Goal: Contribute content: Contribute content

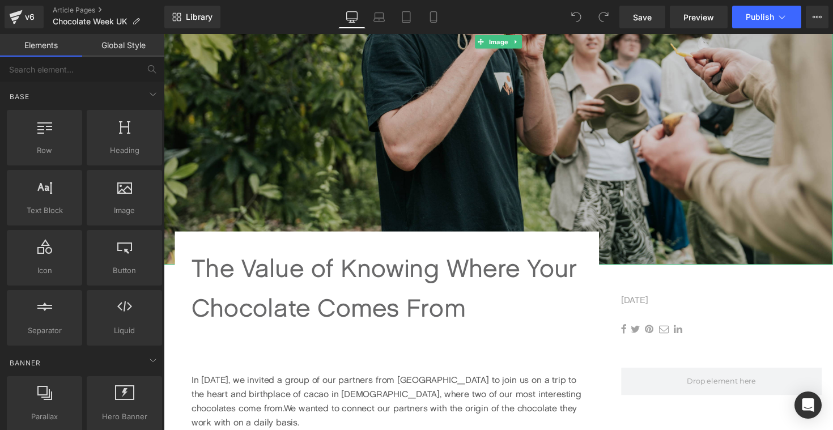
scroll to position [315, 0]
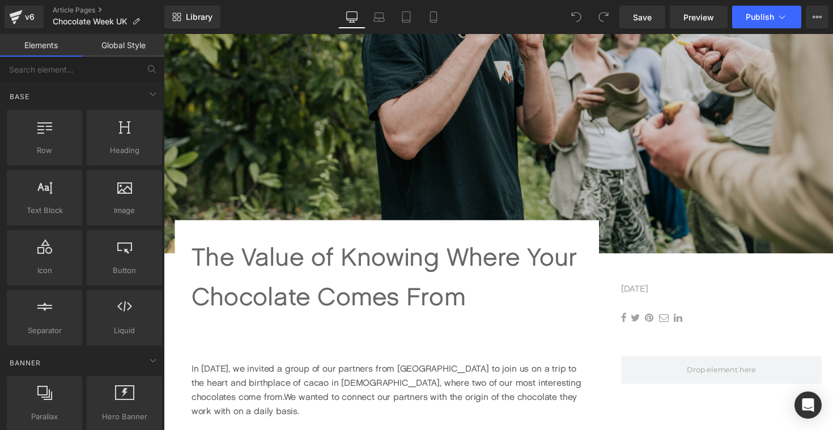
click at [404, 265] on span "The Value of Knowing Where Your Chocolate Comes From" at bounding box center [390, 282] width 396 height 71
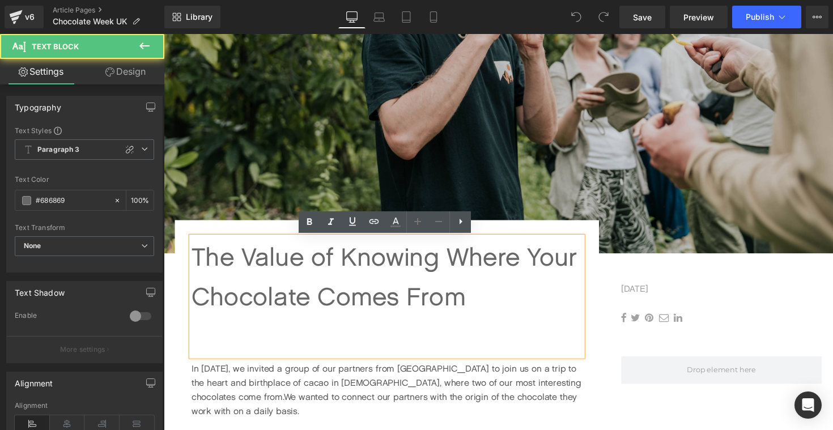
click at [210, 256] on span "The Value of Knowing Where Your Chocolate Comes From" at bounding box center [390, 282] width 396 height 71
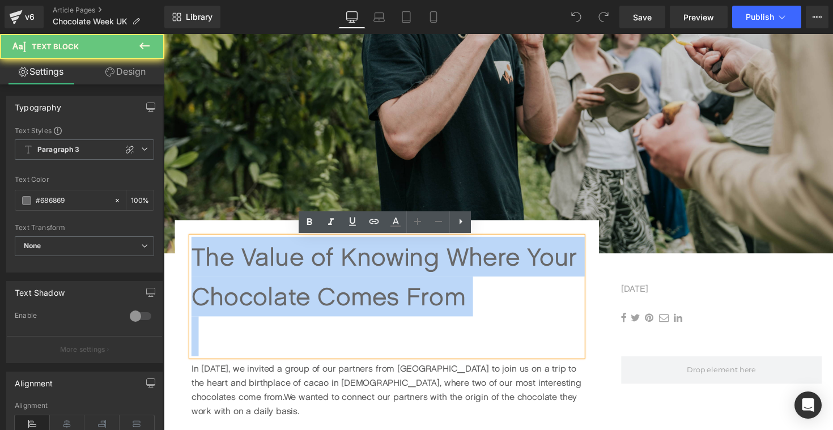
click at [210, 256] on span "The Value of Knowing Where Your Chocolate Comes From" at bounding box center [390, 282] width 396 height 71
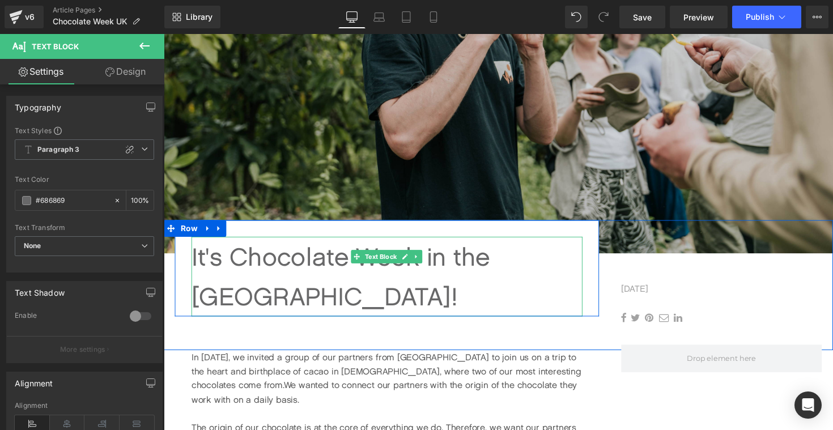
click at [201, 266] on p "It's Chocolate Week in the [GEOGRAPHIC_DATA]!" at bounding box center [392, 283] width 401 height 82
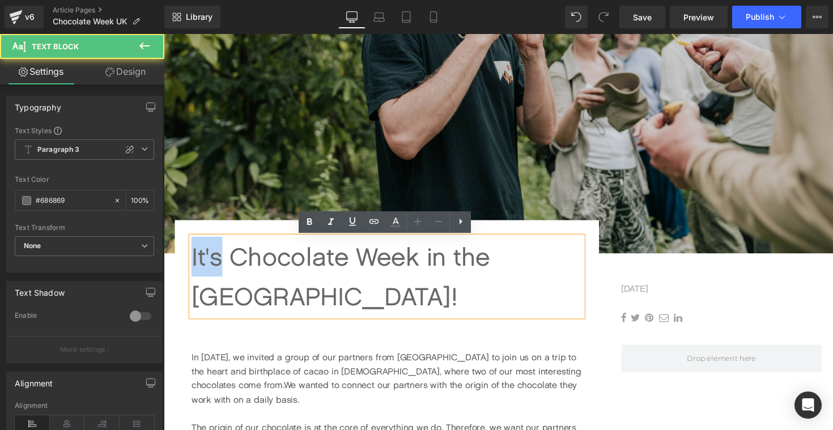
click at [201, 266] on p "It's Chocolate Week in the [GEOGRAPHIC_DATA]!" at bounding box center [392, 283] width 401 height 82
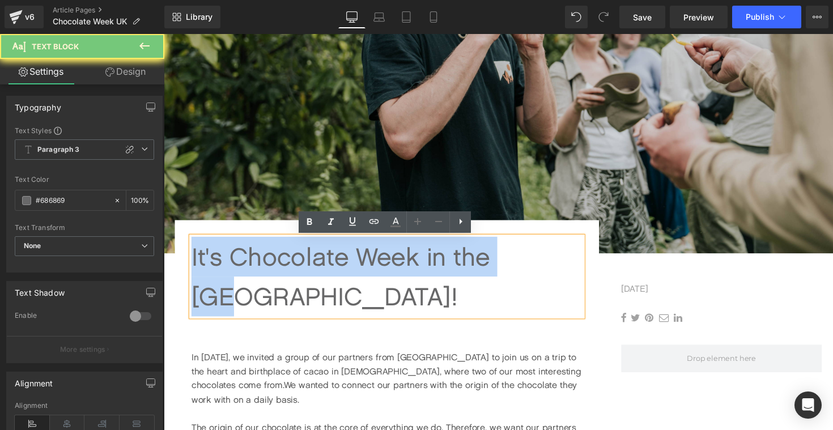
click at [201, 266] on p "It's Chocolate Week in the [GEOGRAPHIC_DATA]!" at bounding box center [392, 283] width 401 height 82
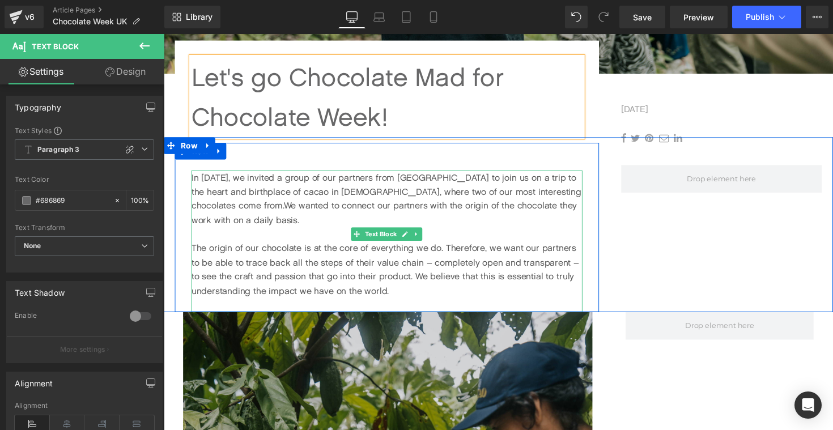
scroll to position [555, 0]
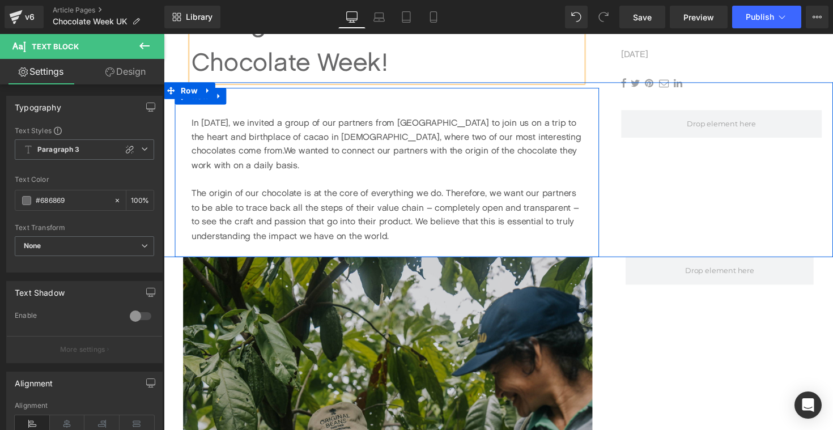
click at [207, 134] on p "In [DATE], we invited a group of our partners from [GEOGRAPHIC_DATA] to join us…" at bounding box center [392, 147] width 401 height 58
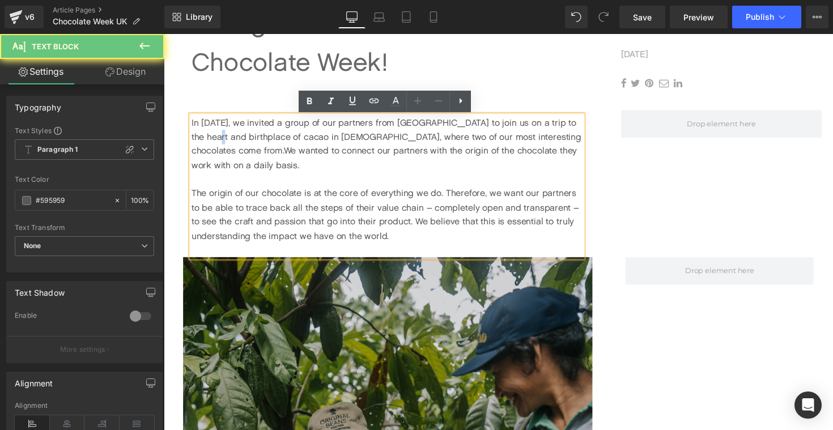
click at [207, 134] on p "In [DATE], we invited a group of our partners from [GEOGRAPHIC_DATA] to join us…" at bounding box center [392, 147] width 401 height 58
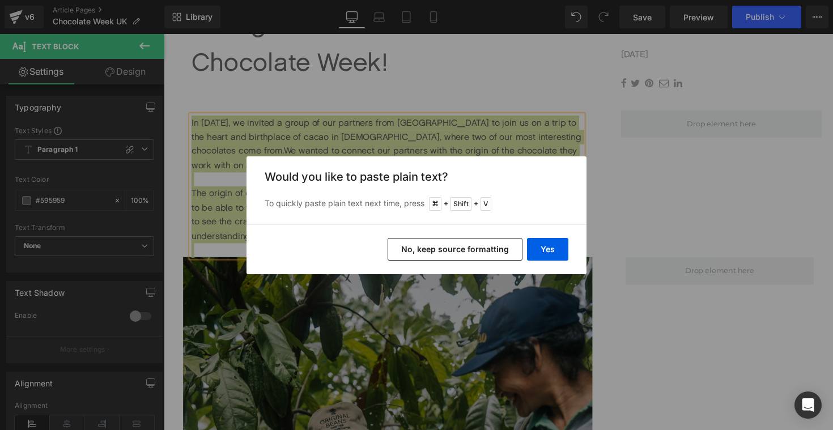
click at [452, 252] on button "No, keep source formatting" at bounding box center [455, 249] width 135 height 23
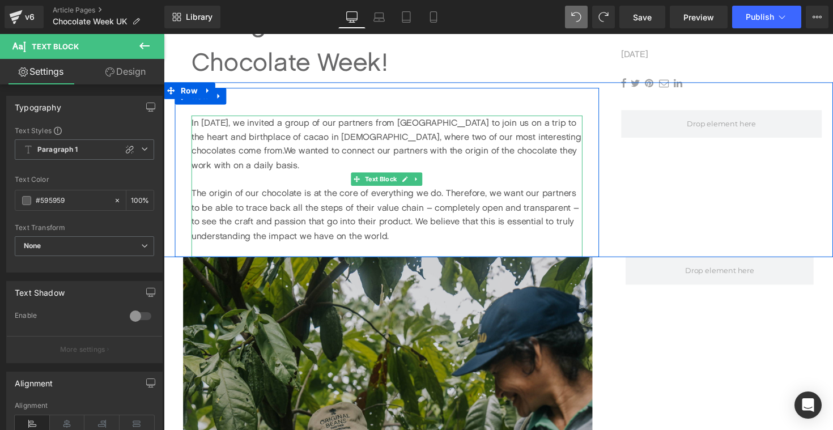
click at [347, 145] on p "In [DATE], we invited a group of our partners from [GEOGRAPHIC_DATA] to join us…" at bounding box center [392, 147] width 401 height 58
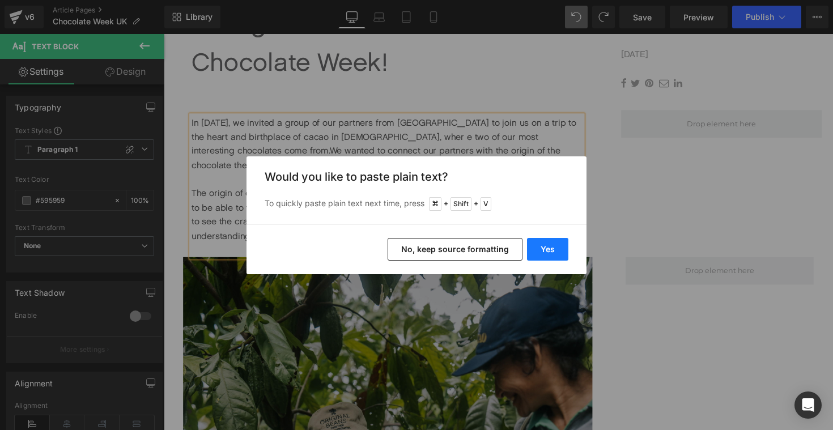
click at [551, 248] on button "Yes" at bounding box center [547, 249] width 41 height 23
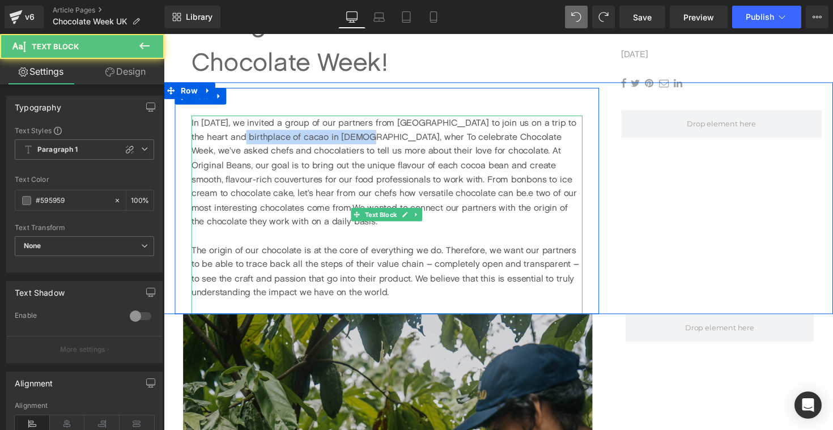
drag, startPoint x: 354, startPoint y: 143, endPoint x: 232, endPoint y: 134, distance: 122.8
click at [232, 134] on p "In [DATE], we invited a group of our partners from [GEOGRAPHIC_DATA] to join us…" at bounding box center [392, 176] width 401 height 116
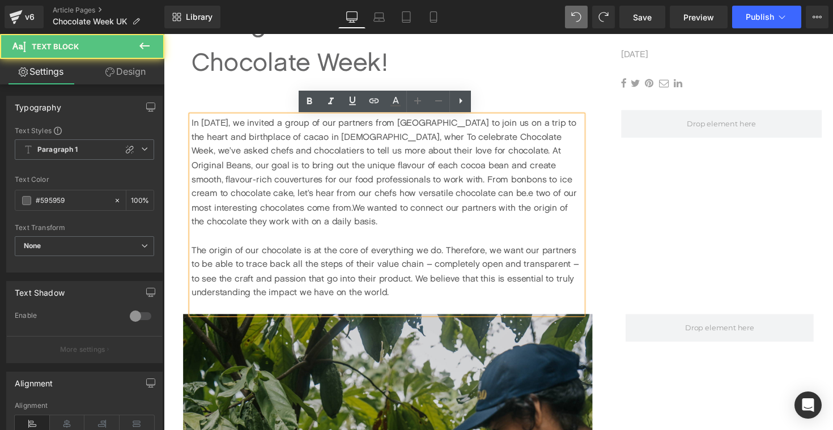
click at [366, 139] on p "In [DATE], we invited a group of our partners from [GEOGRAPHIC_DATA] to join us…" at bounding box center [392, 176] width 401 height 116
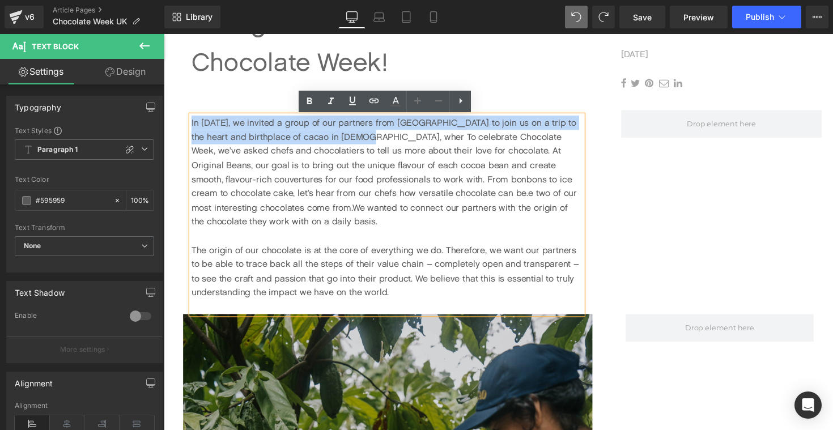
drag, startPoint x: 354, startPoint y: 139, endPoint x: 196, endPoint y: 99, distance: 163.3
click at [196, 99] on div "In [DATE], we invited a group of our partners from [GEOGRAPHIC_DATA] to join us…" at bounding box center [392, 205] width 435 height 231
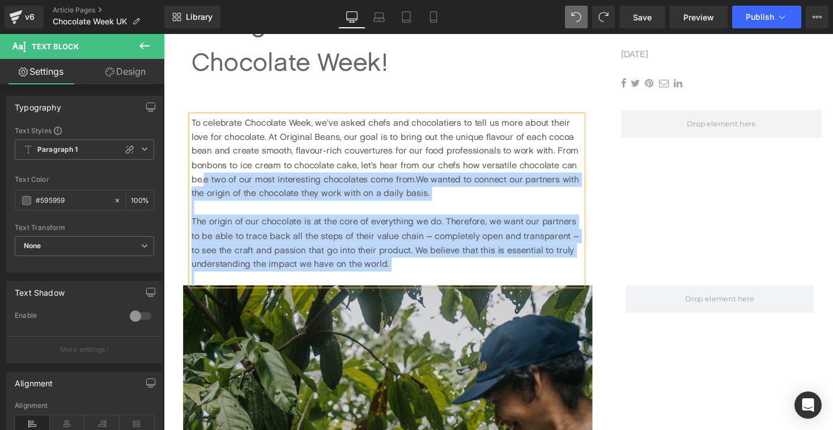
drag, startPoint x: 204, startPoint y: 184, endPoint x: 487, endPoint y: 278, distance: 298.6
click at [487, 278] on div "To celebrate Chocolate Week, we’ve asked chefs and chocolatiers to tell us more…" at bounding box center [392, 205] width 401 height 174
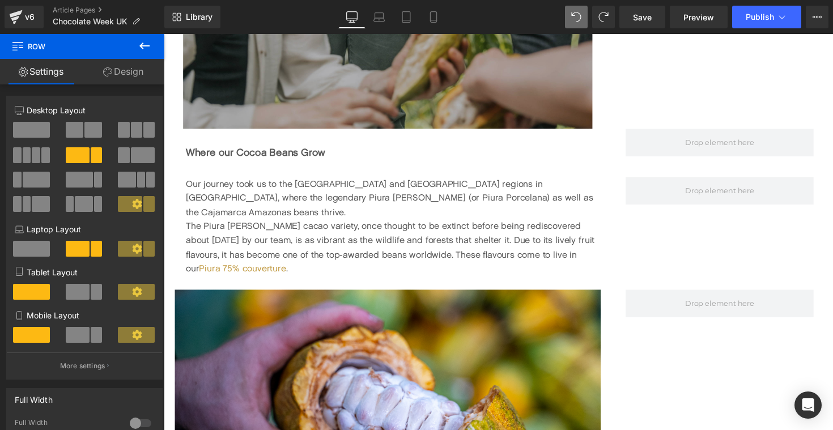
scroll to position [1258, 0]
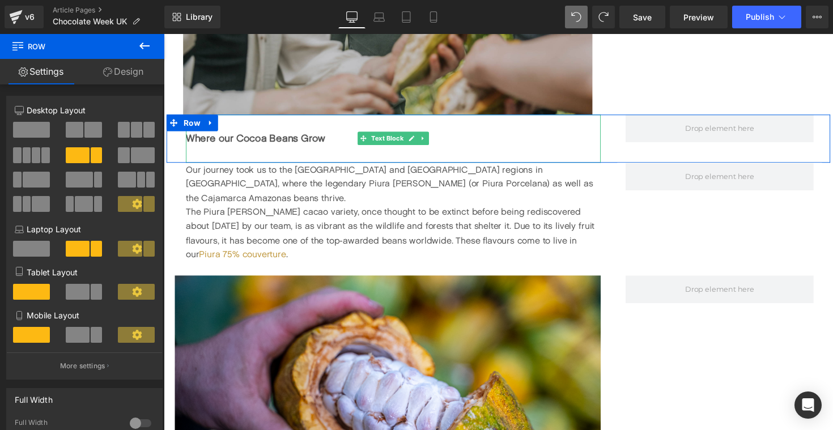
click at [256, 143] on b "Where our Cocoa Beans Grow" at bounding box center [257, 141] width 143 height 12
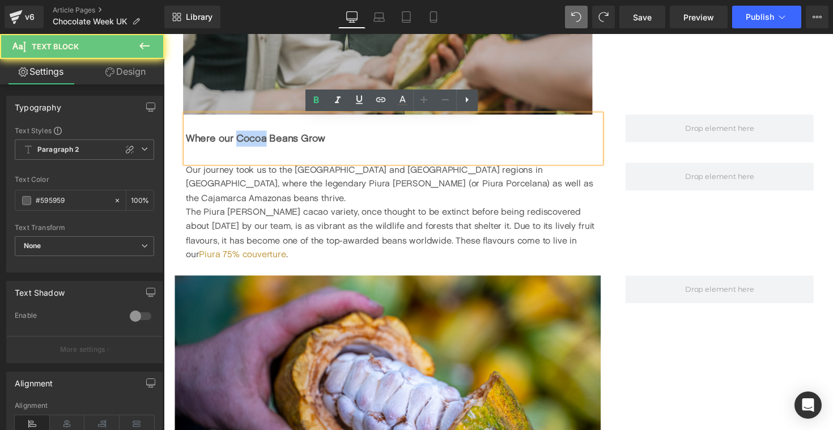
click at [256, 143] on b "Where our Cocoa Beans Grow" at bounding box center [257, 141] width 143 height 12
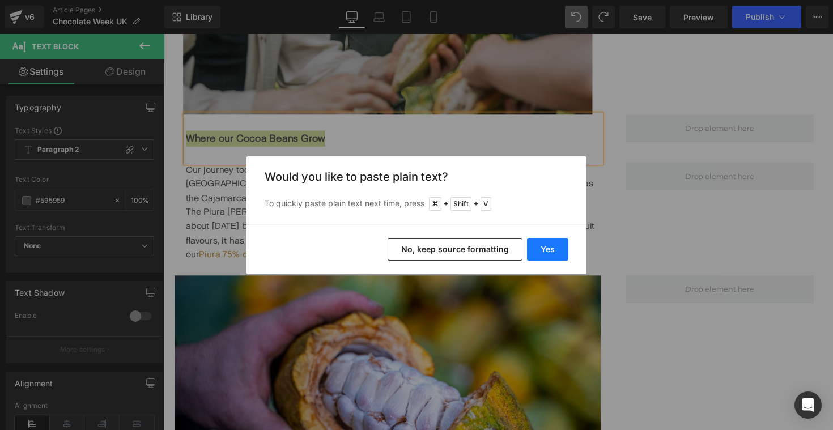
click at [546, 245] on button "Yes" at bounding box center [547, 249] width 41 height 23
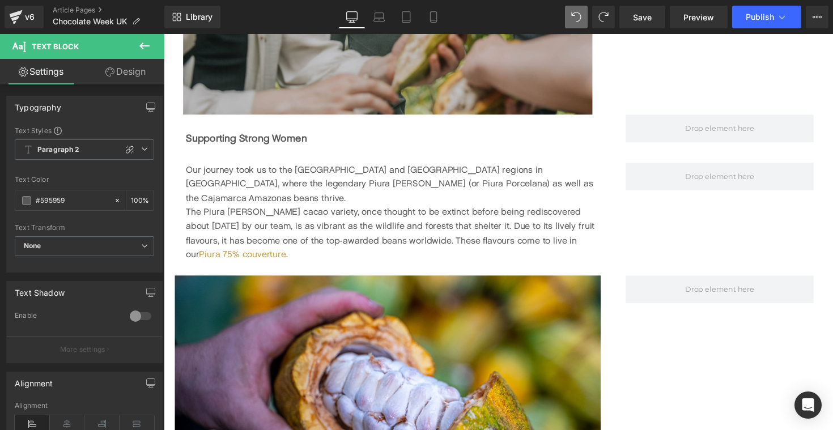
click at [264, 193] on span "Our journey took us to the [GEOGRAPHIC_DATA] and [GEOGRAPHIC_DATA] regions in […" at bounding box center [394, 188] width 417 height 40
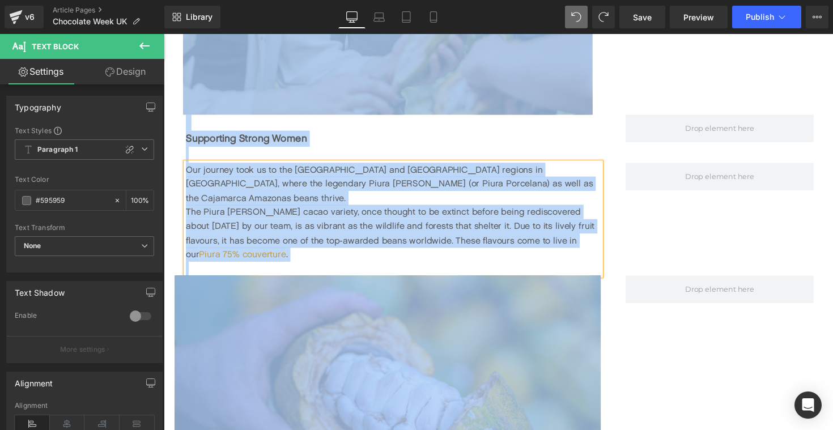
click at [264, 193] on span "Our journey took us to the [GEOGRAPHIC_DATA] and [GEOGRAPHIC_DATA] regions in […" at bounding box center [394, 188] width 417 height 40
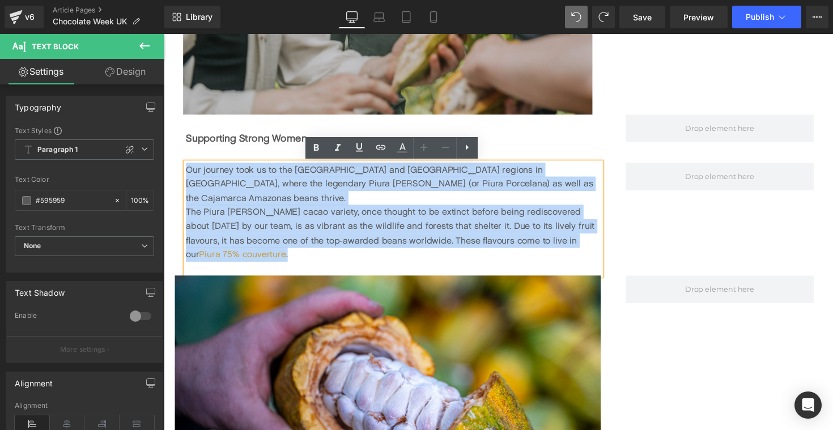
drag, startPoint x: 243, startPoint y: 255, endPoint x: 164, endPoint y: 168, distance: 117.6
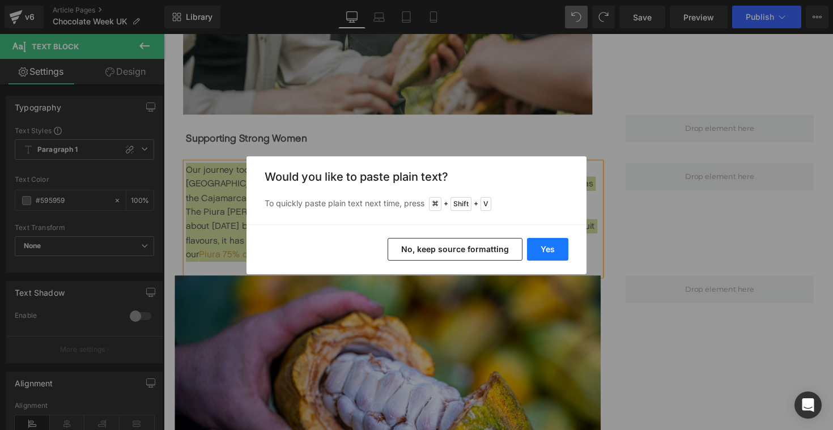
click at [548, 249] on button "Yes" at bounding box center [547, 249] width 41 height 23
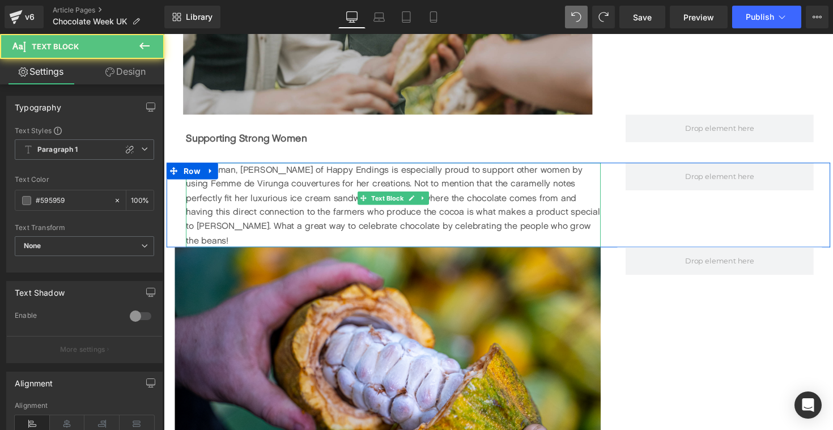
click at [529, 227] on div "As a woman, [PERSON_NAME] of Happy Endings is especially proud to support other…" at bounding box center [398, 209] width 425 height 87
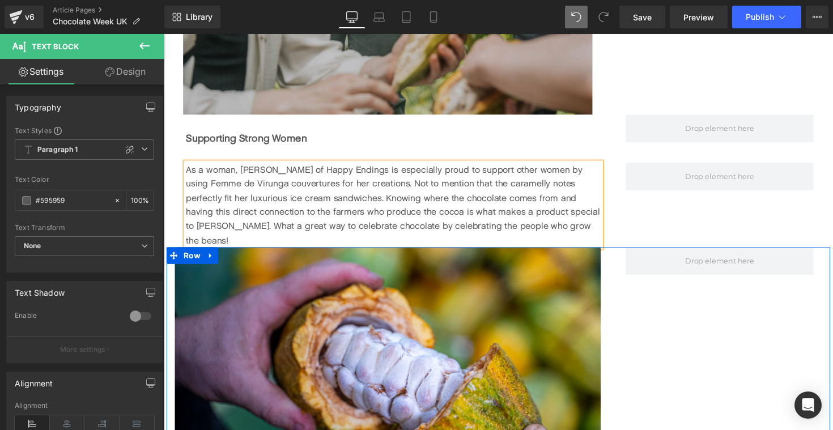
click at [638, 307] on div "Image Row Row" at bounding box center [507, 375] width 680 height 245
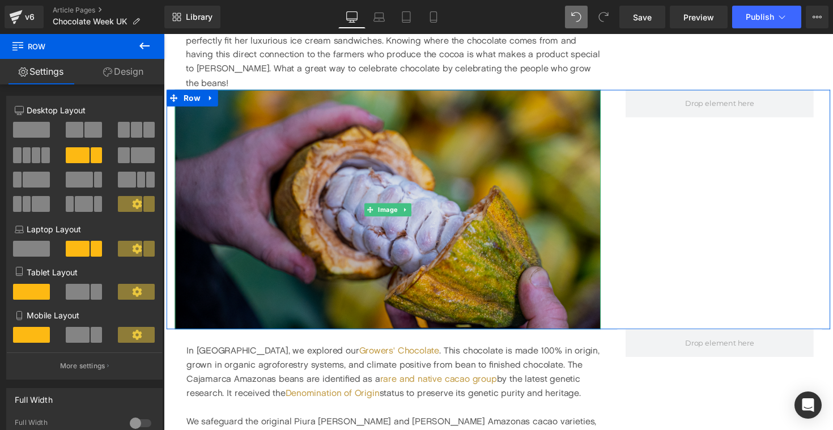
scroll to position [1427, 0]
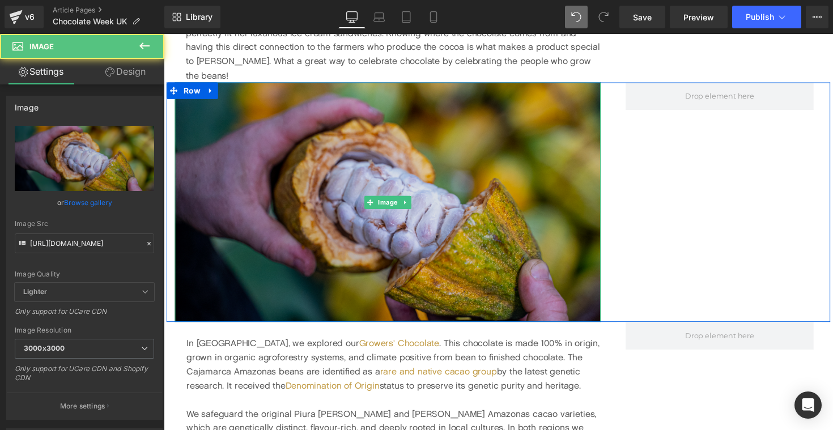
click at [336, 289] on img at bounding box center [393, 206] width 436 height 245
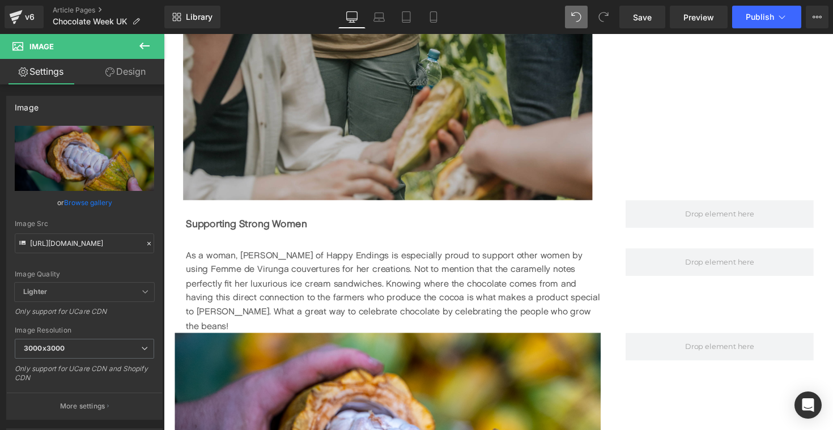
scroll to position [1106, 0]
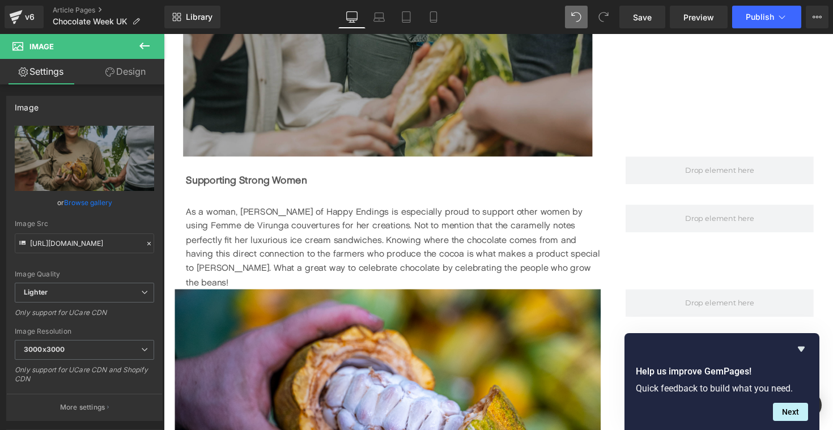
scroll to position [1185, 0]
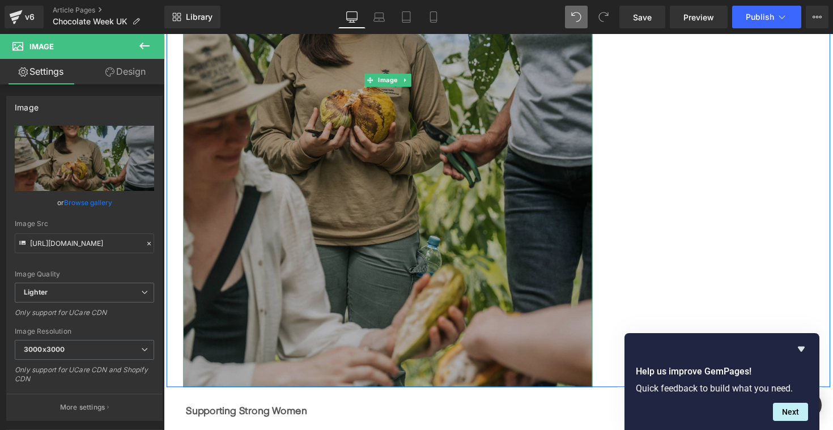
scroll to position [978, 0]
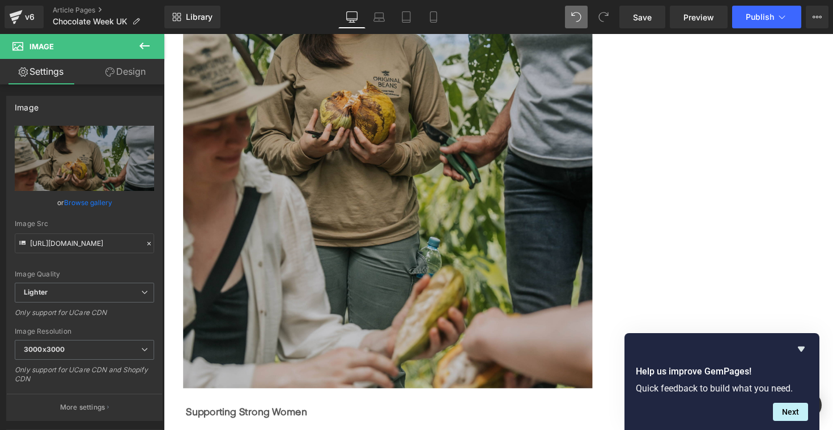
click at [146, 45] on icon at bounding box center [144, 46] width 10 height 7
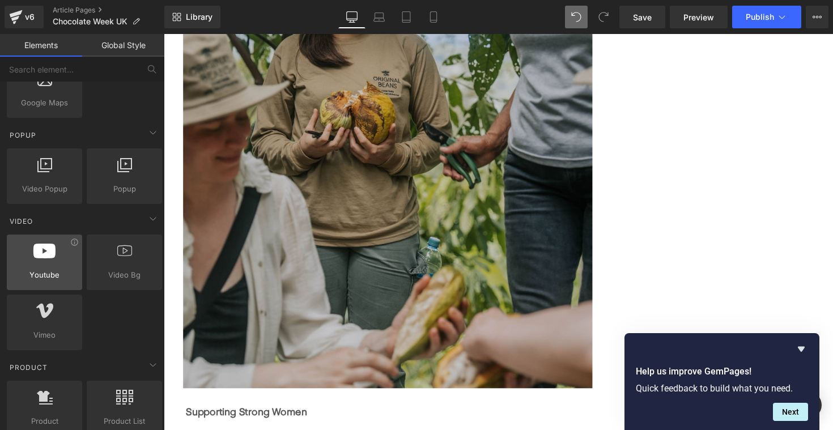
scroll to position [690, 0]
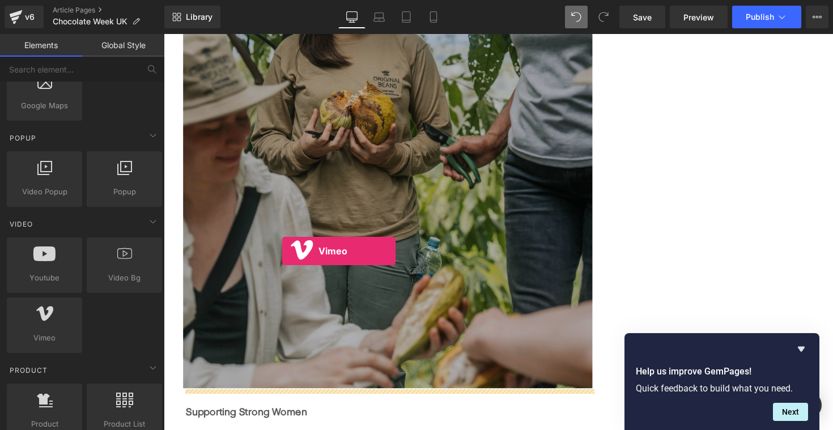
drag, startPoint x: 202, startPoint y: 379, endPoint x: 285, endPoint y: 256, distance: 147.8
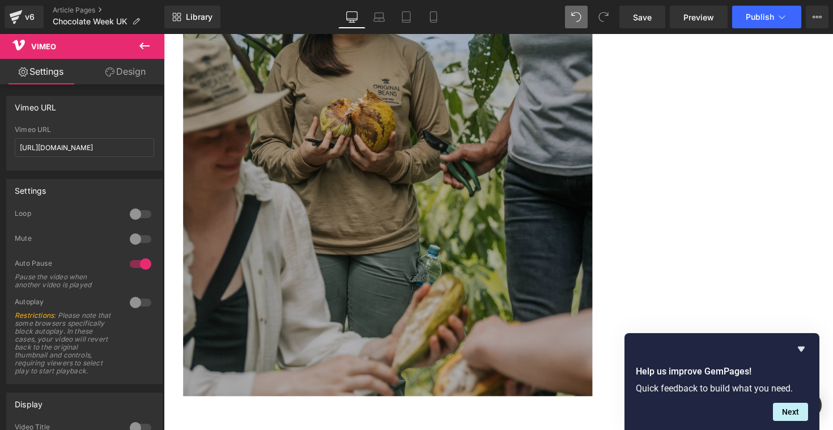
scroll to position [932, 0]
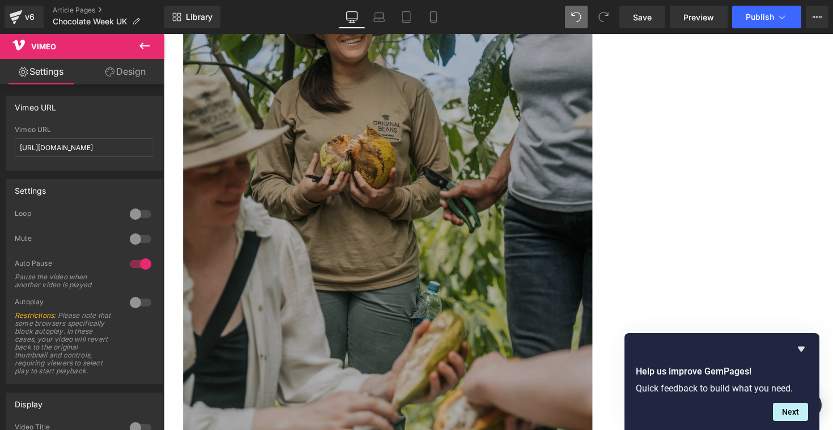
click at [421, 265] on img at bounding box center [393, 128] width 419 height 629
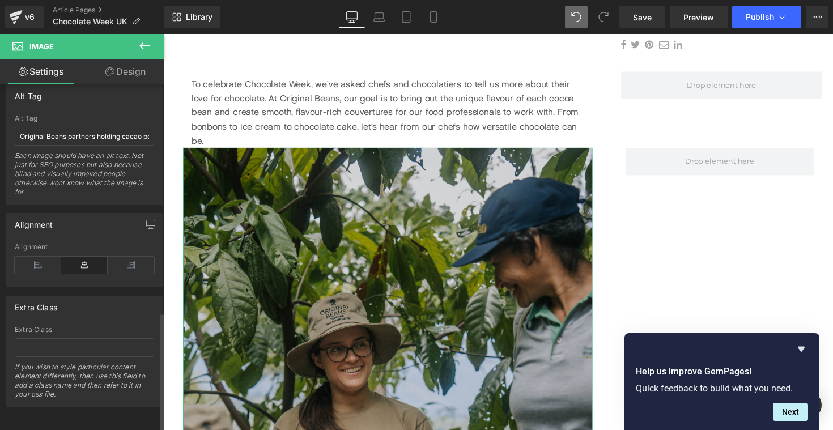
scroll to position [660, 0]
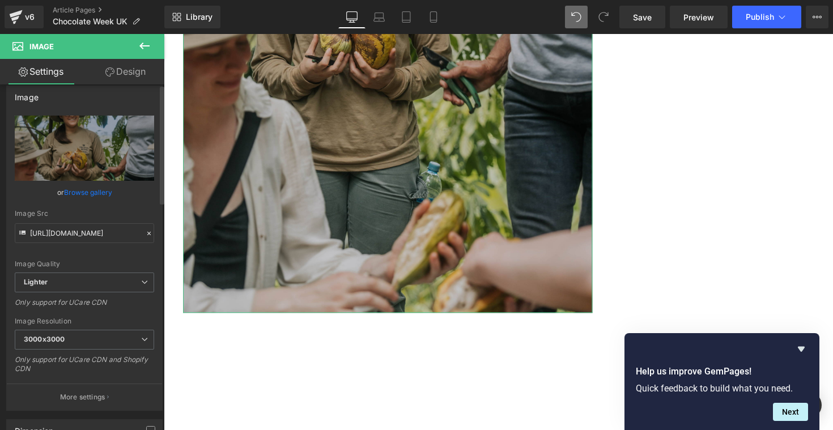
scroll to position [0, 0]
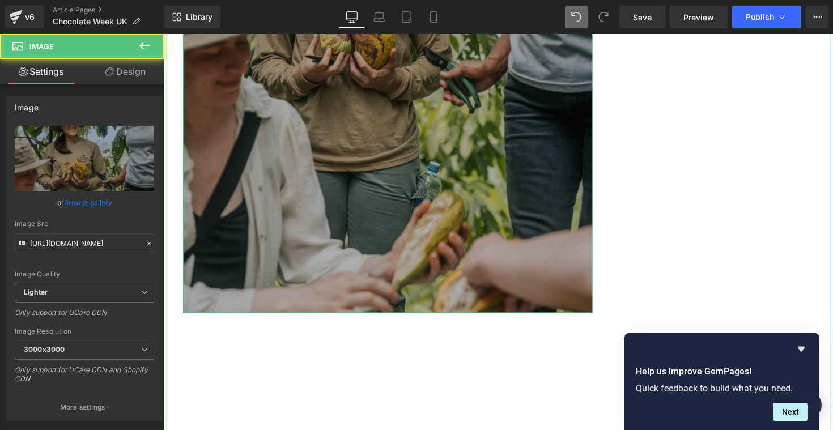
click at [269, 139] on img at bounding box center [393, 5] width 419 height 629
click at [269, 138] on img at bounding box center [393, 5] width 419 height 629
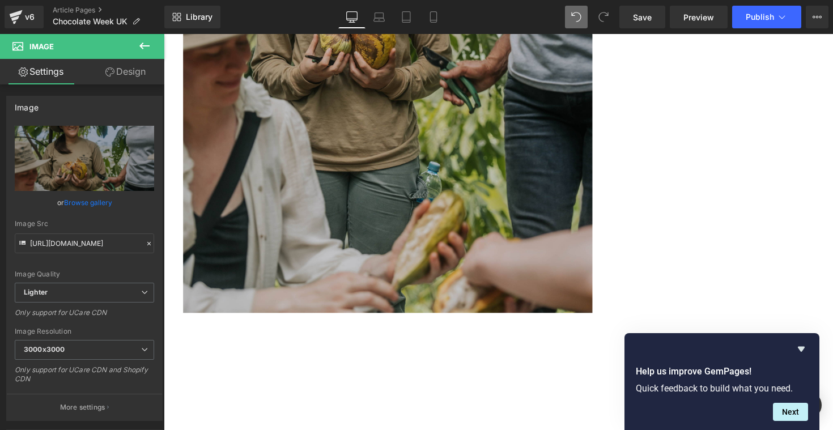
click at [142, 49] on icon at bounding box center [144, 46] width 10 height 7
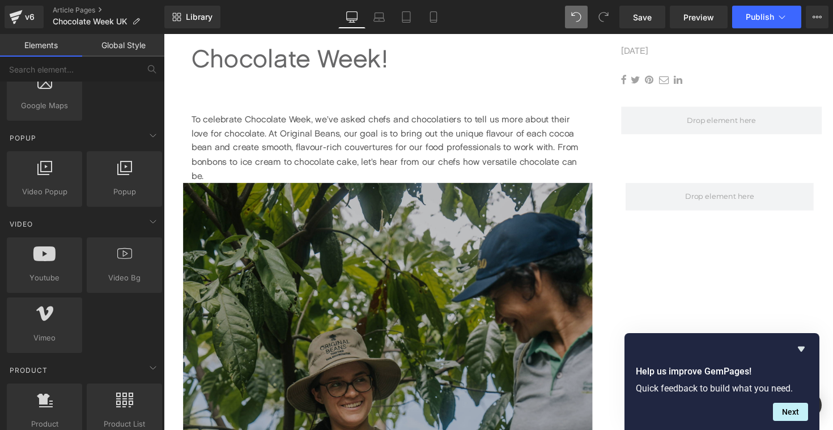
scroll to position [572, 0]
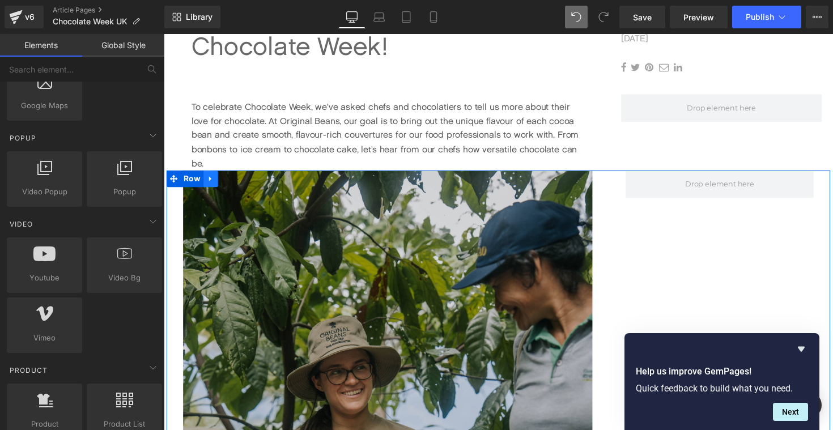
click at [211, 182] on icon at bounding box center [211, 182] width 2 height 5
click at [242, 185] on icon at bounding box center [241, 183] width 8 height 8
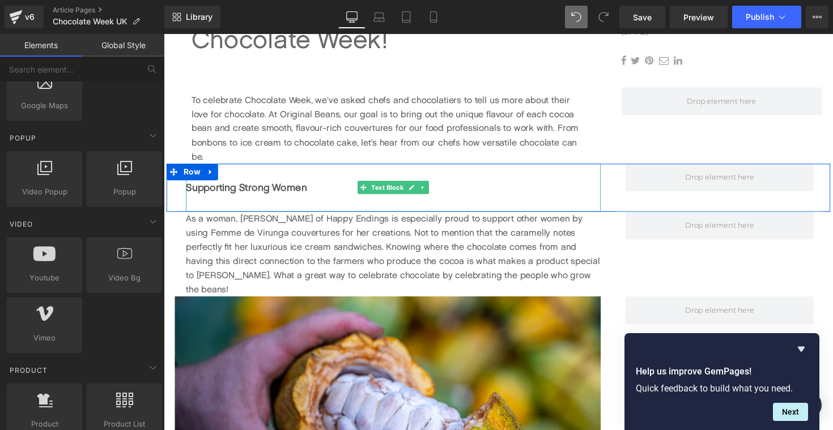
scroll to position [591, 0]
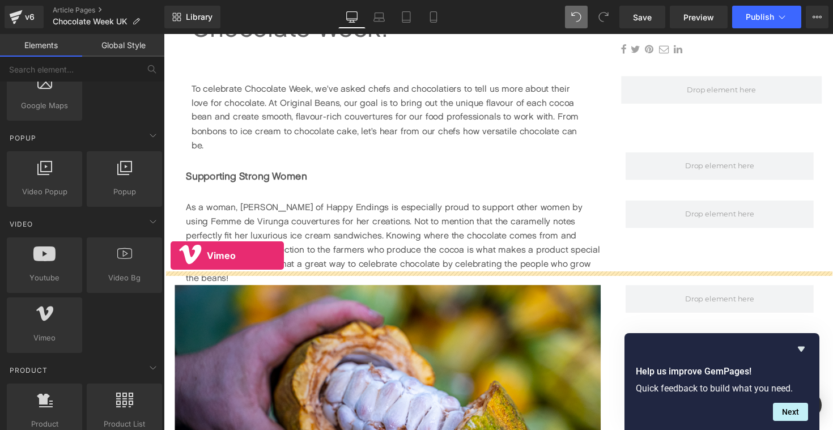
drag, startPoint x: 202, startPoint y: 368, endPoint x: 171, endPoint y: 261, distance: 111.6
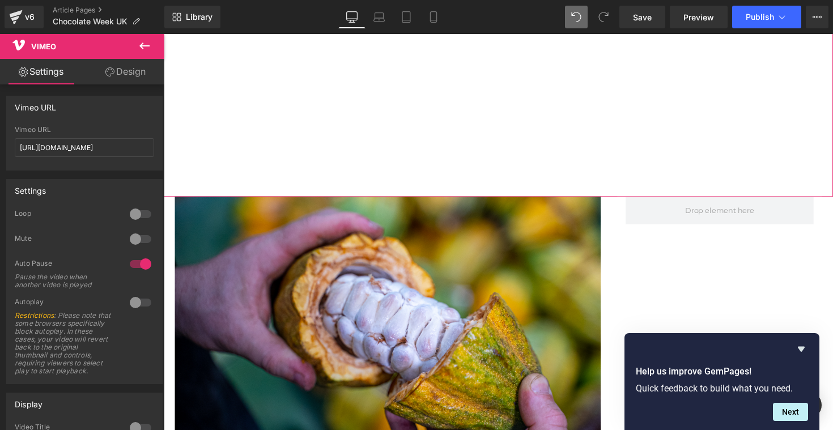
scroll to position [1089, 0]
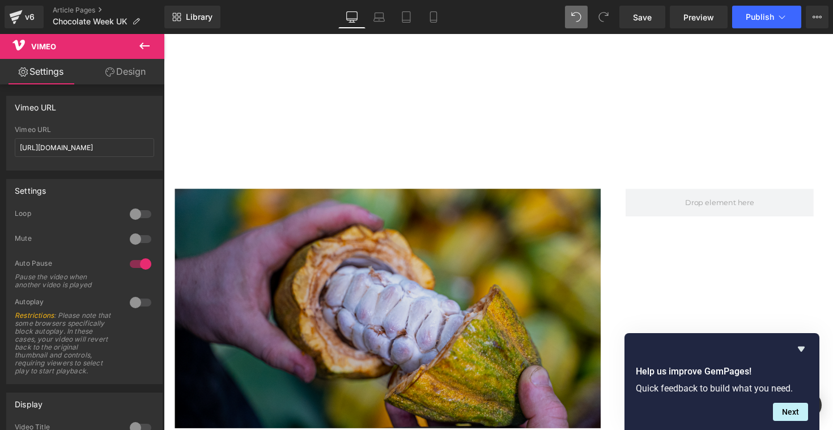
click at [304, 271] on img at bounding box center [393, 315] width 436 height 245
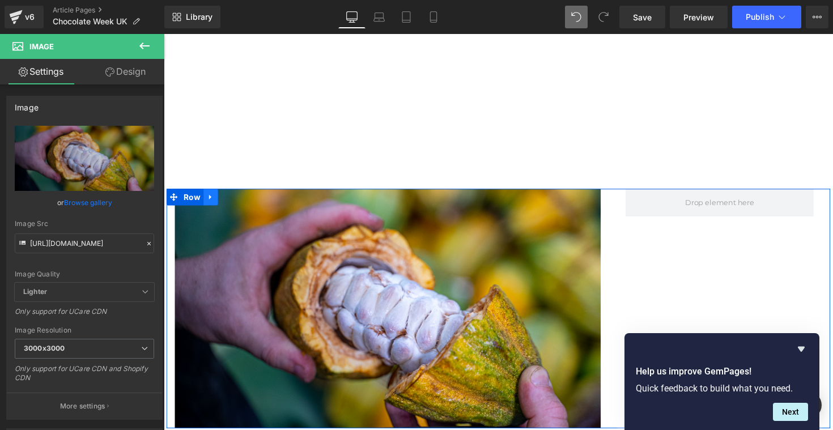
click at [209, 197] on icon at bounding box center [212, 201] width 8 height 9
click at [238, 197] on icon at bounding box center [241, 201] width 8 height 8
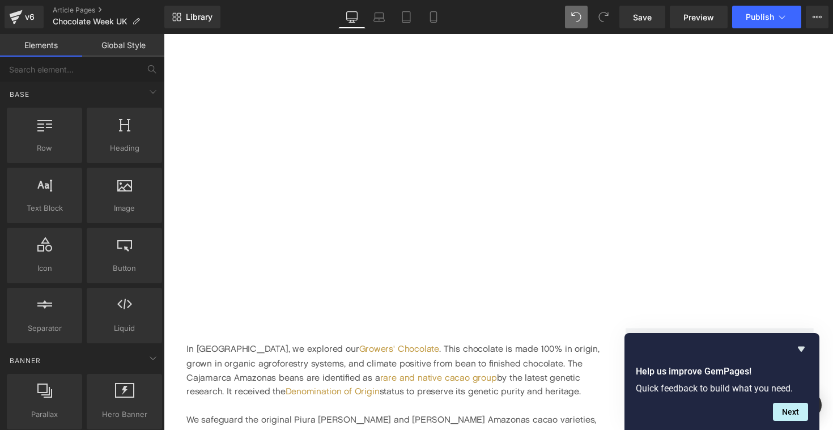
scroll to position [0, 0]
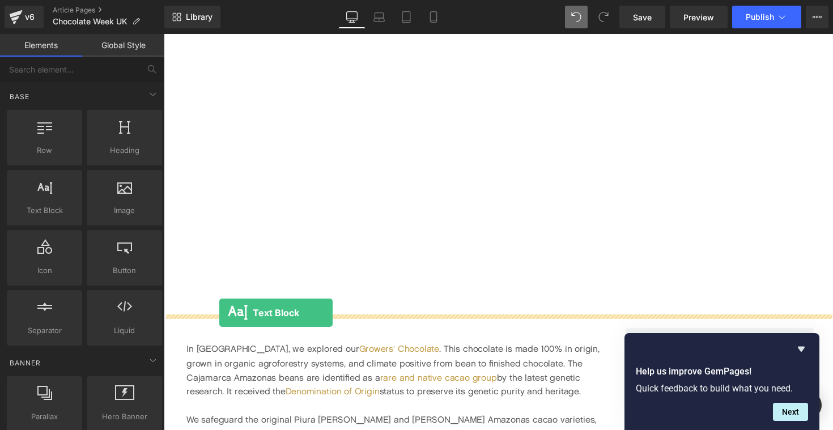
drag, startPoint x: 218, startPoint y: 241, endPoint x: 220, endPoint y: 320, distance: 78.8
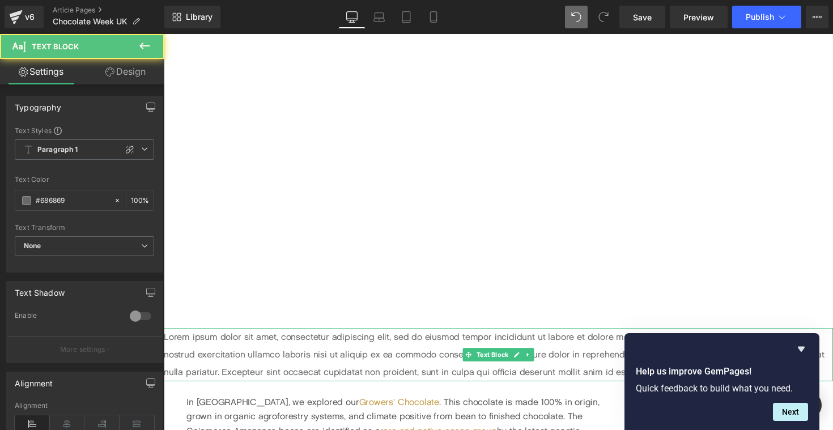
click at [205, 342] on p "Lorem ipsum dolor sit amet, consectetur adipiscing elit, sed do eiusmod tempor …" at bounding box center [507, 363] width 686 height 54
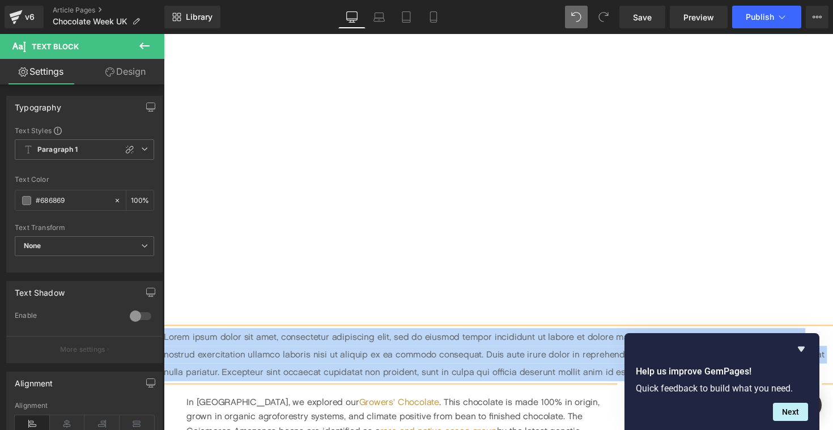
paste div
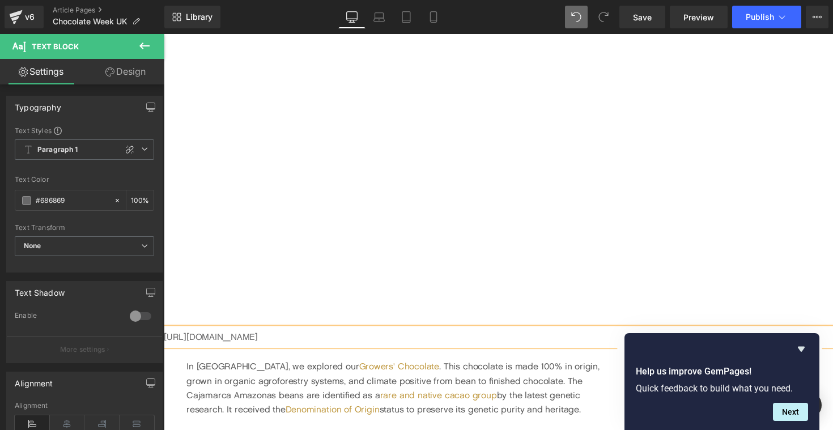
click at [245, 336] on p "[URL][DOMAIN_NAME]" at bounding box center [507, 345] width 686 height 18
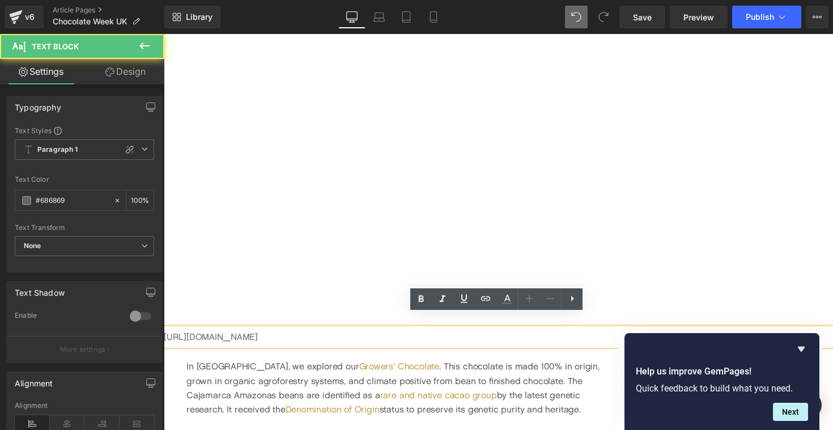
click at [245, 336] on p "[URL][DOMAIN_NAME]" at bounding box center [507, 345] width 686 height 18
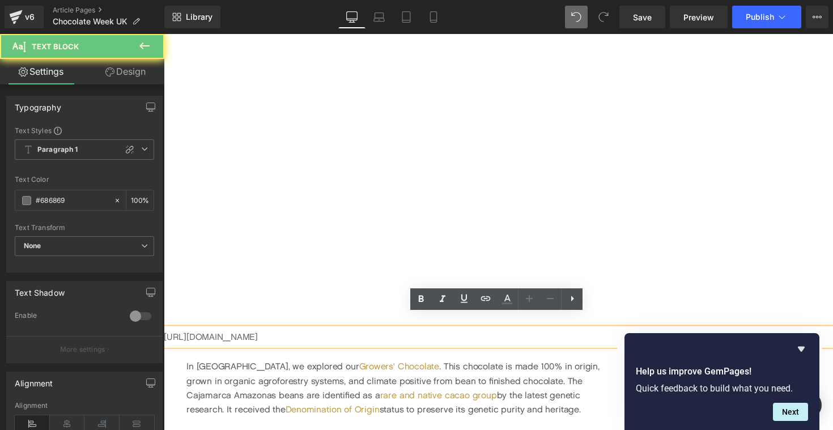
click at [245, 336] on p "[URL][DOMAIN_NAME]" at bounding box center [507, 345] width 686 height 18
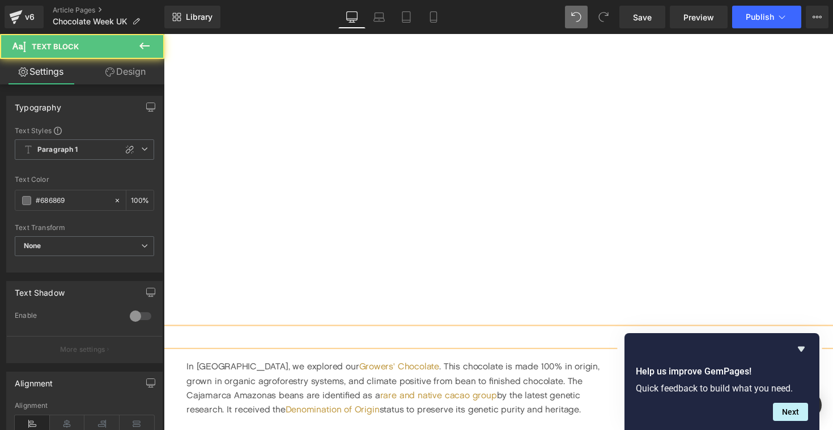
click at [296, 336] on p at bounding box center [507, 345] width 686 height 18
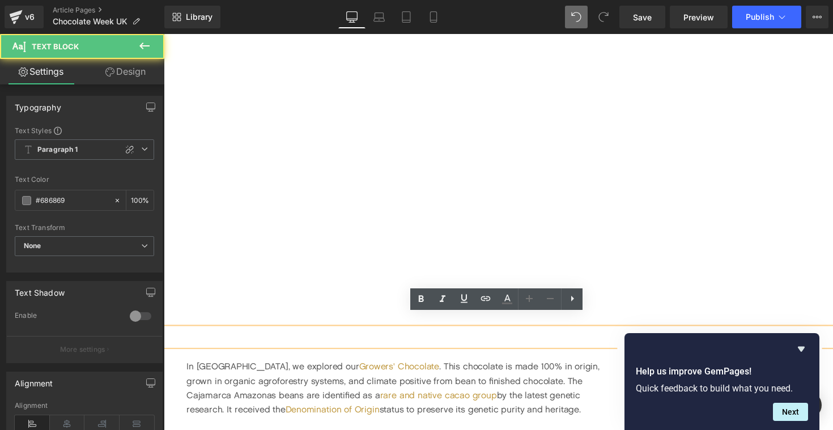
click at [294, 336] on p at bounding box center [507, 345] width 686 height 18
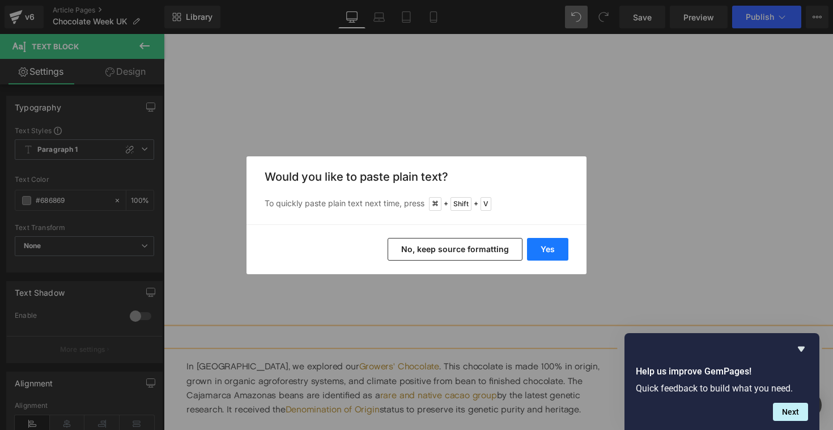
click at [552, 244] on button "Yes" at bounding box center [547, 249] width 41 height 23
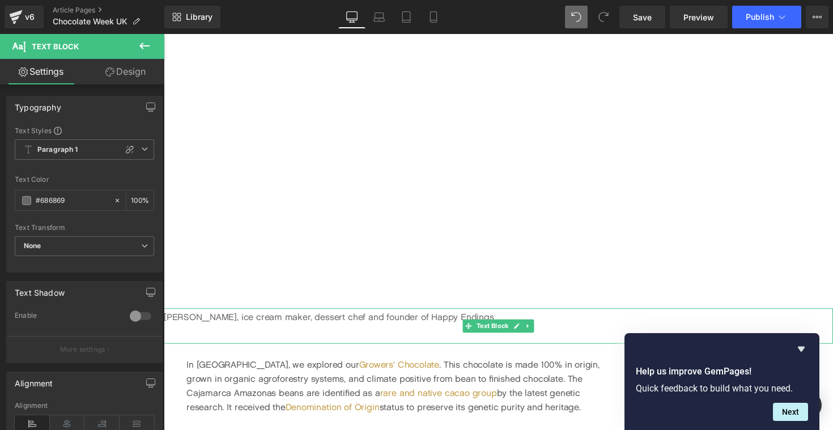
scroll to position [968, 0]
click at [490, 314] on p "[PERSON_NAME], ice cream maker, dessert chef and founder of Happy Endings" at bounding box center [507, 323] width 686 height 18
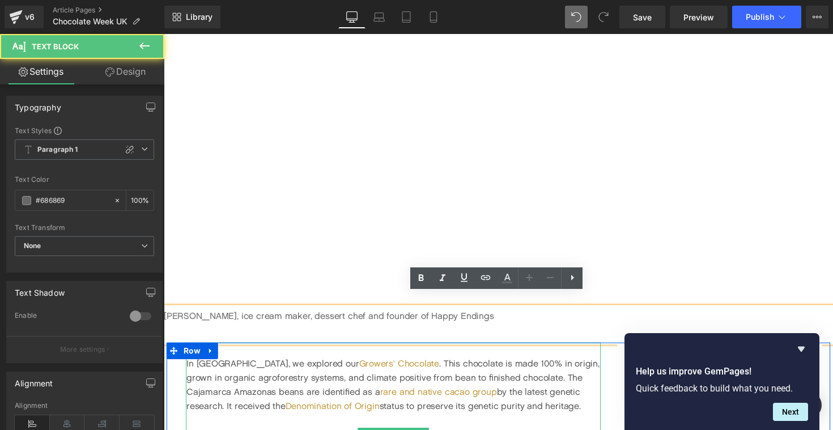
click at [383, 366] on div "In [GEOGRAPHIC_DATA], we explored our Growers' Chocolate . This chocolate is ma…" at bounding box center [399, 393] width 425 height 58
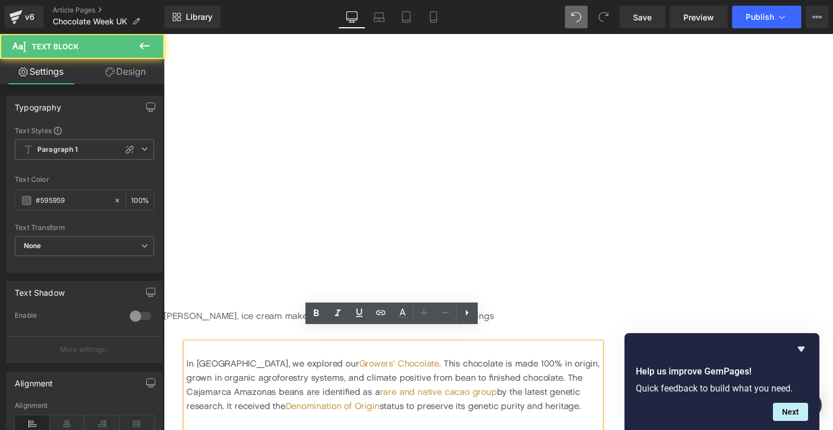
click at [547, 332] on p at bounding box center [507, 341] width 686 height 18
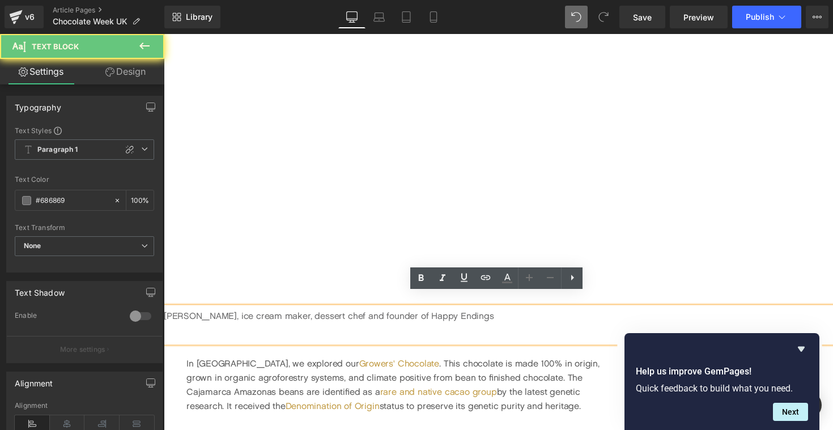
click at [548, 314] on p "[PERSON_NAME], ice cream maker, dessert chef and founder of Happy Endings" at bounding box center [507, 323] width 686 height 18
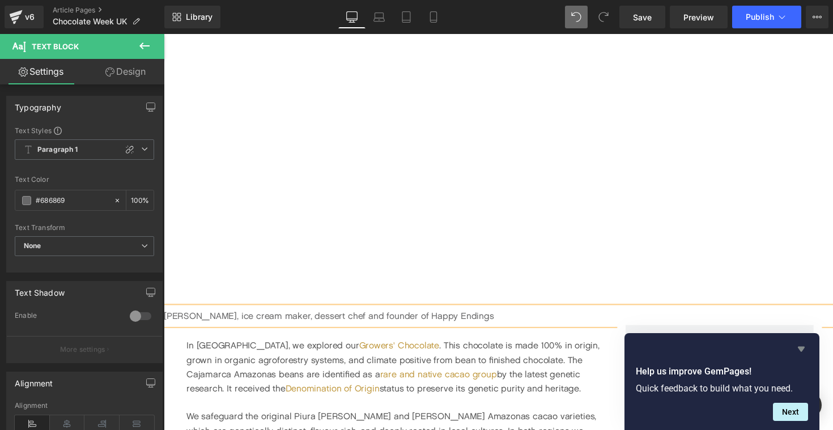
click at [799, 348] on icon "Hide survey" at bounding box center [801, 349] width 7 height 5
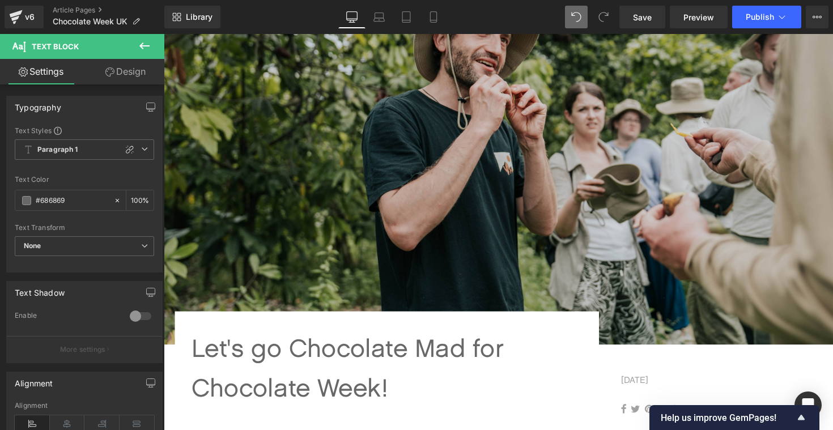
scroll to position [218, 0]
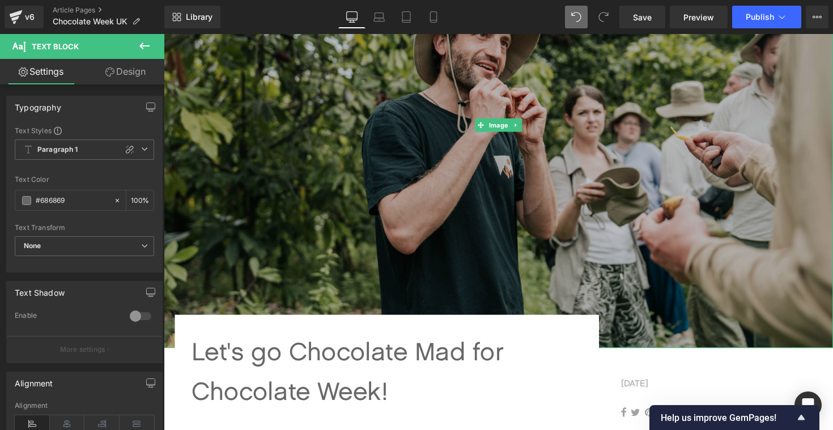
click at [417, 187] on img at bounding box center [507, 127] width 686 height 457
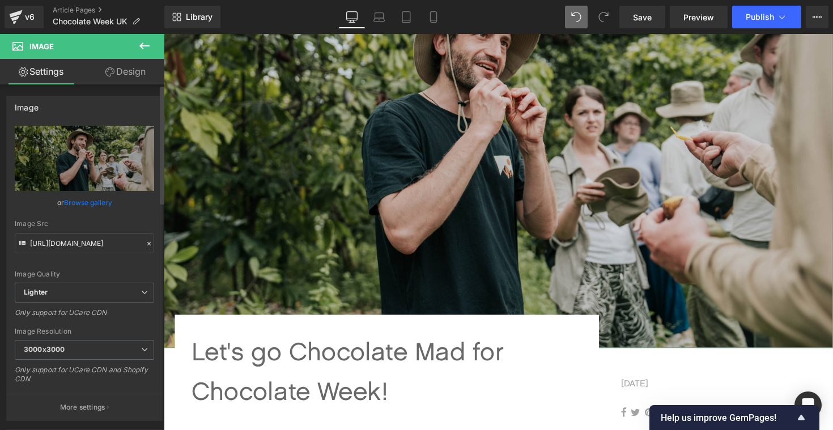
click at [83, 200] on link "Browse gallery" at bounding box center [88, 203] width 48 height 20
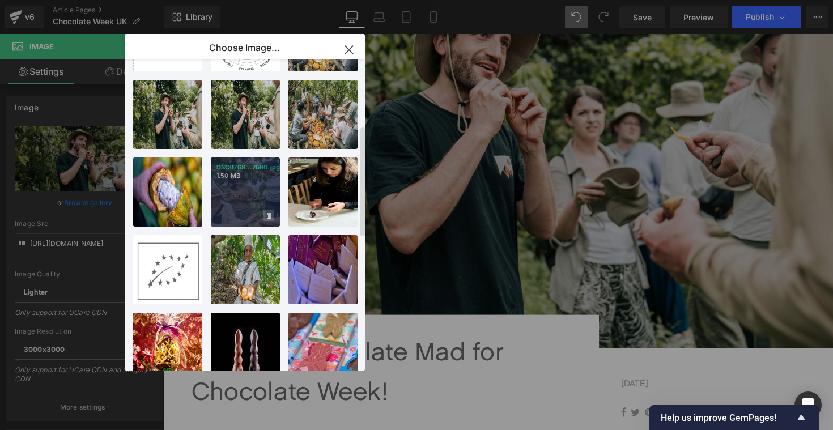
scroll to position [0, 0]
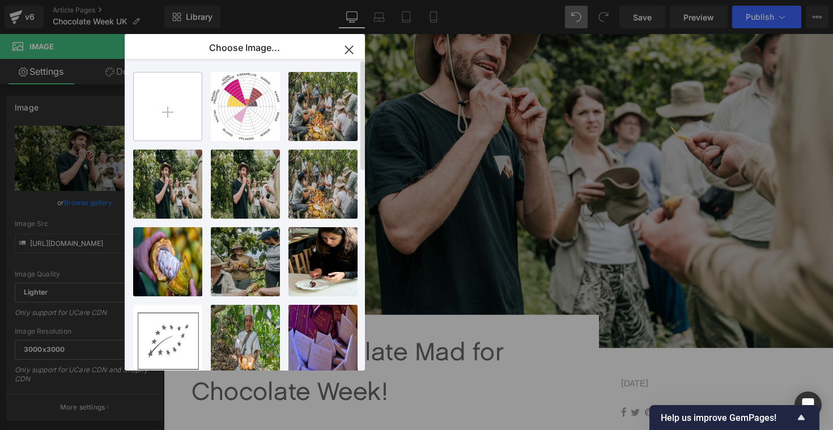
click at [159, 121] on input "file" at bounding box center [168, 107] width 68 height 68
type input "C:\fakepath\Buttons04.jpg"
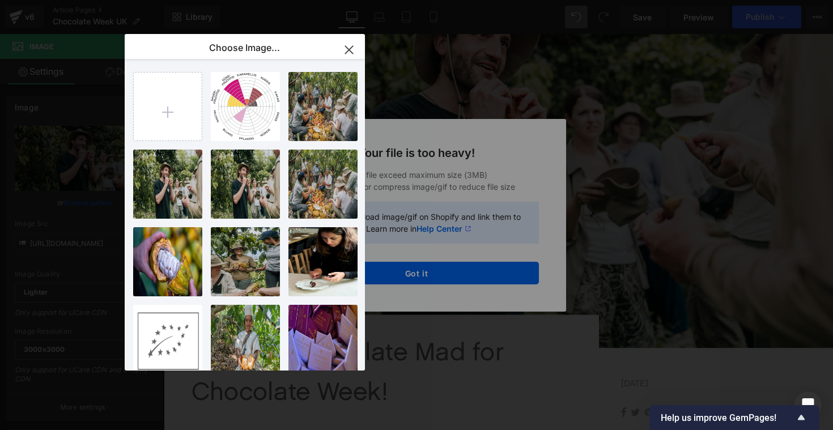
click at [349, 49] on icon "button" at bounding box center [348, 49] width 7 height 7
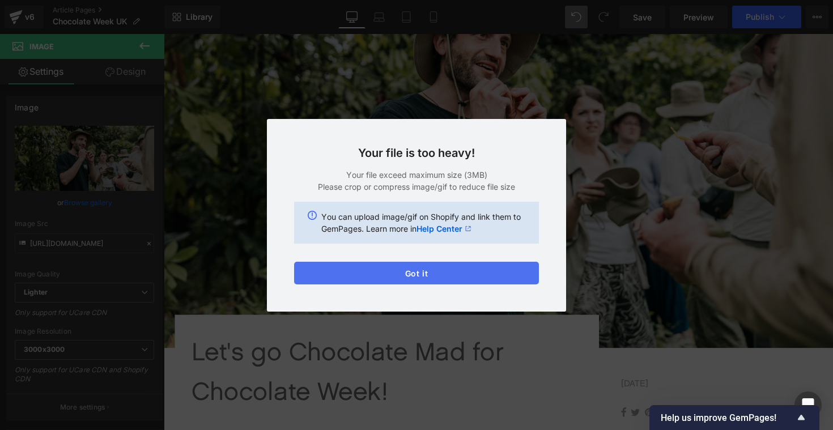
click at [374, 275] on button "Got it" at bounding box center [416, 273] width 245 height 23
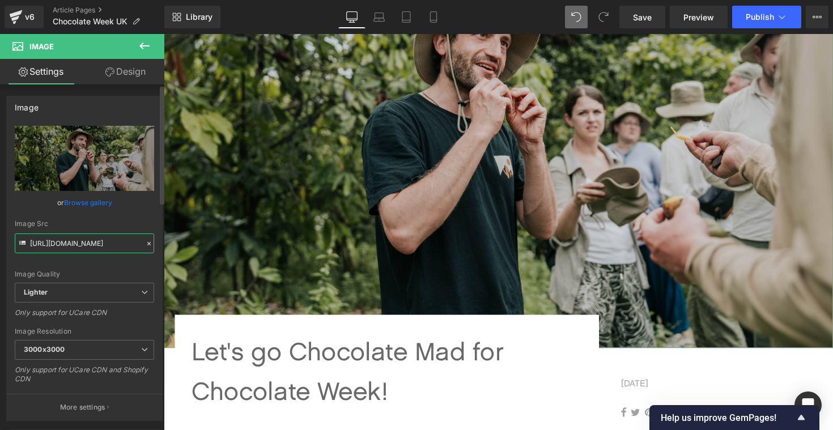
click at [62, 246] on input "[URL][DOMAIN_NAME]" at bounding box center [84, 244] width 139 height 20
click at [62, 245] on input "[URL][DOMAIN_NAME]" at bounding box center [84, 244] width 139 height 20
paste input "[DOMAIN_NAME][URL]"
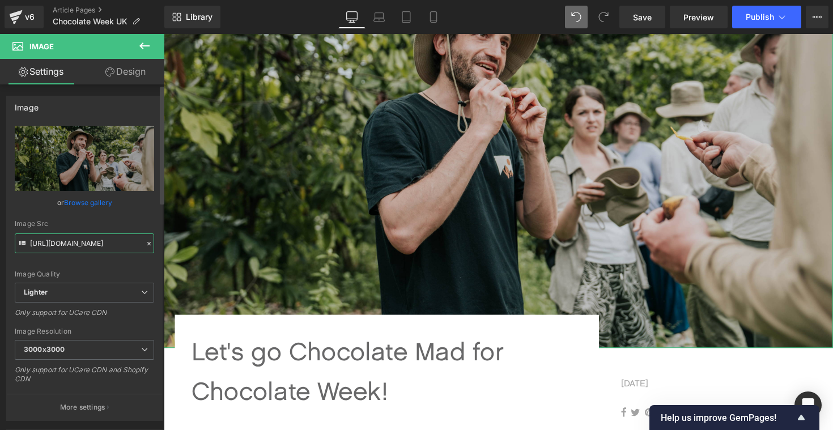
scroll to position [0, 165]
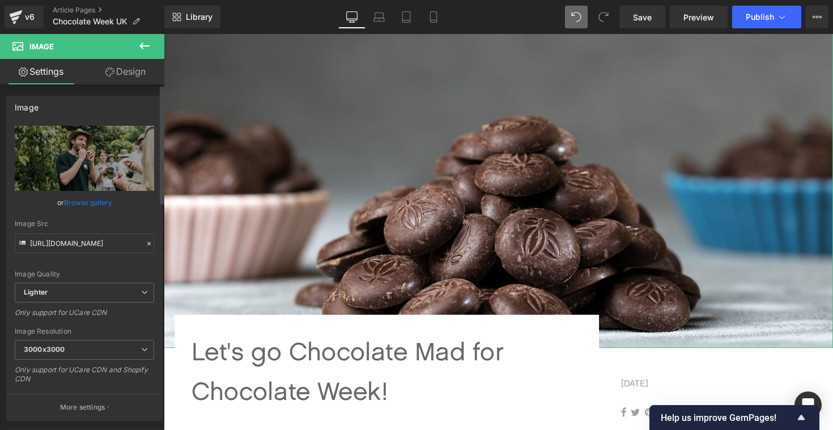
click at [129, 217] on div "Image Quality Lighter Lightest Lighter Lighter Lightest Only support for UCare …" at bounding box center [84, 204] width 139 height 157
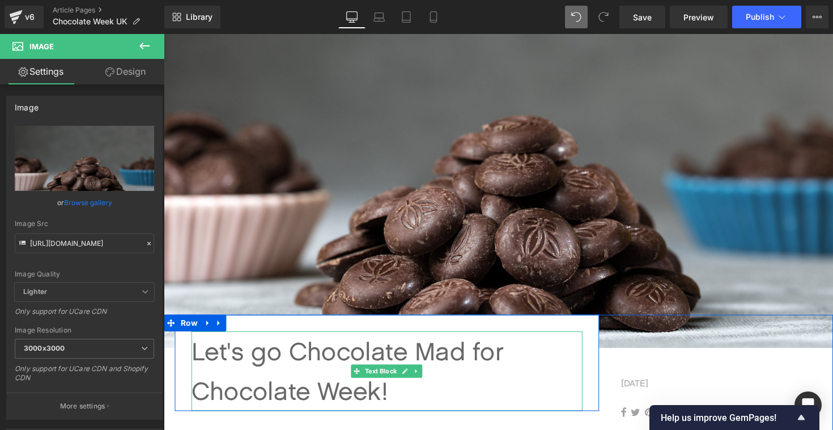
type input "[URL][DOMAIN_NAME]"
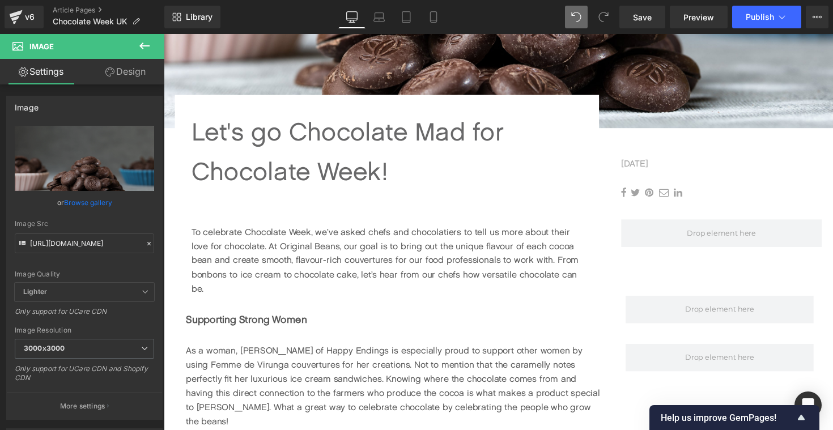
scroll to position [451, 0]
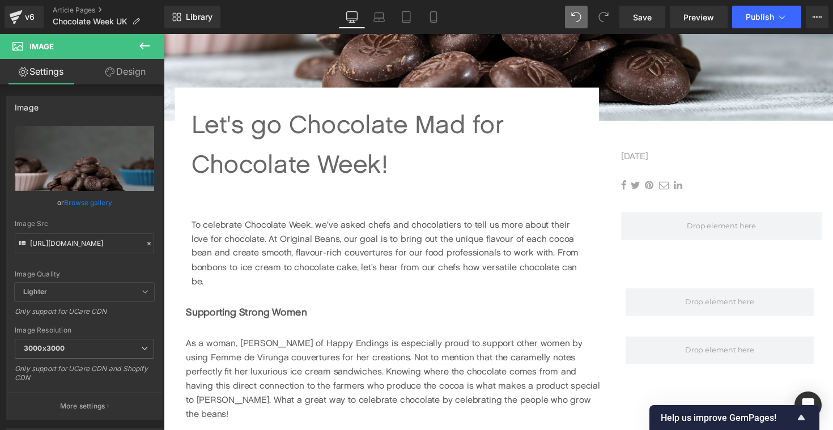
click at [145, 46] on icon at bounding box center [145, 46] width 14 height 14
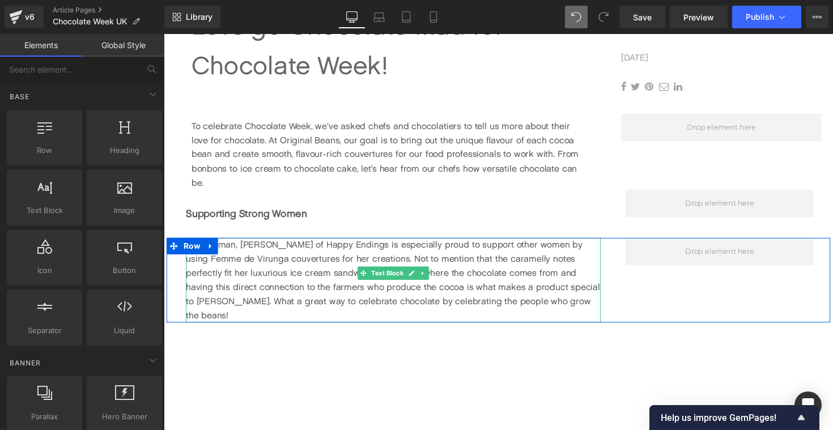
scroll to position [575, 0]
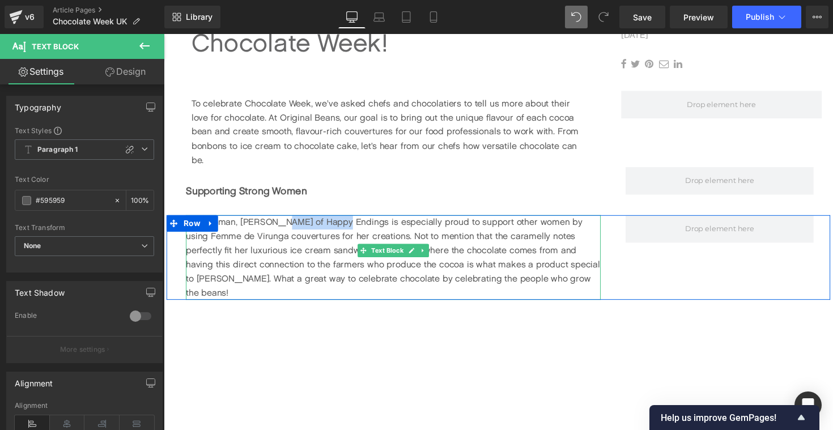
drag, startPoint x: 274, startPoint y: 225, endPoint x: 336, endPoint y: 227, distance: 62.4
click at [336, 227] on span "As a woman, [PERSON_NAME] of Happy Endings is especially proud to support other…" at bounding box center [398, 263] width 425 height 83
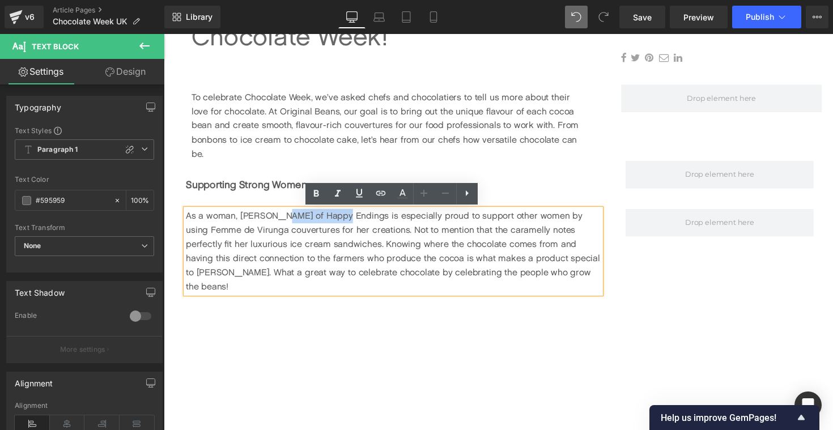
scroll to position [583, 0]
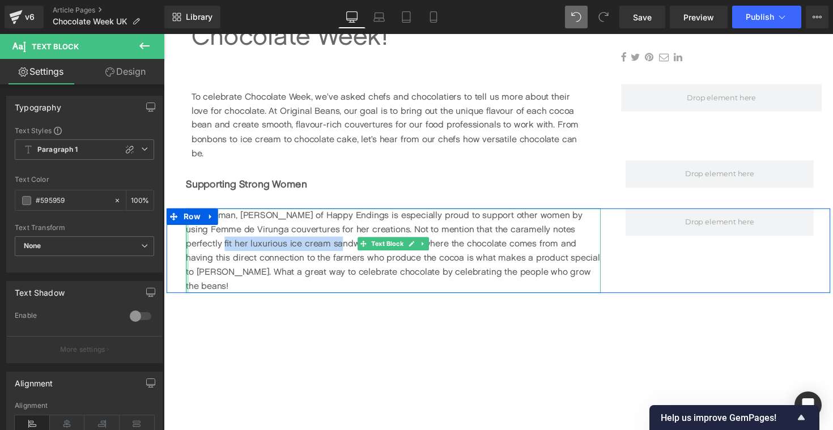
drag, startPoint x: 319, startPoint y: 249, endPoint x: 187, endPoint y: 250, distance: 131.5
click at [187, 250] on div "As a woman, [PERSON_NAME] of Happy Endings is especially proud to support other…" at bounding box center [398, 256] width 425 height 87
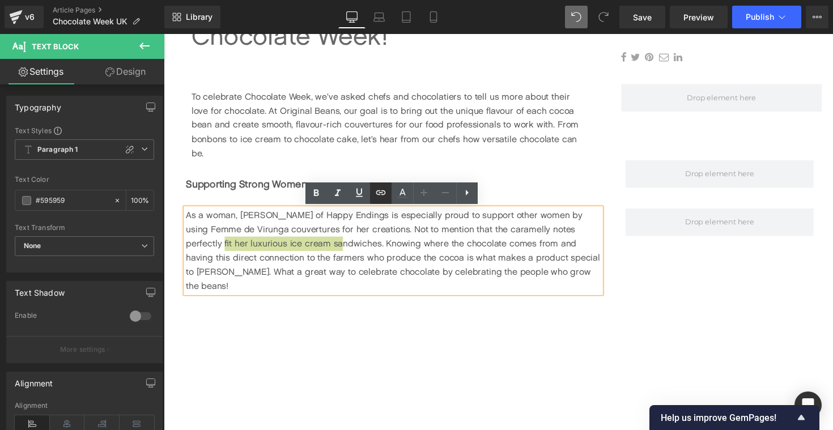
click at [379, 193] on icon at bounding box center [381, 193] width 14 height 14
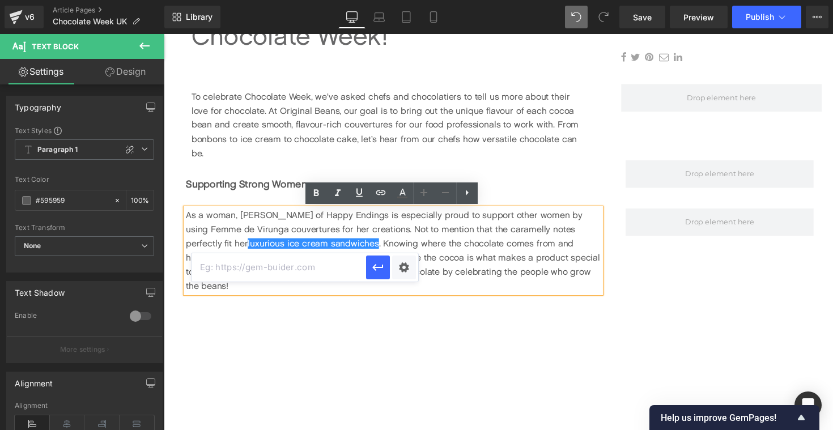
click at [327, 269] on input "text" at bounding box center [279, 267] width 175 height 28
paste input "[URL][DOMAIN_NAME]"
type input "[URL][DOMAIN_NAME]"
click at [374, 269] on icon "button" at bounding box center [377, 267] width 11 height 7
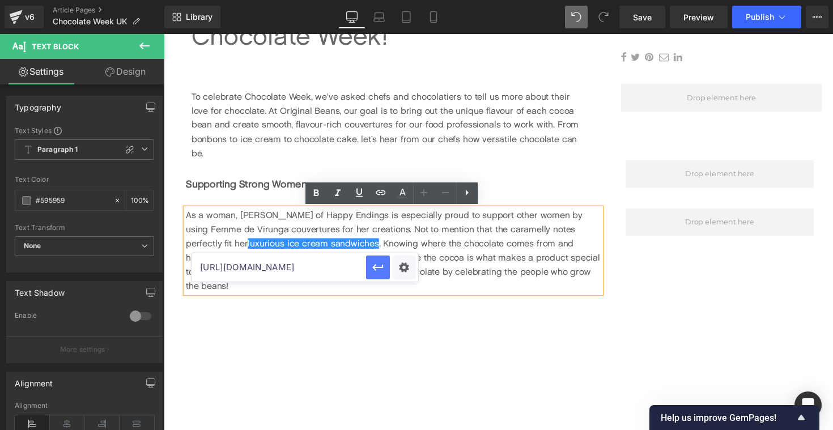
scroll to position [0, 0]
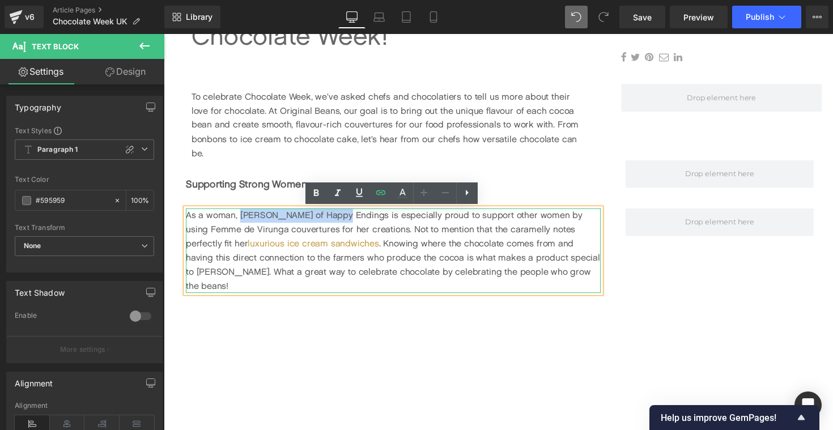
drag, startPoint x: 243, startPoint y: 219, endPoint x: 335, endPoint y: 219, distance: 92.4
click at [336, 219] on span "As a woman, [PERSON_NAME] of Happy Endings is especially proud to support other…" at bounding box center [398, 255] width 425 height 83
copy span "[PERSON_NAME] of Happy Endings"
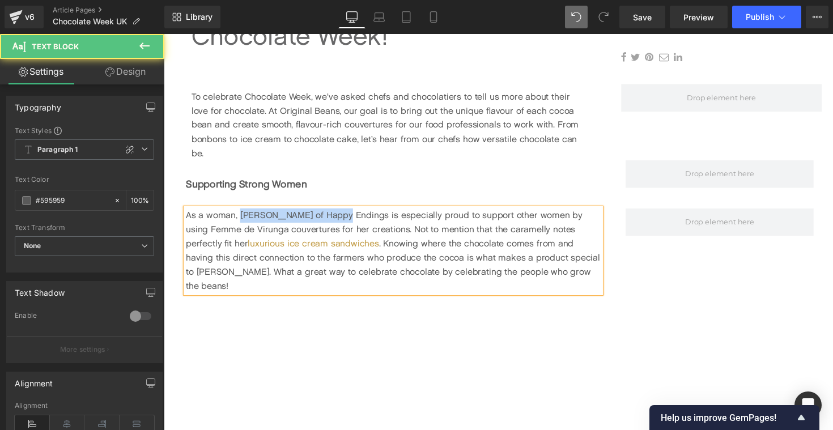
click at [279, 220] on span "As a woman, [PERSON_NAME] of Happy Endings is especially proud to support other…" at bounding box center [398, 255] width 425 height 83
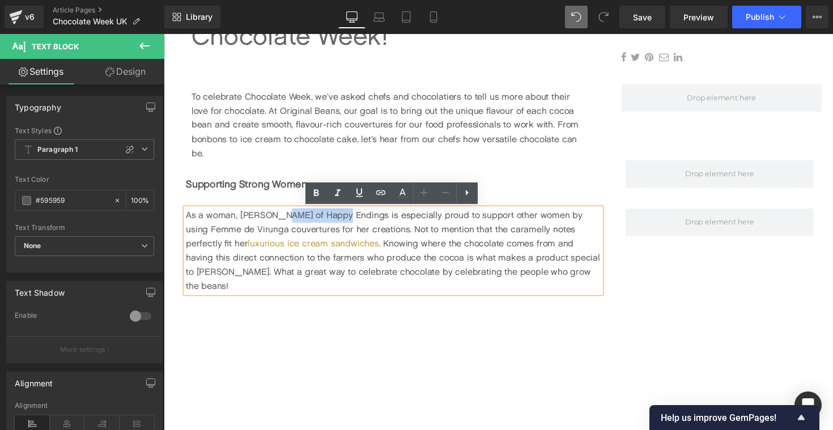
drag, startPoint x: 272, startPoint y: 220, endPoint x: 336, endPoint y: 217, distance: 64.2
click at [336, 217] on span "As a woman, [PERSON_NAME] of Happy Endings is especially proud to support other…" at bounding box center [398, 255] width 425 height 83
click at [381, 197] on icon at bounding box center [381, 193] width 14 height 14
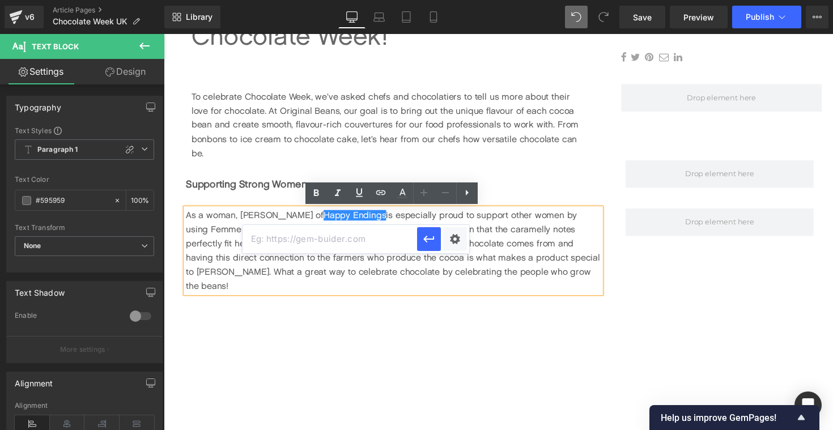
click at [336, 237] on input "text" at bounding box center [330, 239] width 175 height 28
paste input "[URL][DOMAIN_NAME]"
type input "[URL][DOMAIN_NAME]"
click at [430, 241] on icon "button" at bounding box center [429, 239] width 14 height 14
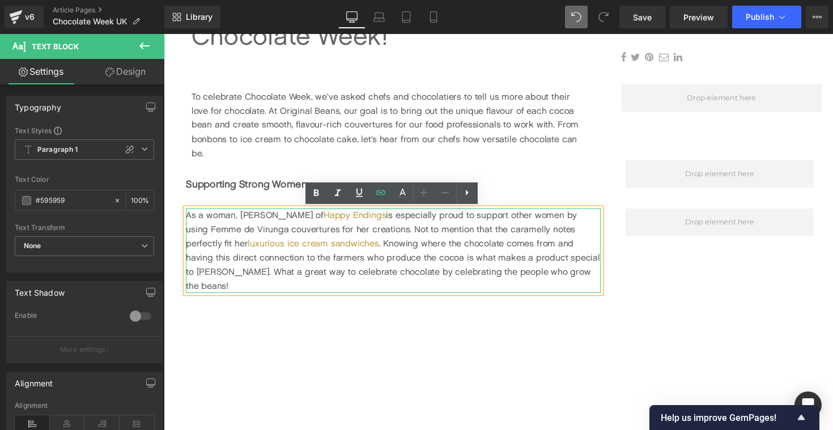
click at [386, 232] on span "As a woman, [PERSON_NAME] of Happy Endings is especially proud to support other…" at bounding box center [398, 255] width 425 height 83
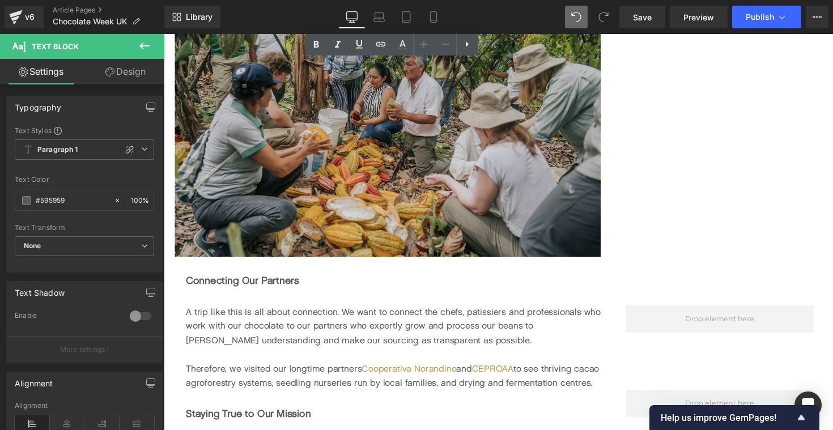
scroll to position [1529, 0]
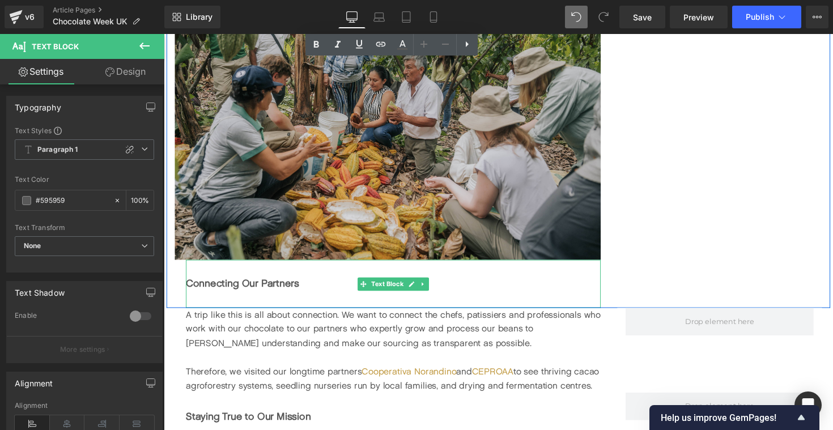
click at [269, 283] on b "Connecting Our Partners" at bounding box center [244, 289] width 116 height 12
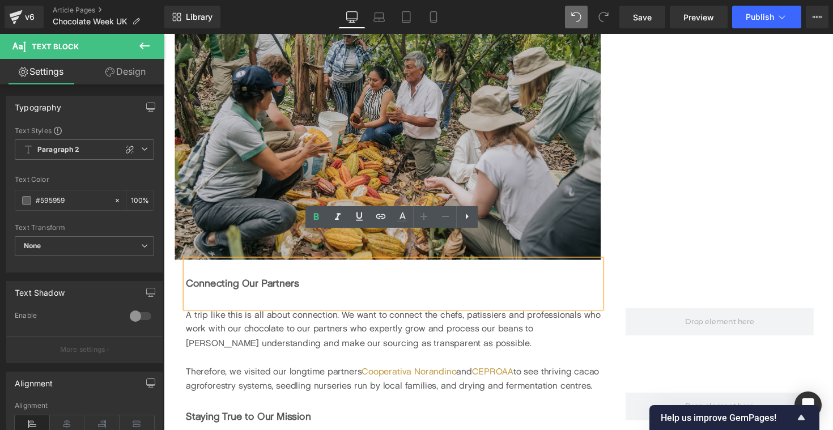
click at [381, 322] on div "A trip like this is all about connection. We want to connect the chefs, patissi…" at bounding box center [398, 337] width 425 height 44
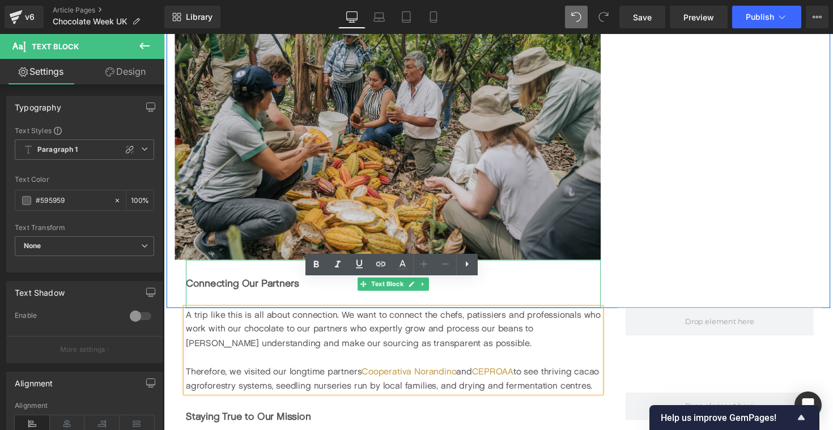
click at [247, 283] on b "Connecting Our Partners" at bounding box center [244, 289] width 116 height 12
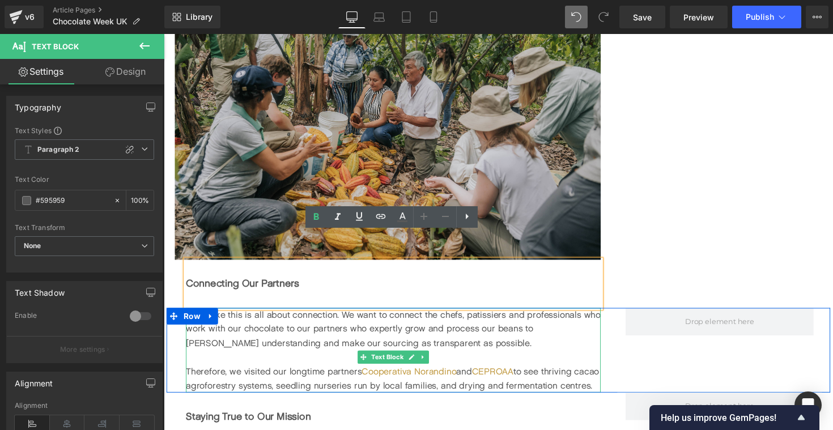
click at [303, 315] on div "A trip like this is all about connection. We want to connect the chefs, patissi…" at bounding box center [398, 337] width 425 height 44
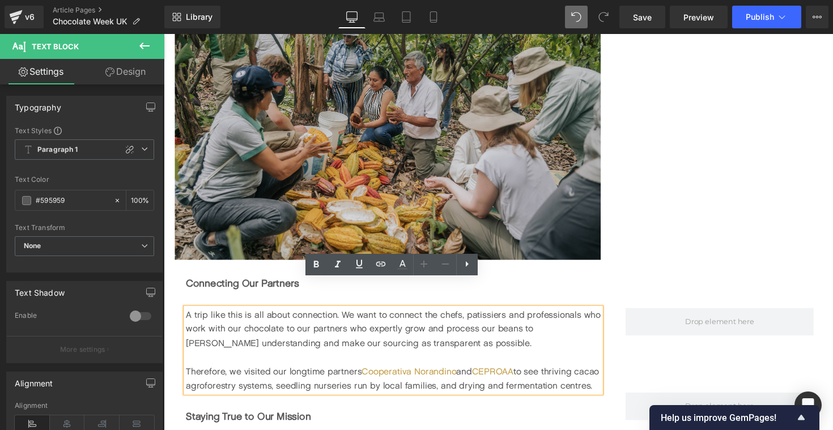
click at [635, 335] on div "A trip like this is all about connection. We want to connect the chefs, patissi…" at bounding box center [507, 358] width 680 height 87
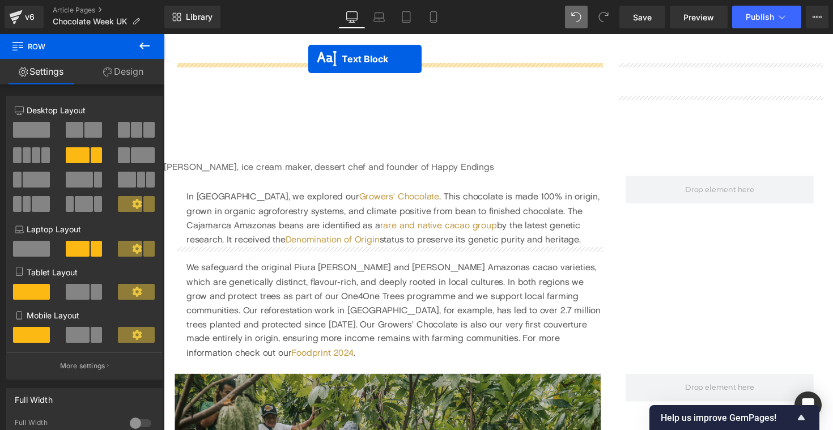
scroll to position [1019, 0]
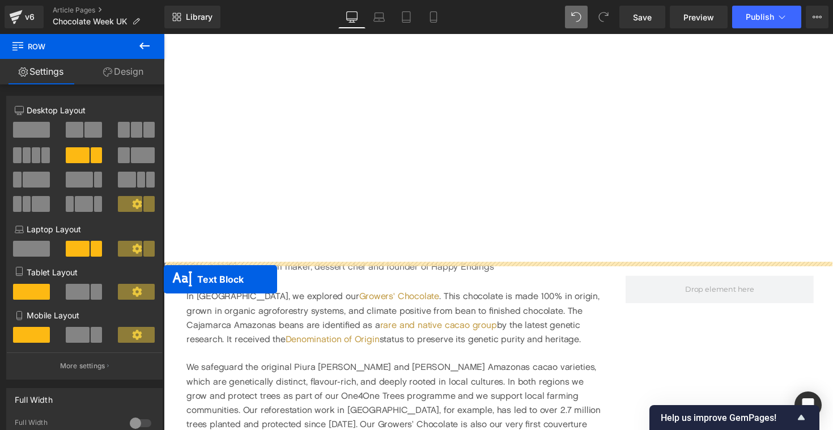
drag, startPoint x: 367, startPoint y: 262, endPoint x: 158, endPoint y: 283, distance: 210.1
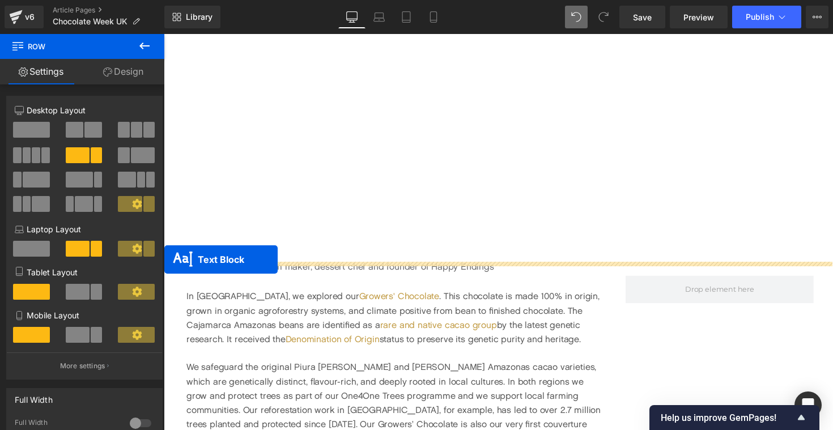
click at [164, 265] on div "[PERSON_NAME], ice cream maker, dessert chef and founder of Happy Endings Text …" at bounding box center [507, 273] width 686 height 18
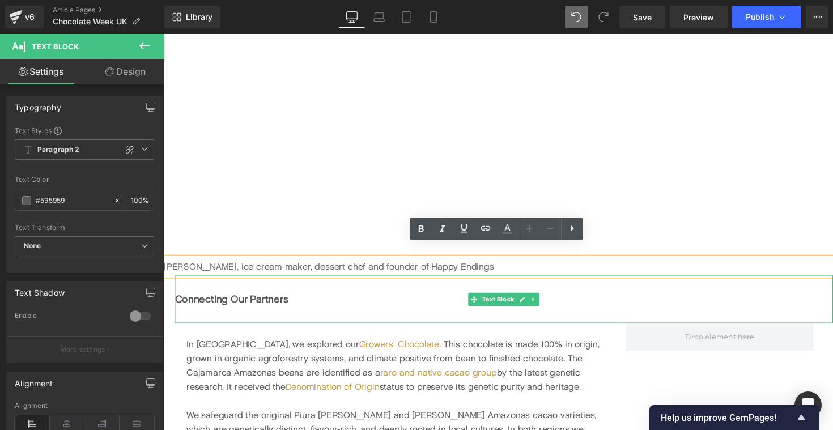
click at [253, 300] on b "Connecting Our Partners" at bounding box center [233, 306] width 116 height 12
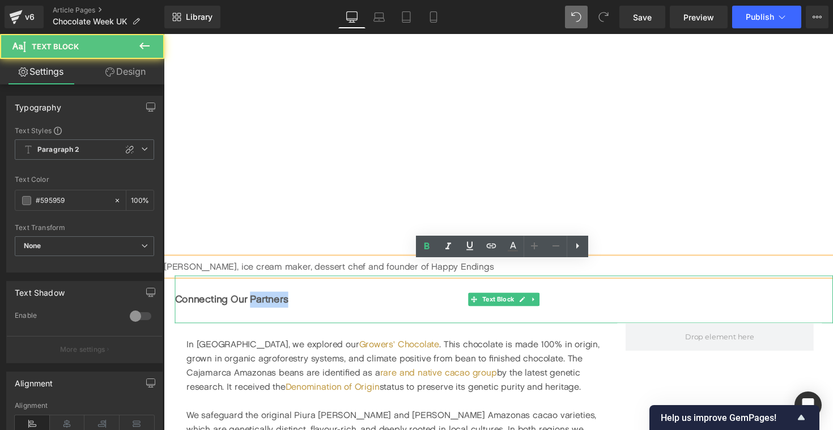
click at [253, 300] on b "Connecting Our Partners" at bounding box center [233, 306] width 116 height 12
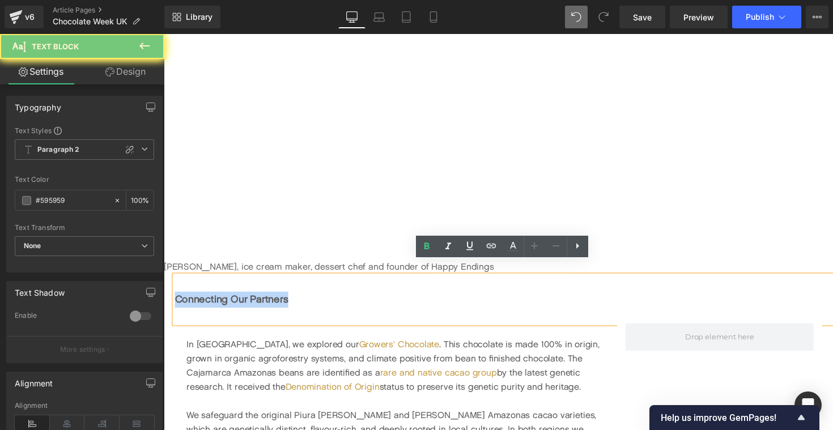
click at [253, 300] on b "Connecting Our Partners" at bounding box center [233, 306] width 116 height 12
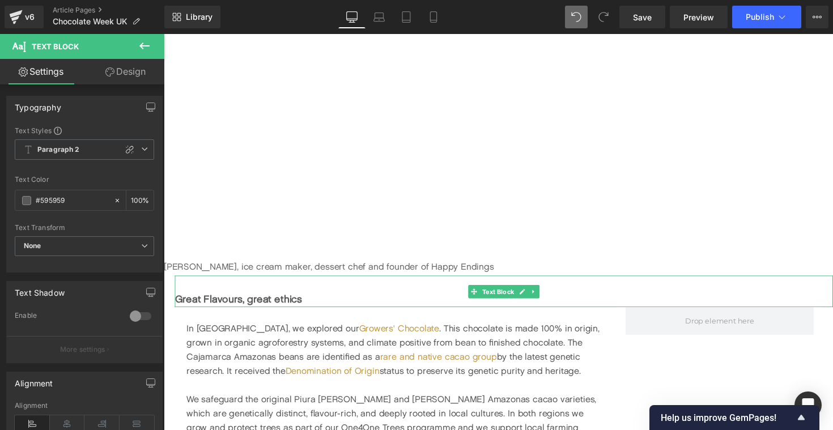
click at [255, 300] on b "Great Flavours, great ethics" at bounding box center [240, 306] width 130 height 12
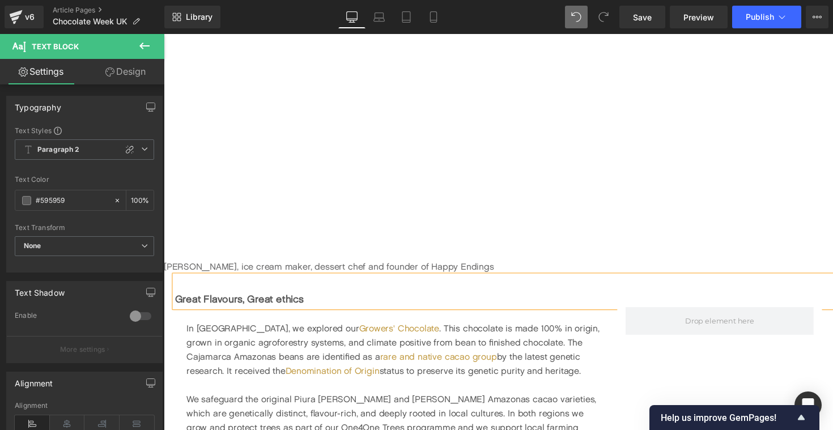
click at [285, 300] on b "Great Flavours, Great ethics" at bounding box center [241, 306] width 132 height 12
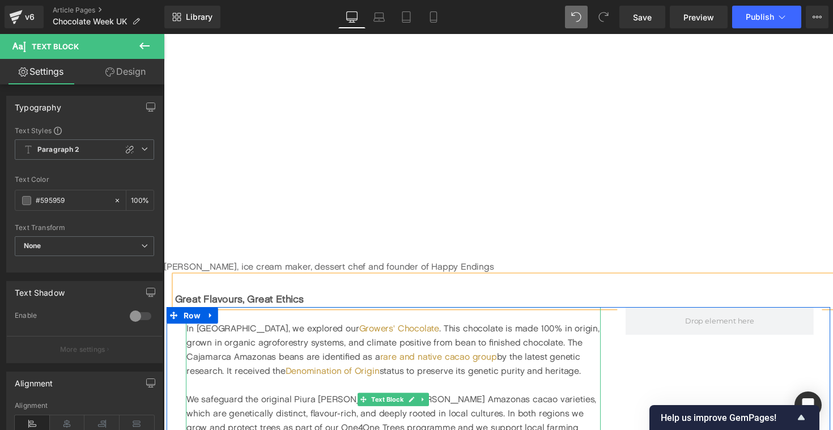
click at [242, 336] on div "In [GEOGRAPHIC_DATA], we explored our Growers' Chocolate . This chocolate is ma…" at bounding box center [399, 358] width 425 height 58
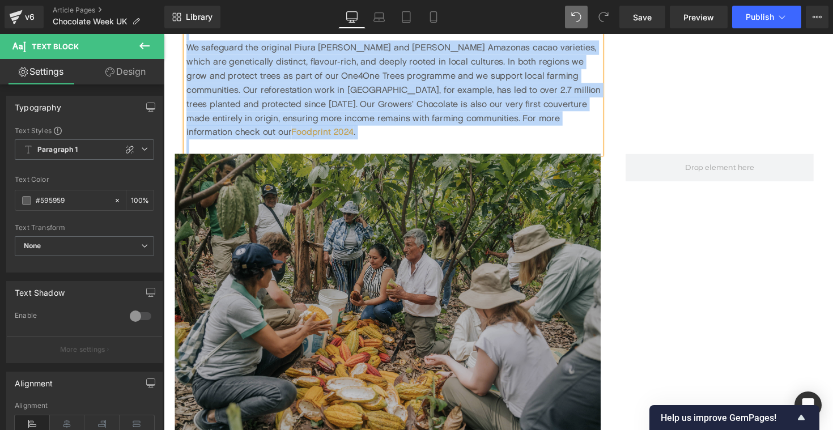
scroll to position [1174, 0]
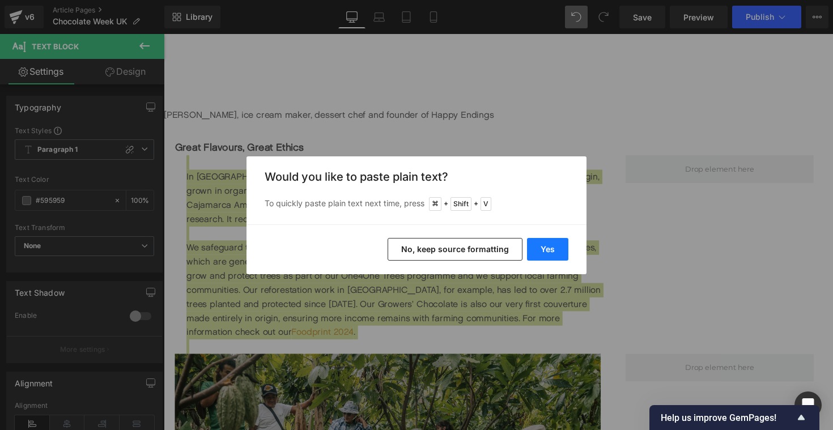
click at [553, 244] on button "Yes" at bounding box center [547, 249] width 41 height 23
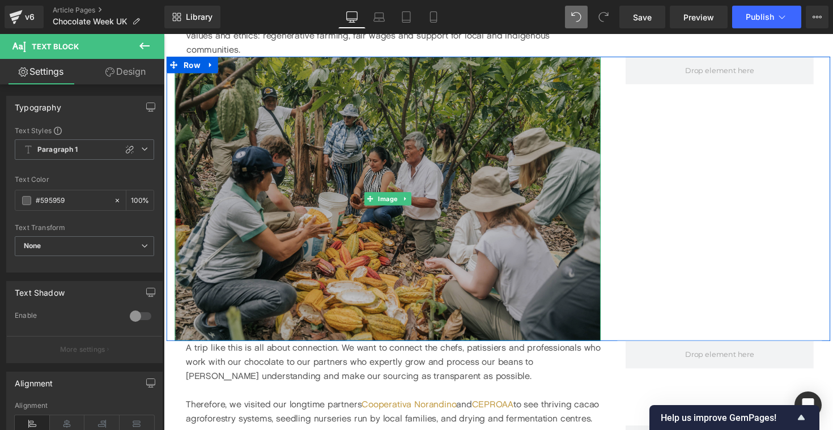
scroll to position [1372, 0]
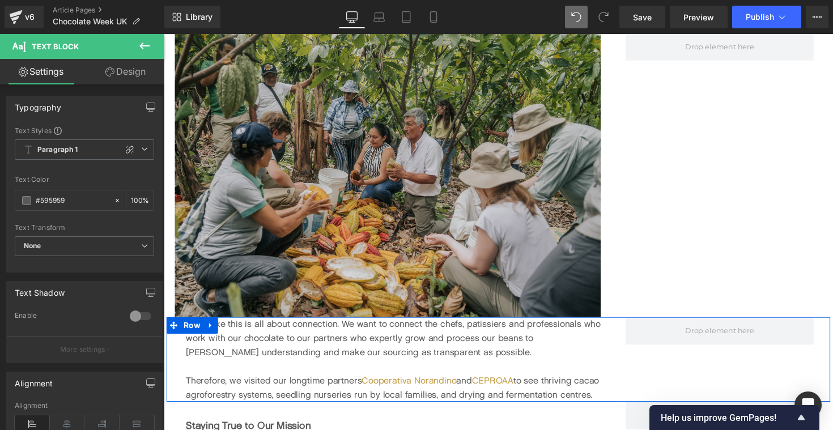
click at [248, 326] on div "A trip like this is all about connection. We want to connect the chefs, patissi…" at bounding box center [398, 346] width 425 height 44
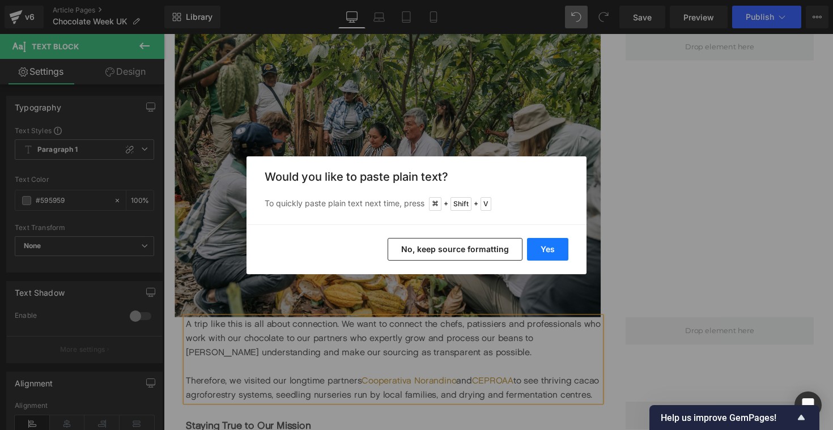
click at [558, 243] on button "Yes" at bounding box center [547, 249] width 41 height 23
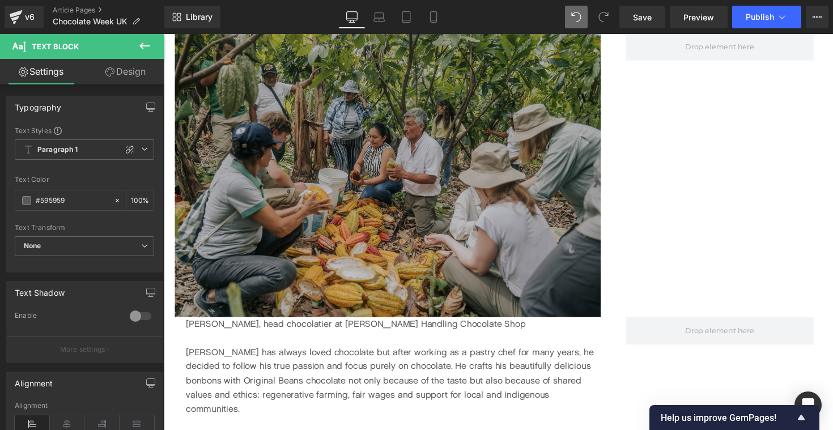
click at [329, 209] on img at bounding box center [393, 178] width 436 height 291
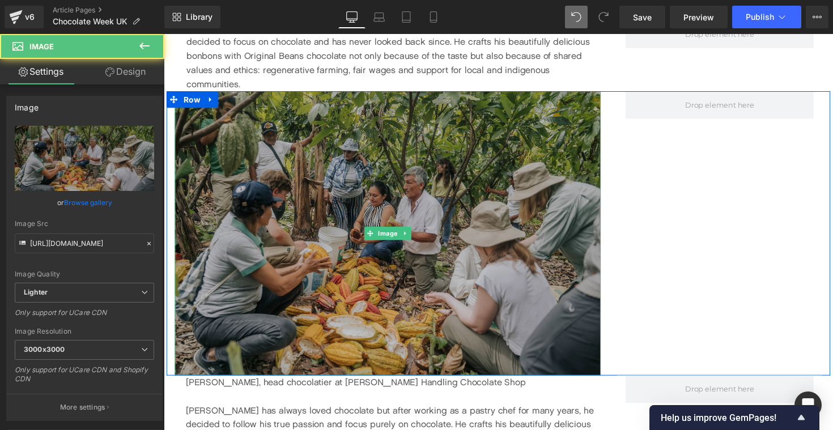
scroll to position [1310, 0]
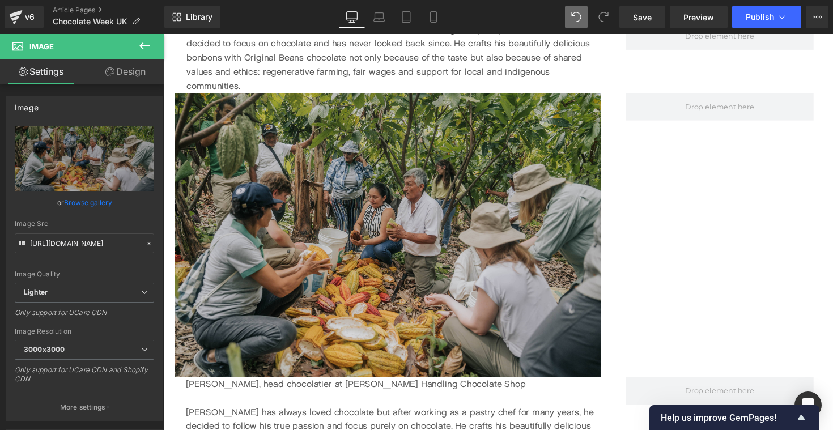
click at [146, 43] on icon at bounding box center [145, 46] width 14 height 14
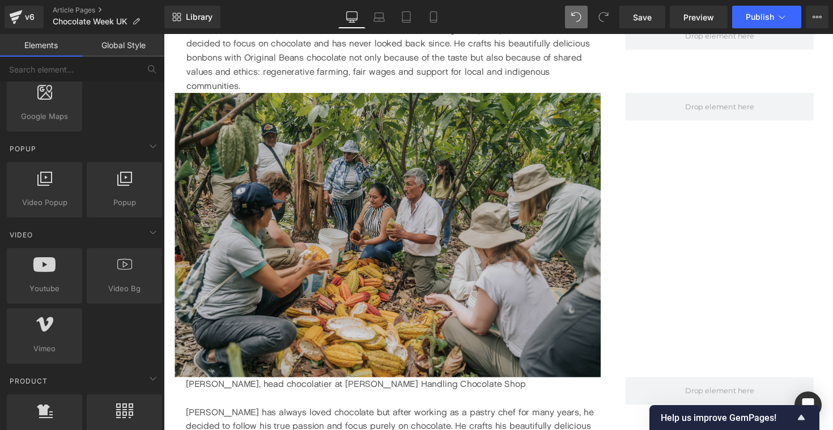
scroll to position [698, 0]
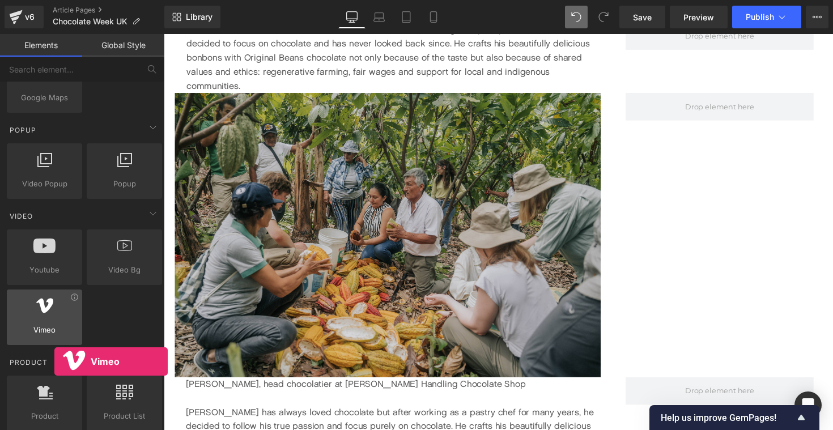
click at [54, 330] on span "Vimeo" at bounding box center [44, 330] width 69 height 12
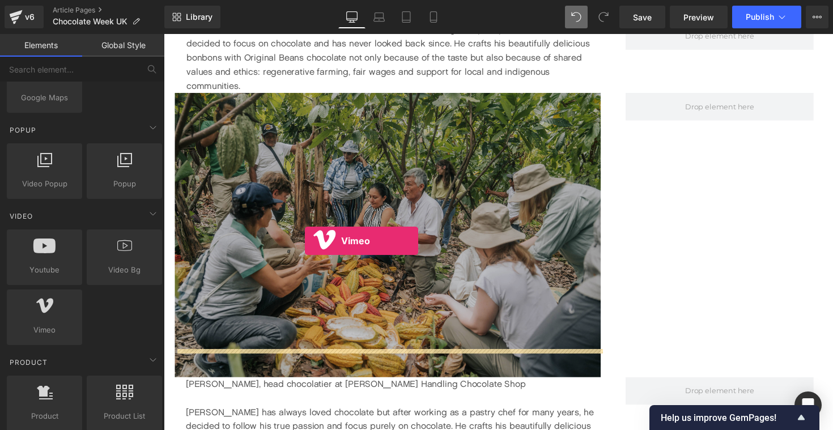
drag, startPoint x: 212, startPoint y: 363, endPoint x: 308, endPoint y: 246, distance: 151.4
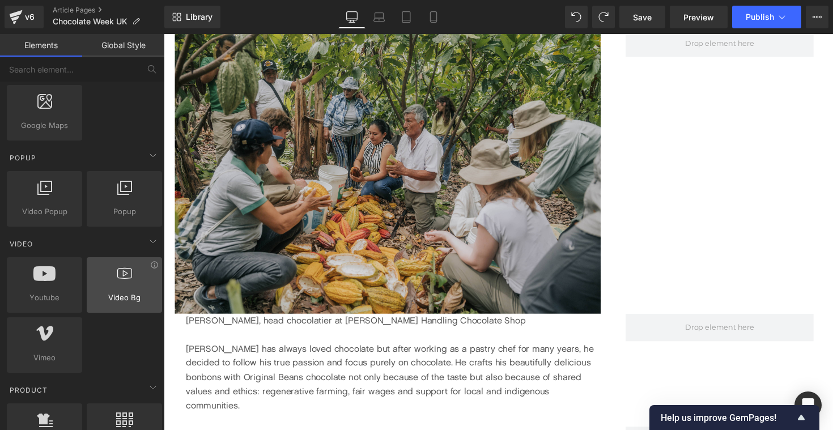
scroll to position [665, 0]
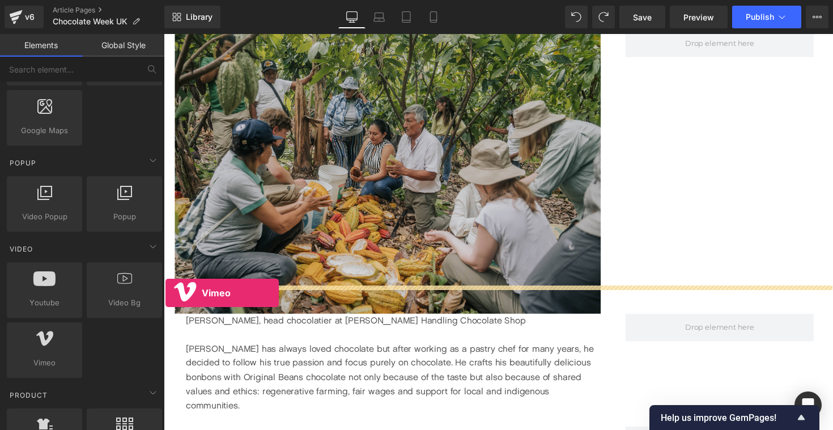
drag, startPoint x: 205, startPoint y: 389, endPoint x: 166, endPoint y: 299, distance: 98.5
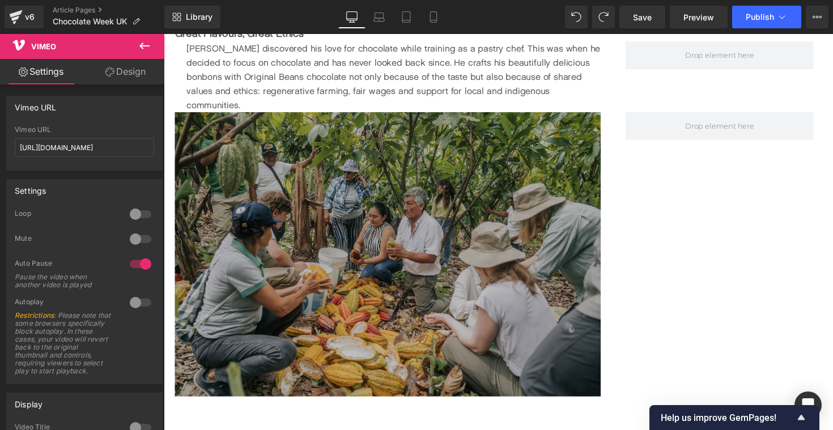
scroll to position [1288, 0]
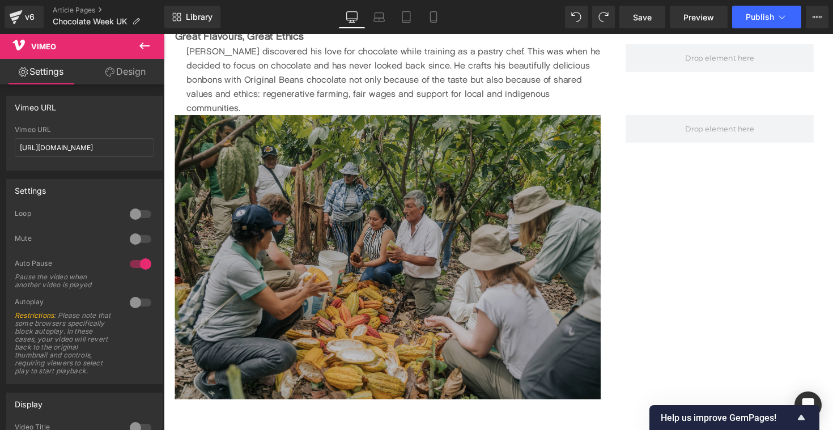
click at [400, 283] on img at bounding box center [393, 262] width 436 height 291
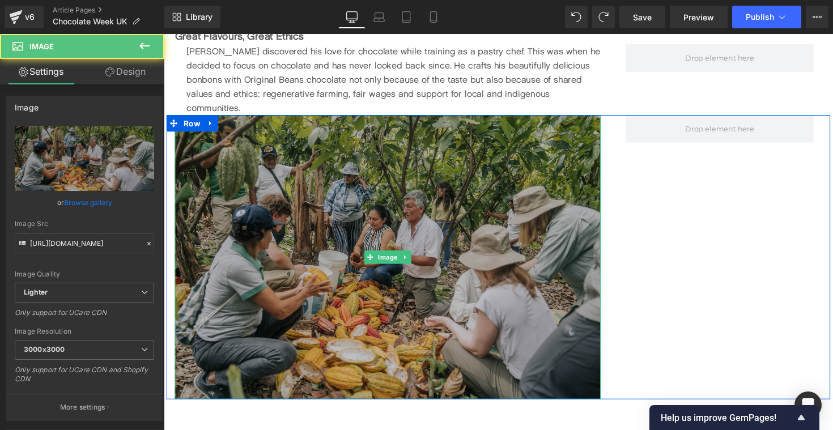
scroll to position [1267, 0]
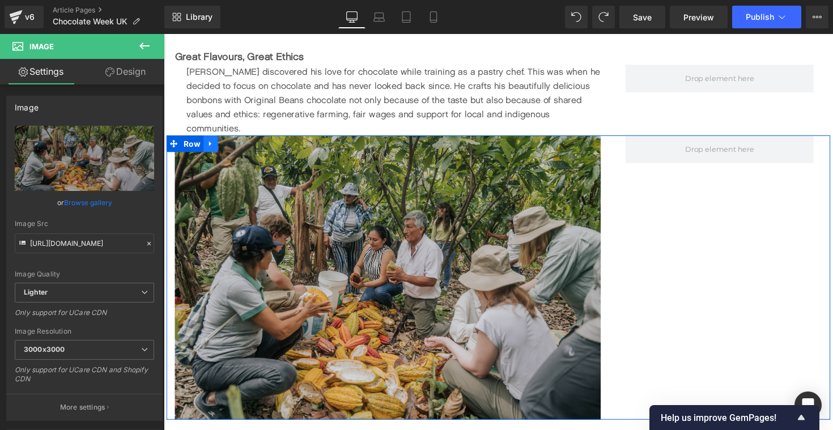
click at [211, 144] on icon at bounding box center [211, 146] width 2 height 5
click at [240, 142] on icon at bounding box center [241, 146] width 8 height 8
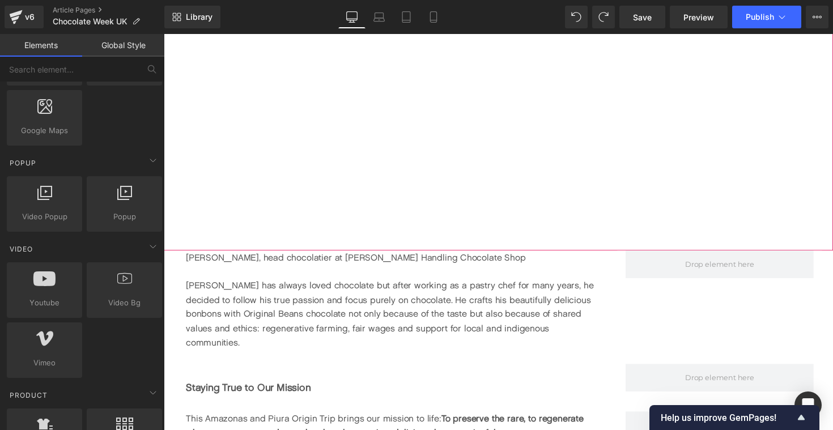
scroll to position [1562, 0]
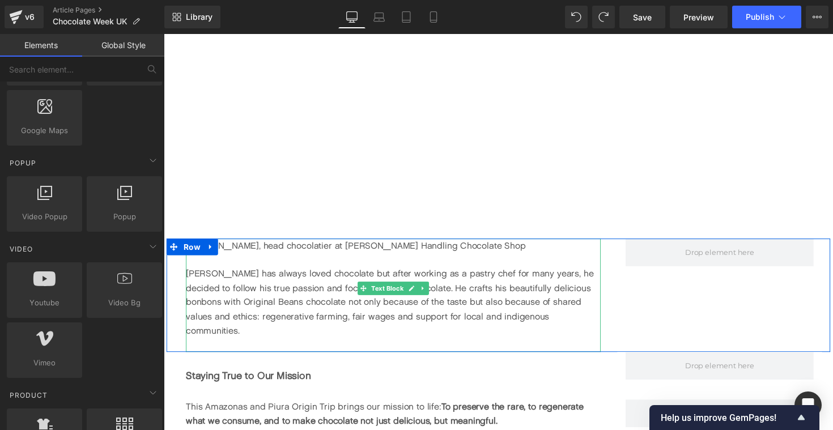
click at [332, 273] on div "[PERSON_NAME] has always loved chocolate but after working as a pastry chef for…" at bounding box center [398, 309] width 425 height 73
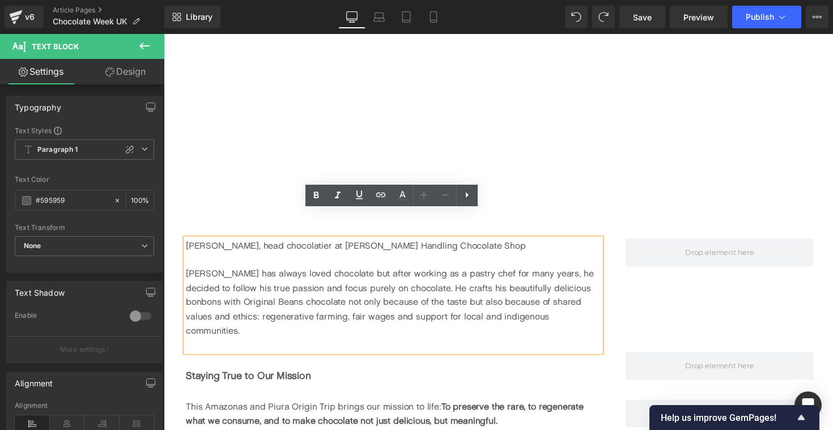
click at [580, 301] on div "[PERSON_NAME] has always loved chocolate but after working as a pastry chef for…" at bounding box center [398, 309] width 425 height 73
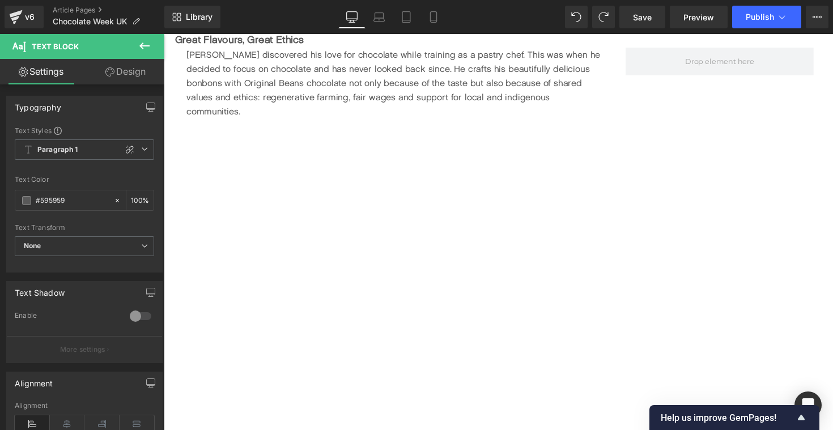
scroll to position [1279, 0]
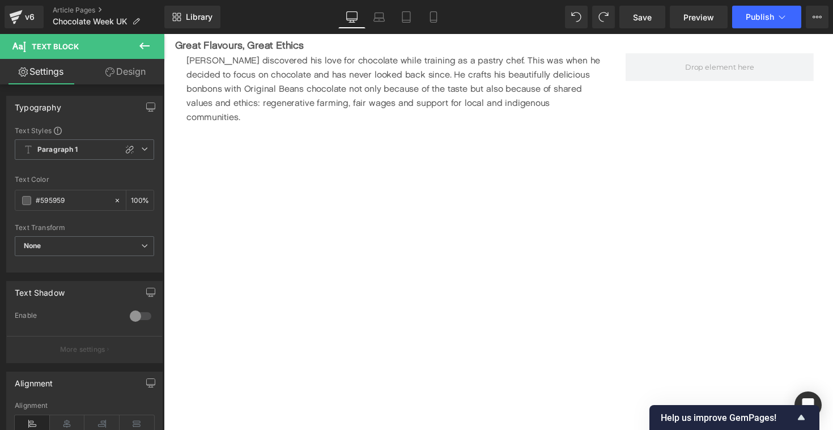
click at [148, 48] on icon at bounding box center [145, 46] width 14 height 14
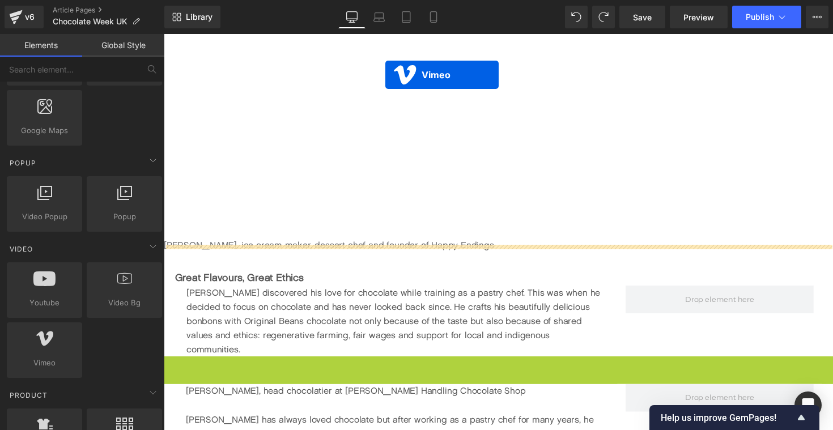
scroll to position [1007, 0]
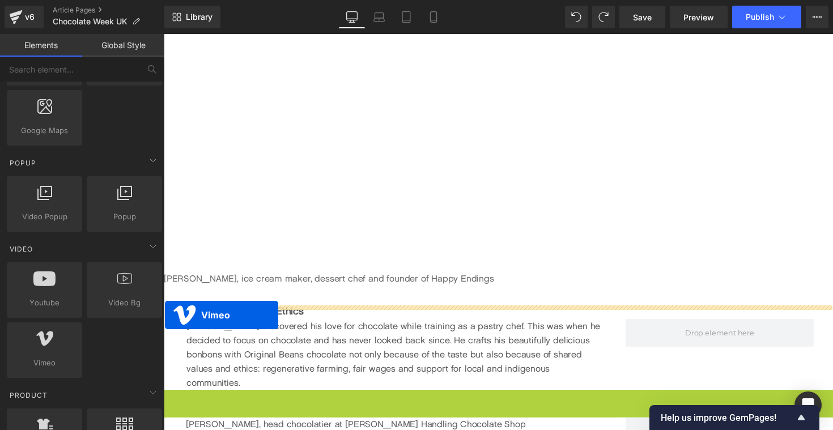
drag, startPoint x: 485, startPoint y: 110, endPoint x: 158, endPoint y: 316, distance: 386.4
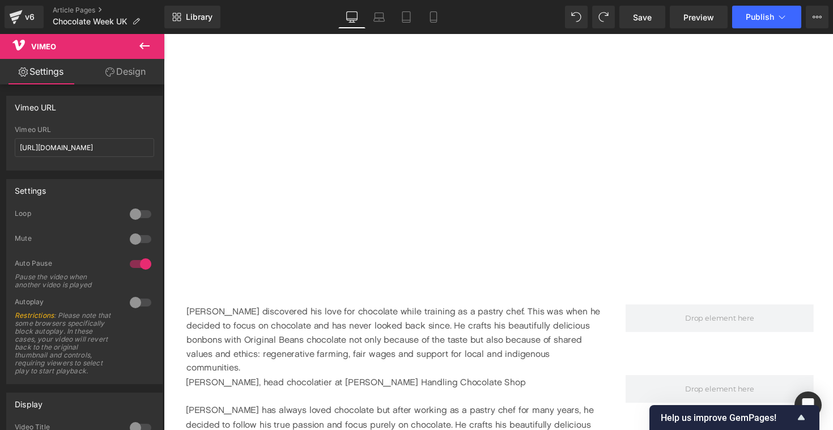
scroll to position [1424, 0]
click at [310, 333] on div "[PERSON_NAME] discovered his love for chocolate while training as a pastry chef…" at bounding box center [399, 345] width 425 height 73
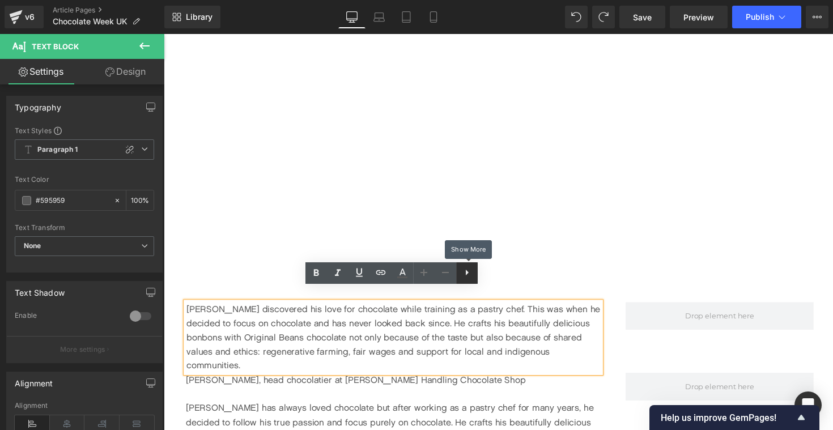
click at [469, 270] on icon at bounding box center [467, 273] width 14 height 14
click at [487, 272] on icon at bounding box center [489, 273] width 14 height 14
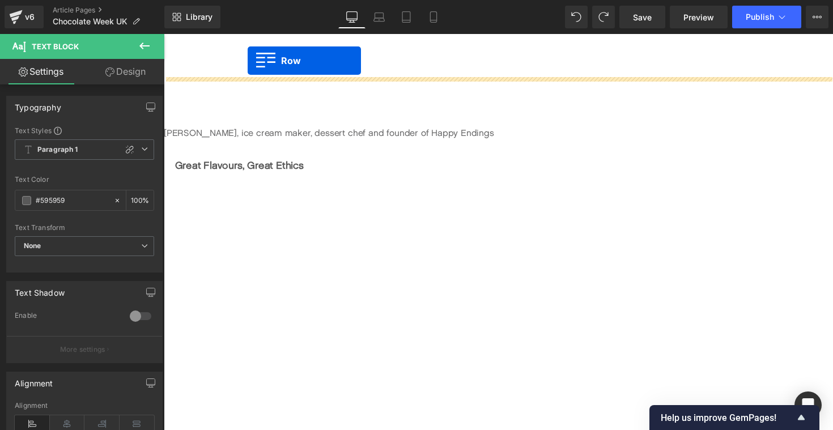
scroll to position [1144, 0]
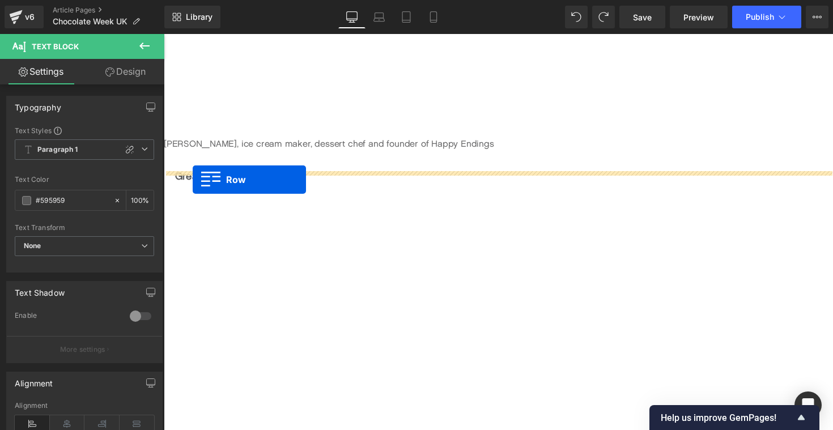
drag, startPoint x: 172, startPoint y: 306, endPoint x: 193, endPoint y: 183, distance: 124.3
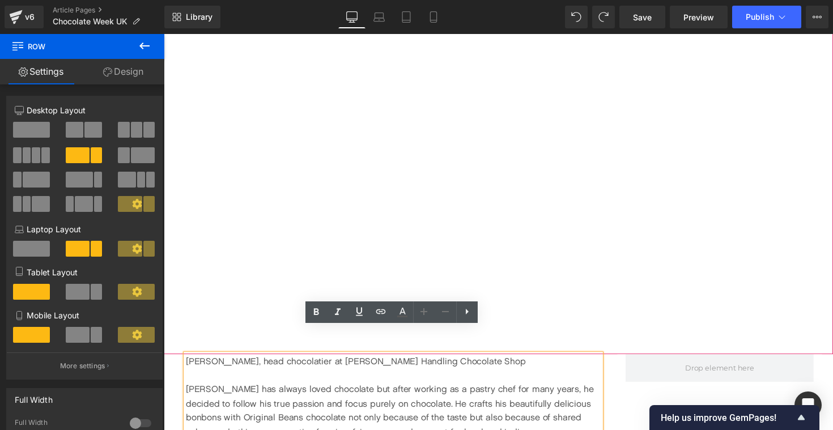
scroll to position [1445, 0]
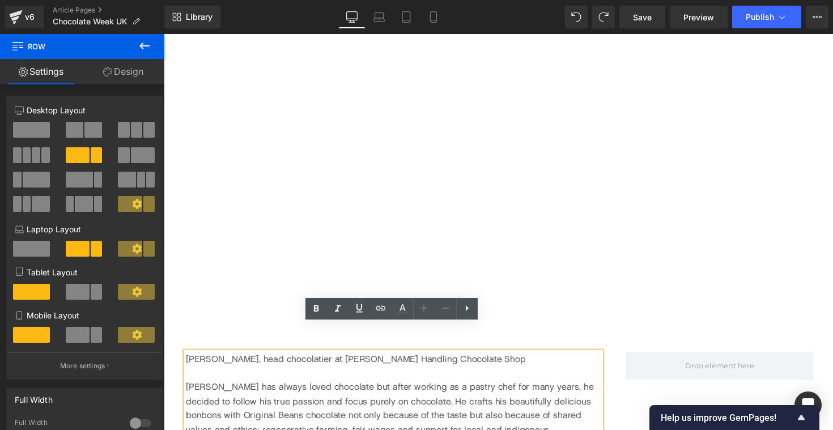
click at [479, 375] on div at bounding box center [398, 382] width 425 height 15
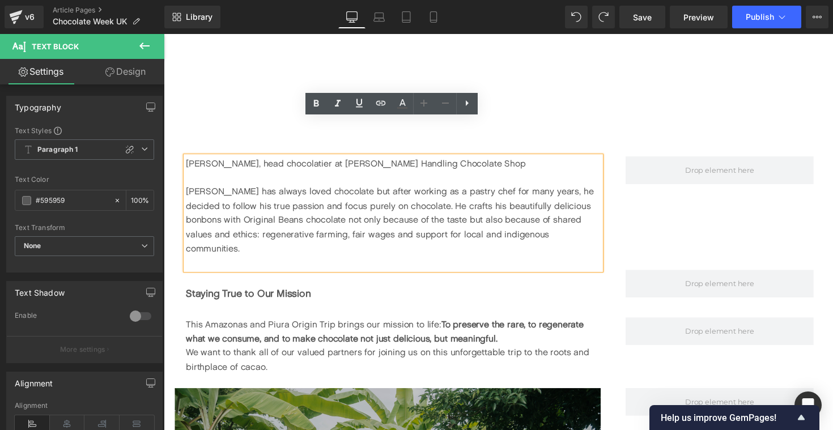
scroll to position [1659, 0]
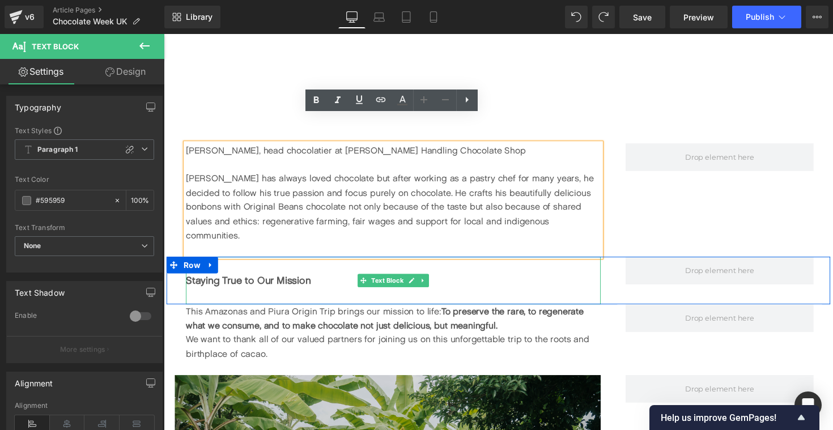
click at [254, 281] on b "Staying True to Our Mission" at bounding box center [250, 287] width 128 height 12
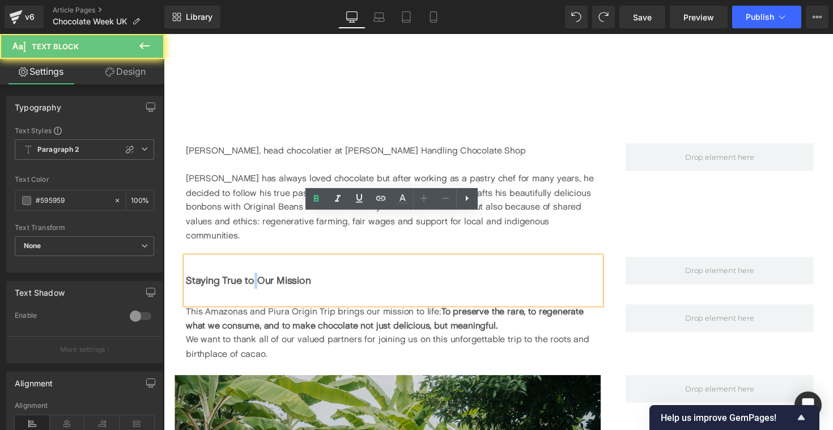
click at [254, 281] on b "Staying True to Our Mission" at bounding box center [250, 287] width 128 height 12
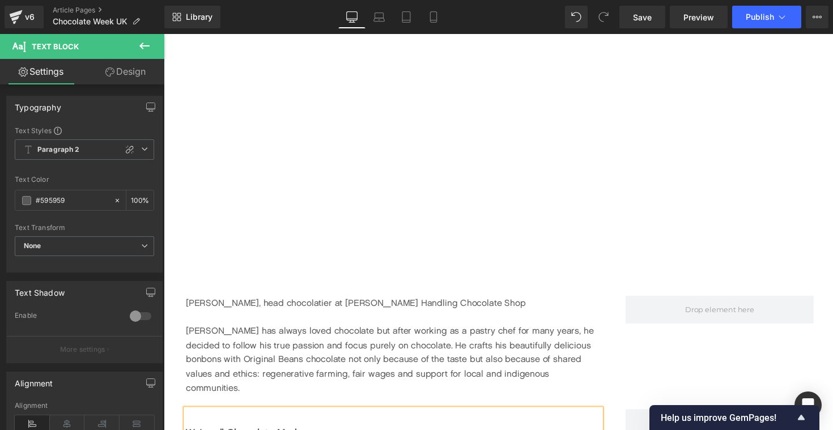
scroll to position [1512, 0]
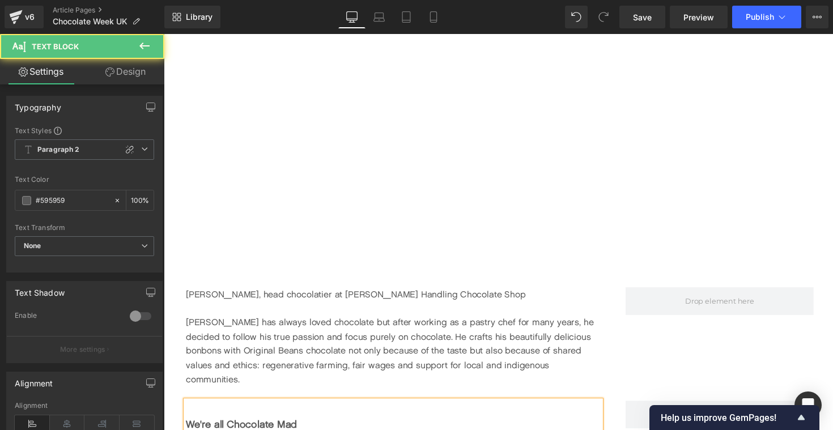
click at [219, 428] on b "We're all Chocolate Mad" at bounding box center [243, 434] width 114 height 12
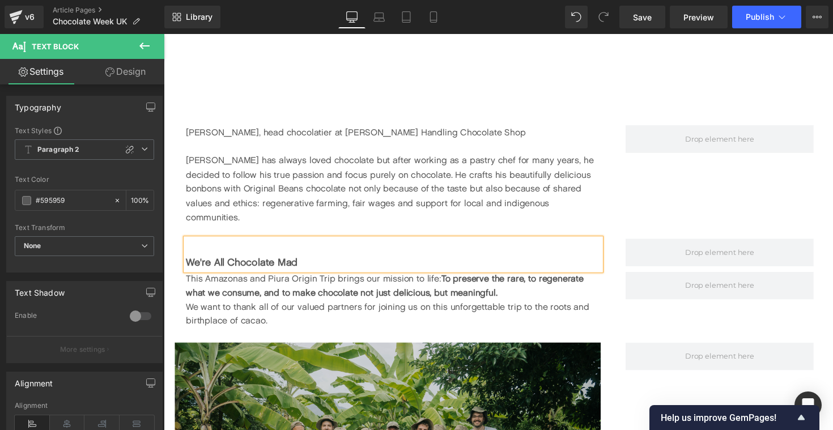
scroll to position [1686, 0]
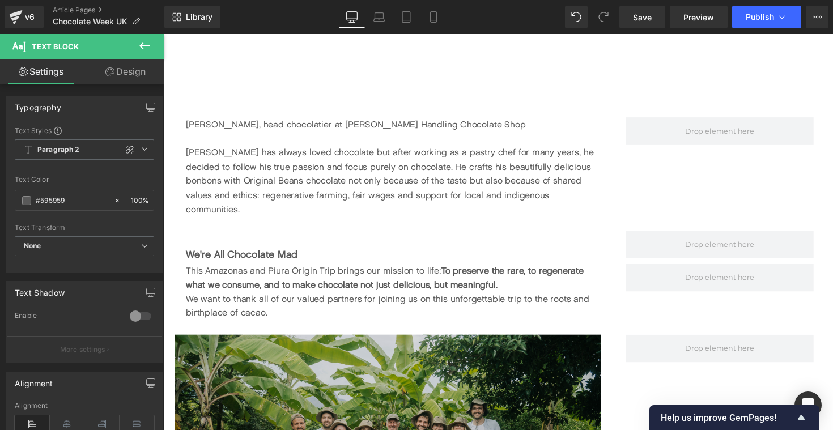
click at [138, 45] on icon at bounding box center [145, 46] width 14 height 14
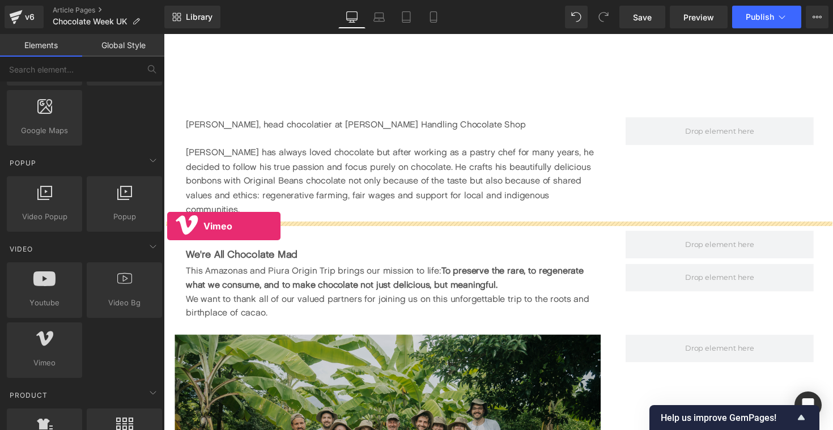
drag, startPoint x: 196, startPoint y: 395, endPoint x: 167, endPoint y: 231, distance: 166.9
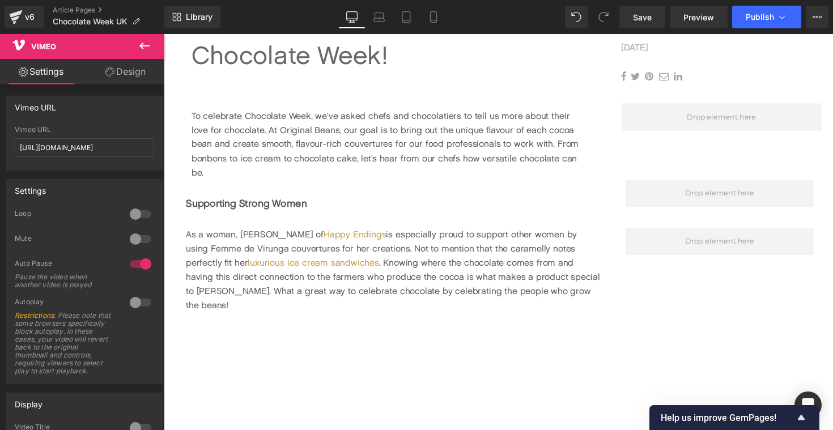
scroll to position [549, 0]
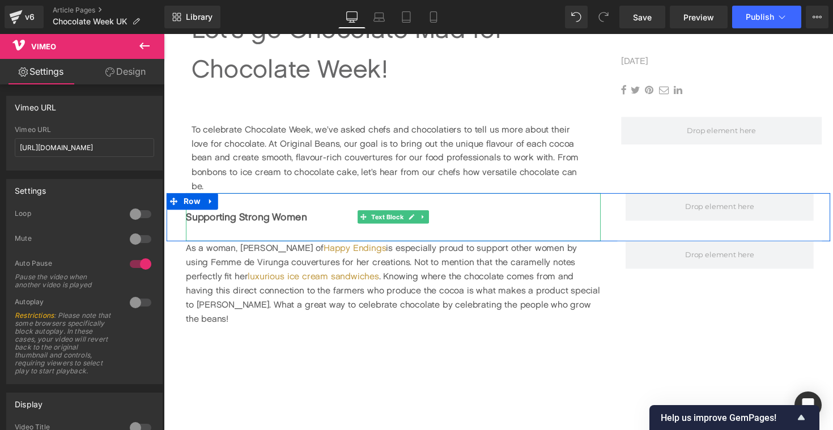
click at [249, 231] on div at bounding box center [398, 238] width 425 height 16
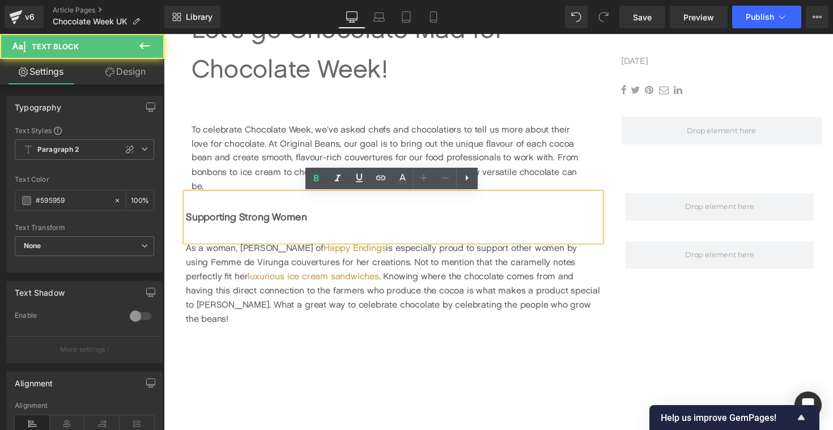
click at [251, 234] on div at bounding box center [398, 238] width 425 height 16
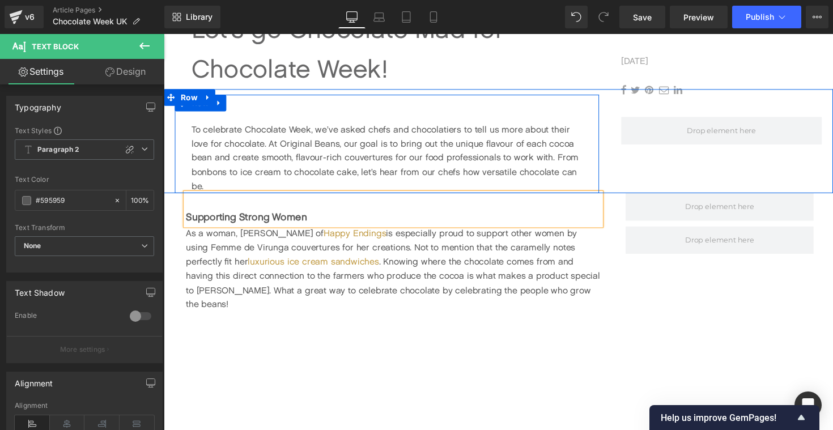
click at [302, 113] on div "To celebrate Chocolate Week, we’ve asked chefs and chocolatiers to tell us more…" at bounding box center [392, 146] width 435 height 101
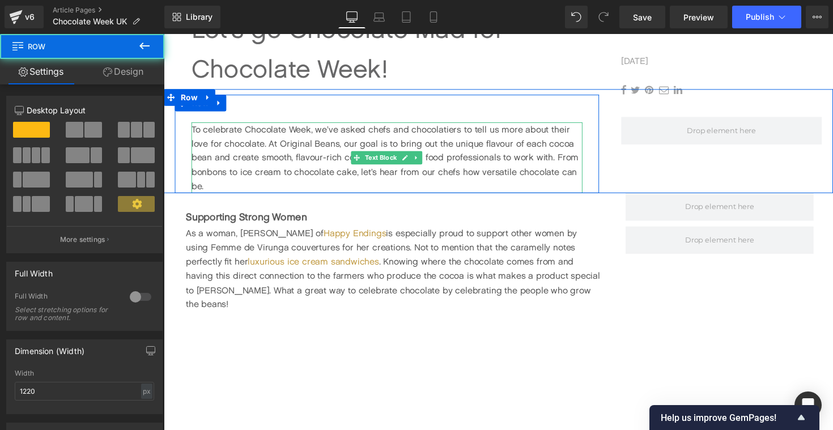
click at [197, 133] on p "To celebrate Chocolate Week, we’ve asked chefs and chocolatiers to tell us more…" at bounding box center [392, 161] width 401 height 73
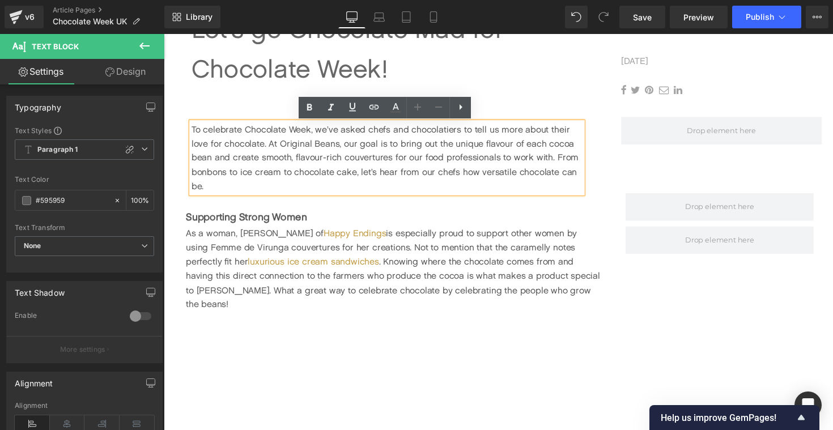
click at [194, 132] on p "To celebrate Chocolate Week, we’ve asked chefs and chocolatiers to tell us more…" at bounding box center [392, 161] width 401 height 73
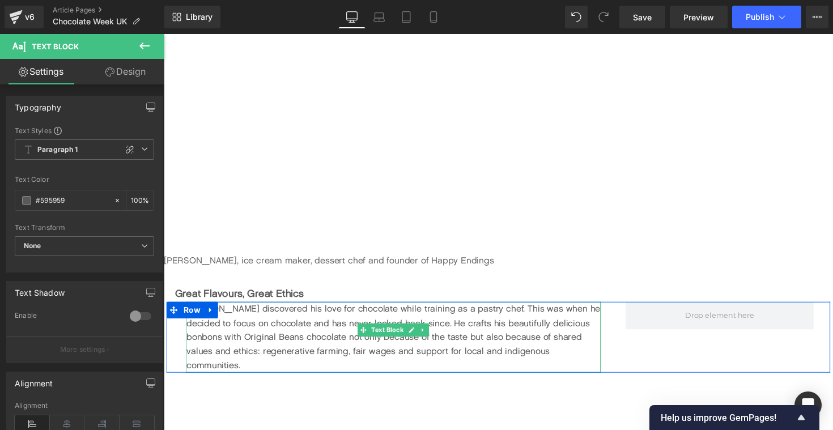
scroll to position [1011, 0]
click at [251, 330] on div "[PERSON_NAME] discovered his love for chocolate while training as a pastry chef…" at bounding box center [399, 343] width 425 height 73
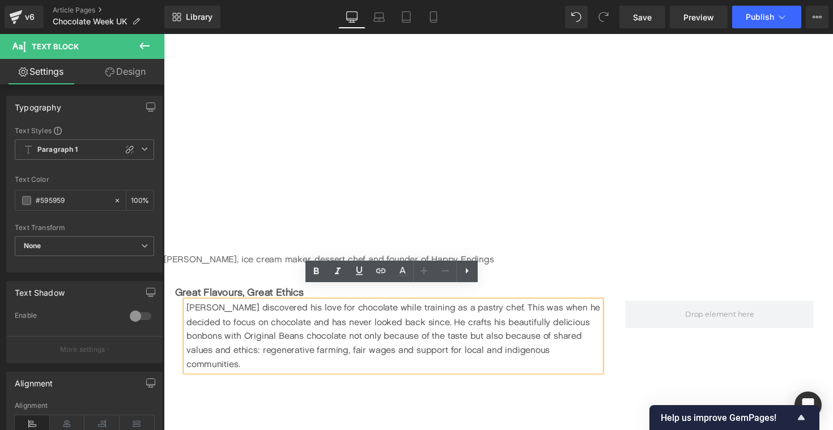
click at [176, 336] on div "[PERSON_NAME] discovered his love for chocolate while training as a pastry chef…" at bounding box center [393, 343] width 453 height 73
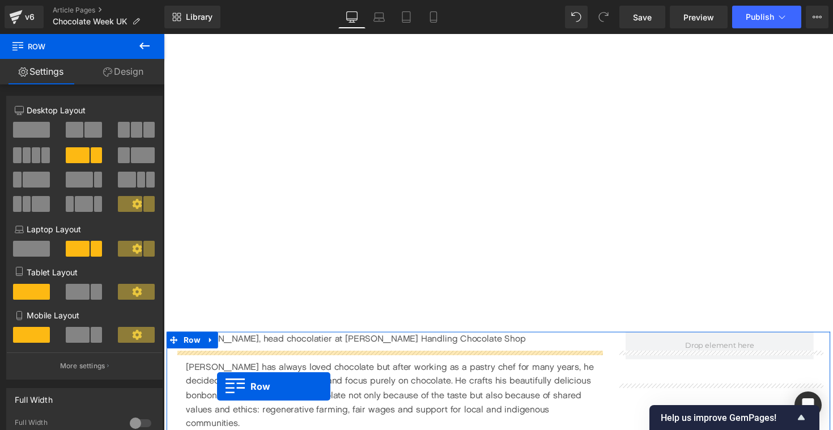
scroll to position [1475, 0]
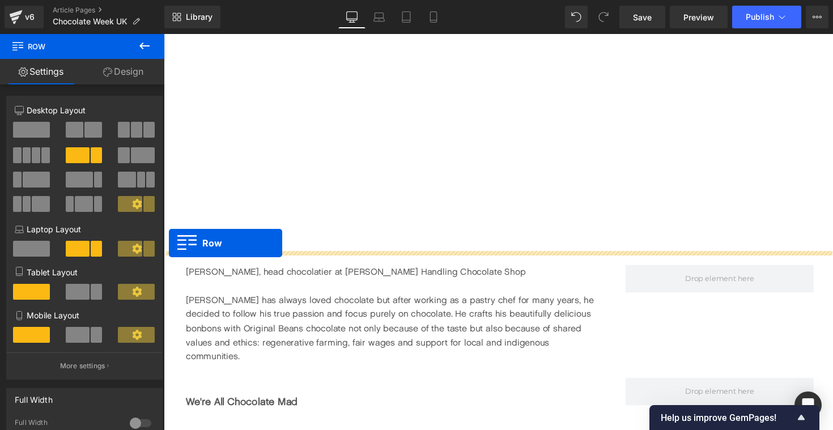
drag, startPoint x: 175, startPoint y: 301, endPoint x: 169, endPoint y: 249, distance: 52.5
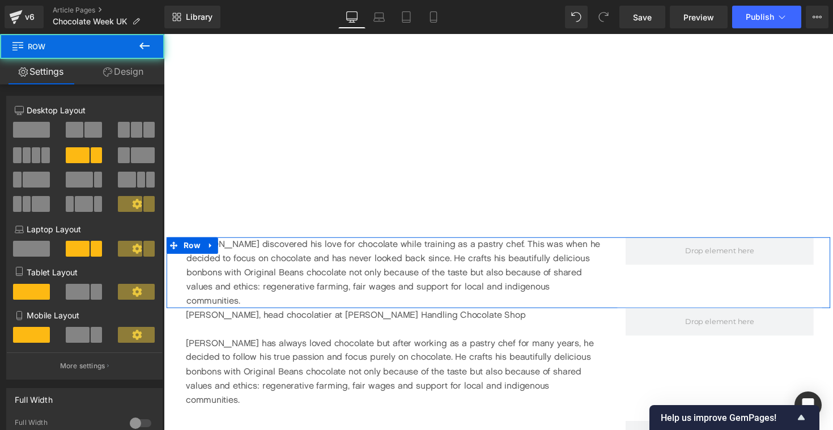
scroll to position [1447, 0]
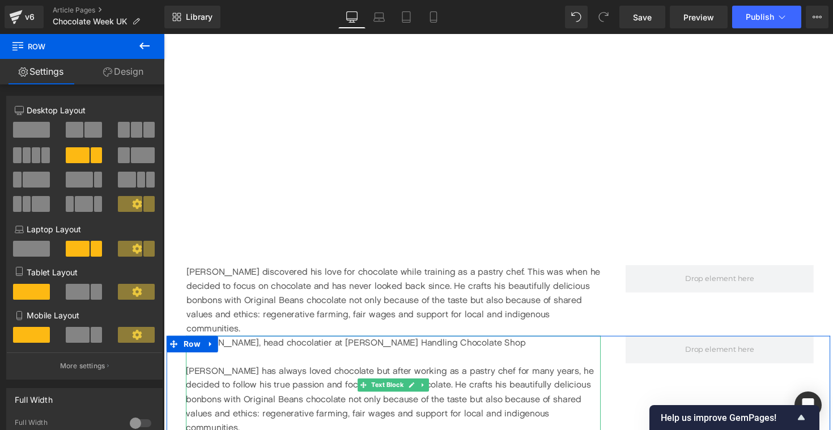
click at [262, 343] on div "[PERSON_NAME], head chocolatier at [PERSON_NAME] Handling Chocolate Shop" at bounding box center [398, 350] width 425 height 15
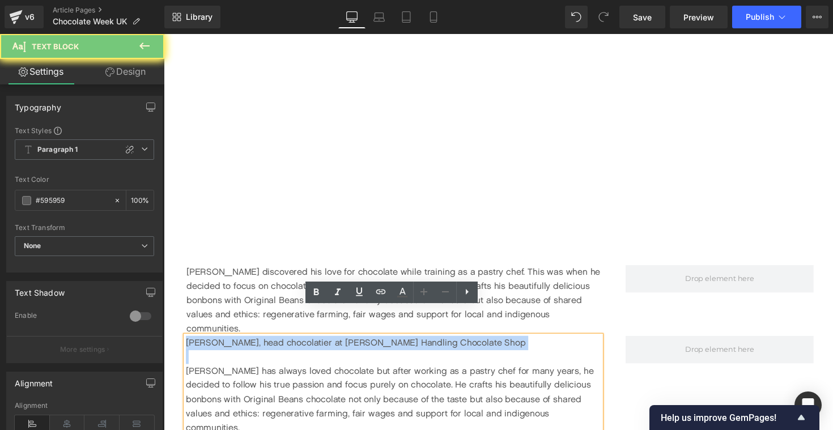
click at [262, 343] on div "[PERSON_NAME], head chocolatier at [PERSON_NAME] Handling Chocolate Shop" at bounding box center [398, 350] width 425 height 15
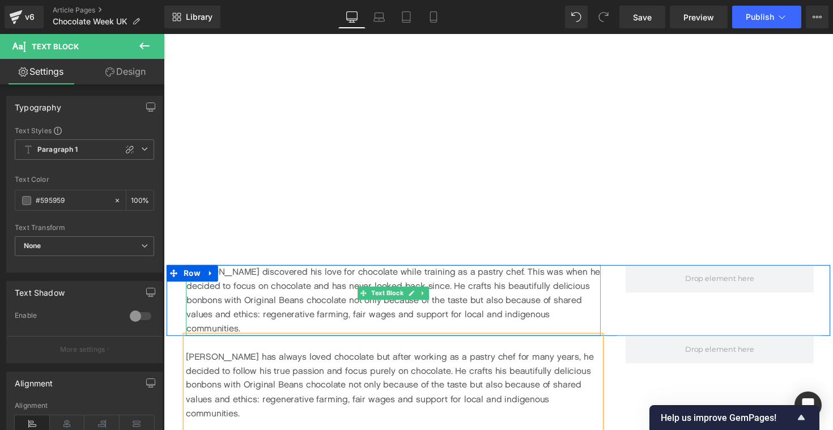
click at [266, 271] on div "[PERSON_NAME] discovered his love for chocolate while training as a pastry chef…" at bounding box center [399, 307] width 425 height 73
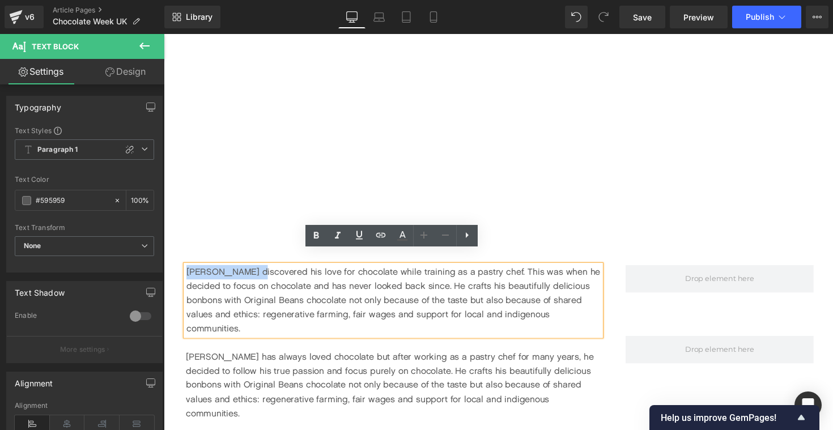
drag, startPoint x: 254, startPoint y: 265, endPoint x: 188, endPoint y: 265, distance: 65.8
click at [188, 271] on div "[PERSON_NAME] discovered his love for chocolate while training as a pastry chef…" at bounding box center [399, 307] width 425 height 73
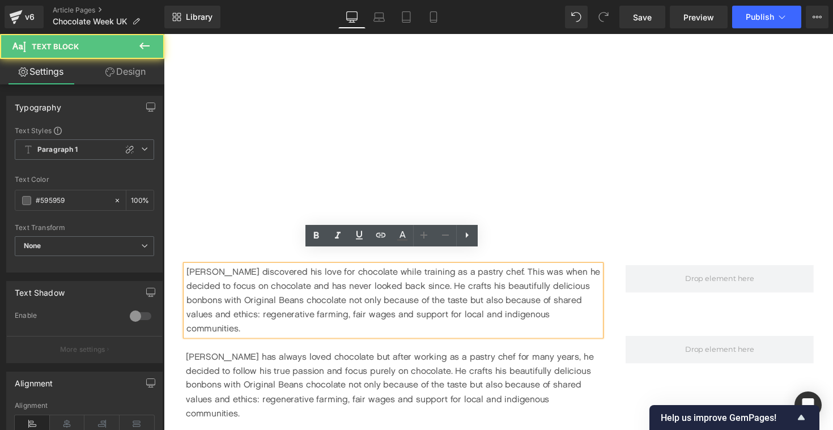
click at [190, 271] on div "[PERSON_NAME] discovered his love for chocolate while training as a pastry chef…" at bounding box center [399, 307] width 425 height 73
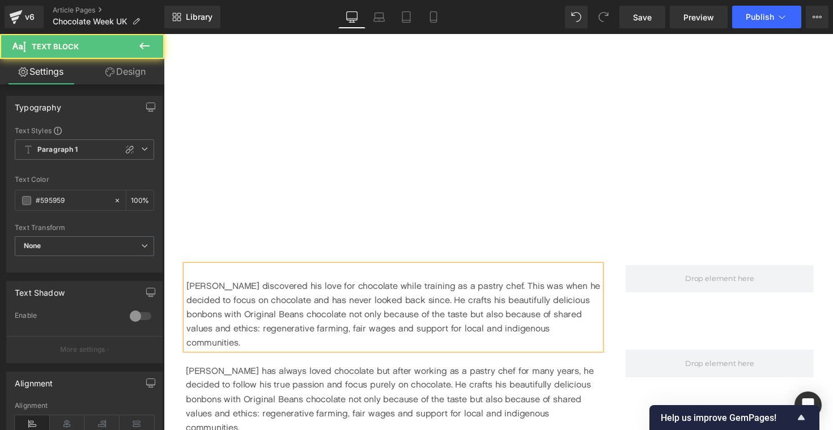
click at [218, 271] on div at bounding box center [399, 278] width 425 height 15
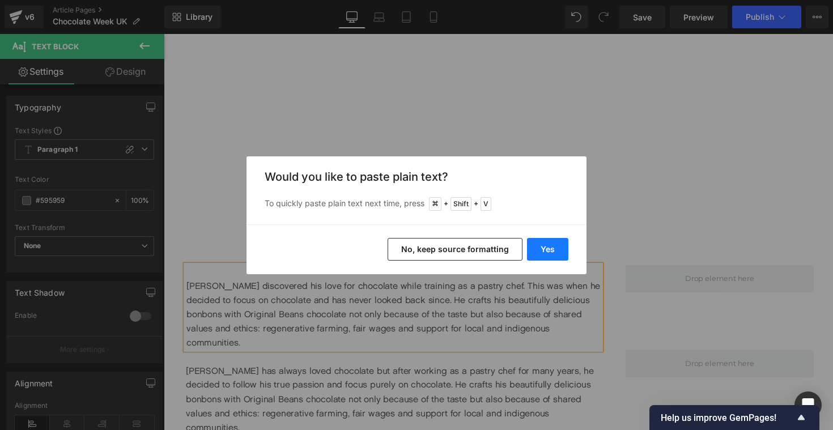
click at [544, 248] on button "Yes" at bounding box center [547, 249] width 41 height 23
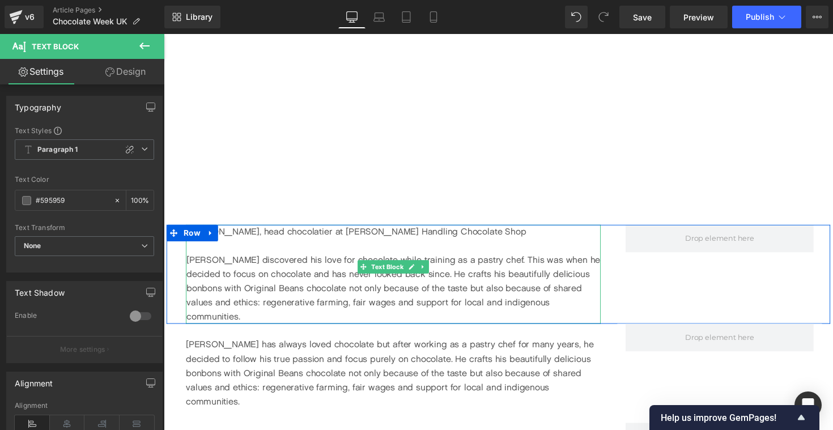
scroll to position [1489, 0]
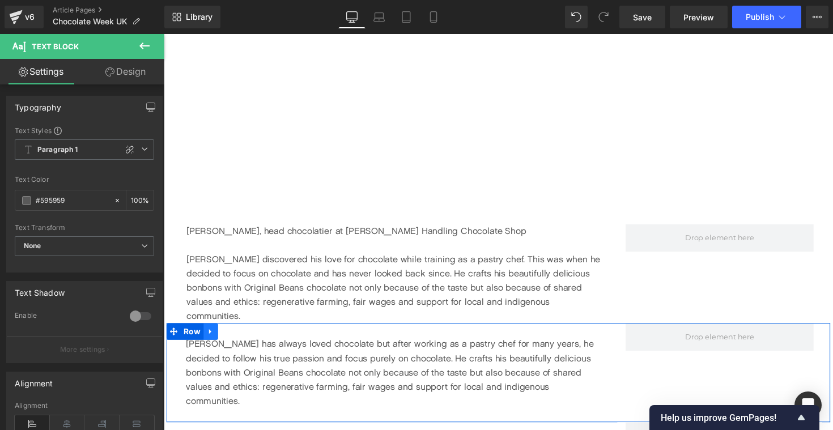
click at [211, 334] on icon at bounding box center [212, 338] width 8 height 9
click at [240, 334] on icon at bounding box center [241, 338] width 8 height 9
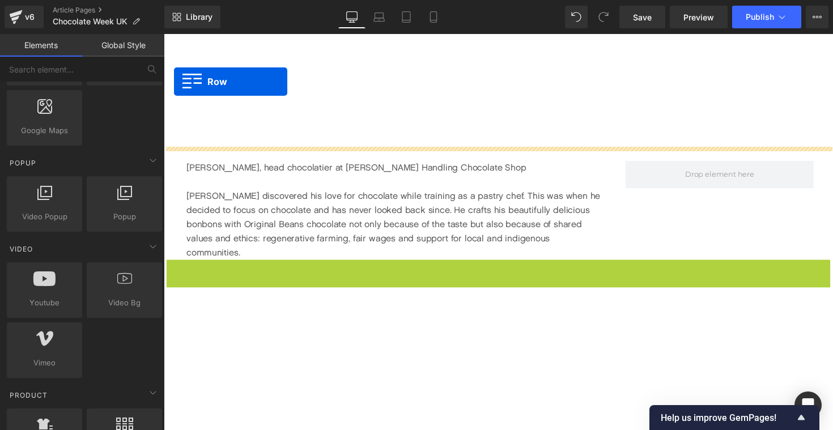
scroll to position [1509, 0]
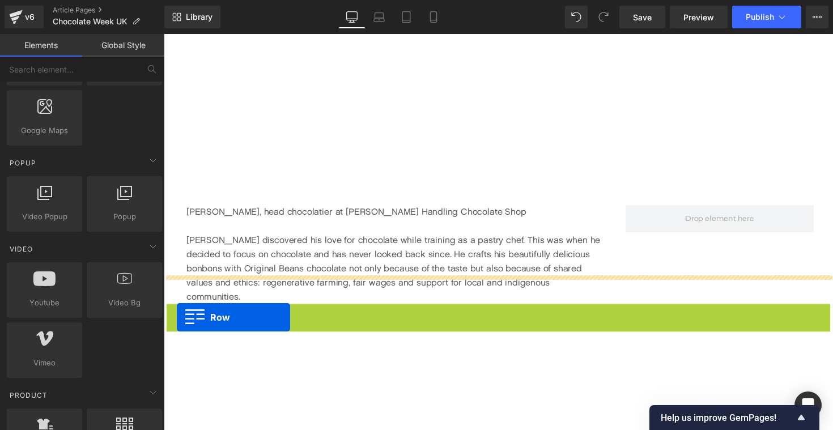
drag, startPoint x: 175, startPoint y: 63, endPoint x: 177, endPoint y: 325, distance: 261.9
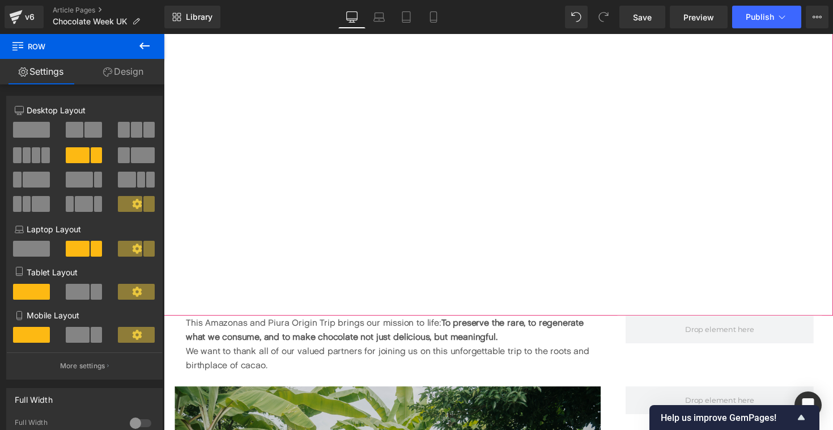
scroll to position [1933, 0]
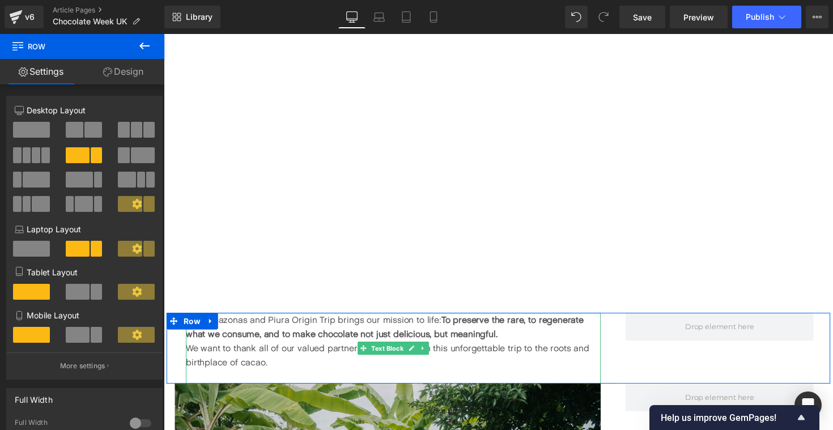
click at [379, 320] on div "This Amazonas and Piura Origin Trip brings our mission to life: To preserve the…" at bounding box center [398, 334] width 425 height 29
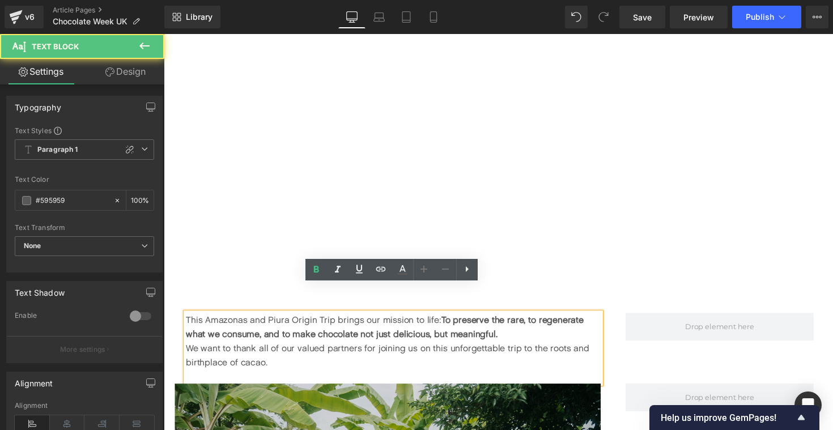
click at [343, 349] on div "We want to thank all of our valued partners for joining us on this unforgettabl…" at bounding box center [398, 363] width 425 height 29
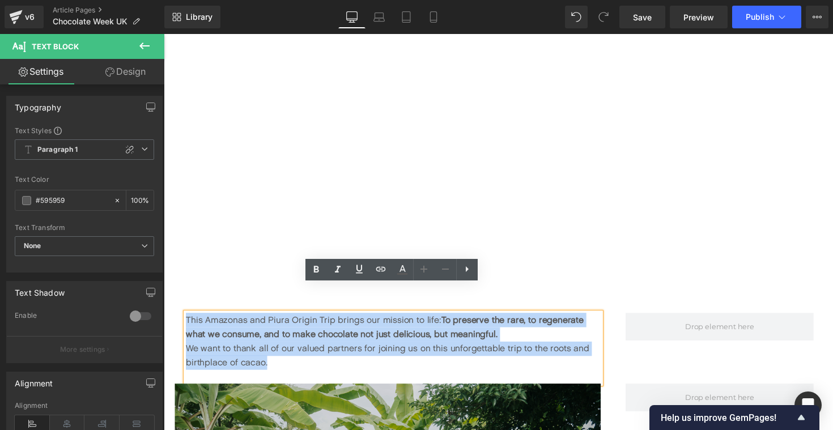
drag, startPoint x: 343, startPoint y: 338, endPoint x: 183, endPoint y: 296, distance: 166.4
click at [183, 320] on div "This Amazonas and Piura Origin Trip brings our mission to life: To preserve the…" at bounding box center [393, 356] width 453 height 73
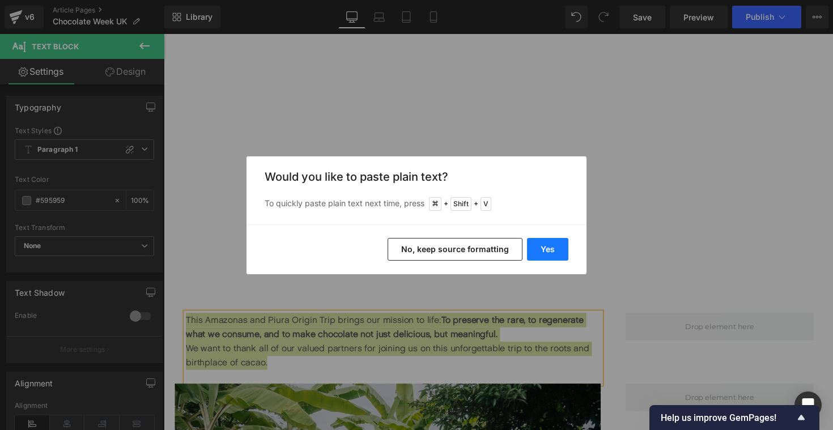
click at [553, 251] on button "Yes" at bounding box center [547, 249] width 41 height 23
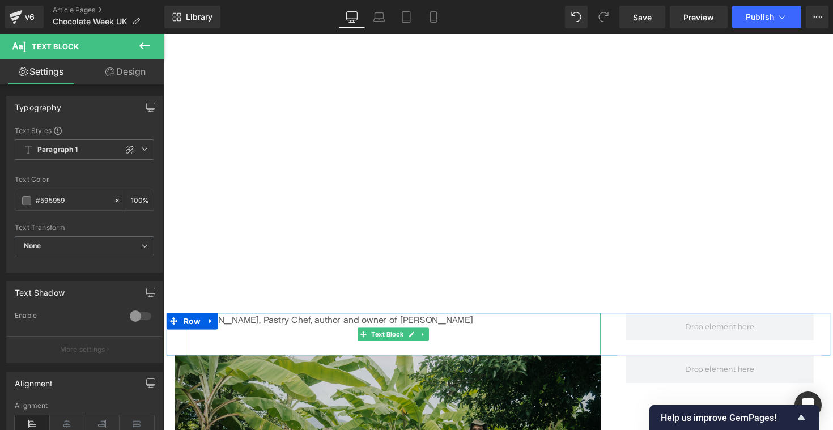
click at [409, 320] on div "[PERSON_NAME], Pastry Chef, author and owner of [PERSON_NAME]" at bounding box center [398, 327] width 425 height 15
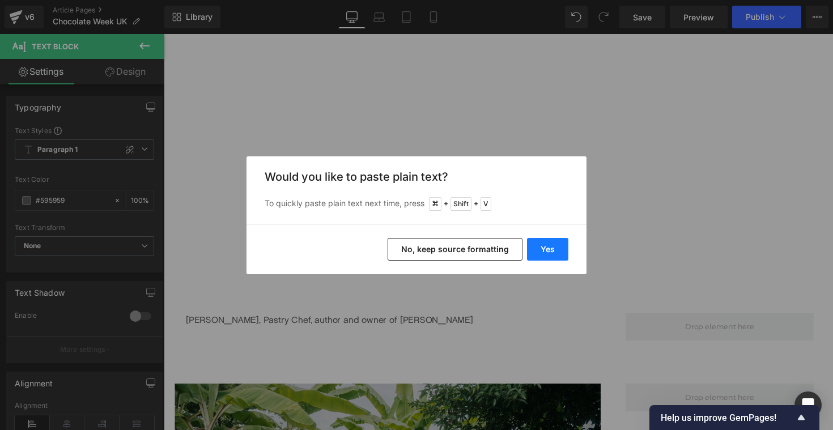
click at [542, 253] on button "Yes" at bounding box center [547, 249] width 41 height 23
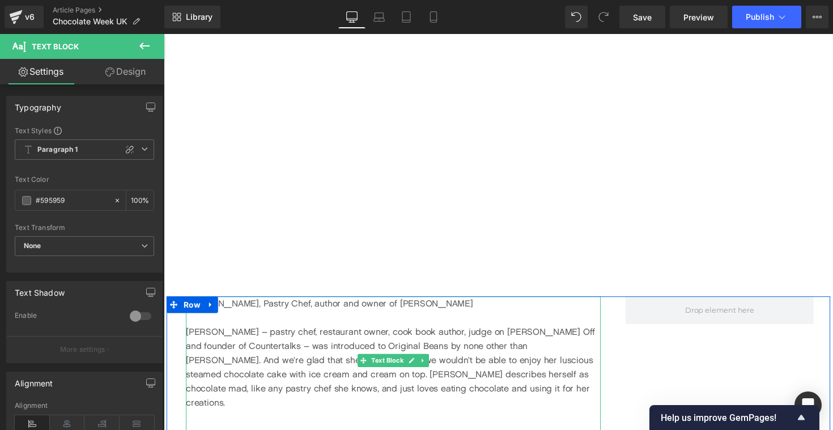
scroll to position [1952, 0]
click at [201, 330] on div "[PERSON_NAME] – pastry chef, restaurant owner, cook book author, judge on [PERS…" at bounding box center [398, 373] width 425 height 87
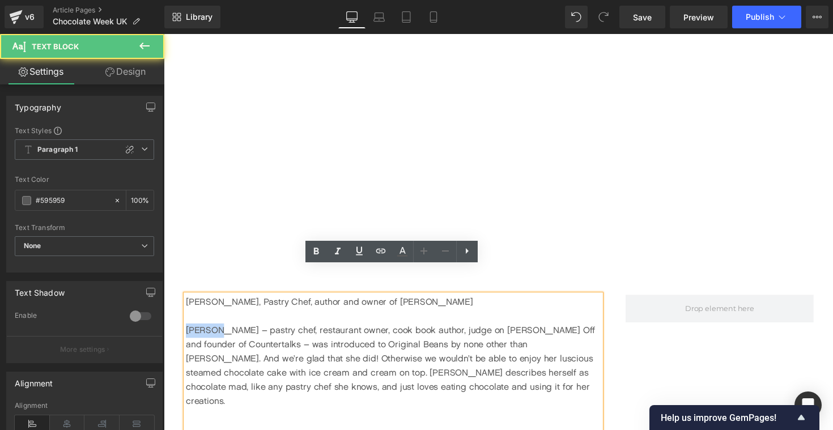
click at [201, 330] on div "[PERSON_NAME] – pastry chef, restaurant owner, cook book author, judge on [PERS…" at bounding box center [398, 373] width 425 height 87
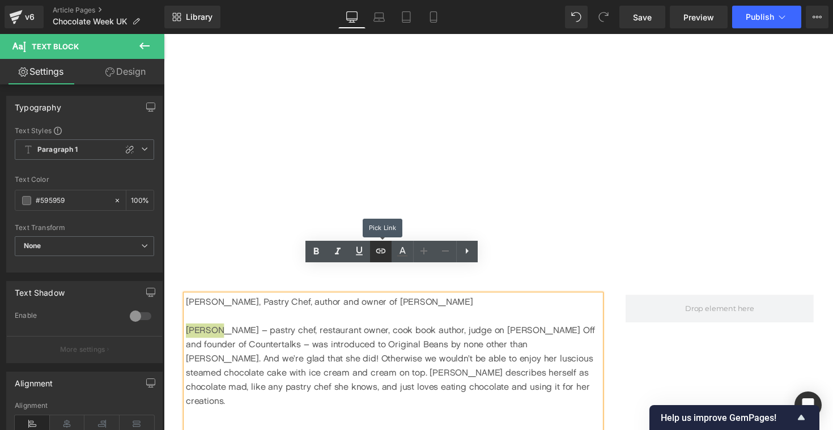
click at [387, 245] on icon at bounding box center [381, 251] width 14 height 14
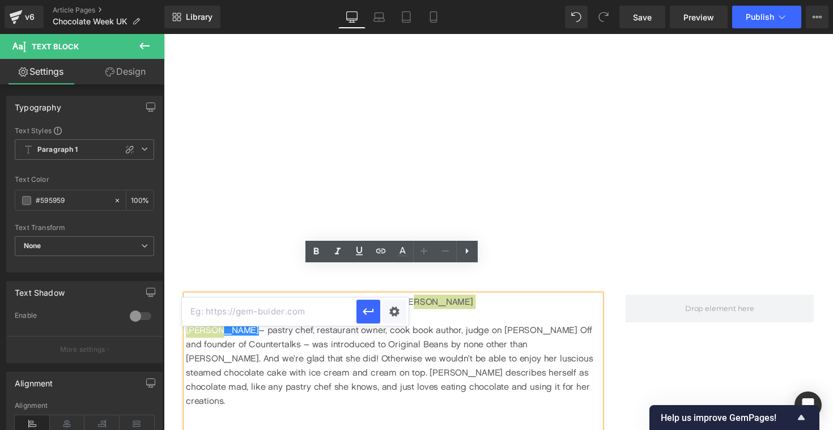
click at [269, 311] on input "text" at bounding box center [269, 312] width 175 height 28
paste input "[URL][DOMAIN_NAME]"
type input "[URL][DOMAIN_NAME]"
click at [367, 313] on icon "button" at bounding box center [369, 312] width 14 height 14
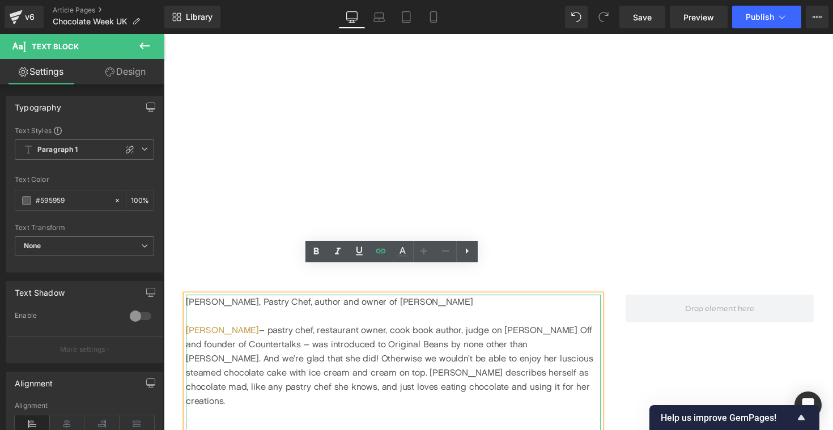
click at [350, 346] on div "[PERSON_NAME] – pastry chef, restaurant owner, cook book author, judge on [PERS…" at bounding box center [398, 373] width 425 height 87
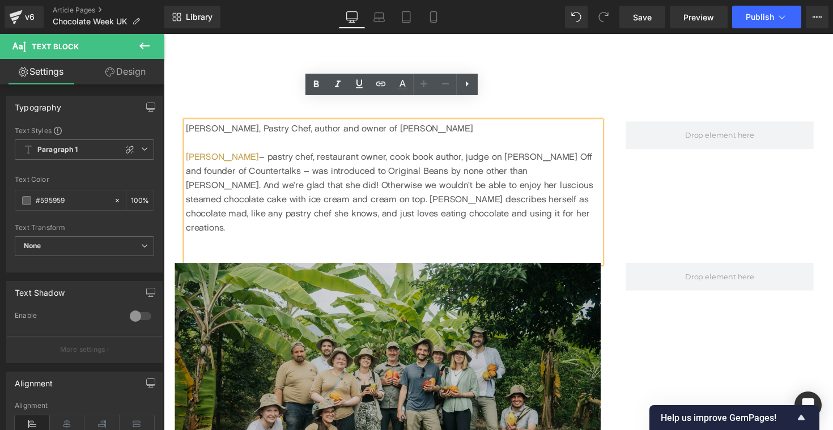
scroll to position [2131, 0]
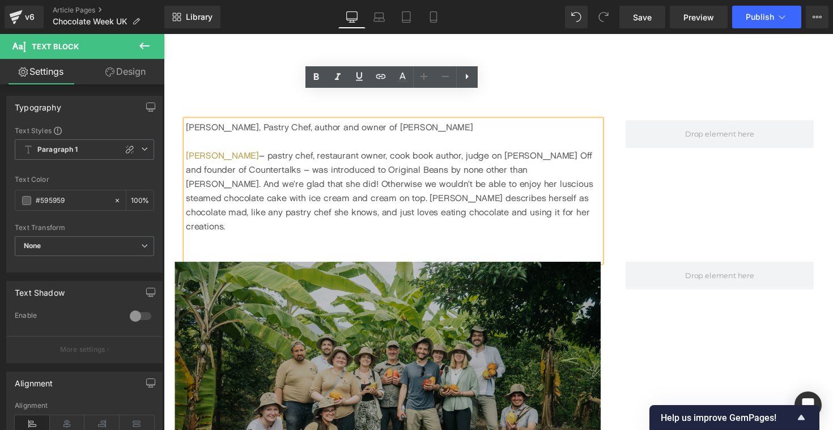
click at [481, 340] on img at bounding box center [393, 413] width 436 height 291
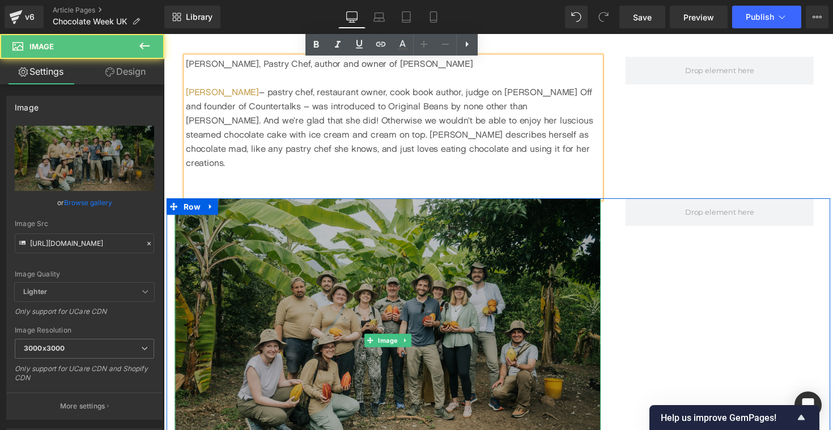
scroll to position [2197, 0]
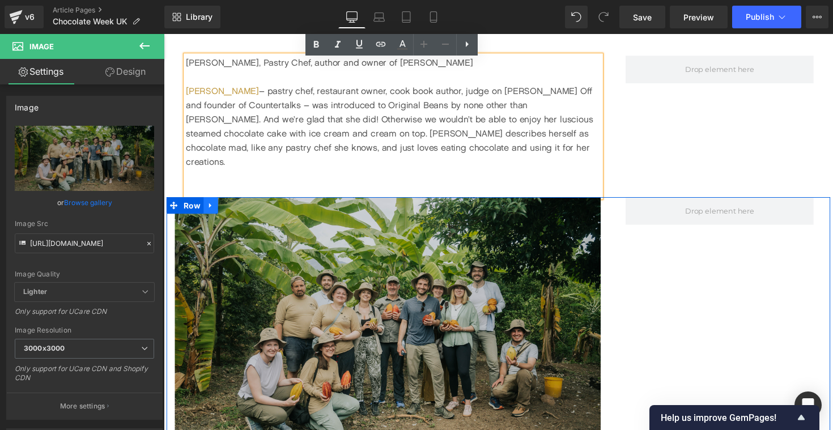
click at [210, 207] on icon at bounding box center [211, 209] width 2 height 5
click at [239, 206] on icon at bounding box center [241, 210] width 8 height 8
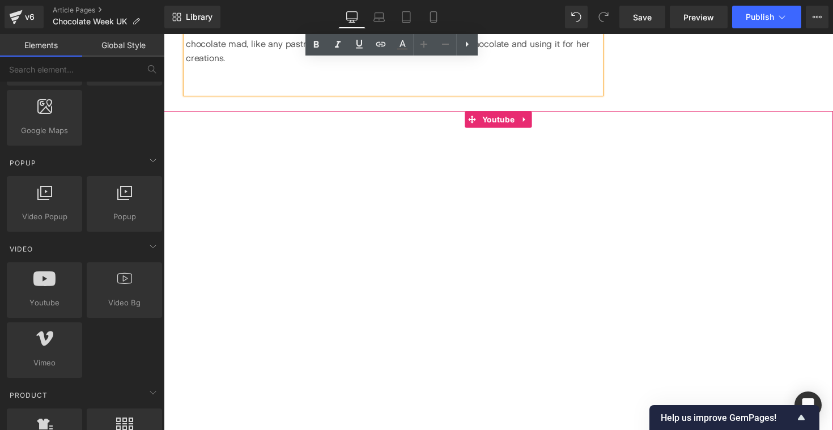
scroll to position [2250, 0]
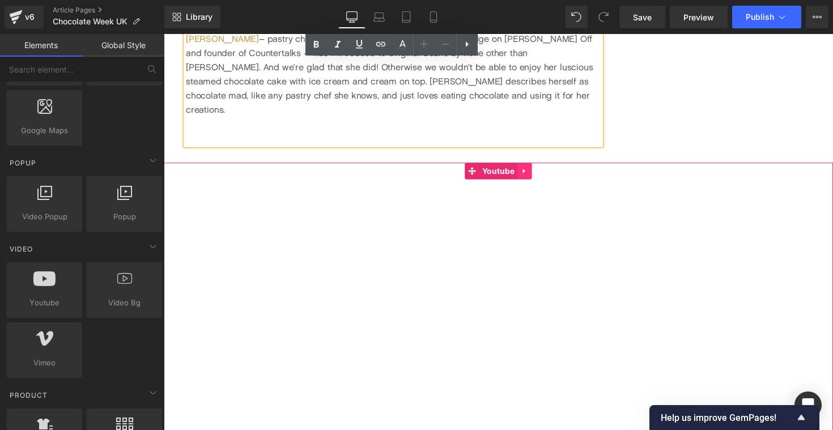
click at [535, 171] on icon at bounding box center [534, 175] width 8 height 9
click at [544, 171] on icon at bounding box center [541, 175] width 8 height 8
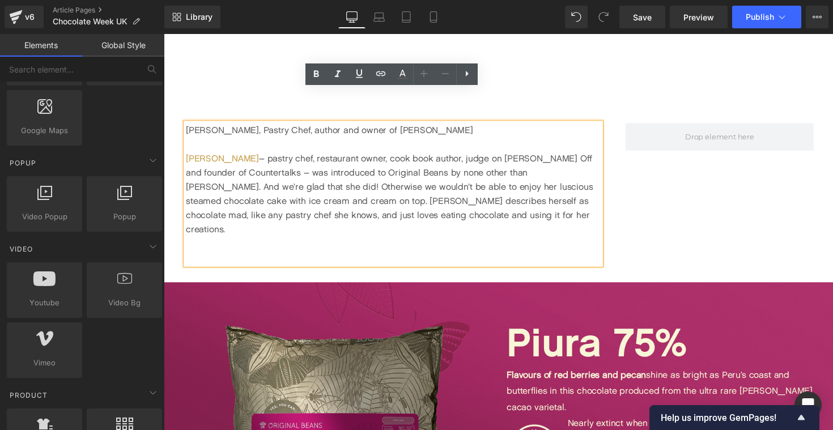
scroll to position [2128, 0]
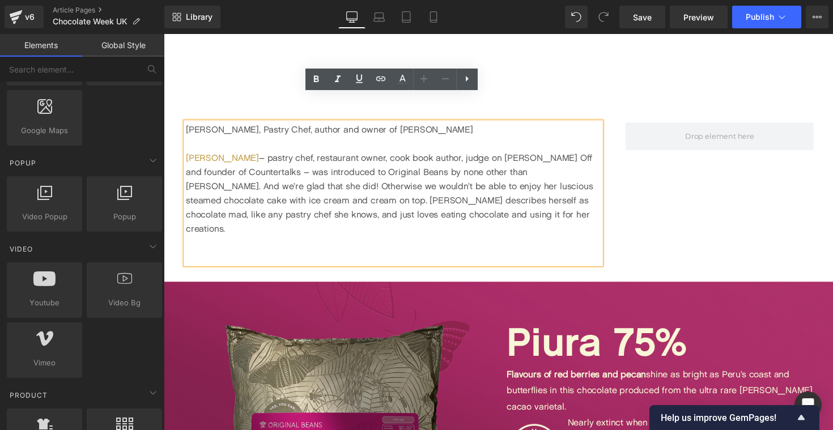
click at [316, 241] on div at bounding box center [398, 248] width 425 height 15
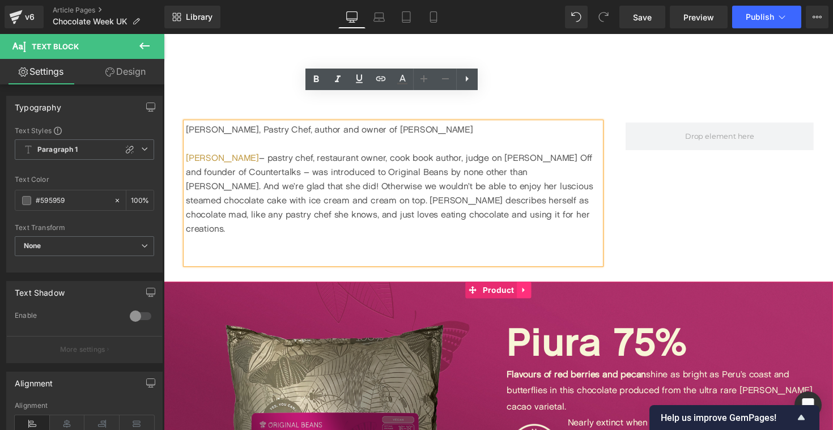
click at [529, 292] on icon at bounding box center [533, 296] width 8 height 9
click at [540, 292] on icon at bounding box center [541, 296] width 8 height 8
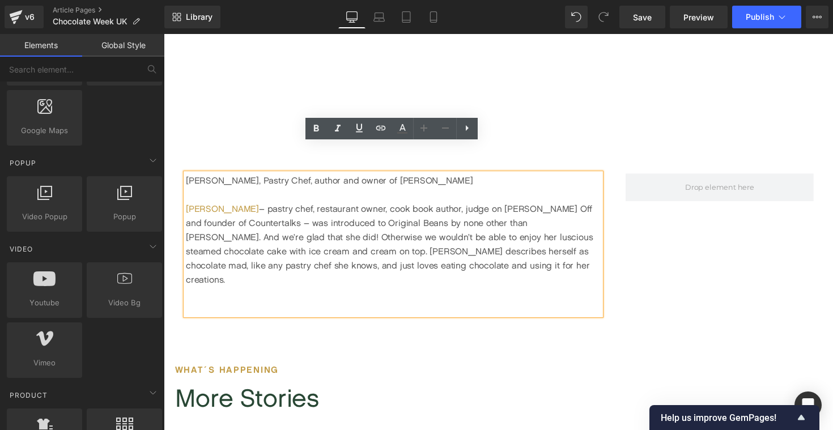
scroll to position [2075, 0]
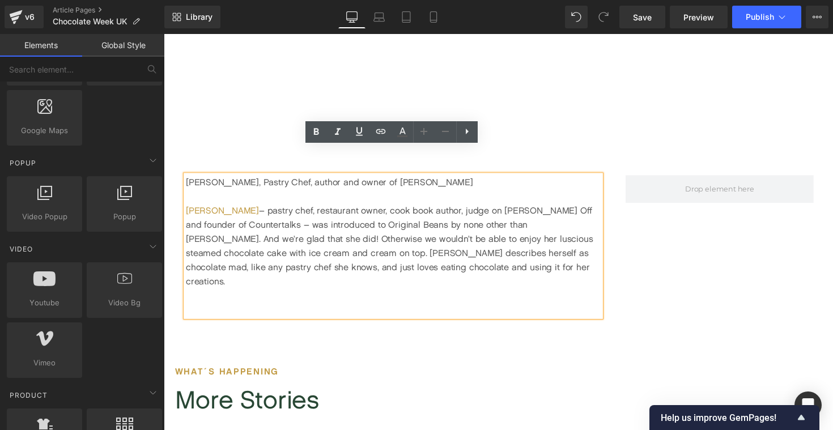
click at [478, 247] on div "[PERSON_NAME] – pastry chef, restaurant owner, cook book author, judge on [PERS…" at bounding box center [398, 251] width 425 height 87
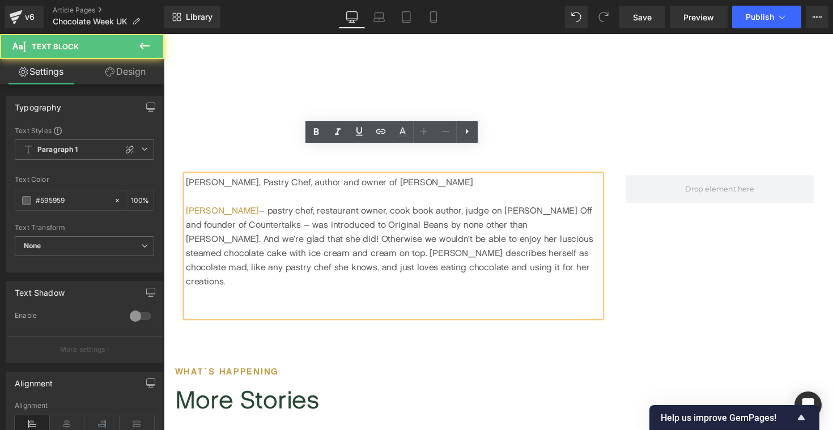
click at [469, 309] on div at bounding box center [398, 316] width 425 height 15
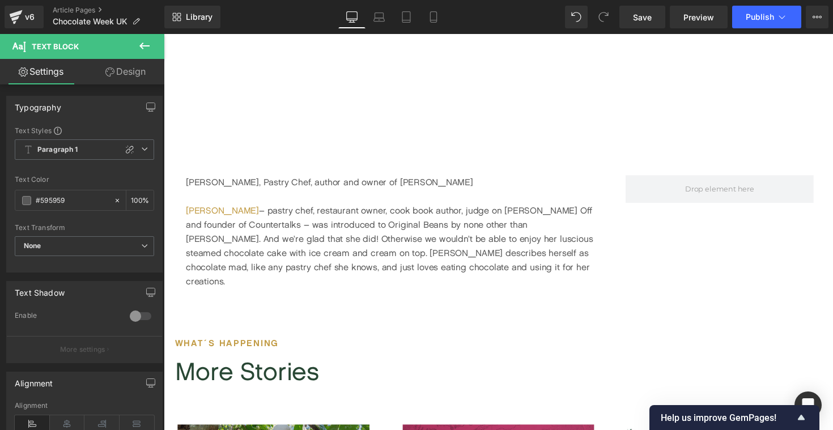
click at [146, 44] on icon at bounding box center [145, 46] width 14 height 14
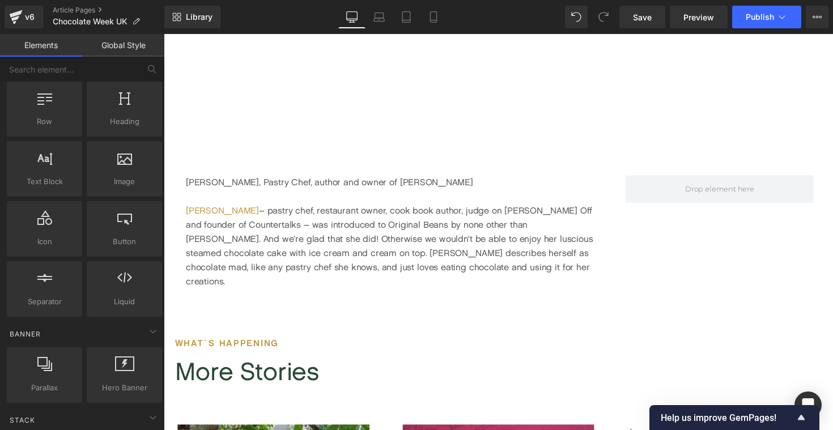
scroll to position [0, 0]
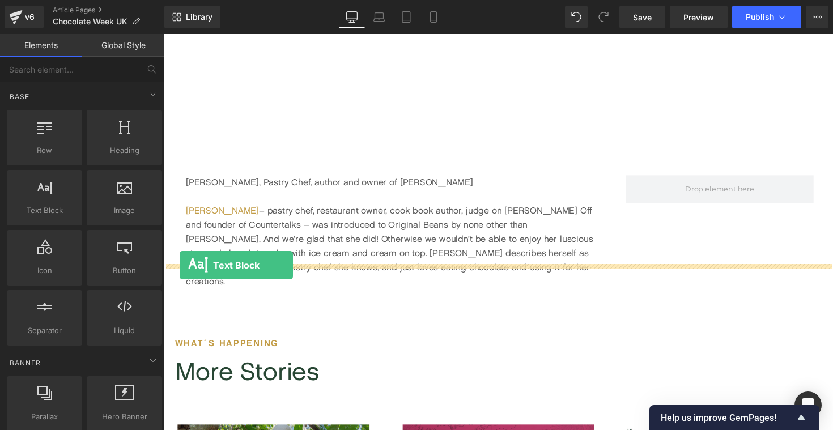
drag, startPoint x: 201, startPoint y: 235, endPoint x: 180, endPoint y: 271, distance: 41.9
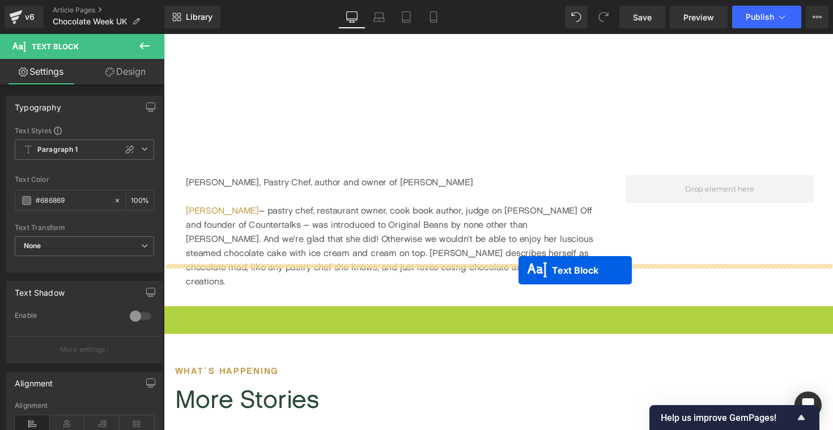
drag, startPoint x: 477, startPoint y: 298, endPoint x: 527, endPoint y: 277, distance: 54.3
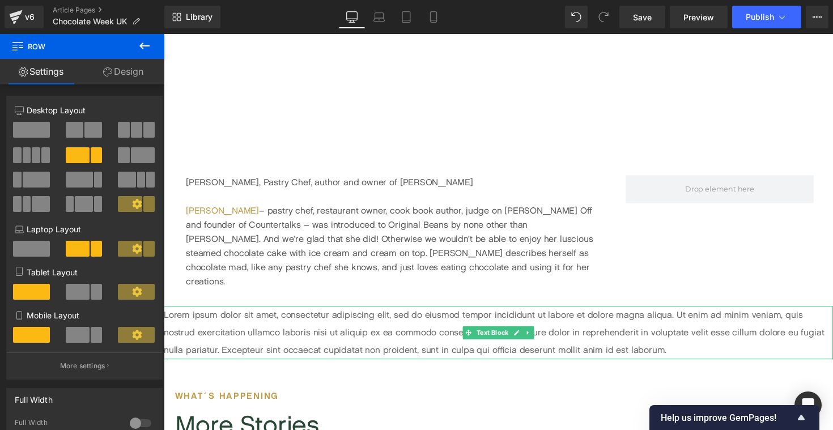
click at [392, 313] on p "Lorem ipsum dolor sit amet, consectetur adipiscing elit, sed do eiusmod tempor …" at bounding box center [507, 340] width 686 height 54
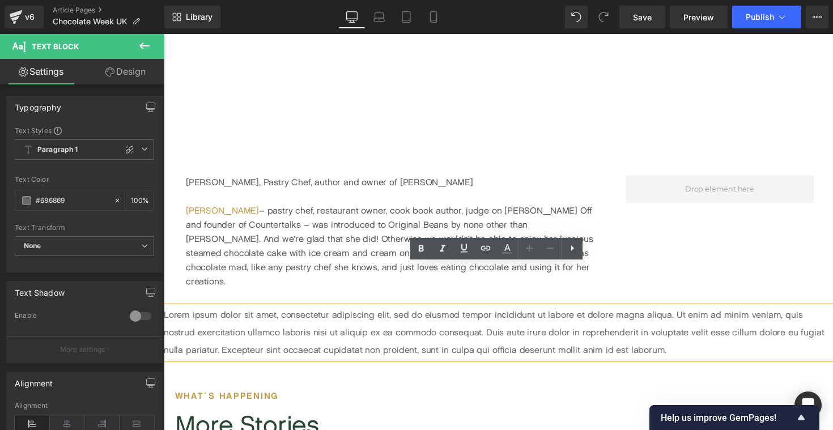
click at [177, 313] on p "Lorem ipsum dolor sit amet, consectetur adipiscing elit, sed do eiusmod tempor …" at bounding box center [507, 340] width 686 height 54
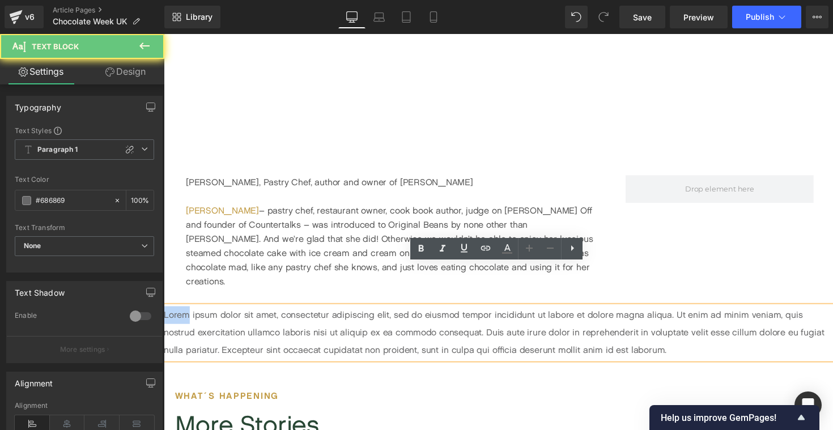
click at [177, 313] on p "Lorem ipsum dolor sit amet, consectetur adipiscing elit, sed do eiusmod tempor …" at bounding box center [507, 340] width 686 height 54
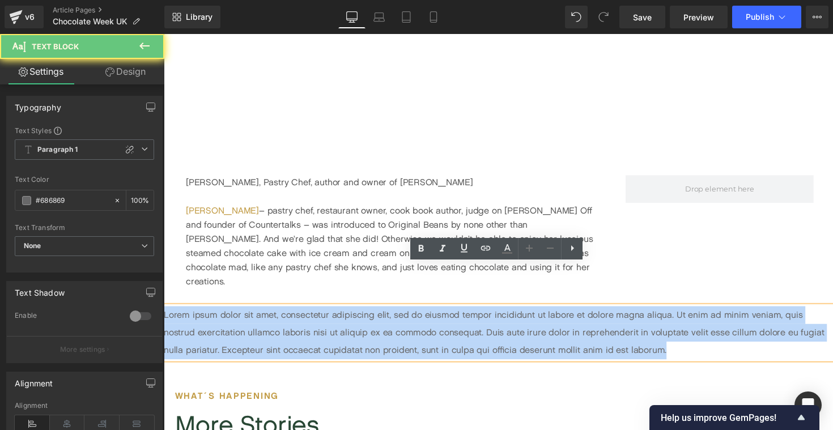
click at [177, 313] on p "Lorem ipsum dolor sit amet, consectetur adipiscing elit, sed do eiusmod tempor …" at bounding box center [507, 340] width 686 height 54
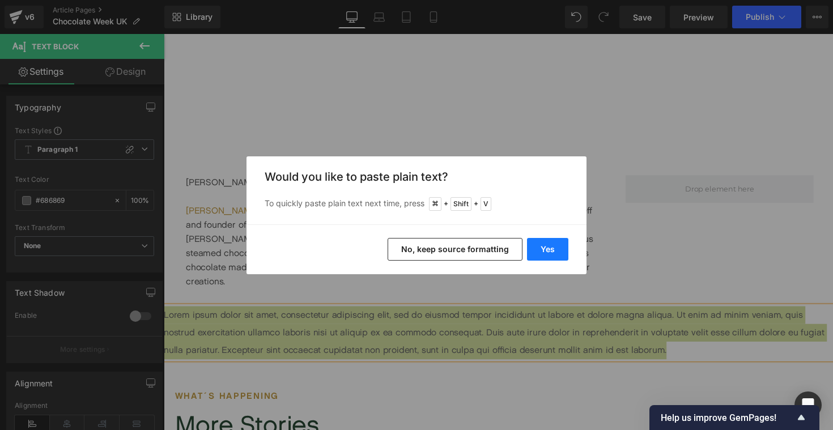
click at [555, 247] on button "Yes" at bounding box center [547, 249] width 41 height 23
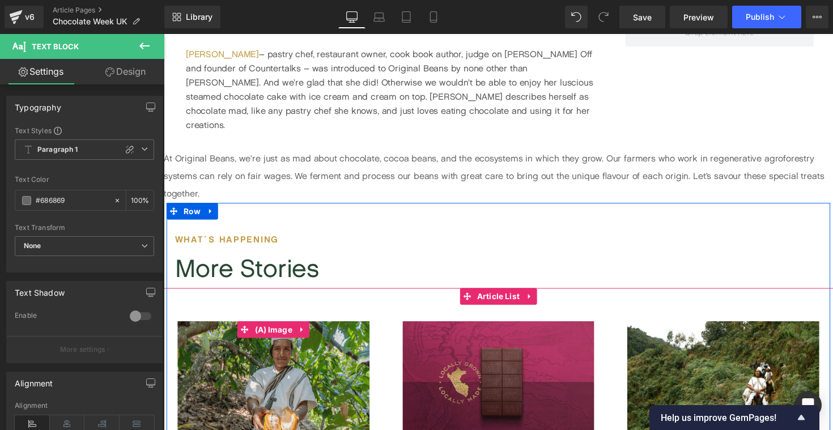
scroll to position [2226, 0]
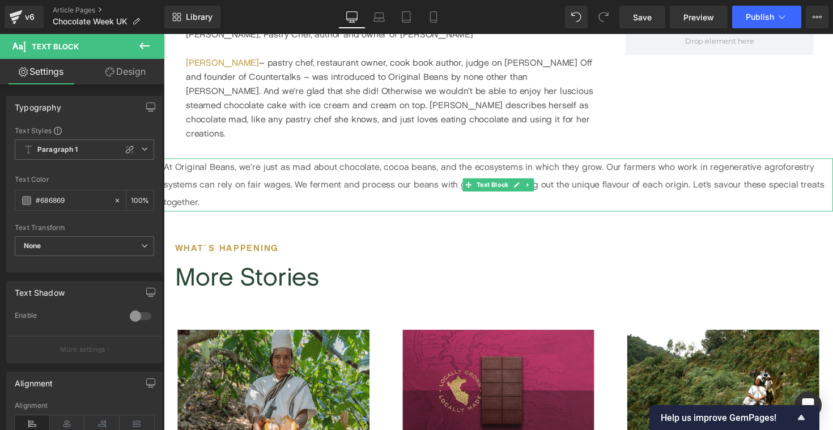
click at [215, 163] on p "At Original Beans, we’re just as mad about chocolate, cocoa beans, and the ecos…" at bounding box center [507, 189] width 686 height 54
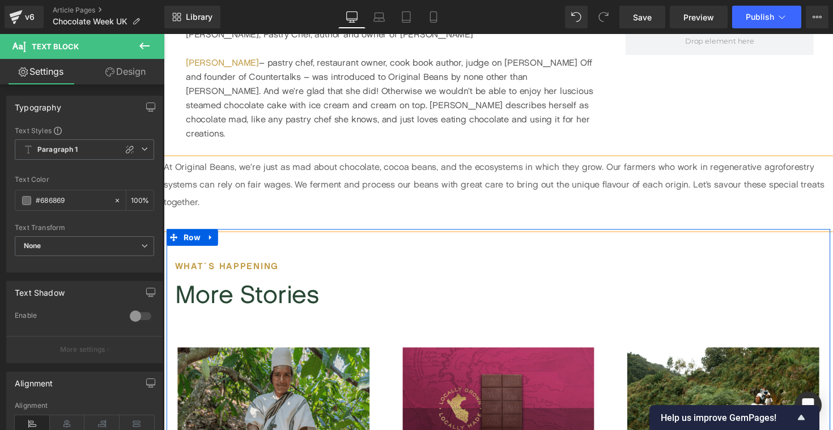
click at [321, 262] on h1 "What´s happening" at bounding box center [506, 271] width 663 height 18
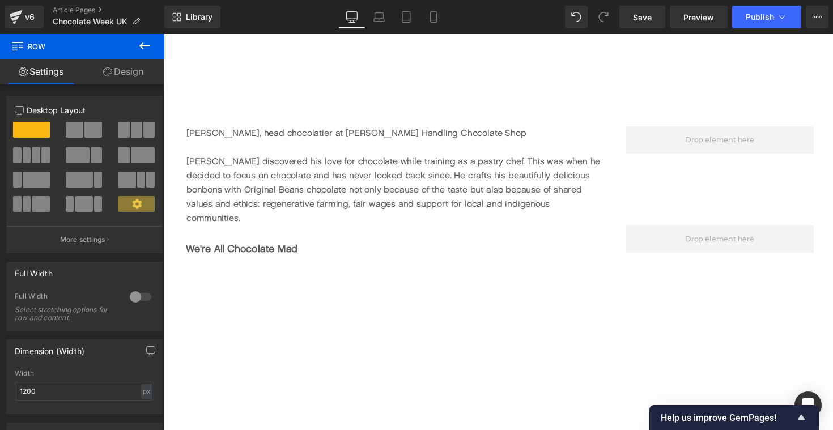
scroll to position [1503, 0]
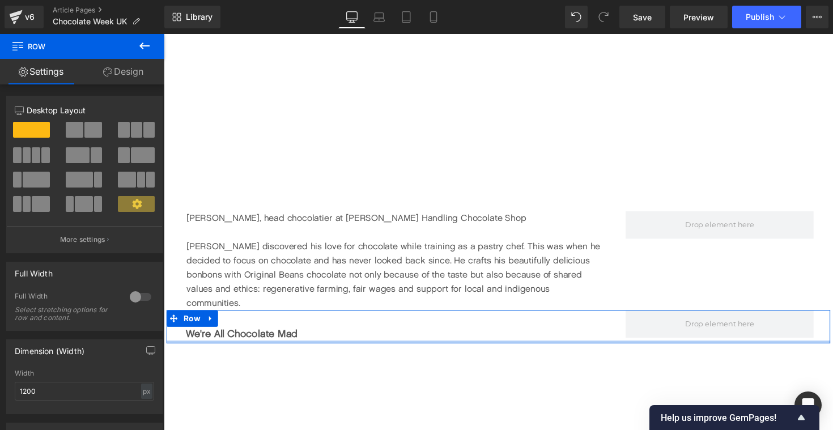
click at [232, 335] on b "We're All Chocolate Mad" at bounding box center [243, 341] width 114 height 12
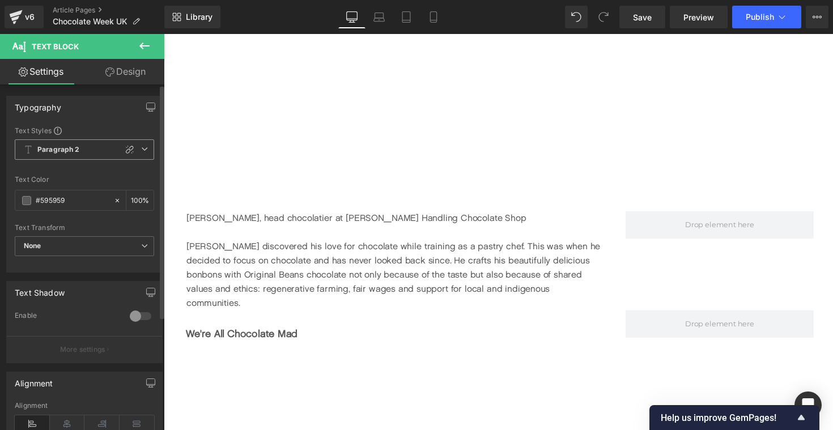
click at [141, 149] on icon at bounding box center [144, 149] width 7 height 7
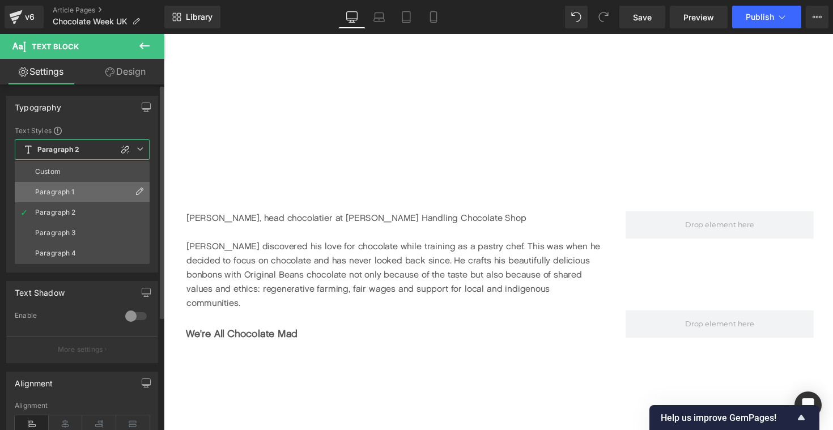
click at [92, 193] on li "Paragraph 1" at bounding box center [82, 192] width 135 height 20
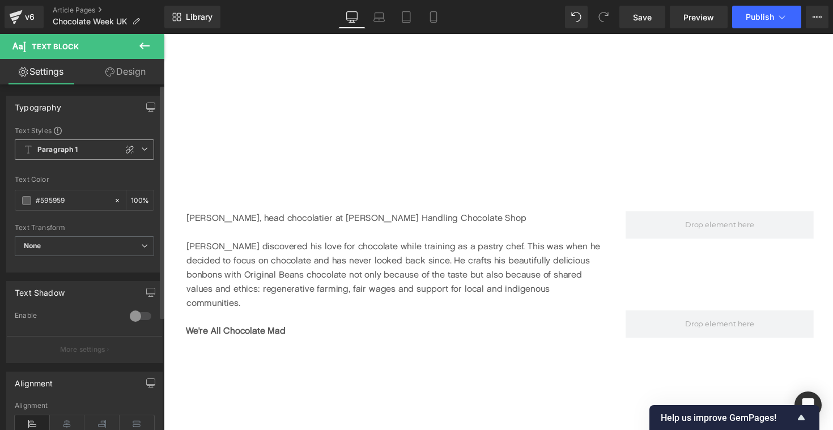
click at [141, 150] on icon at bounding box center [144, 149] width 7 height 7
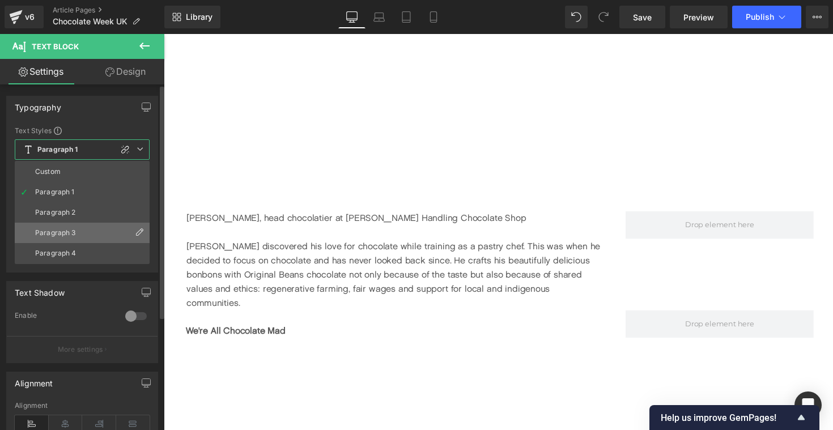
click at [96, 230] on li "Paragraph 3" at bounding box center [82, 233] width 135 height 20
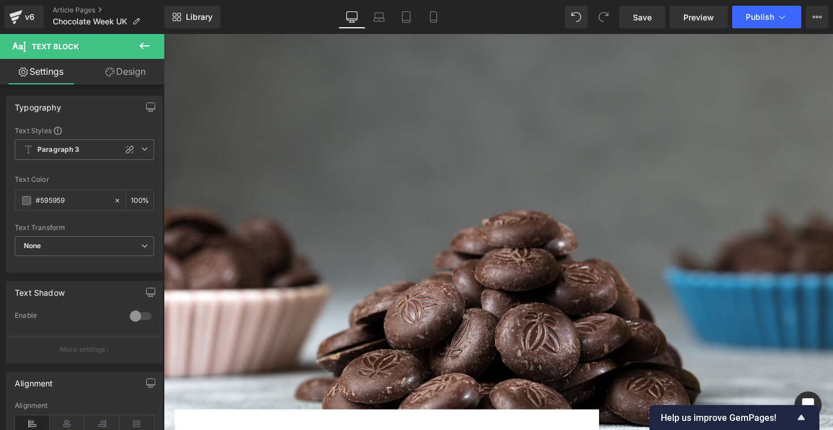
scroll to position [305, 0]
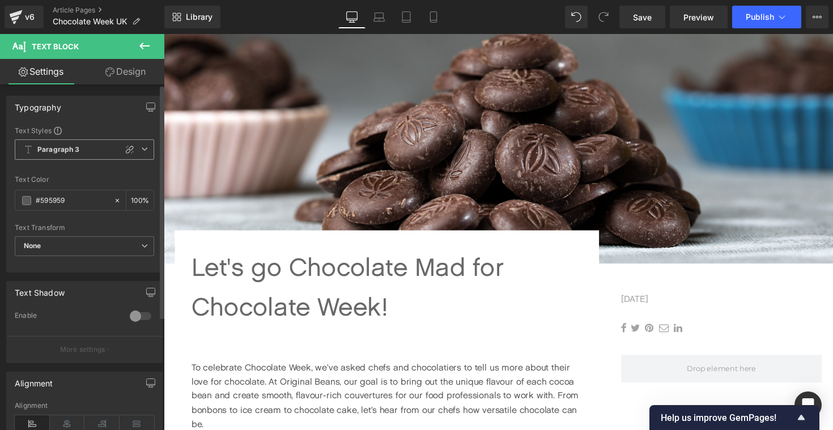
click at [143, 143] on span "Paragraph 3" at bounding box center [84, 149] width 139 height 20
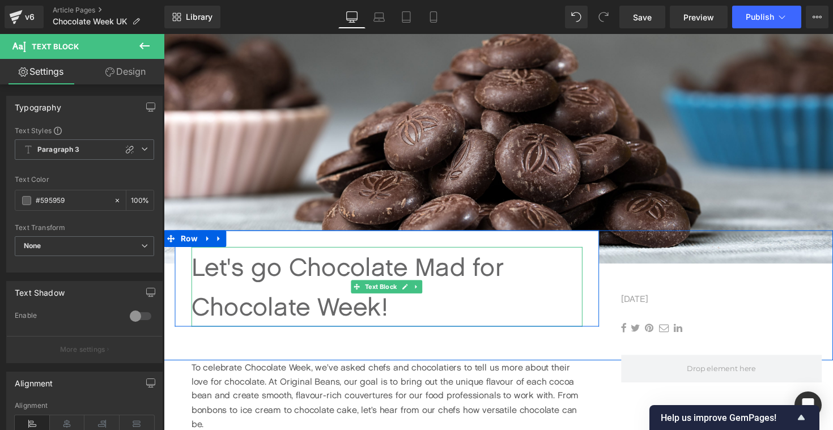
click at [244, 277] on p "Let's go Chocolate Mad for Chocolate Week!" at bounding box center [392, 293] width 401 height 82
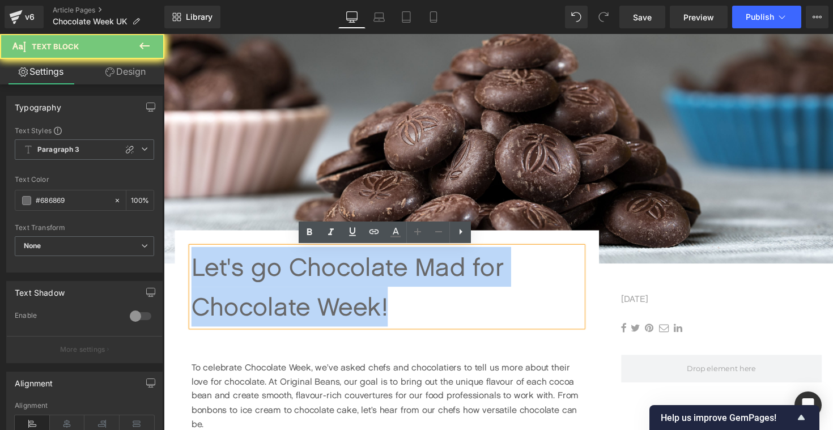
click at [244, 277] on p "Let's go Chocolate Mad for Chocolate Week!" at bounding box center [392, 293] width 401 height 82
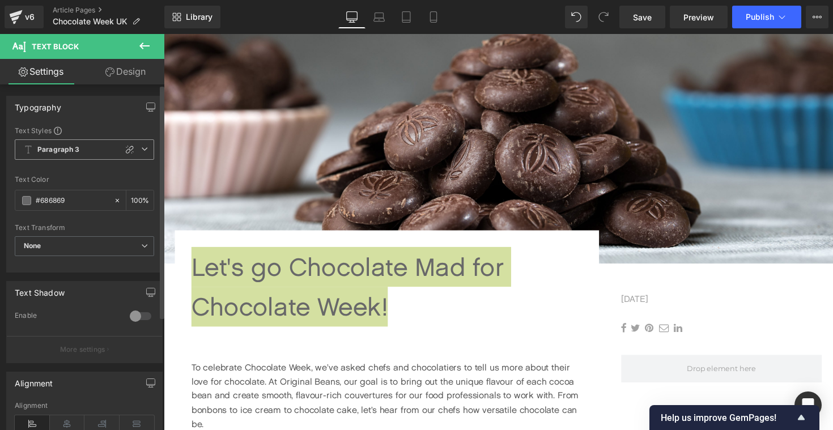
click at [143, 152] on icon at bounding box center [144, 149] width 7 height 7
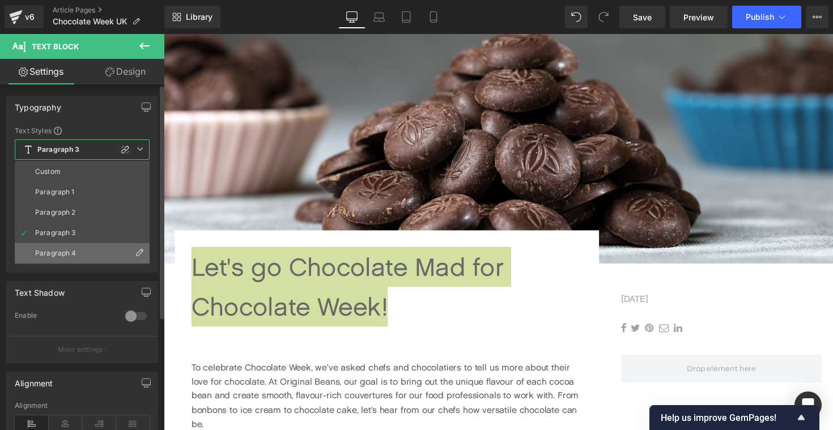
click at [82, 255] on li "Paragraph 4" at bounding box center [82, 253] width 135 height 20
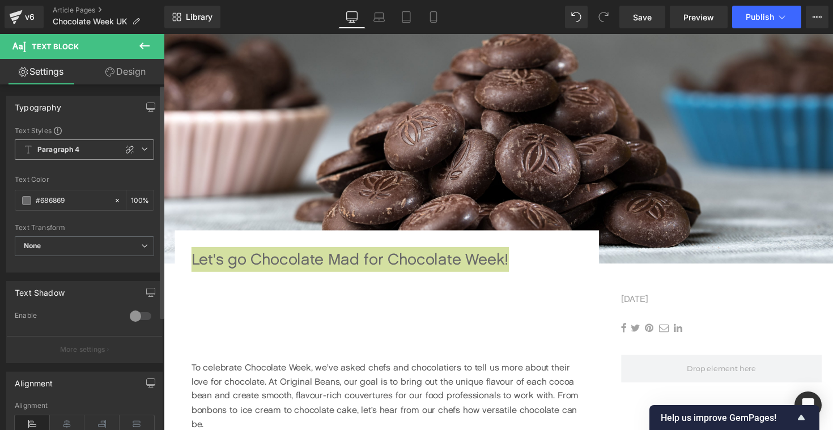
click at [141, 147] on icon at bounding box center [144, 149] width 7 height 7
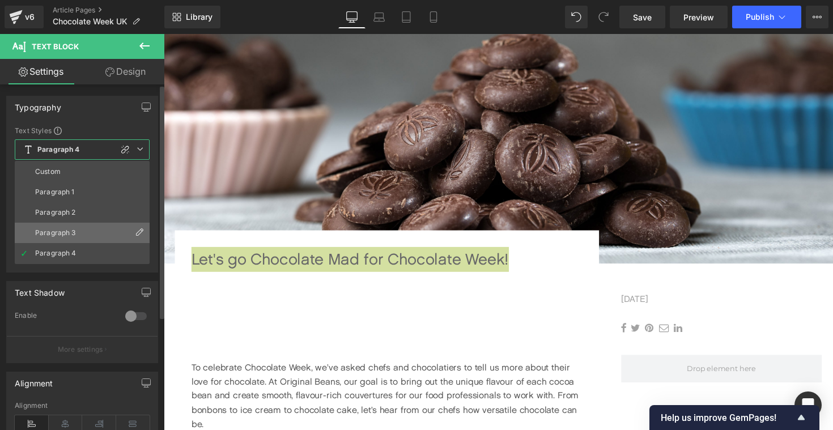
click at [90, 236] on li "Paragraph 3" at bounding box center [82, 233] width 135 height 20
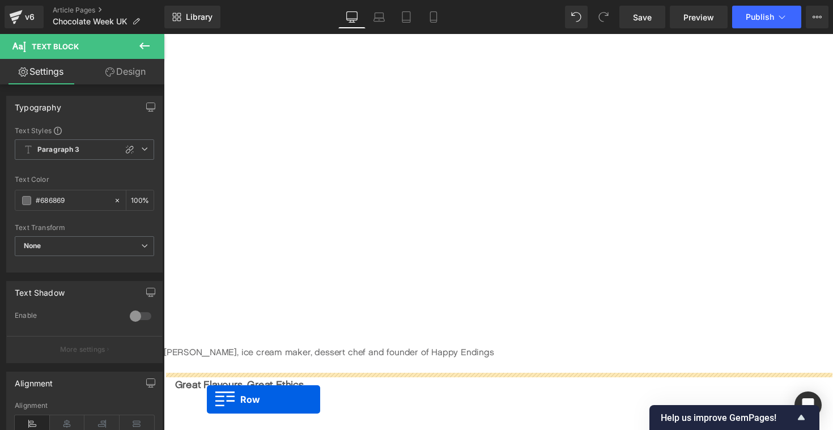
scroll to position [982, 0]
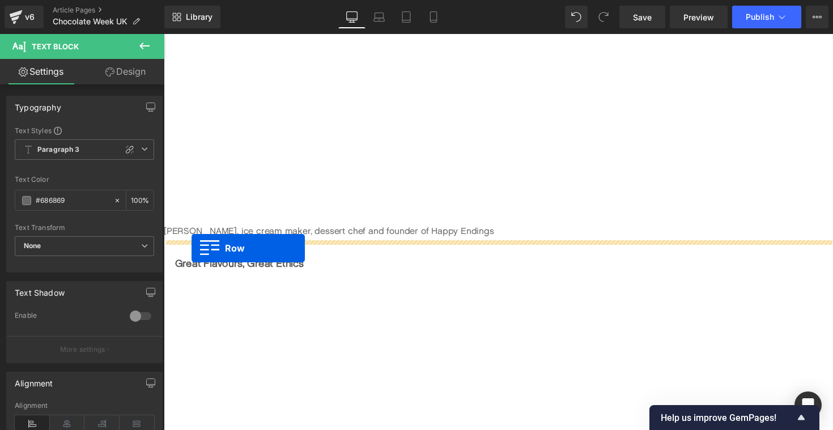
drag, startPoint x: 175, startPoint y: 92, endPoint x: 192, endPoint y: 253, distance: 162.4
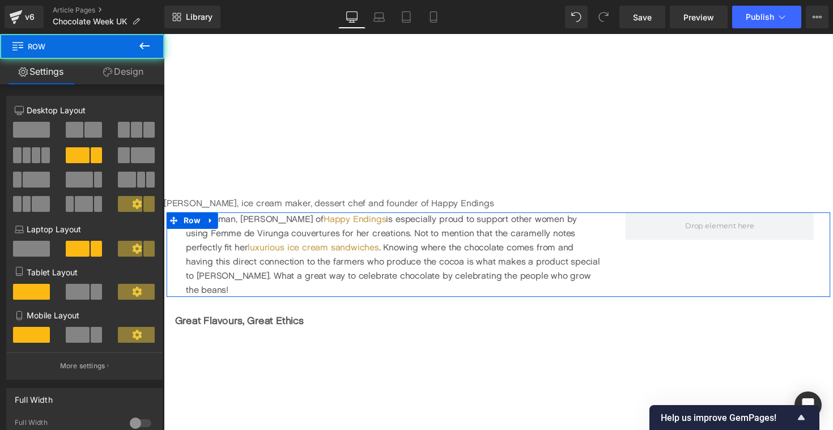
scroll to position [953, 0]
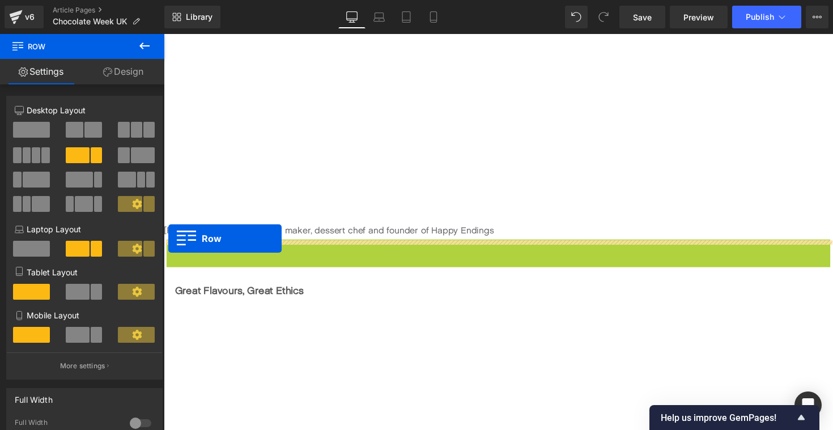
drag, startPoint x: 173, startPoint y: 255, endPoint x: 168, endPoint y: 244, distance: 12.2
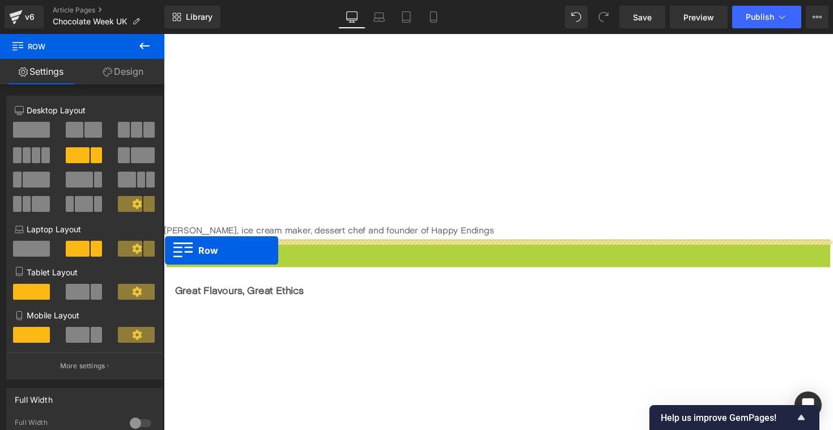
drag, startPoint x: 179, startPoint y: 256, endPoint x: 152, endPoint y: 252, distance: 26.9
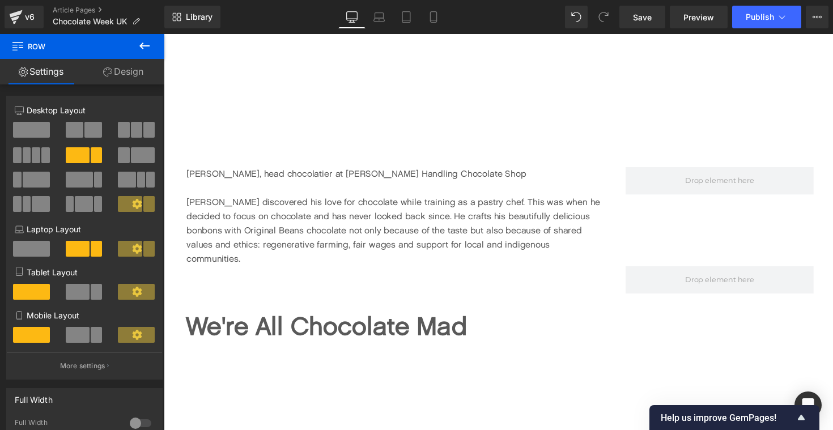
scroll to position [1615, 0]
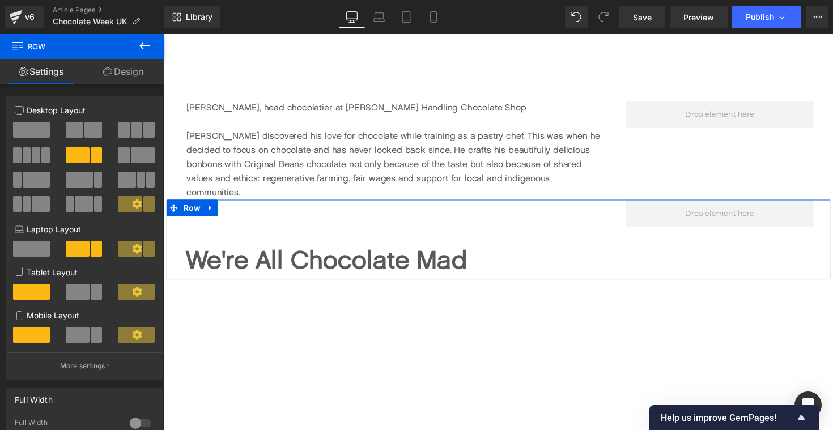
click at [215, 250] on b "We're All Chocolate Mad" at bounding box center [330, 265] width 288 height 31
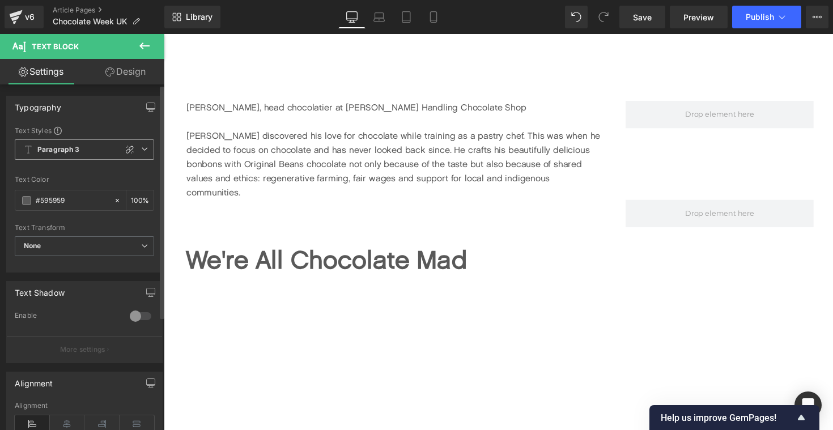
click at [143, 152] on icon at bounding box center [144, 149] width 7 height 7
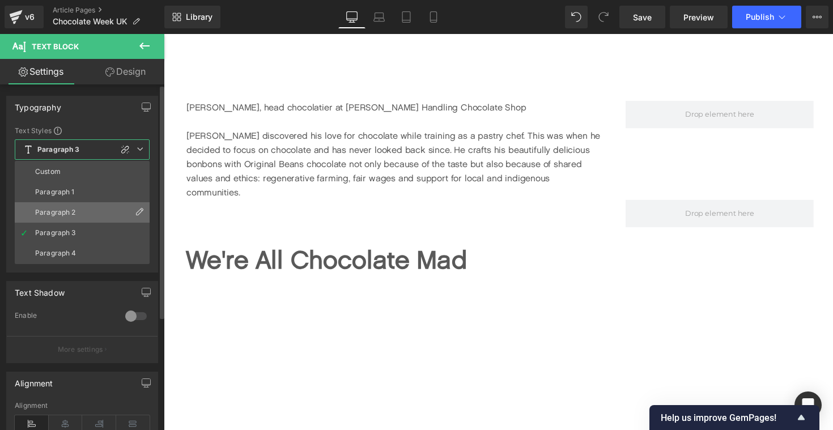
click at [109, 209] on li "Paragraph 2" at bounding box center [82, 212] width 135 height 20
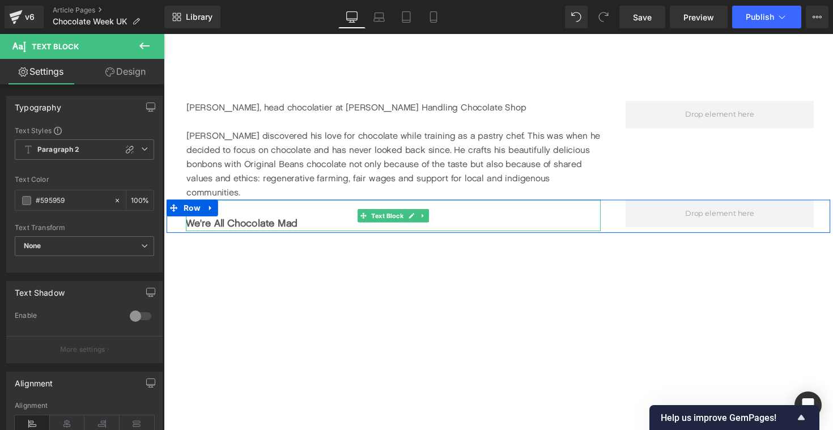
click at [261, 222] on b "We're All Chocolate Mad" at bounding box center [243, 228] width 114 height 12
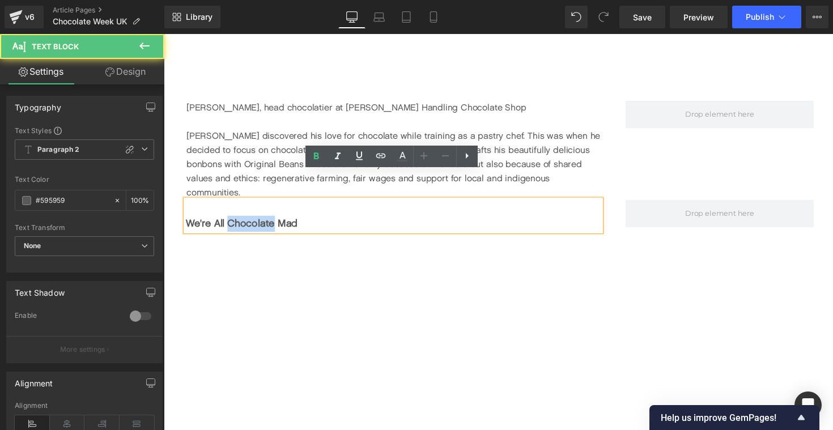
click at [261, 222] on b "We're All Chocolate Mad" at bounding box center [243, 228] width 114 height 12
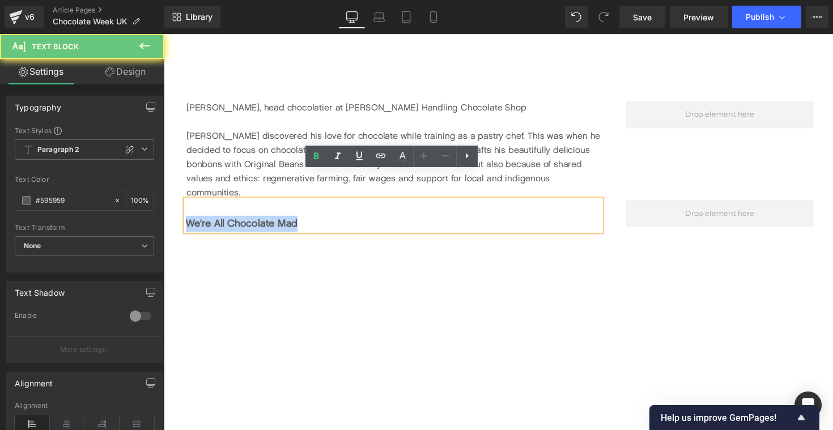
click at [261, 222] on b "We're All Chocolate Mad" at bounding box center [243, 228] width 114 height 12
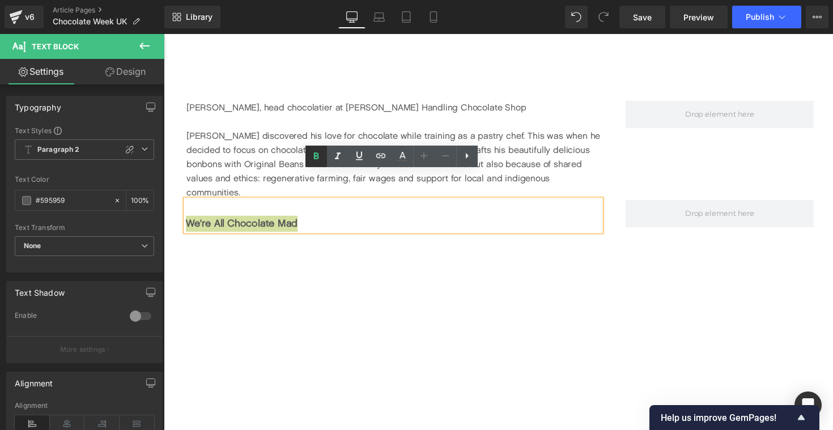
click at [316, 159] on icon at bounding box center [316, 156] width 5 height 7
click at [268, 220] on div "We're All Chocolate Mad" at bounding box center [398, 228] width 425 height 16
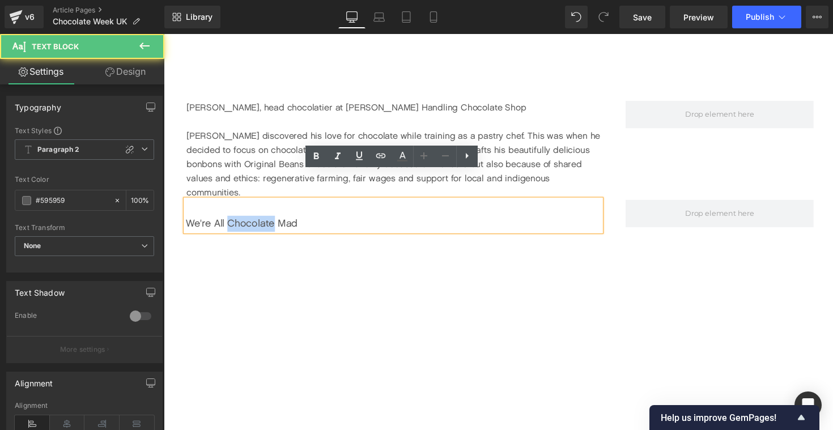
click at [268, 220] on div "We're All Chocolate Mad" at bounding box center [398, 228] width 425 height 16
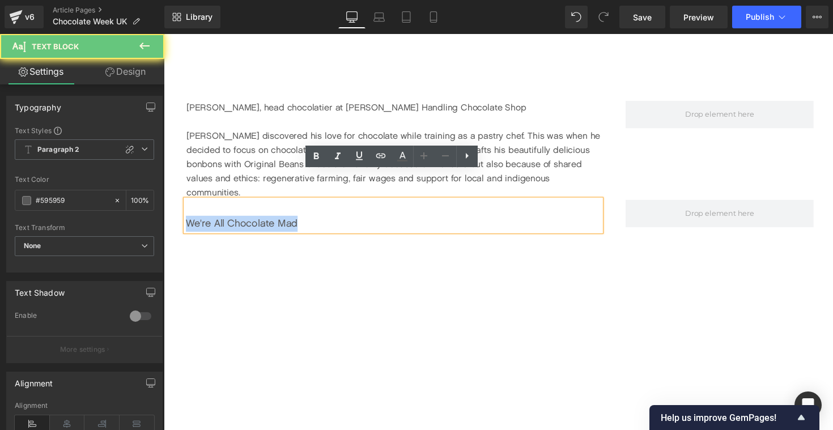
click at [268, 220] on div "We're All Chocolate Mad" at bounding box center [398, 228] width 425 height 16
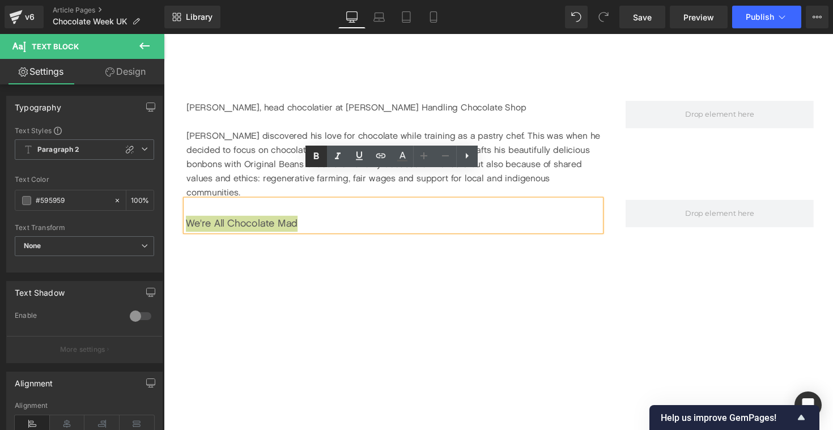
click at [317, 155] on icon at bounding box center [316, 157] width 14 height 14
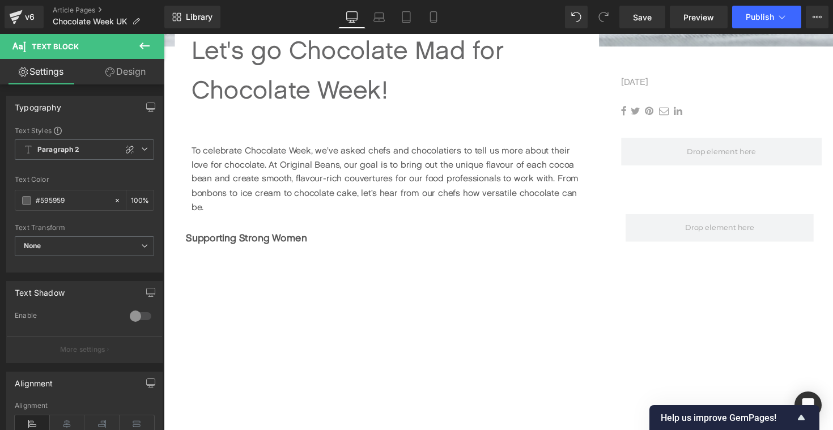
scroll to position [528, 0]
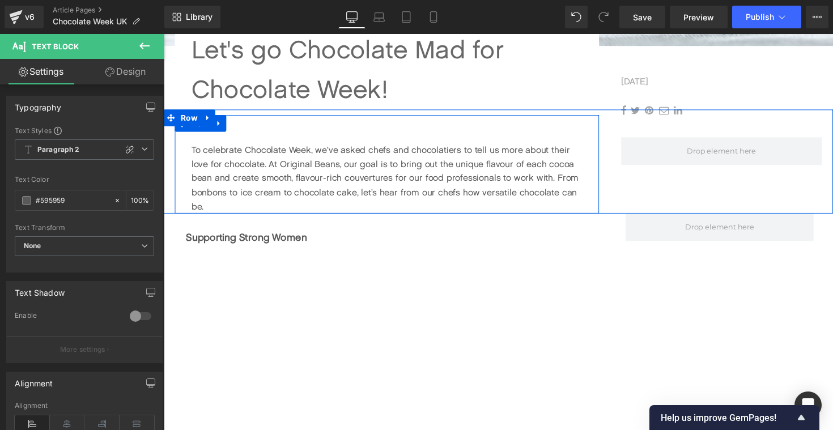
click at [310, 128] on div "To celebrate Chocolate Week, we’ve asked chefs and chocolatiers to tell us more…" at bounding box center [392, 167] width 435 height 101
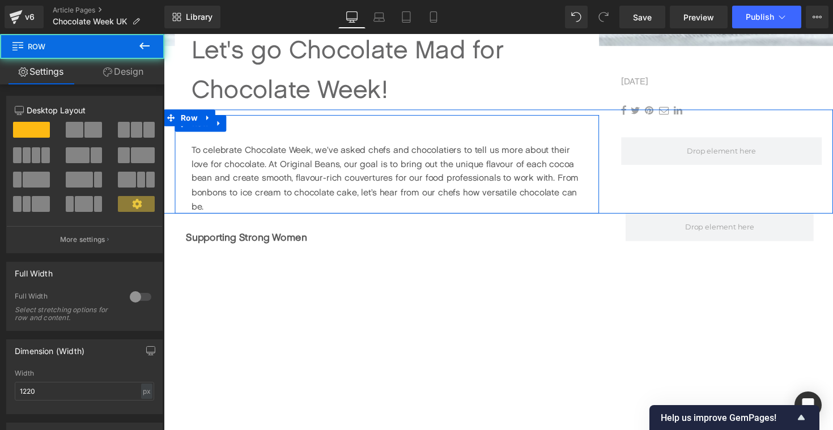
click at [282, 141] on div "To celebrate Chocolate Week, we’ve asked chefs and chocolatiers to tell us more…" at bounding box center [392, 167] width 435 height 101
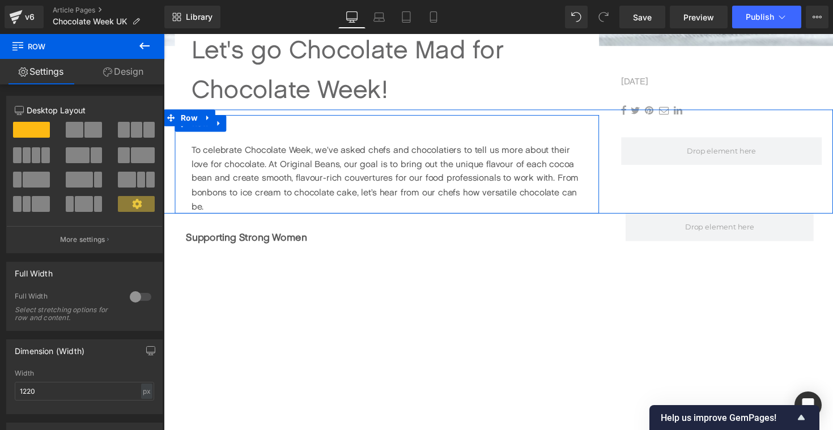
click at [189, 151] on div "To celebrate Chocolate Week, we’ve asked chefs and chocolatiers to tell us more…" at bounding box center [392, 167] width 435 height 101
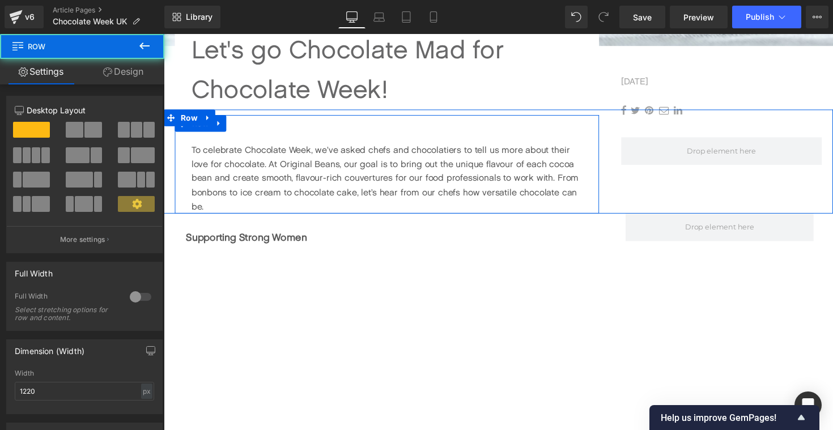
click at [189, 151] on div "To celebrate Chocolate Week, we’ve asked chefs and chocolatiers to tell us more…" at bounding box center [392, 167] width 435 height 101
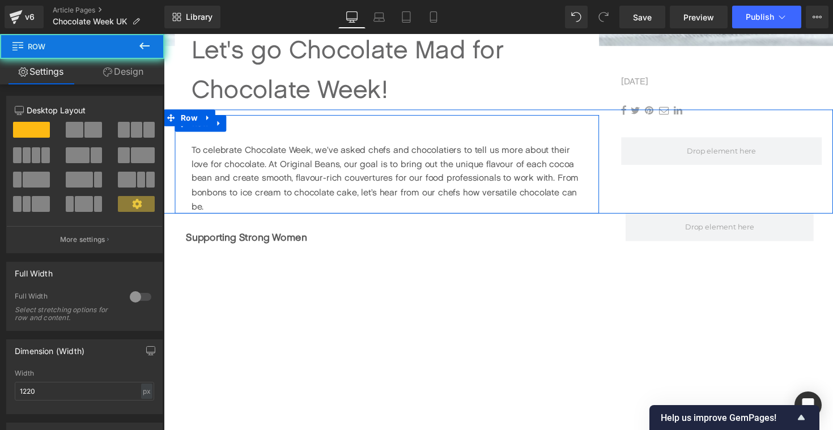
click at [192, 151] on div "To celebrate Chocolate Week, we’ve asked chefs and chocolatiers to tell us more…" at bounding box center [392, 182] width 401 height 73
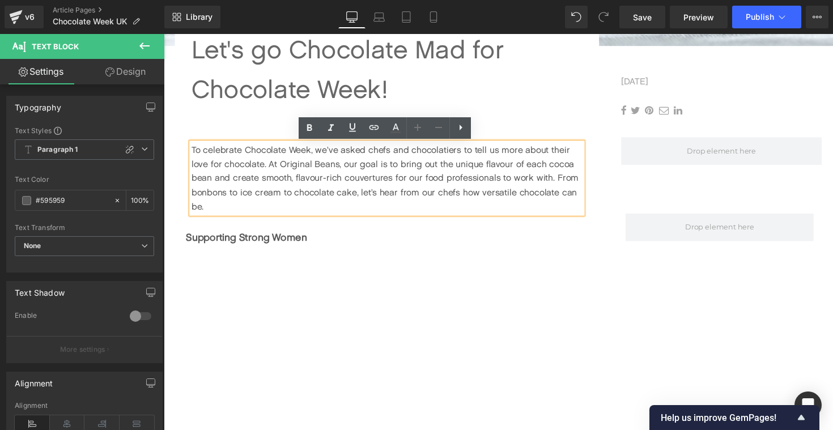
click at [220, 113] on div "To celebrate Chocolate Week, we’ve asked chefs and chocolatiers to tell us more…" at bounding box center [507, 165] width 686 height 107
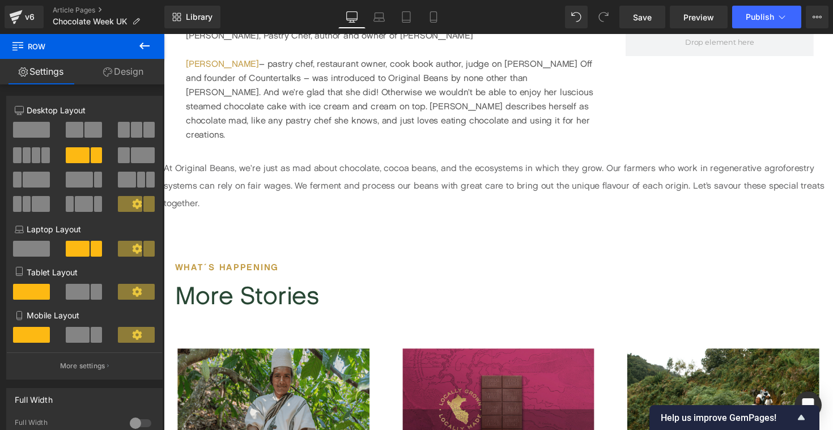
scroll to position [2200, 0]
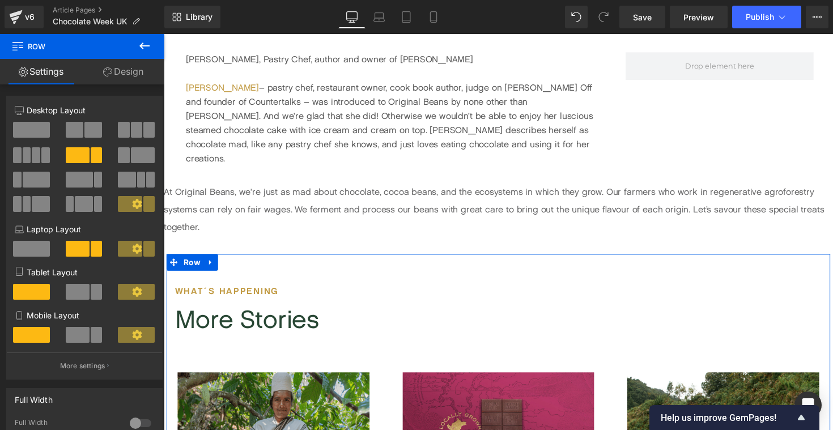
click at [206, 260] on link at bounding box center [212, 268] width 15 height 17
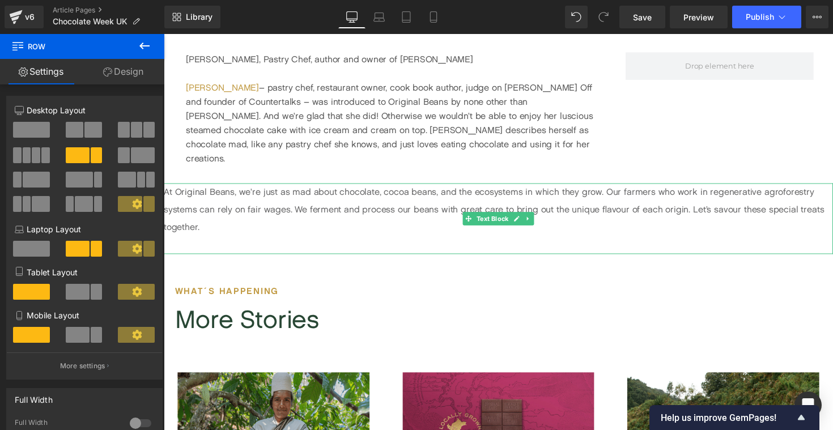
click at [229, 194] on p "At Original Beans, we’re just as mad about chocolate, cocoa beans, and the ecos…" at bounding box center [507, 214] width 686 height 54
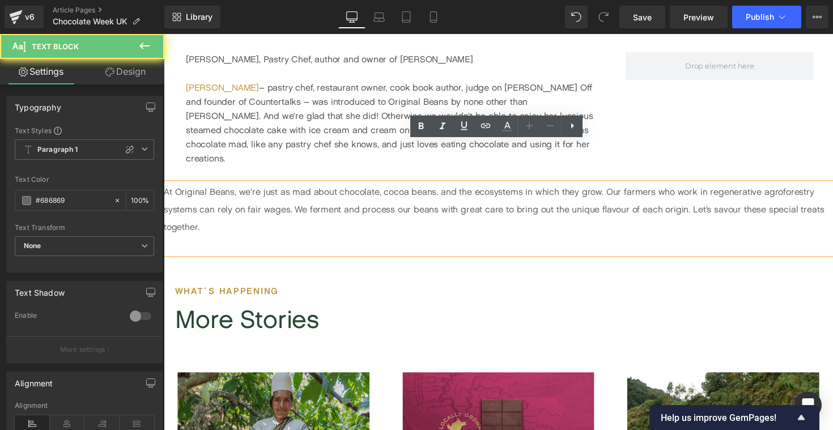
click at [224, 241] on p at bounding box center [507, 250] width 686 height 18
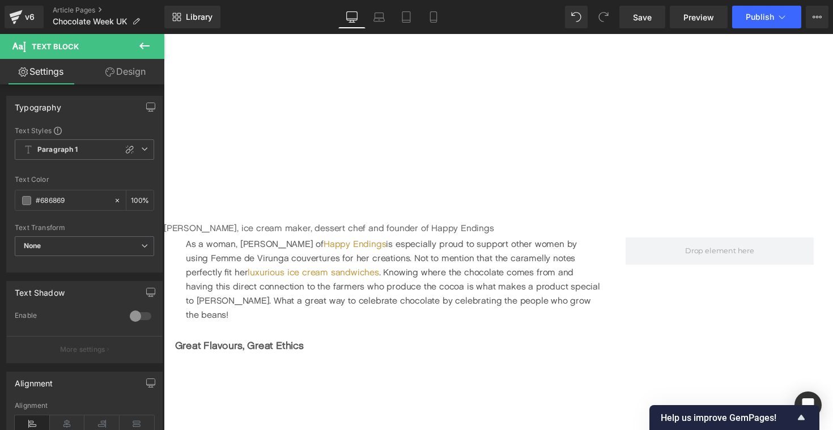
scroll to position [0, 0]
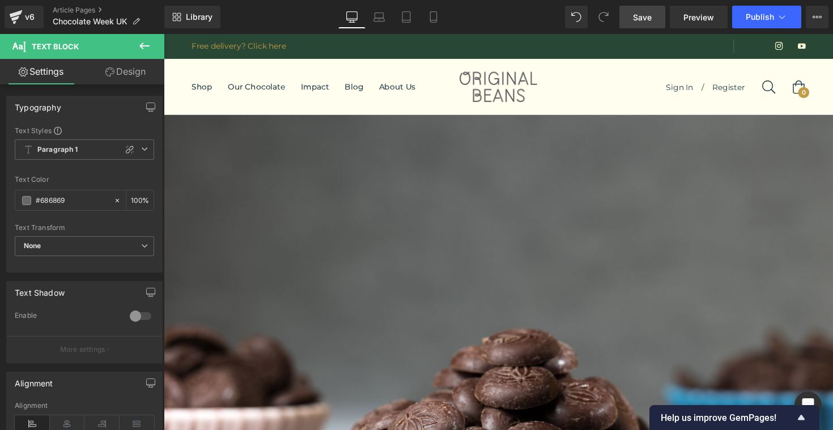
click at [643, 21] on span "Save" at bounding box center [642, 17] width 19 height 12
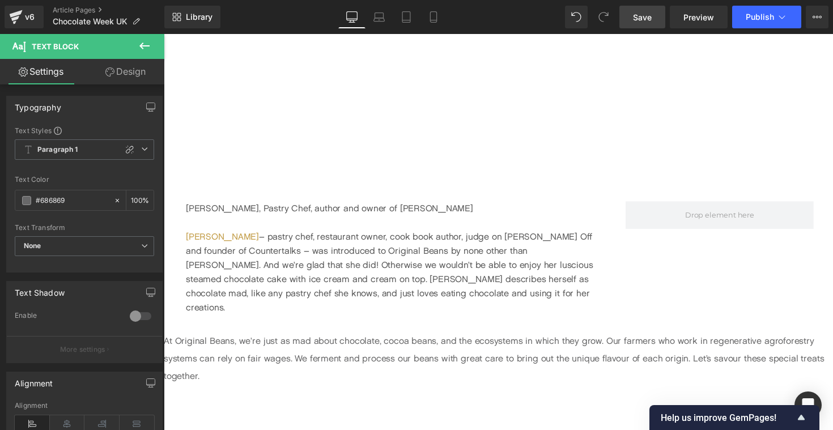
scroll to position [2048, 0]
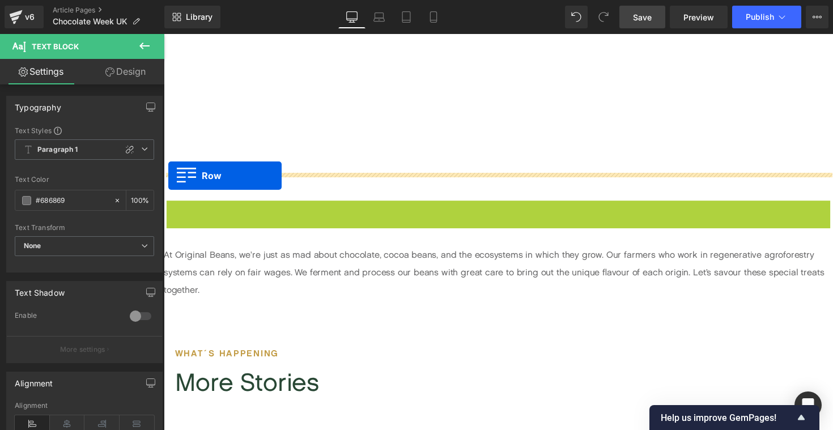
drag, startPoint x: 176, startPoint y: 184, endPoint x: 168, endPoint y: 179, distance: 9.0
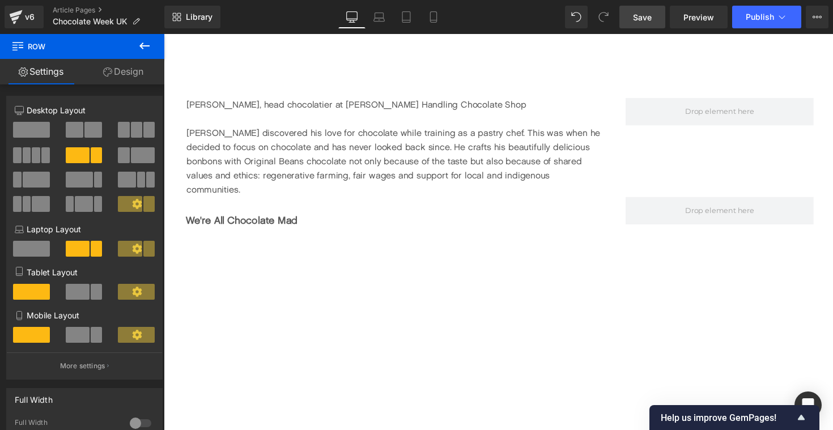
scroll to position [1427, 0]
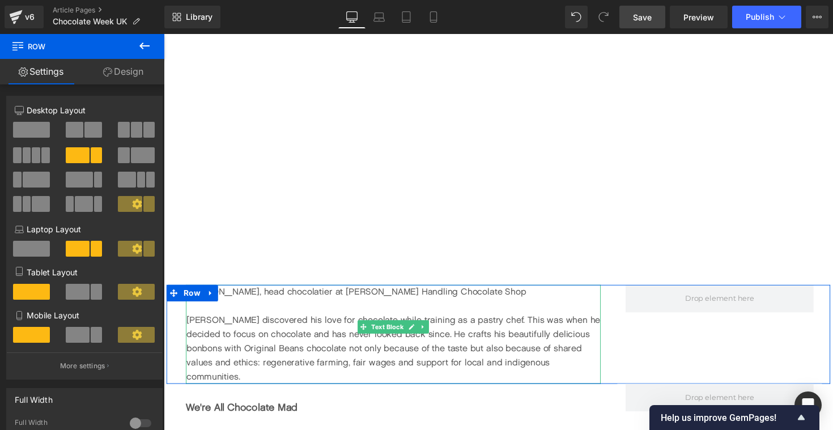
click at [232, 291] on div "[PERSON_NAME], head chocolatier at [PERSON_NAME] Handling Chocolate Shop" at bounding box center [399, 298] width 425 height 15
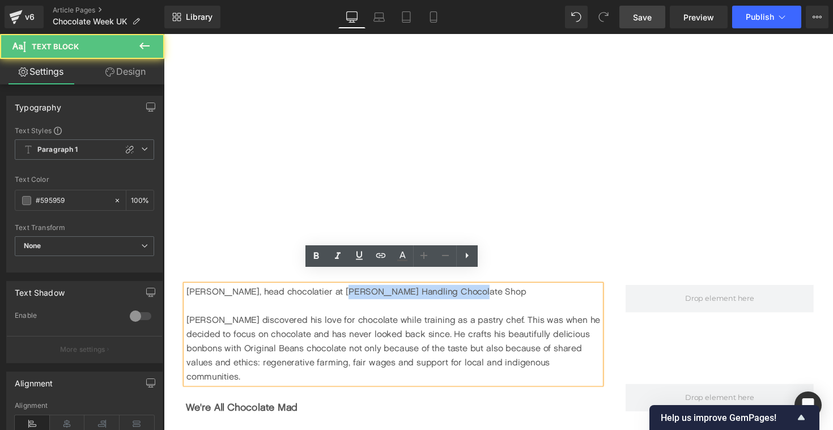
drag, startPoint x: 334, startPoint y: 286, endPoint x: 468, endPoint y: 277, distance: 134.6
click at [469, 291] on div "[PERSON_NAME], head chocolatier at [PERSON_NAME] Handling Chocolate Shop" at bounding box center [399, 298] width 425 height 15
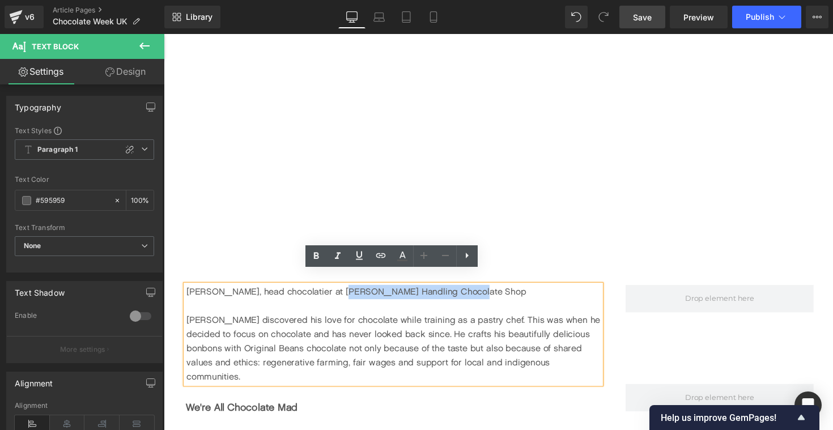
copy div "[PERSON_NAME] Handling Chocolate Shop"
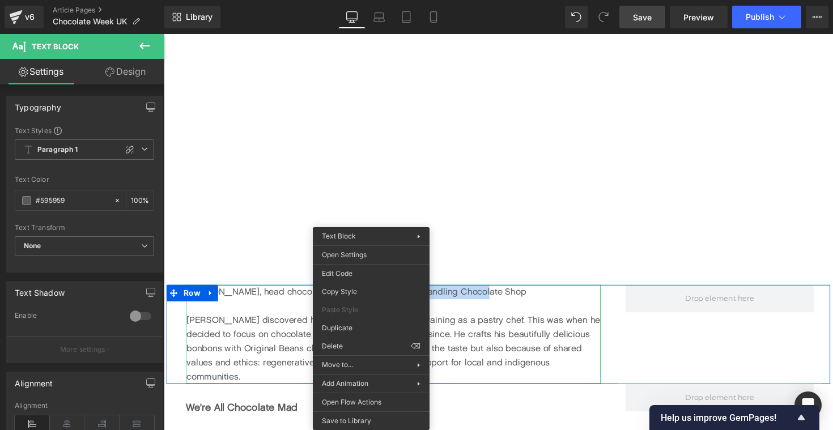
click at [370, 0] on div "Row You are previewing how the will restyle your page. You can not edit Element…" at bounding box center [416, 0] width 833 height 0
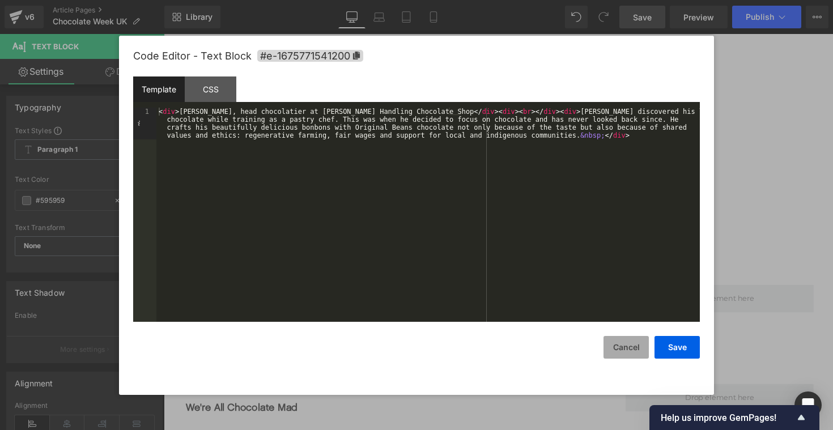
click at [637, 348] on button "Cancel" at bounding box center [626, 347] width 45 height 23
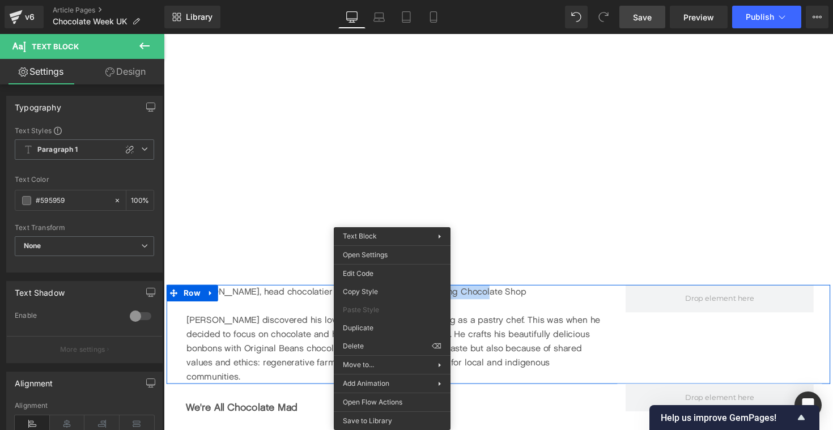
click at [534, 320] on div "[PERSON_NAME] discovered his love for chocolate while training as a pastry chef…" at bounding box center [399, 356] width 425 height 73
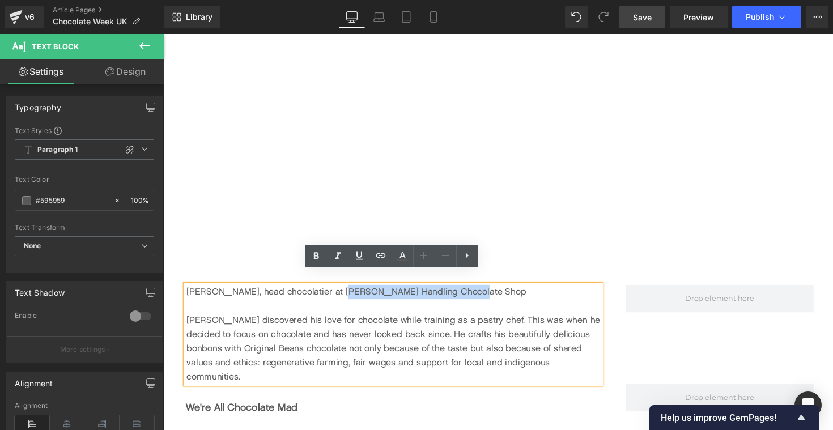
drag, startPoint x: 468, startPoint y: 287, endPoint x: 336, endPoint y: 284, distance: 131.5
click at [336, 291] on div "[PERSON_NAME], head chocolatier at [PERSON_NAME] Handling Chocolate Shop" at bounding box center [399, 298] width 425 height 15
click at [330, 291] on div "[PERSON_NAME], head chocolatier at [PERSON_NAME] Handling Chocolate Shop" at bounding box center [399, 298] width 425 height 15
drag, startPoint x: 332, startPoint y: 285, endPoint x: 468, endPoint y: 286, distance: 135.5
click at [468, 291] on div "[PERSON_NAME], head chocolatier at [PERSON_NAME] Handling Chocolate Shop" at bounding box center [399, 298] width 425 height 15
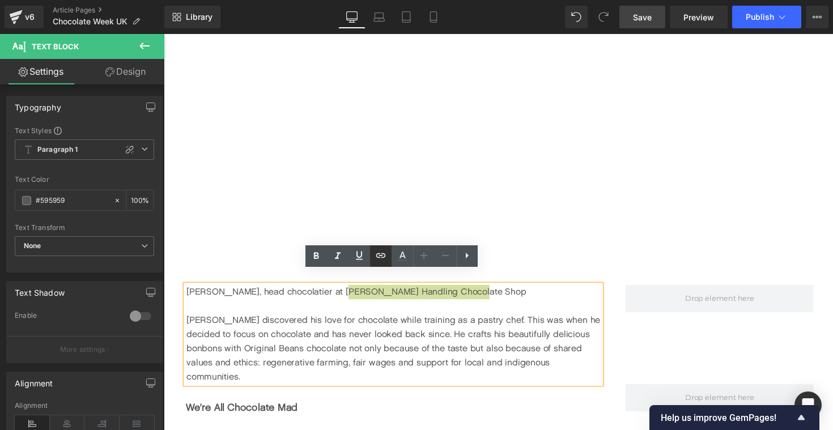
click at [386, 255] on icon at bounding box center [381, 256] width 14 height 14
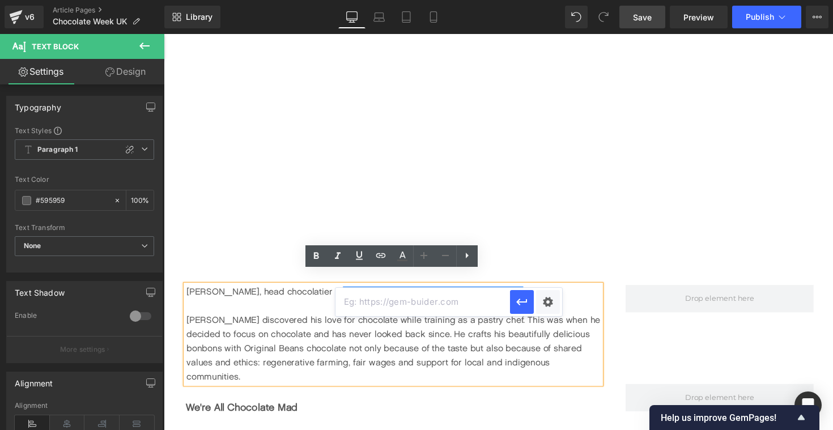
click at [389, 306] on input "text" at bounding box center [423, 302] width 175 height 28
paste input "[URL][DOMAIN_NAME]"
type input "[URL][DOMAIN_NAME]"
click at [519, 308] on icon "button" at bounding box center [522, 302] width 14 height 14
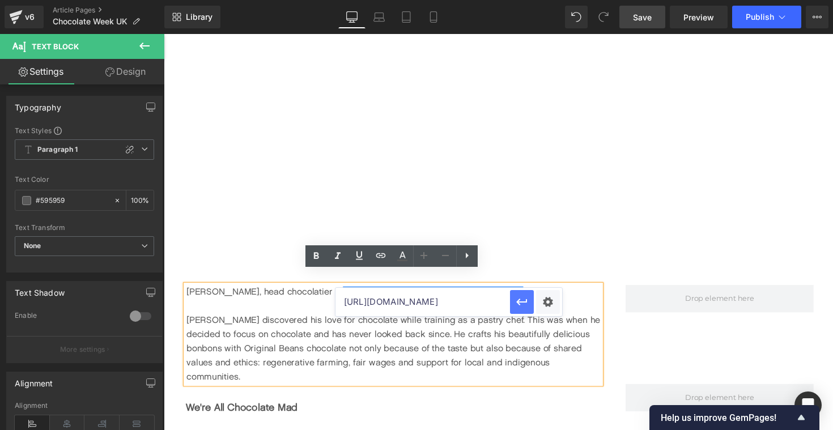
scroll to position [0, 0]
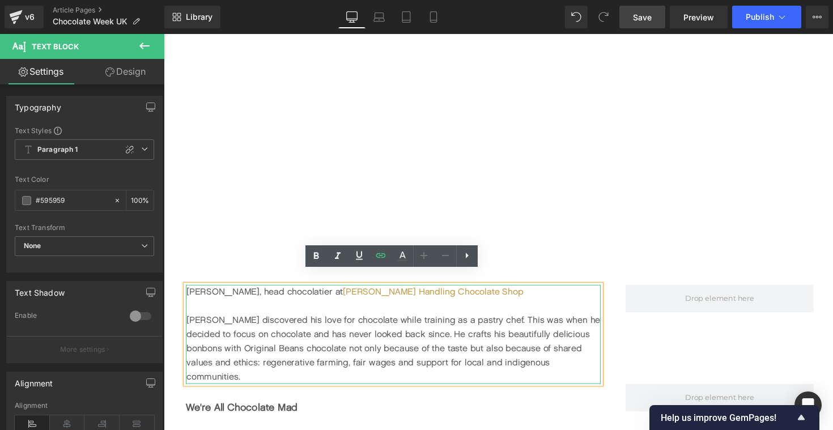
click at [511, 291] on div "[PERSON_NAME], head chocolatier at [PERSON_NAME] Handling Chocolate Shop" at bounding box center [399, 298] width 425 height 15
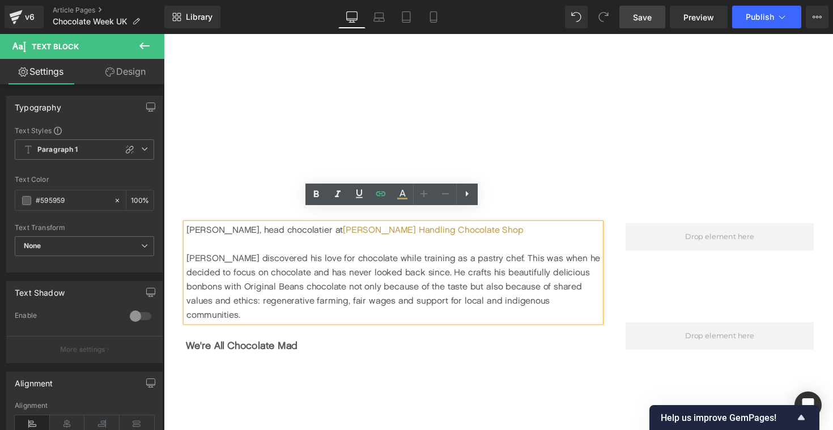
scroll to position [1491, 0]
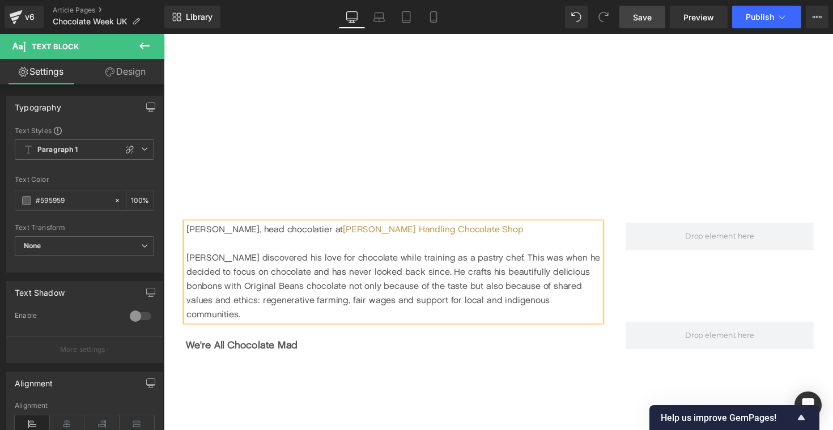
click at [645, 18] on span "Save" at bounding box center [642, 17] width 19 height 12
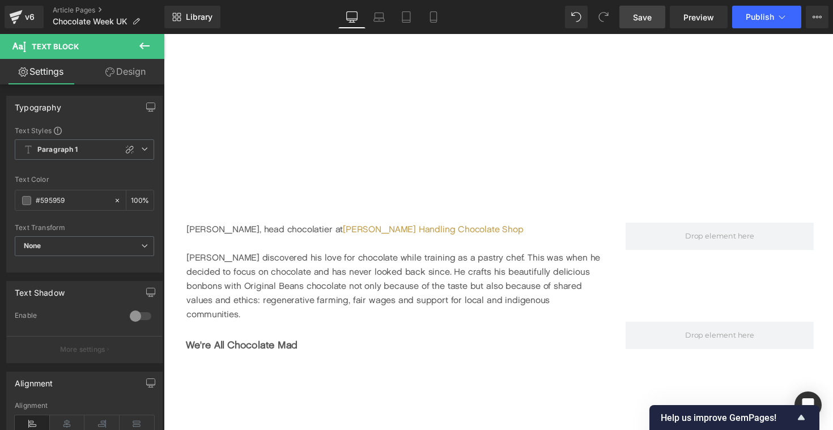
click at [643, 19] on span "Save" at bounding box center [642, 17] width 19 height 12
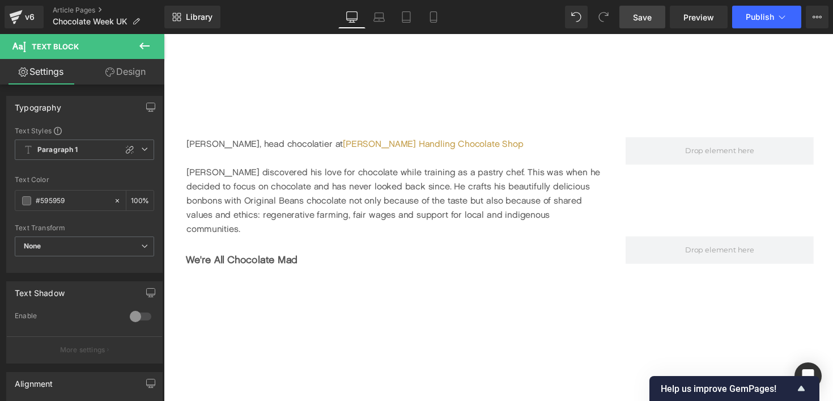
scroll to position [1573, 0]
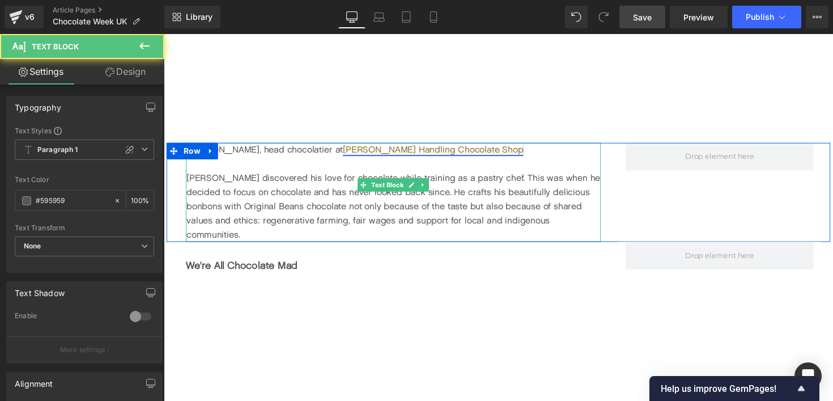
click at [347, 147] on link "[PERSON_NAME] Handling Chocolate Shop" at bounding box center [439, 152] width 185 height 11
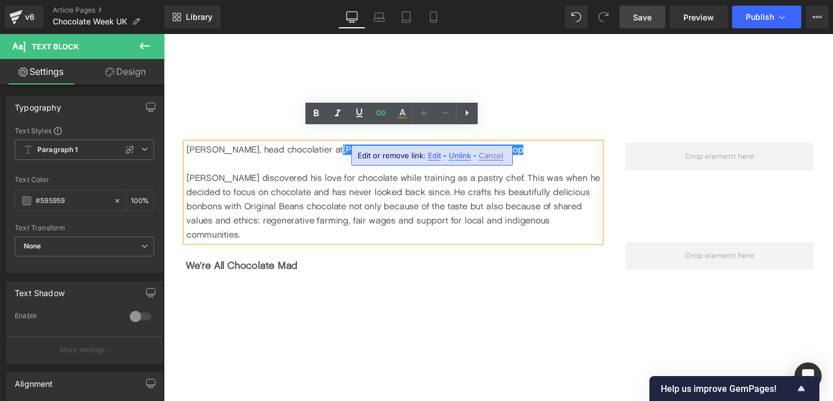
click at [305, 145] on div "[PERSON_NAME], head chocolatier at [PERSON_NAME] Handling Chocolate Shop" at bounding box center [399, 152] width 425 height 15
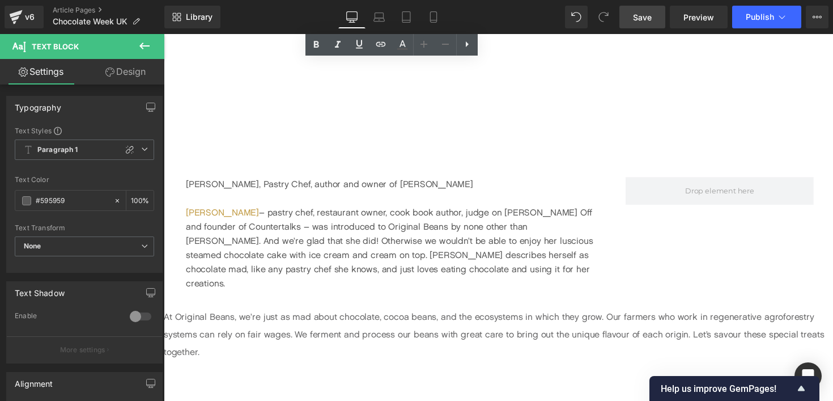
scroll to position [2075, 0]
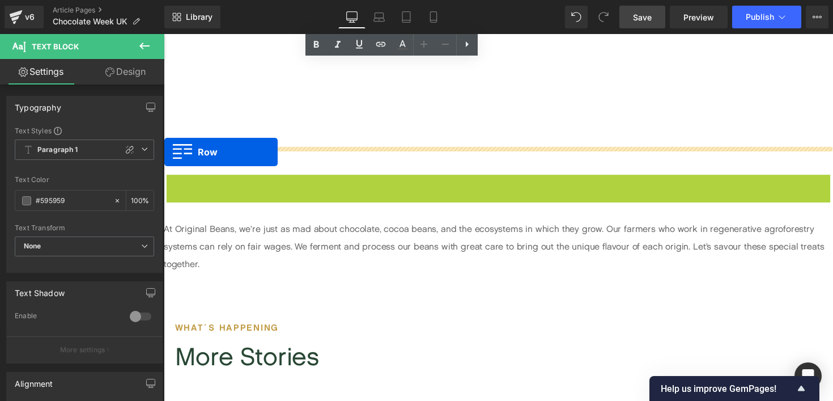
drag, startPoint x: 175, startPoint y: 159, endPoint x: 164, endPoint y: 155, distance: 11.2
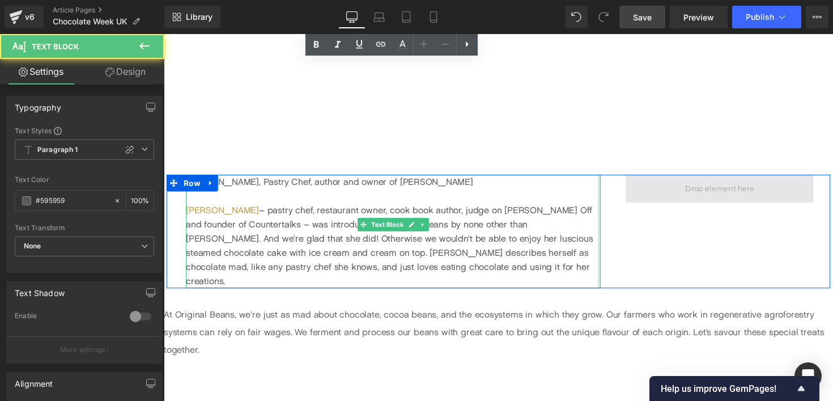
drag, startPoint x: 610, startPoint y: 177, endPoint x: 681, endPoint y: 174, distance: 71.5
click at [681, 178] on div "[PERSON_NAME], Pastry Chef, author and owner of [PERSON_NAME] [PERSON_NAME] – p…" at bounding box center [507, 236] width 680 height 116
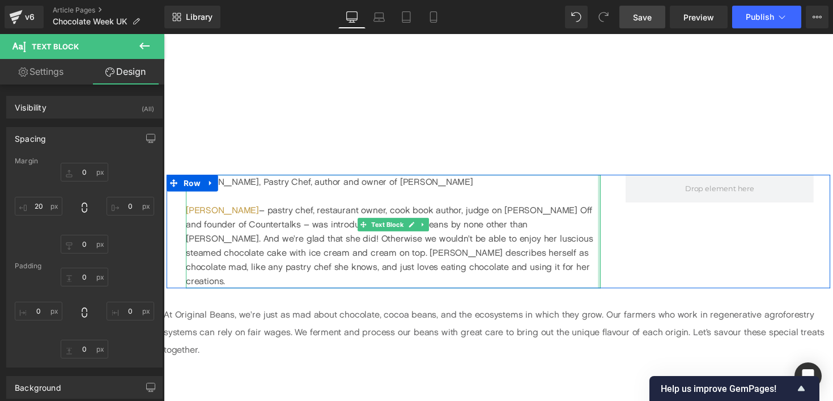
type input "0px"
drag, startPoint x: 610, startPoint y: 194, endPoint x: 655, endPoint y: 194, distance: 44.2
click at [655, 194] on div "[PERSON_NAME], Pastry Chef, author and owner of [PERSON_NAME] [PERSON_NAME] – p…" at bounding box center [507, 236] width 680 height 116
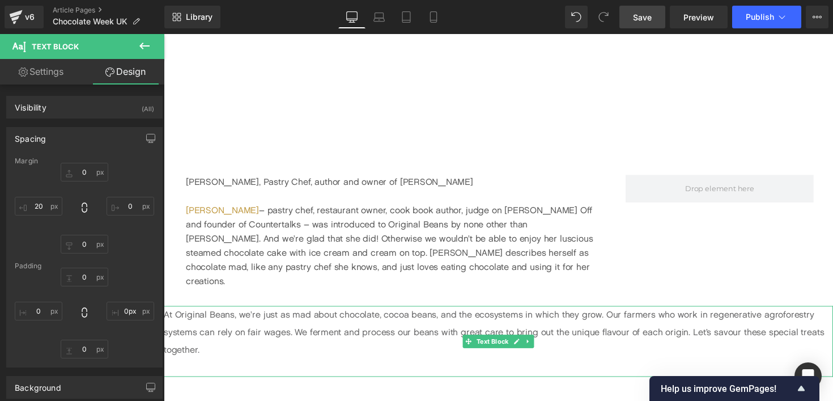
click at [164, 34] on div "50px" at bounding box center [164, 34] width 0 height 0
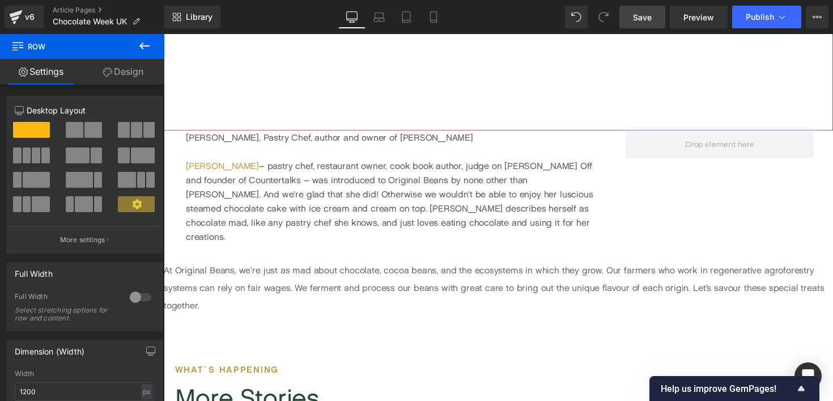
scroll to position [2122, 0]
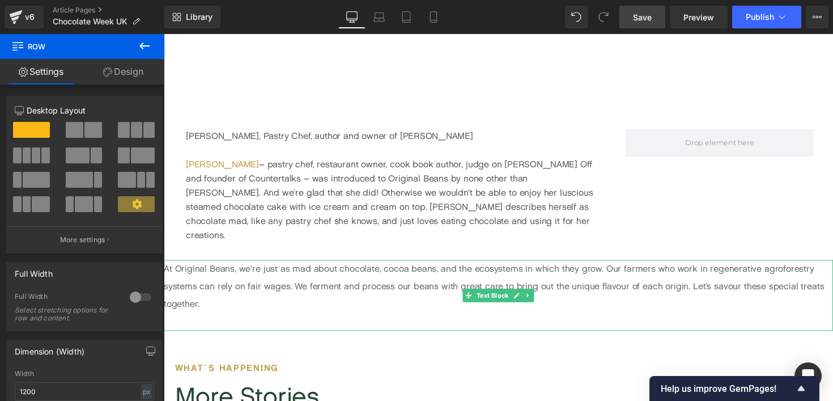
click at [418, 265] on p "At Original Beans, we’re just as mad about chocolate, cocoa beans, and the ecos…" at bounding box center [507, 292] width 686 height 54
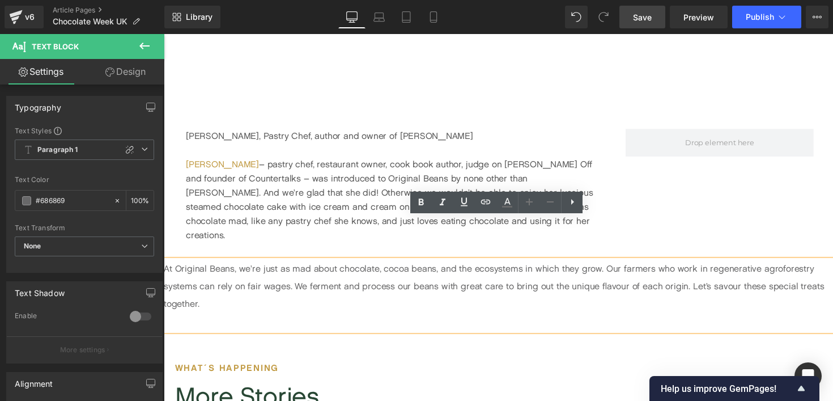
click at [513, 384] on p "More Stories" at bounding box center [506, 404] width 663 height 41
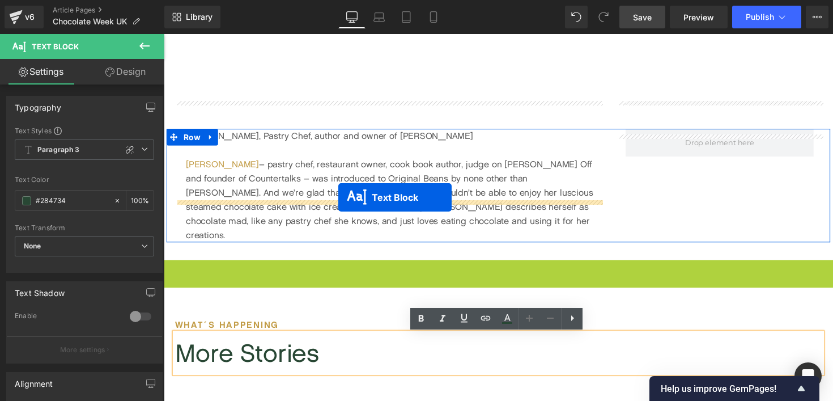
drag, startPoint x: 473, startPoint y: 261, endPoint x: 343, endPoint y: 201, distance: 143.5
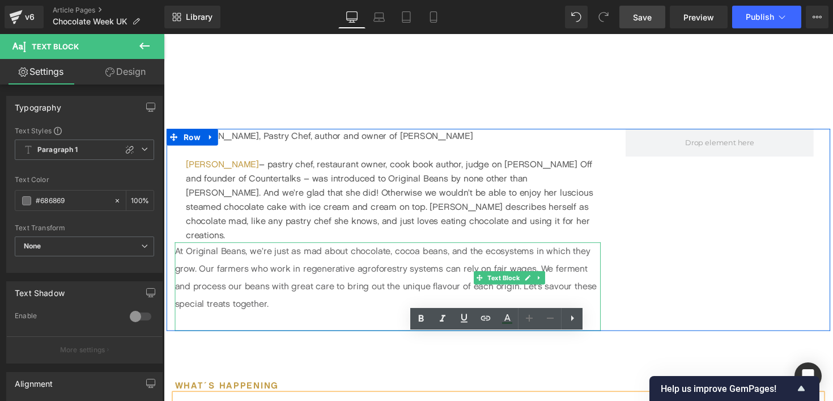
click at [479, 198] on div "[PERSON_NAME] – pastry chef, restaurant owner, cook book author, judge on [PERS…" at bounding box center [398, 203] width 425 height 87
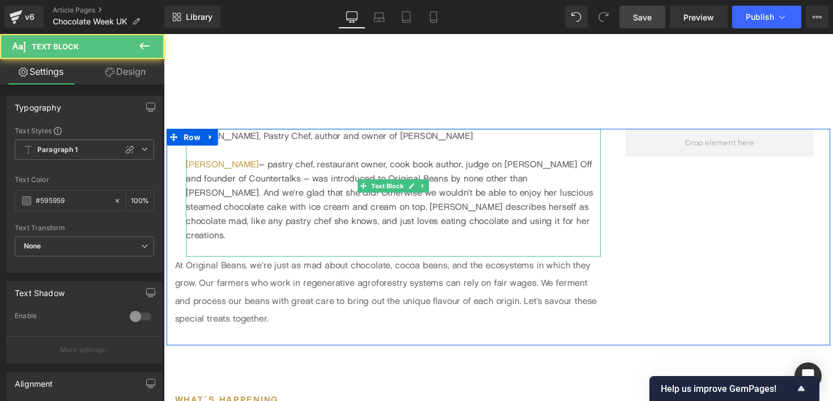
click at [270, 160] on div "[PERSON_NAME] – pastry chef, restaurant owner, cook book author, judge on [PERS…" at bounding box center [398, 203] width 425 height 87
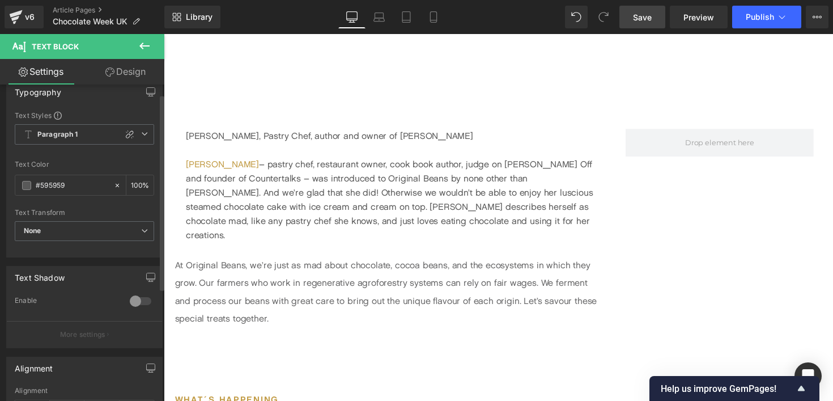
scroll to position [0, 0]
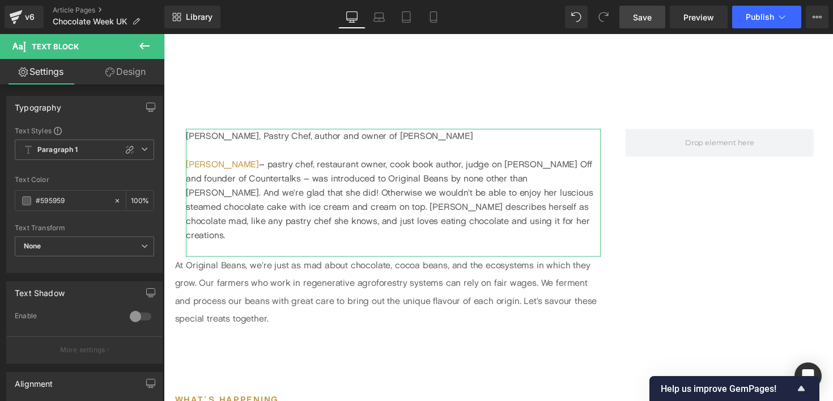
click at [114, 70] on link "Design" at bounding box center [125, 72] width 82 height 26
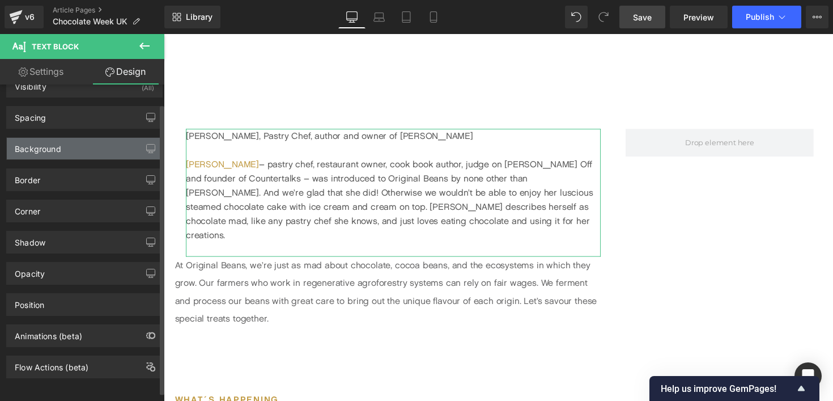
scroll to position [26, 0]
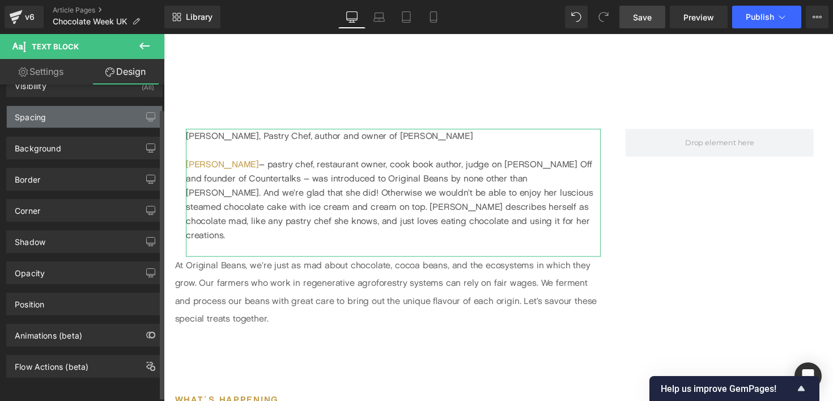
click at [63, 116] on div "Spacing" at bounding box center [84, 117] width 155 height 22
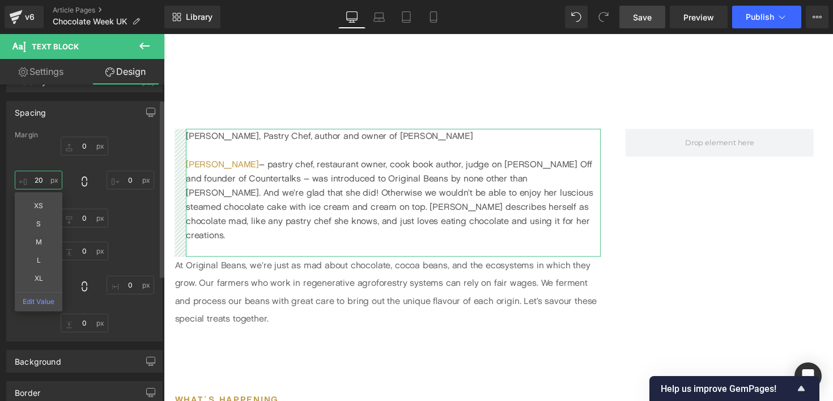
click at [37, 177] on input "20" at bounding box center [39, 180] width 48 height 19
type input "0"
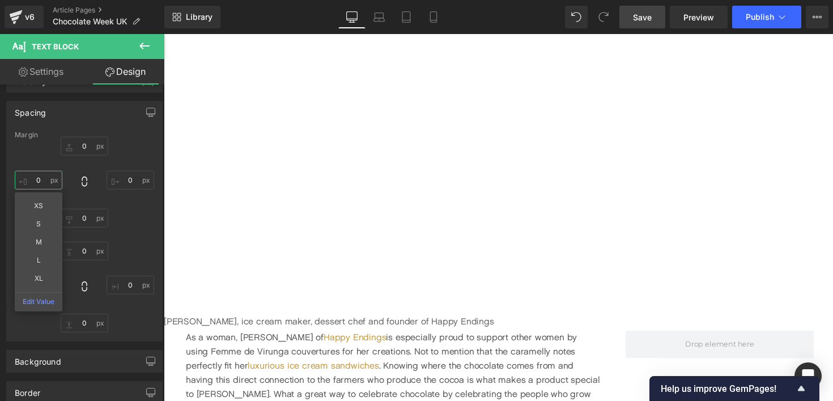
scroll to position [861, 0]
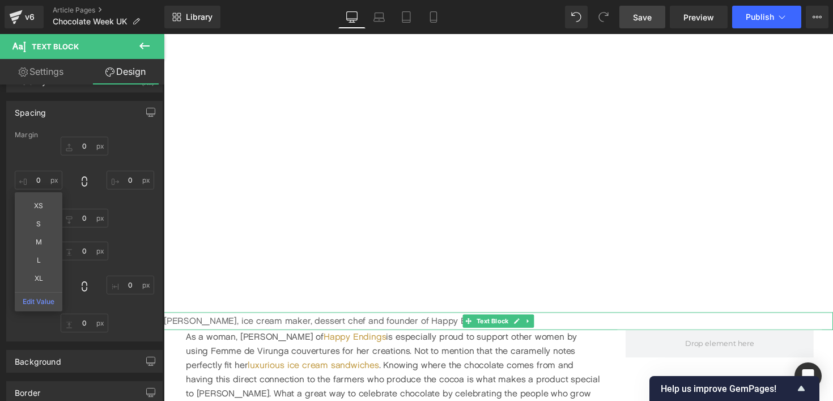
click at [172, 329] on p "[PERSON_NAME], ice cream maker, dessert chef and founder of Happy Endings" at bounding box center [507, 328] width 686 height 18
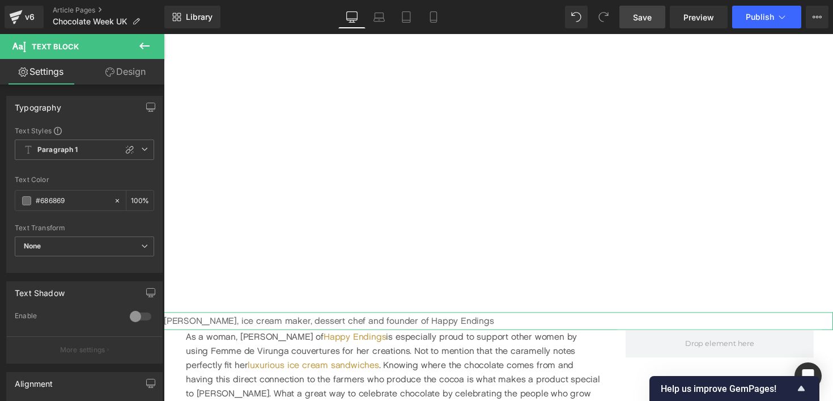
click at [126, 80] on link "Design" at bounding box center [125, 72] width 82 height 26
click at [0, 0] on div "Spacing" at bounding box center [0, 0] width 0 height 0
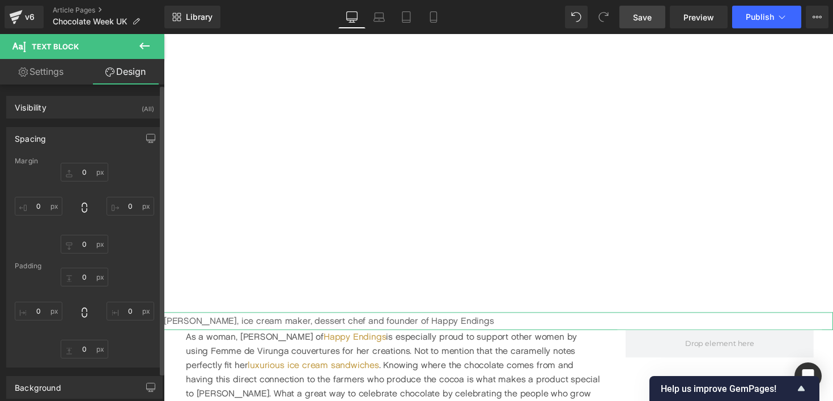
type input "0"
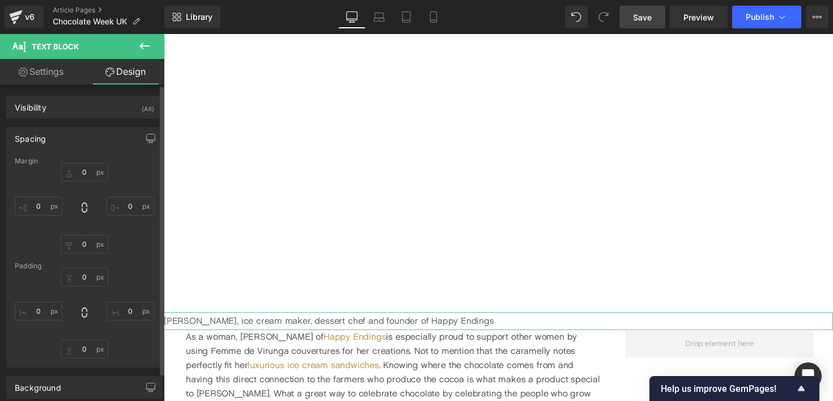
type input "0"
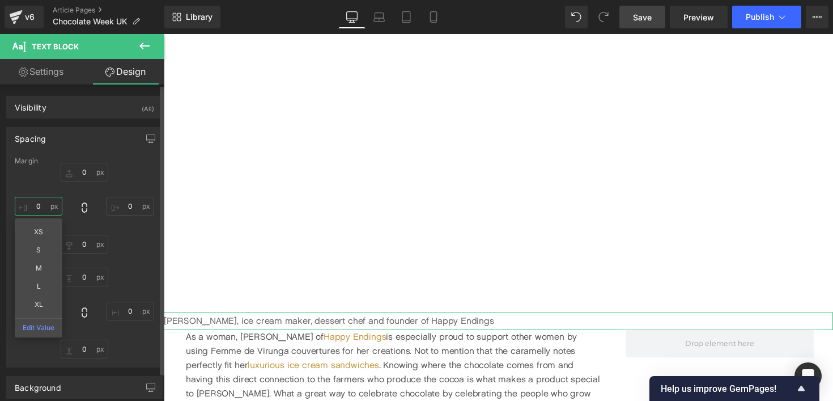
click at [37, 206] on input "0" at bounding box center [39, 206] width 48 height 19
type input "20"
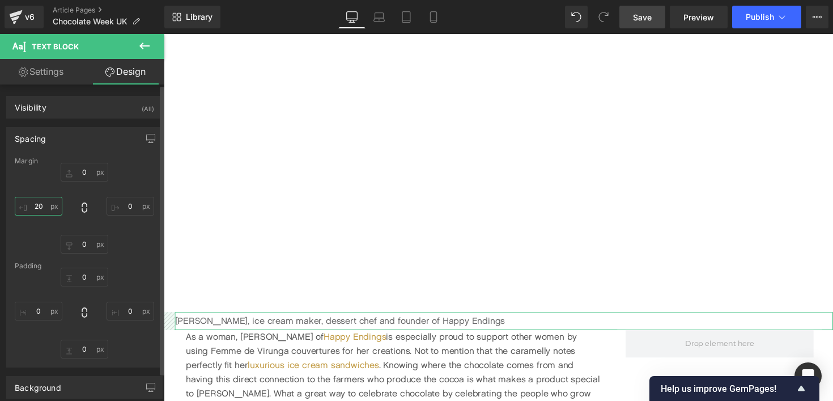
click at [38, 209] on input "20" at bounding box center [39, 206] width 48 height 19
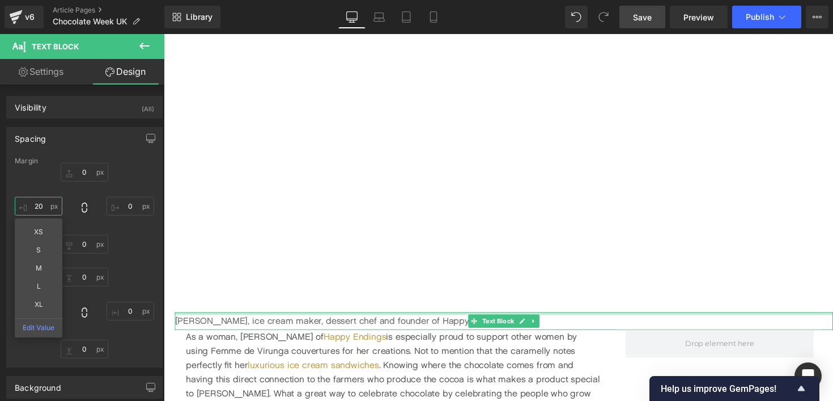
type input "0px"
click at [260, 321] on div "[PERSON_NAME], ice cream maker, dessert chef and founder of Happy Endings Text …" at bounding box center [512, 328] width 675 height 18
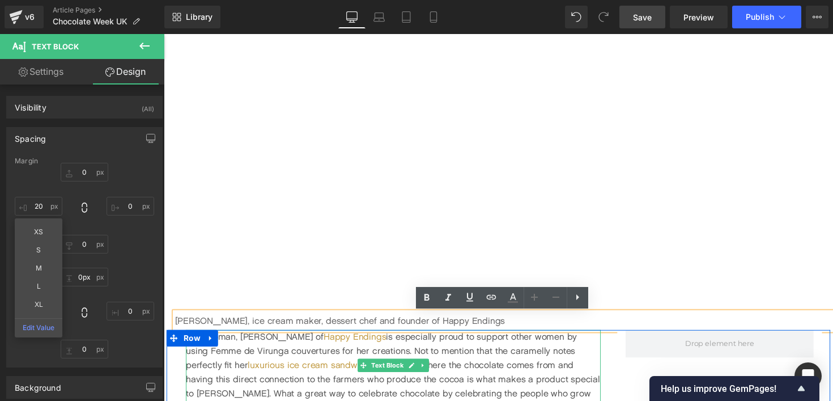
click at [549, 368] on span "As a woman, [PERSON_NAME] of Happy Endings is especially proud to support other…" at bounding box center [398, 380] width 425 height 83
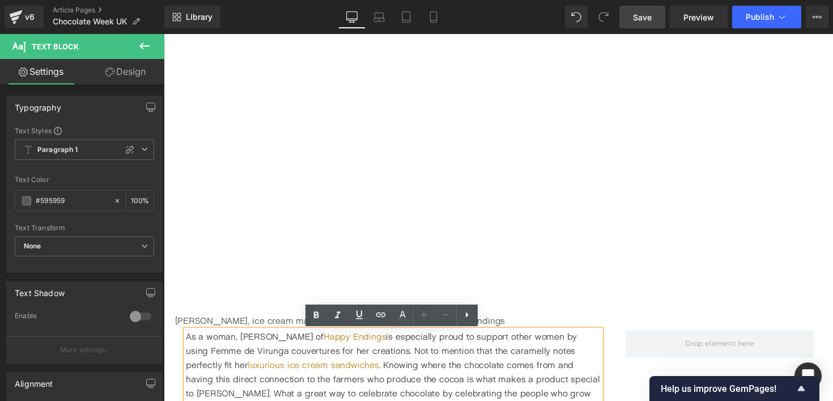
click at [414, 371] on span "As a woman, [PERSON_NAME] of Happy Endings is especially proud to support other…" at bounding box center [398, 380] width 425 height 83
click at [224, 325] on p "[PERSON_NAME], ice cream maker, dessert chef and founder of Happy Endings" at bounding box center [512, 328] width 675 height 18
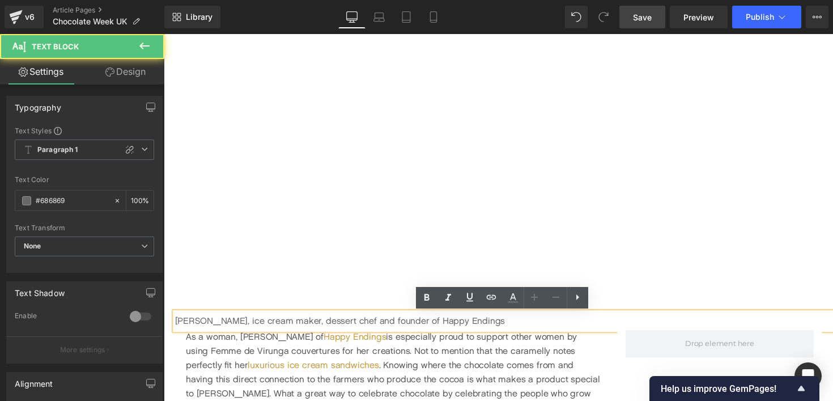
click at [226, 328] on p "[PERSON_NAME], ice cream maker, dessert chef and founder of Happy Endings" at bounding box center [512, 328] width 675 height 18
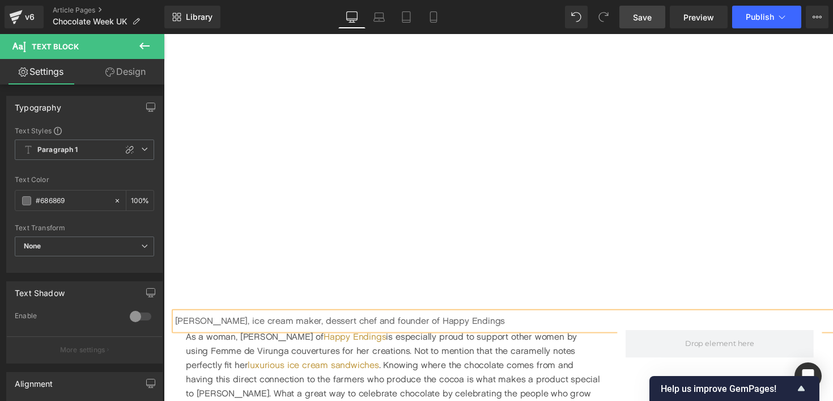
drag, startPoint x: 410, startPoint y: 355, endPoint x: 254, endPoint y: 320, distance: 160.3
click at [410, 355] on div "Rendering Content" at bounding box center [417, 356] width 70 height 12
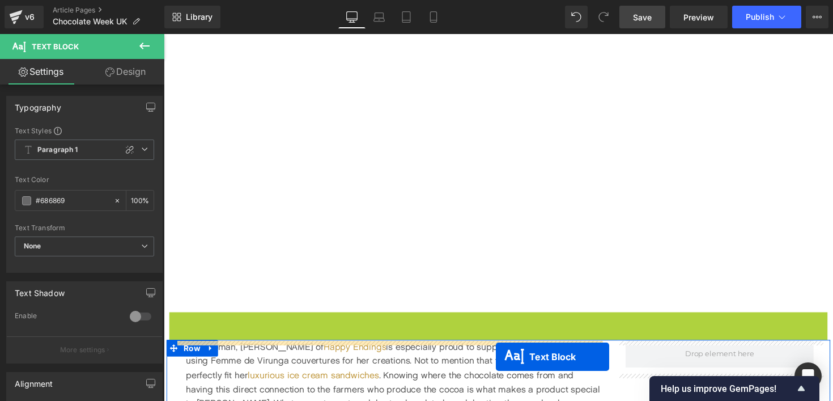
drag, startPoint x: 481, startPoint y: 329, endPoint x: 504, endPoint y: 364, distance: 42.6
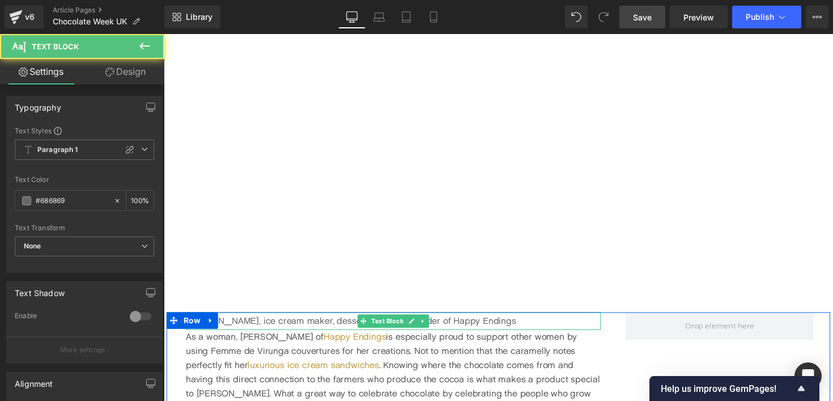
click at [514, 329] on p "[PERSON_NAME], ice cream maker, dessert chef and founder of Happy Endings" at bounding box center [398, 328] width 425 height 18
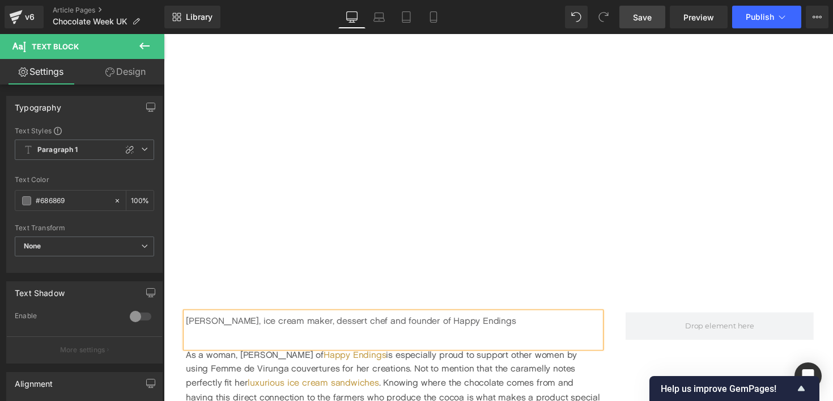
click at [636, 375] on div "[PERSON_NAME], ice cream maker, dessert chef and founder of Happy Endings Text …" at bounding box center [507, 381] width 680 height 124
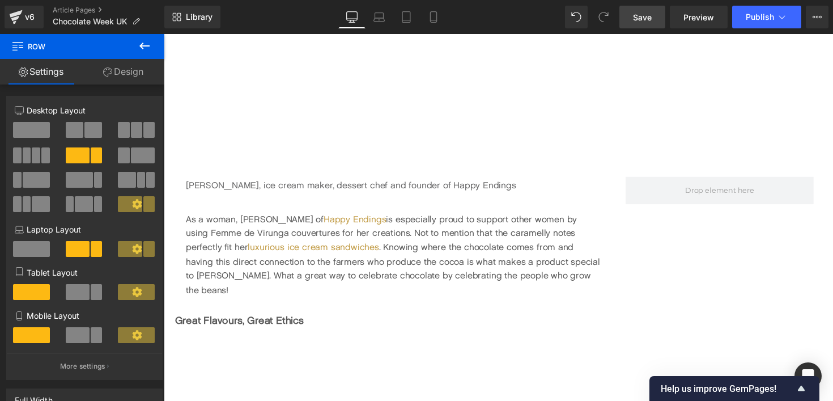
scroll to position [1001, 0]
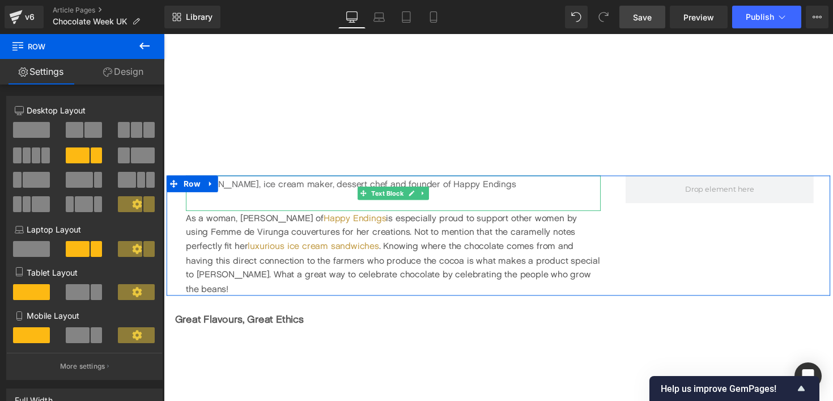
click at [276, 192] on p "[PERSON_NAME], ice cream maker, dessert chef and founder of Happy Endings" at bounding box center [398, 188] width 425 height 18
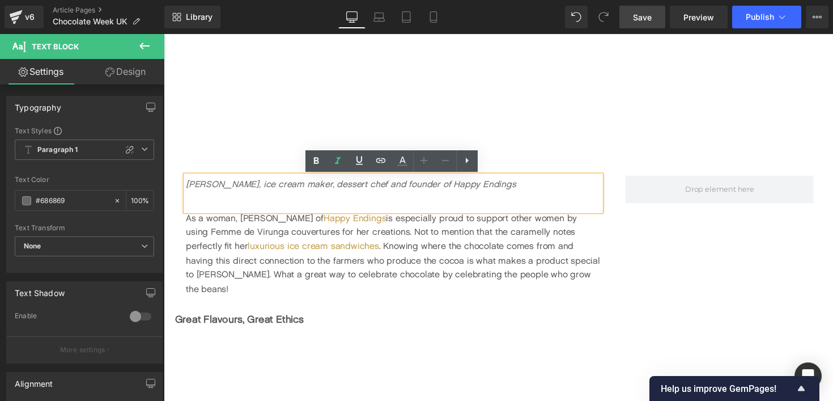
click at [511, 207] on p at bounding box center [398, 206] width 425 height 18
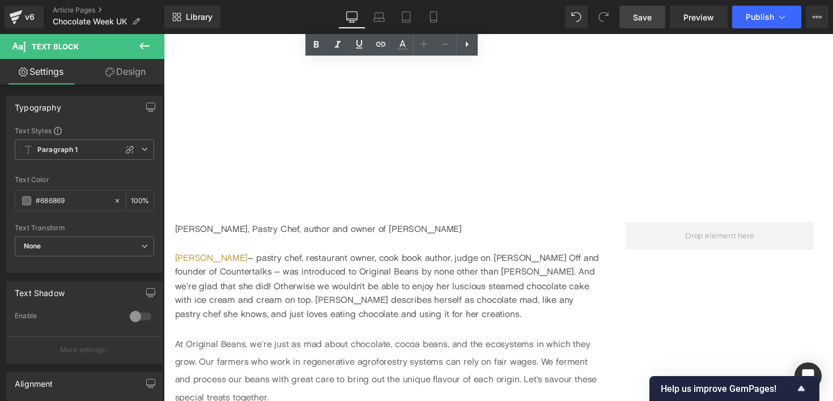
scroll to position [2046, 0]
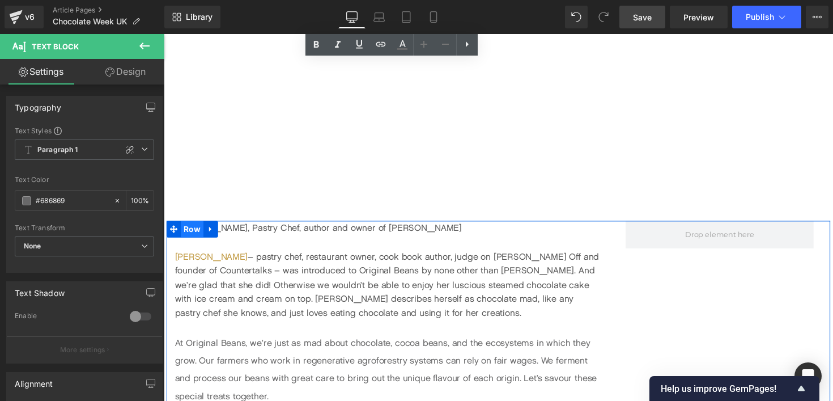
click at [190, 226] on span "Row" at bounding box center [192, 234] width 23 height 17
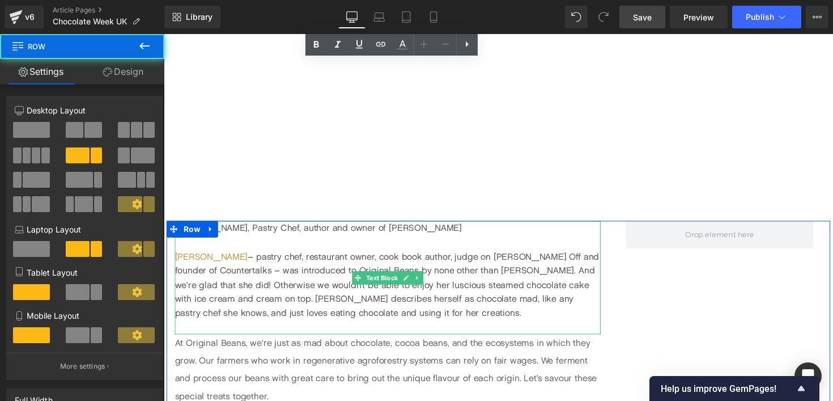
click at [267, 226] on div "[PERSON_NAME], Pastry Chef, author and owner of [PERSON_NAME]" at bounding box center [393, 233] width 436 height 15
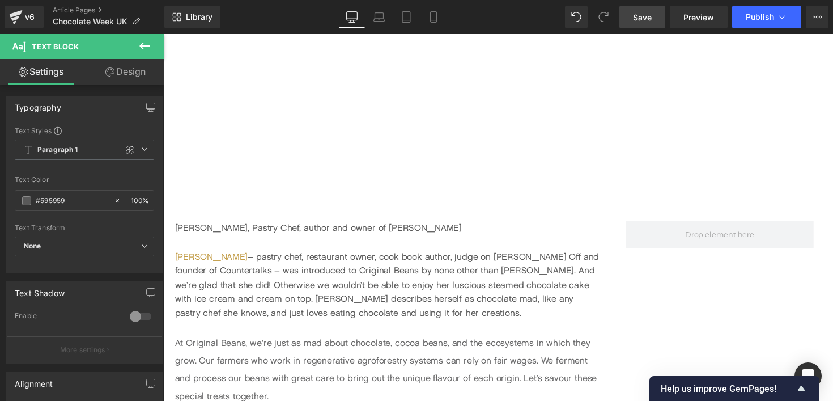
click at [125, 74] on link "Design" at bounding box center [125, 72] width 82 height 26
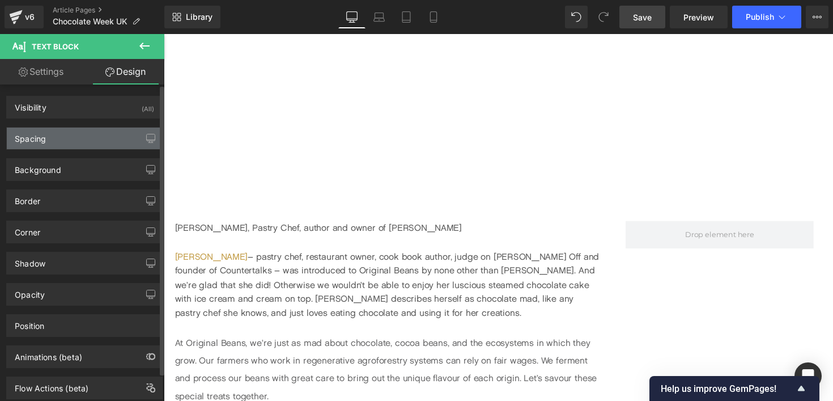
click at [53, 138] on div "Spacing" at bounding box center [84, 139] width 155 height 22
type input "0"
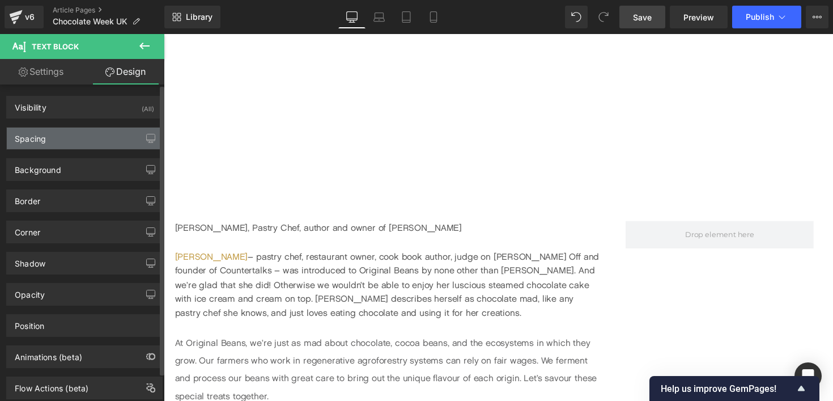
type input "0"
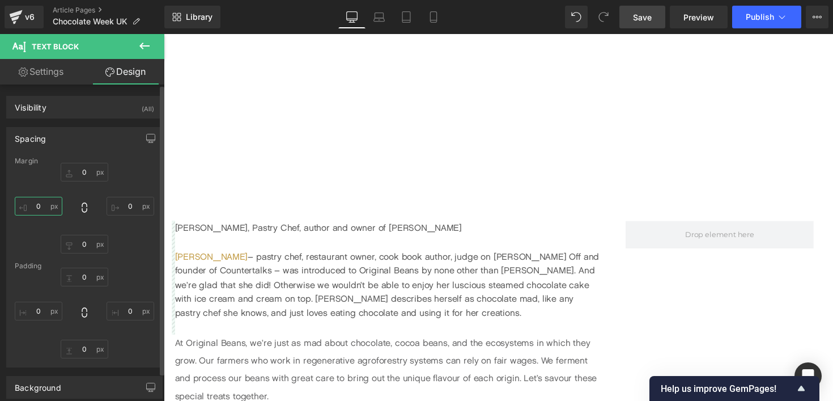
click at [35, 202] on input "0" at bounding box center [39, 206] width 48 height 19
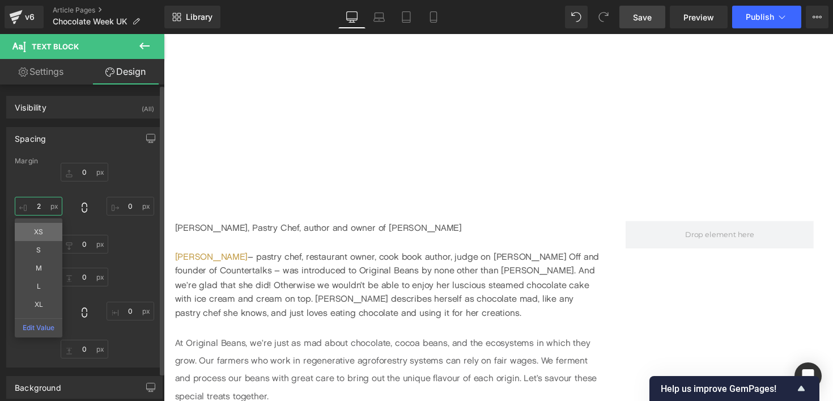
type input "20"
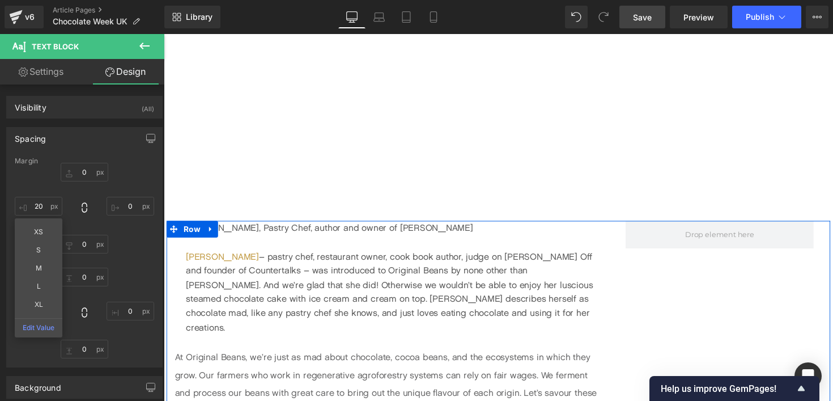
click at [224, 357] on p "At Original Beans, we’re just as mad about chocolate, cocoa beans, and the ecos…" at bounding box center [393, 393] width 436 height 73
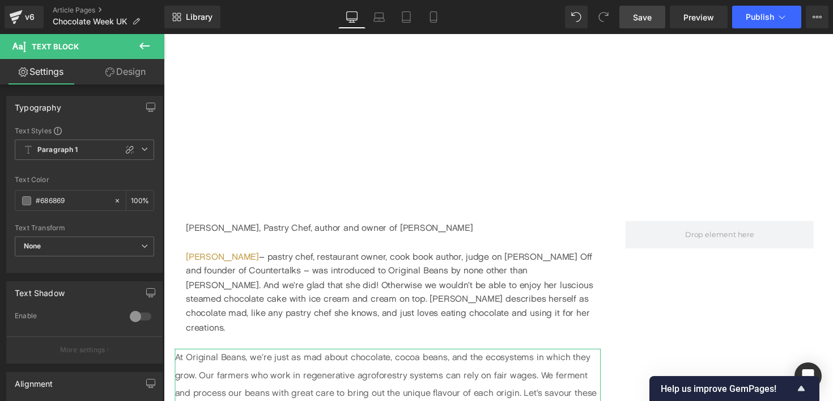
click at [118, 69] on link "Design" at bounding box center [125, 72] width 82 height 26
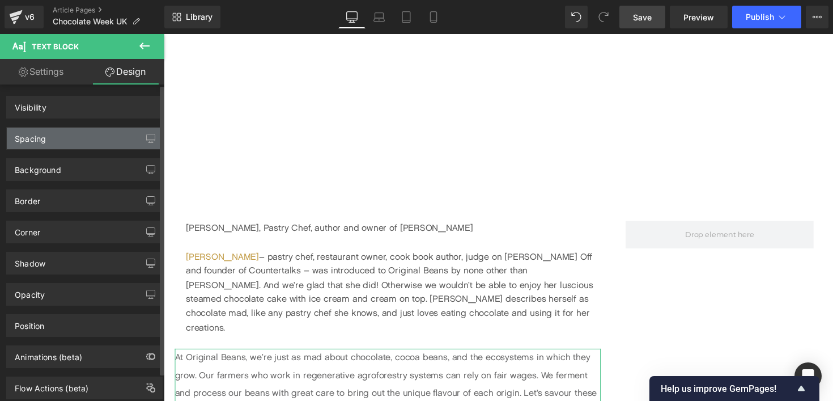
click at [54, 136] on div "Spacing" at bounding box center [84, 139] width 155 height 22
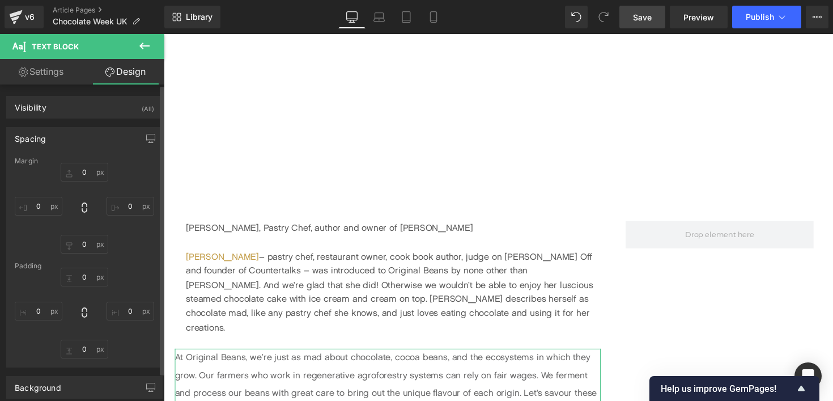
type input "0"
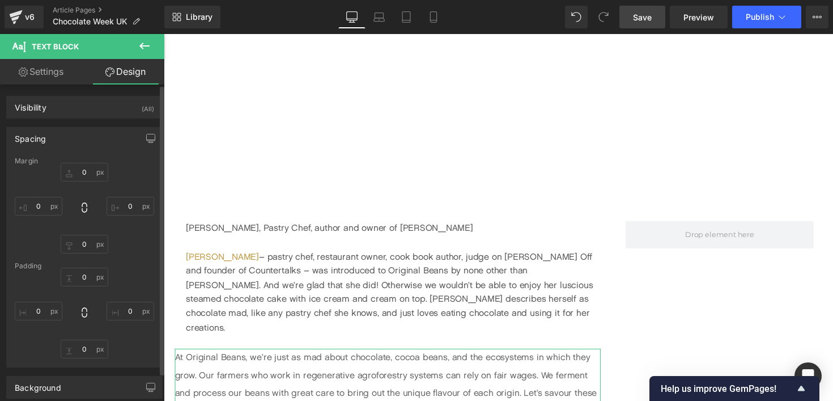
type input "0"
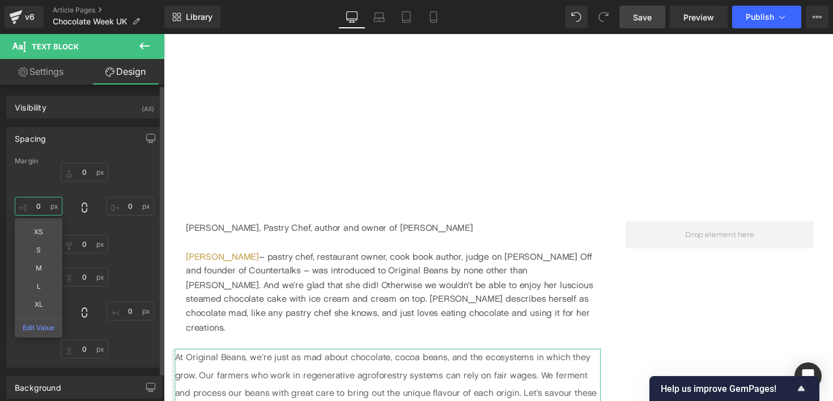
click at [37, 205] on input "0" at bounding box center [39, 206] width 48 height 19
type input "20"
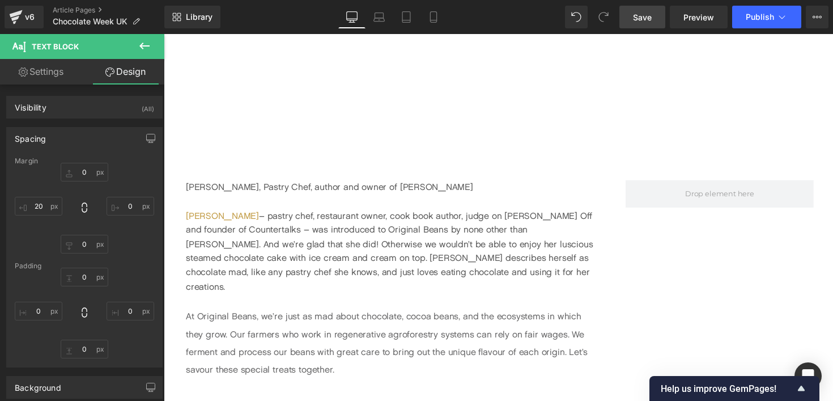
scroll to position [2088, 0]
click at [639, 18] on span "Save" at bounding box center [642, 17] width 19 height 12
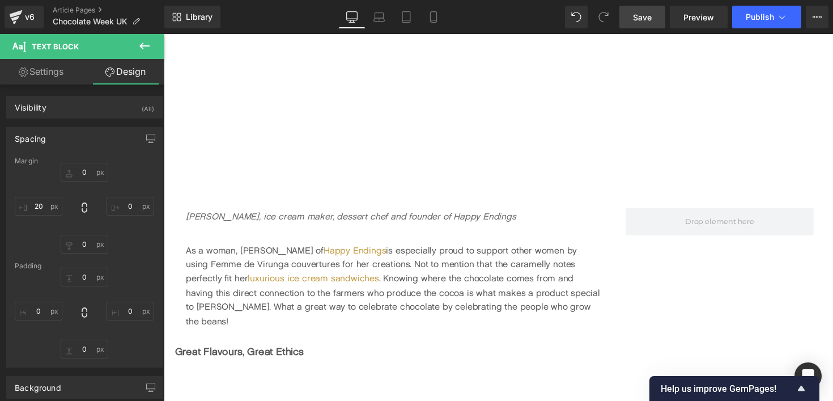
scroll to position [969, 0]
click at [140, 46] on icon at bounding box center [145, 46] width 14 height 14
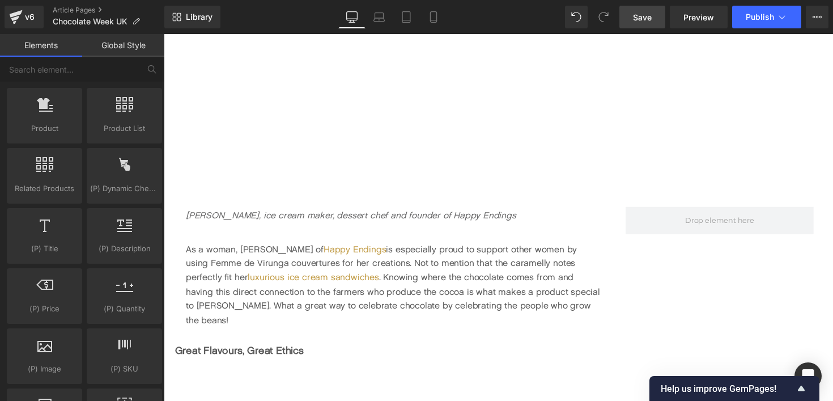
scroll to position [985, 0]
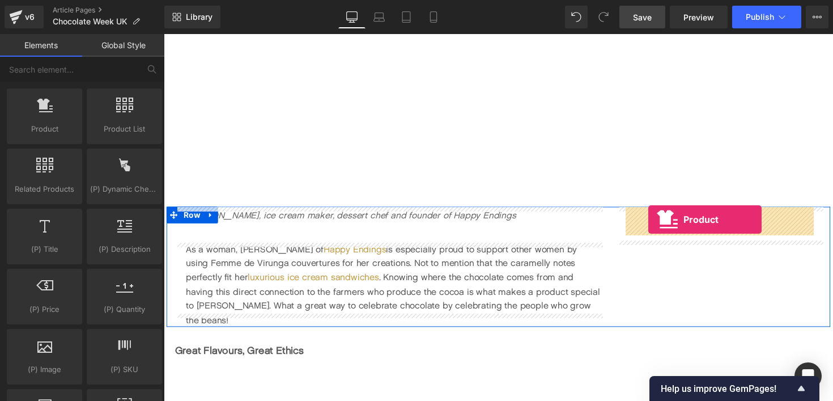
drag, startPoint x: 210, startPoint y: 144, endPoint x: 660, endPoint y: 224, distance: 457.1
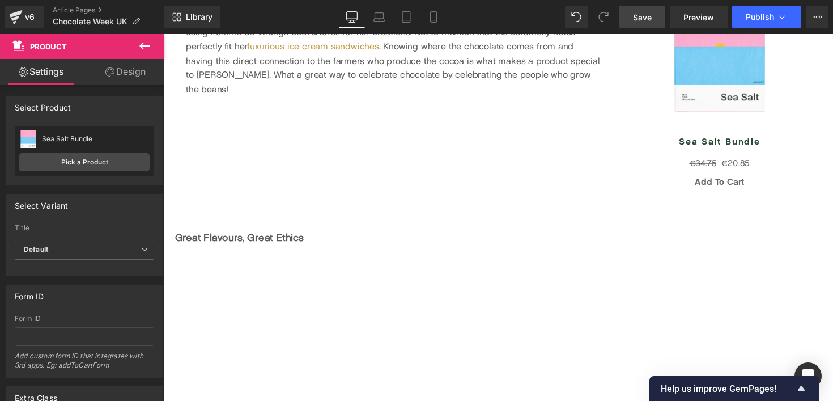
scroll to position [1210, 0]
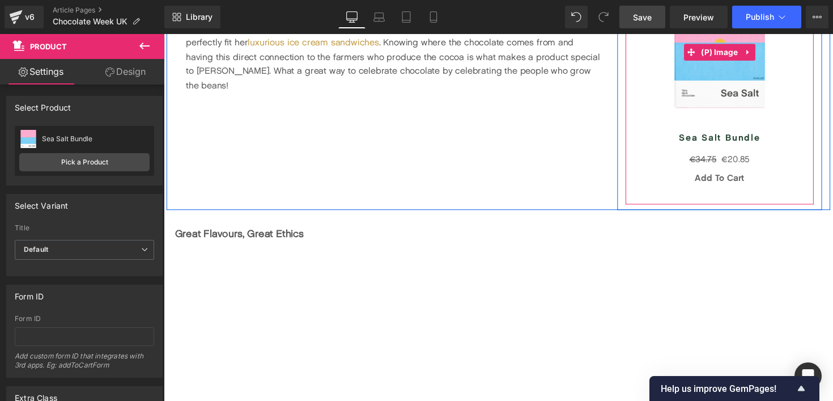
click at [731, 90] on img at bounding box center [733, 53] width 109 height 130
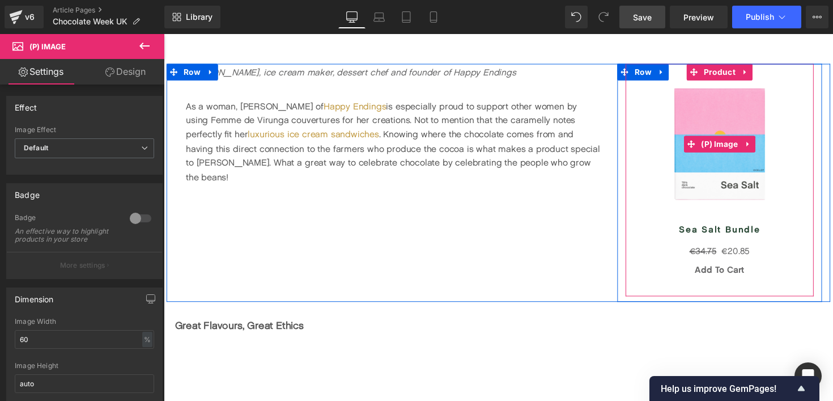
scroll to position [1113, 0]
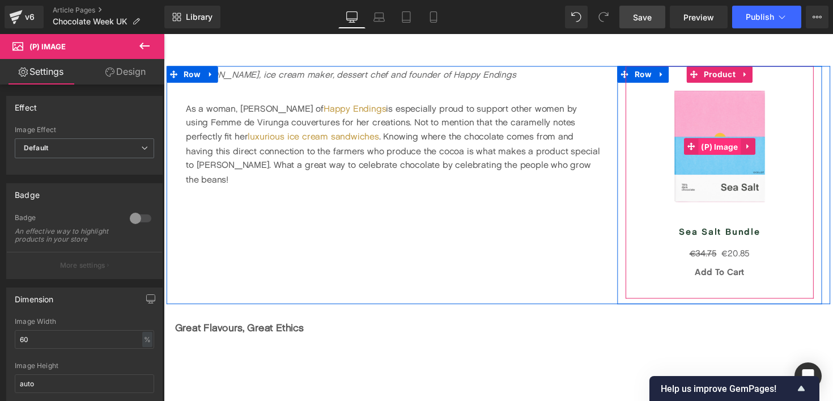
click at [733, 150] on span "(P) Image" at bounding box center [734, 149] width 44 height 17
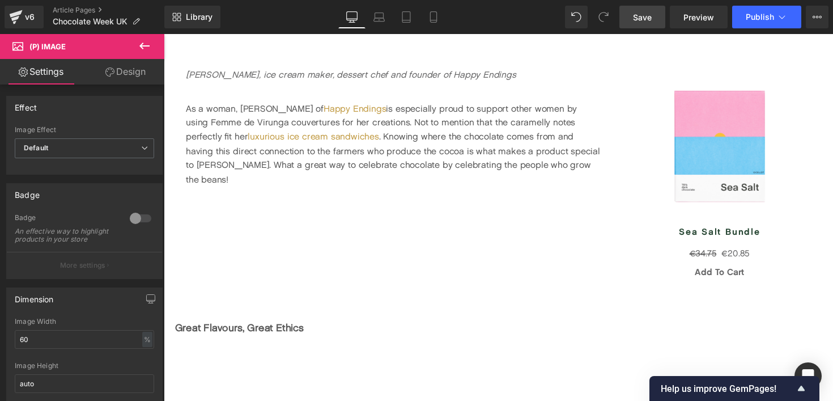
click at [61, 44] on span "(P) Image" at bounding box center [47, 46] width 36 height 9
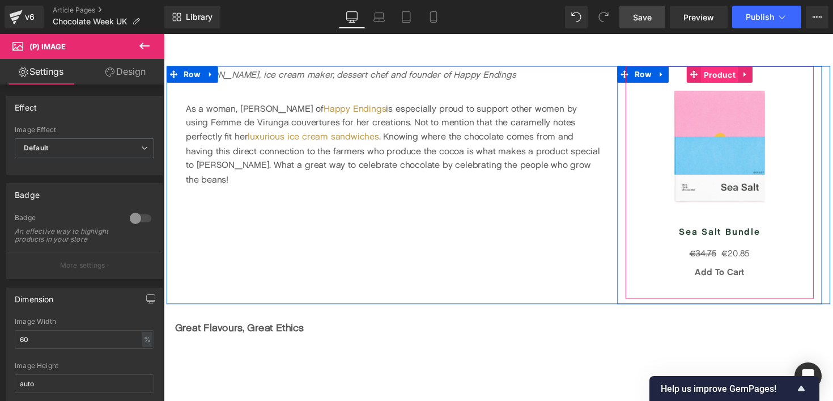
click at [736, 75] on span "Product" at bounding box center [733, 75] width 38 height 17
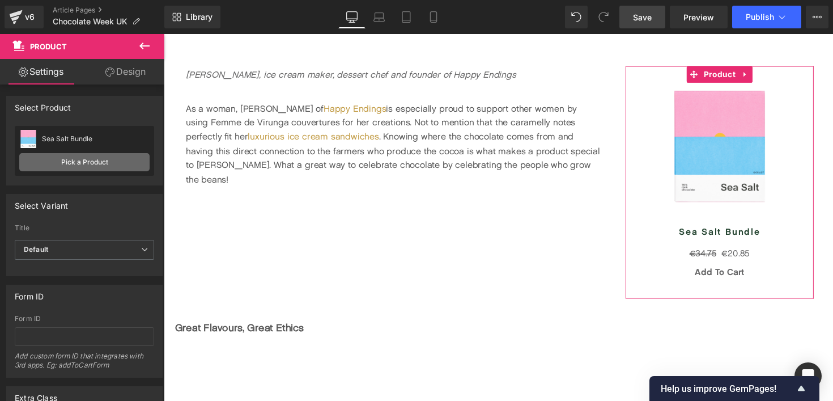
click at [92, 162] on link "Pick a Product" at bounding box center [84, 162] width 130 height 18
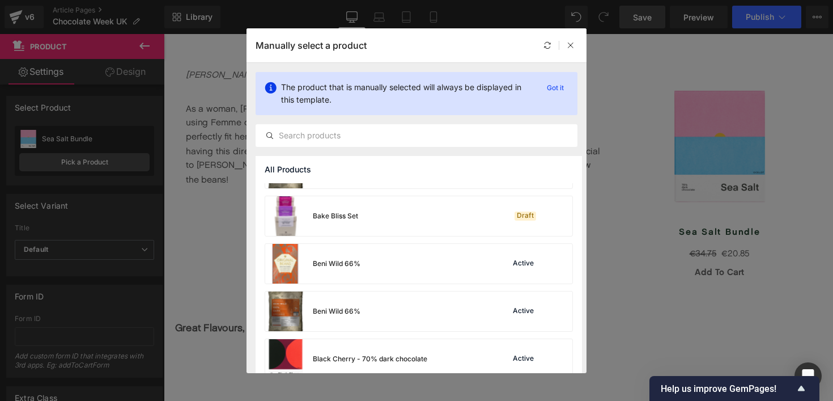
scroll to position [179, 0]
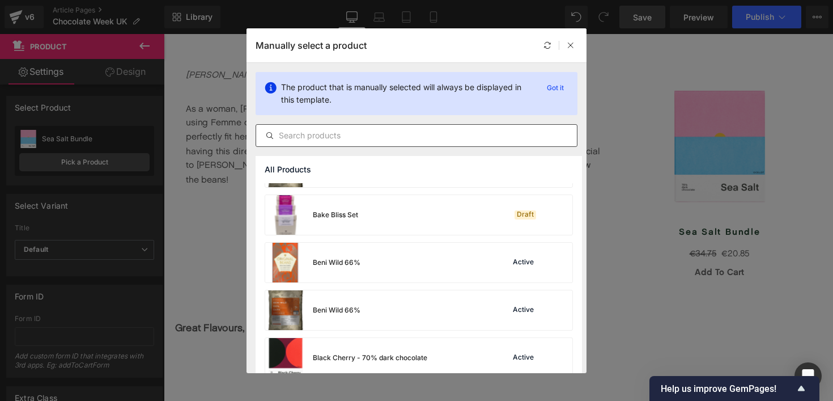
click at [389, 137] on input "text" at bounding box center [416, 136] width 321 height 14
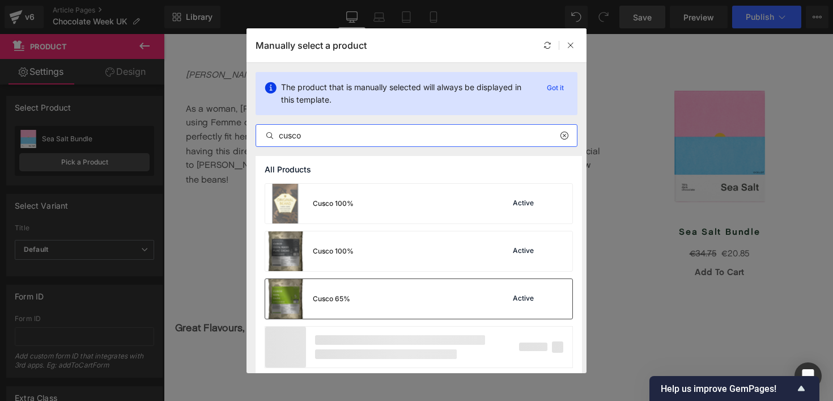
type input "cusco"
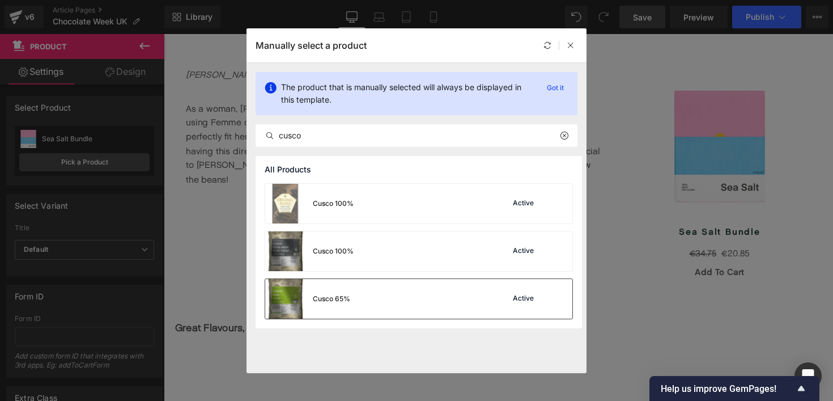
click at [348, 300] on div "Cusco 65%" at bounding box center [331, 299] width 37 height 10
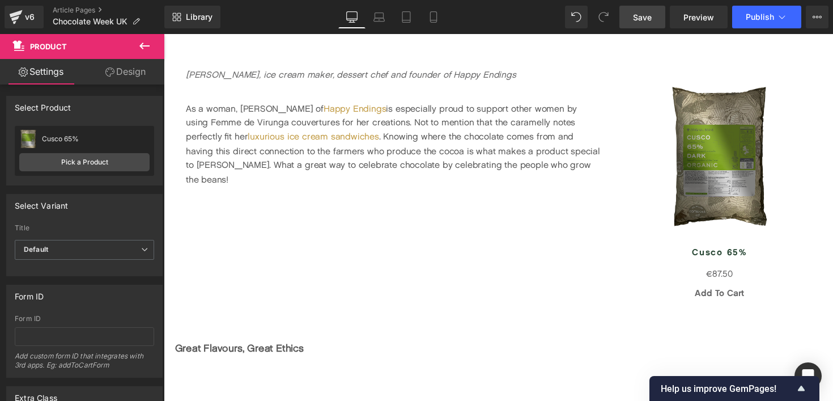
click at [145, 46] on icon at bounding box center [144, 46] width 10 height 7
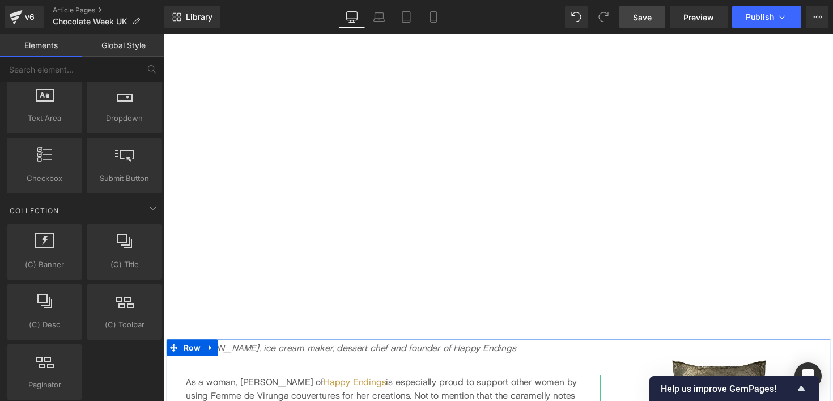
scroll to position [774, 0]
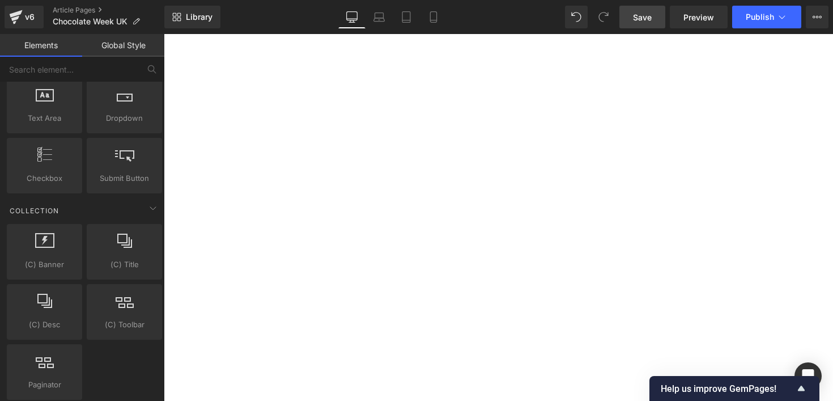
click at [306, 198] on div at bounding box center [507, 206] width 686 height 400
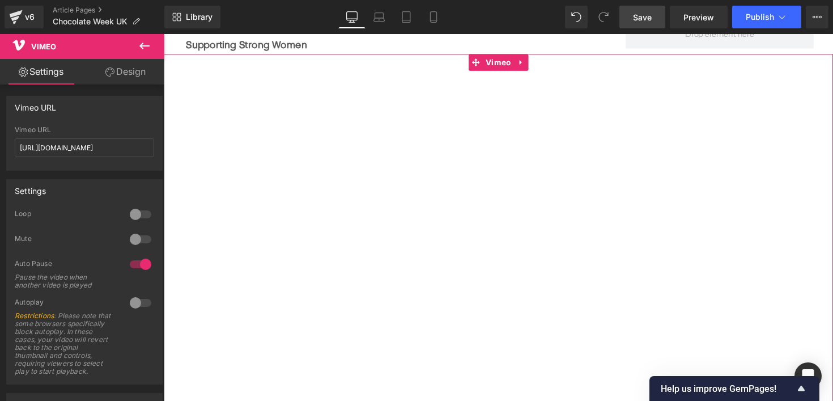
scroll to position [727, 0]
click at [125, 71] on link "Design" at bounding box center [125, 72] width 82 height 26
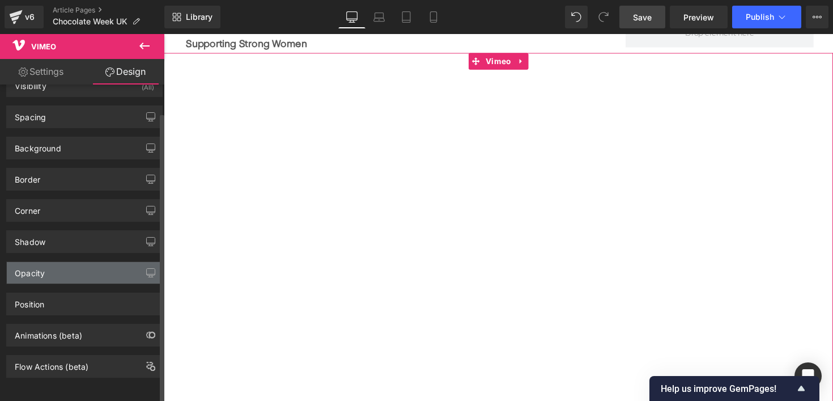
scroll to position [31, 0]
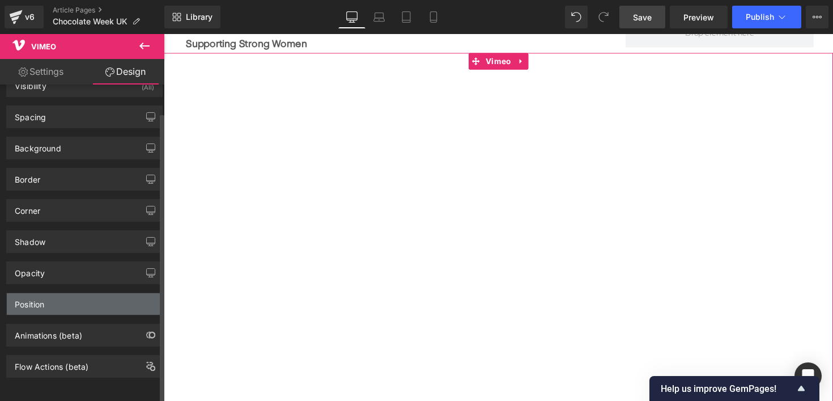
click at [85, 293] on div "Position" at bounding box center [84, 304] width 155 height 22
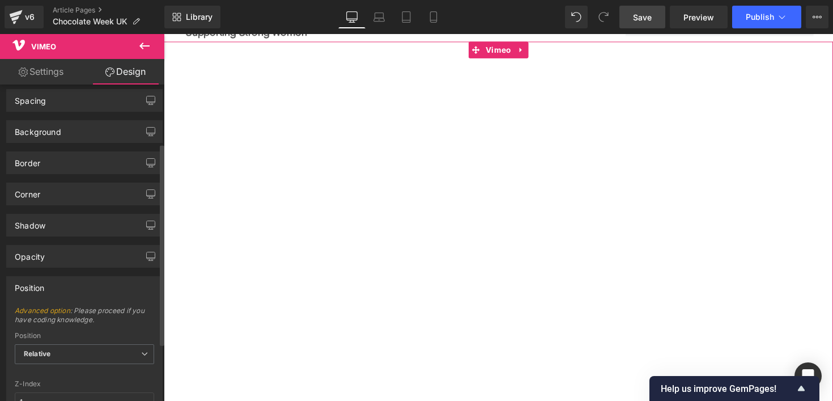
scroll to position [0, 0]
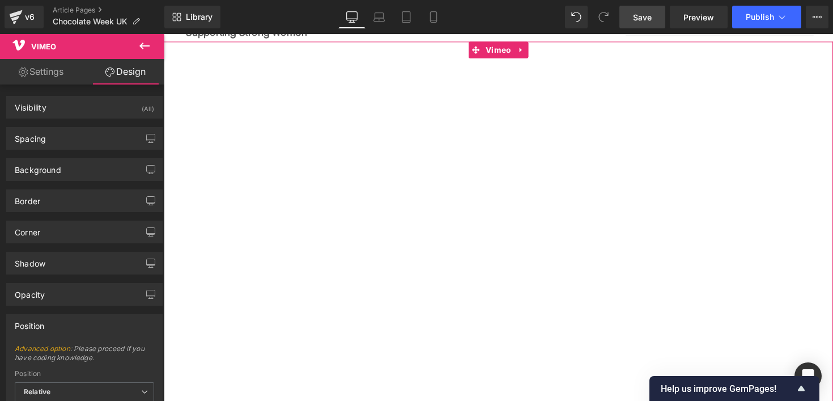
click at [54, 70] on link "Settings" at bounding box center [41, 72] width 82 height 26
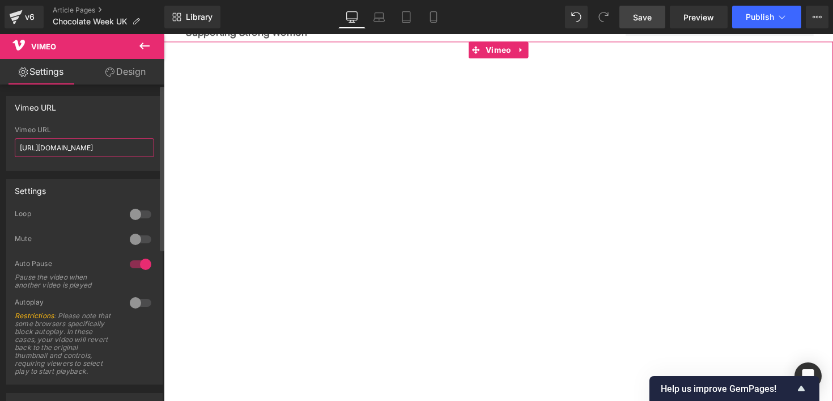
click at [65, 150] on input "[URL][DOMAIN_NAME]" at bounding box center [84, 147] width 139 height 19
paste input "1122136768"
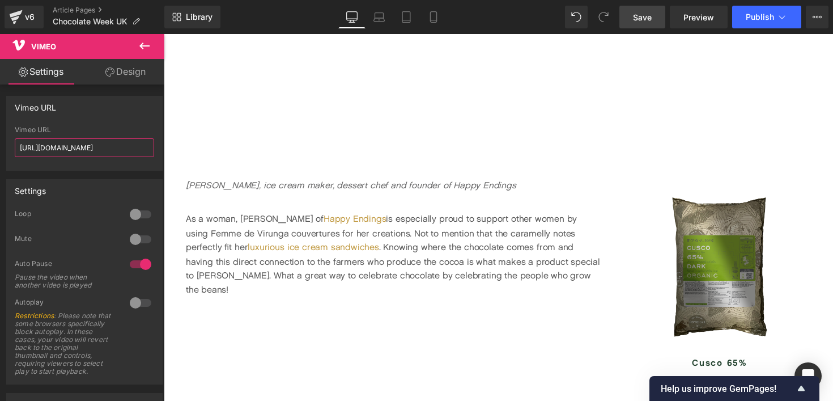
scroll to position [1663, 0]
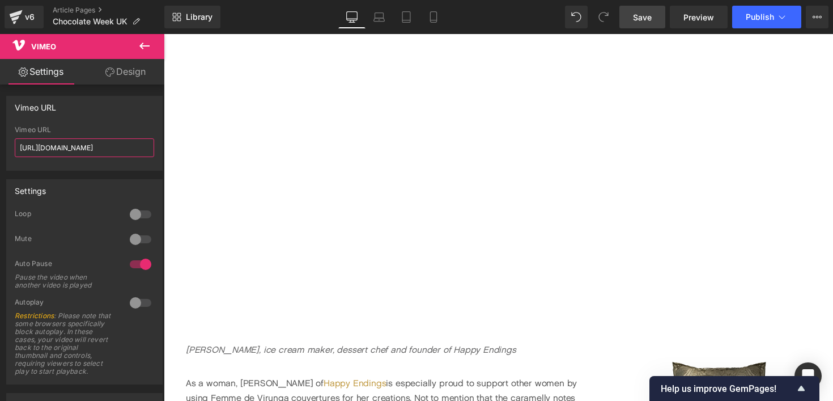
type input "[URL][DOMAIN_NAME]"
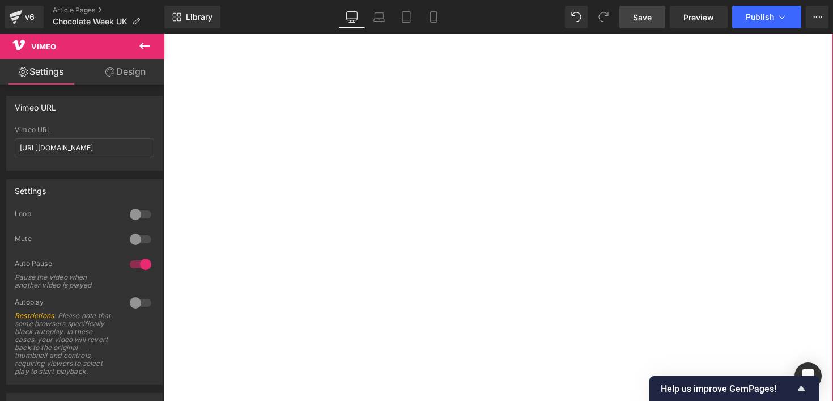
scroll to position [1581, 0]
click at [121, 70] on link "Design" at bounding box center [125, 72] width 82 height 26
type input "0"
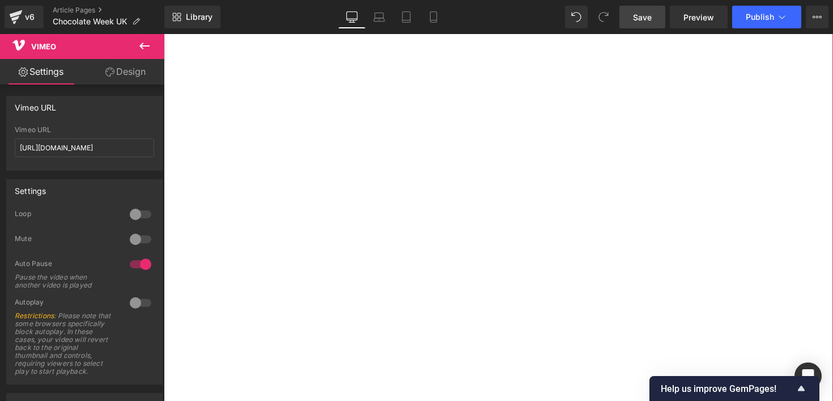
type input "0"
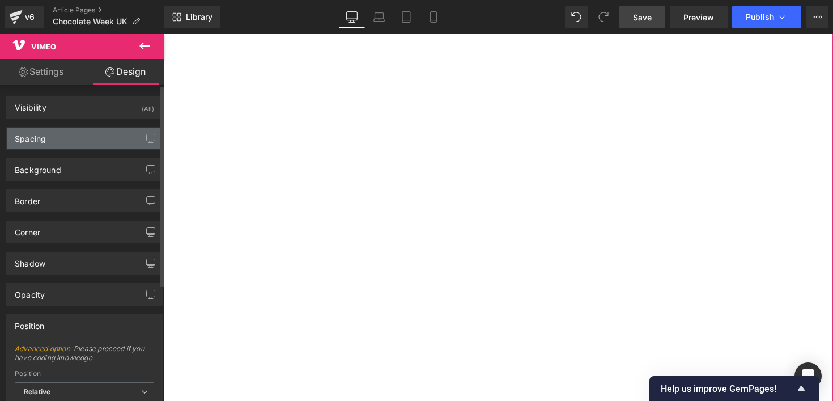
click at [50, 133] on div "Spacing" at bounding box center [84, 139] width 155 height 22
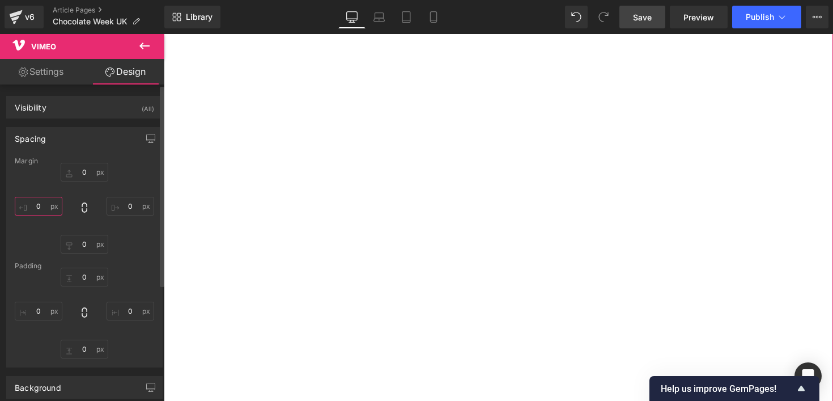
click at [35, 206] on input "0" at bounding box center [39, 206] width 48 height 19
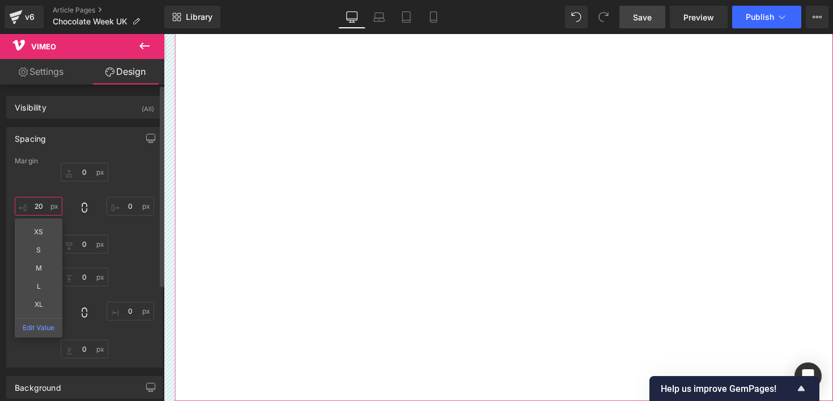
type input "2"
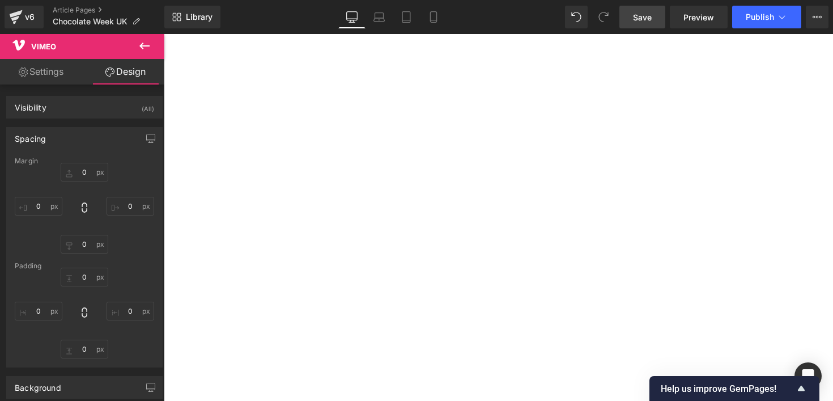
click at [142, 49] on icon at bounding box center [144, 46] width 10 height 7
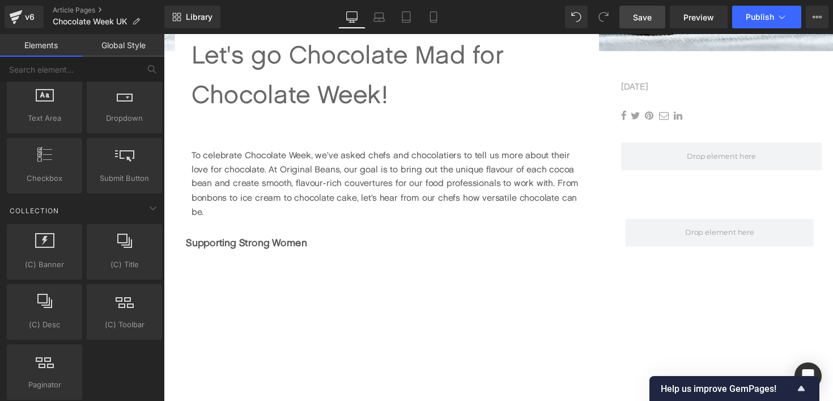
scroll to position [555, 0]
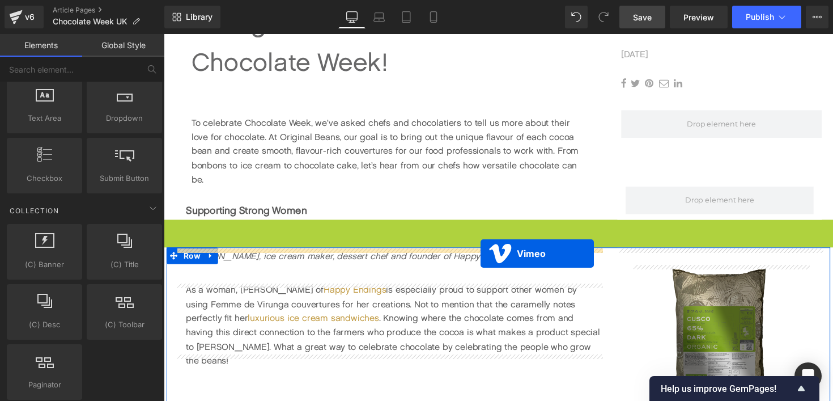
drag, startPoint x: 482, startPoint y: 235, endPoint x: 489, endPoint y: 258, distance: 24.8
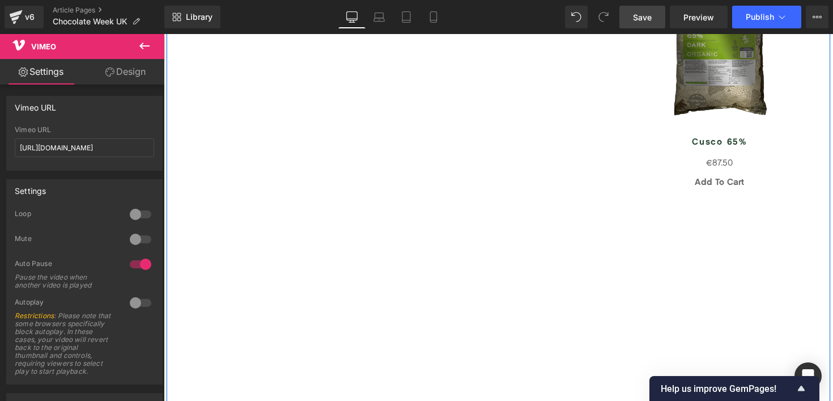
scroll to position [851, 0]
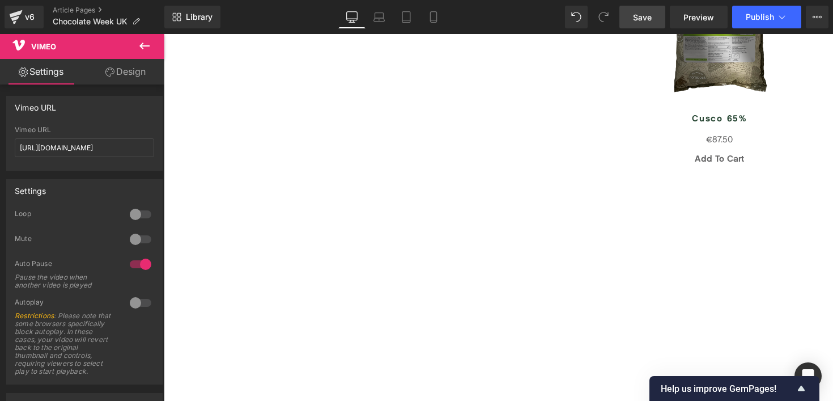
click at [141, 43] on icon at bounding box center [145, 46] width 14 height 14
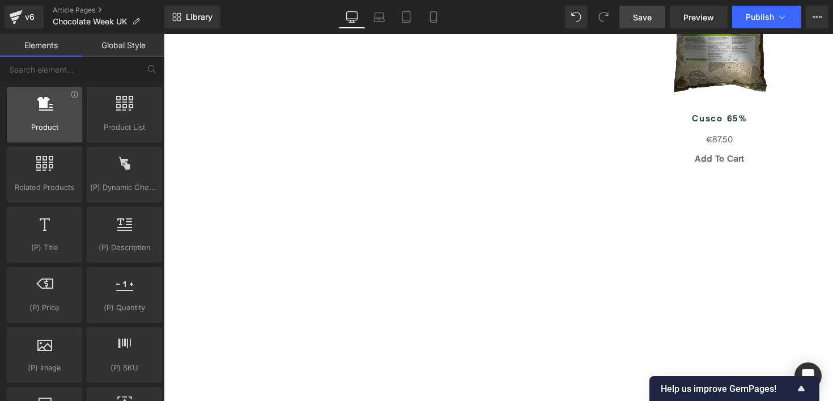
scroll to position [989, 0]
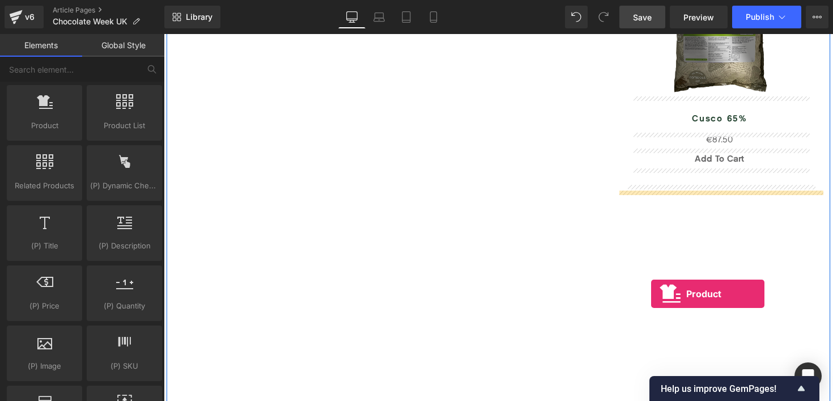
drag, startPoint x: 214, startPoint y: 167, endPoint x: 663, endPoint y: 299, distance: 468.5
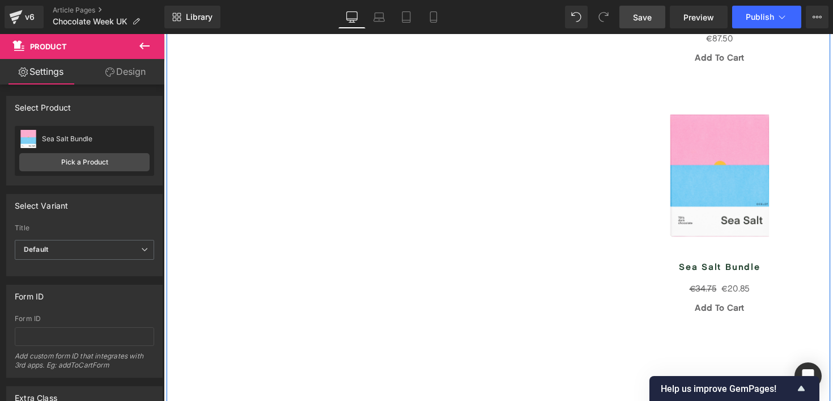
scroll to position [951, 0]
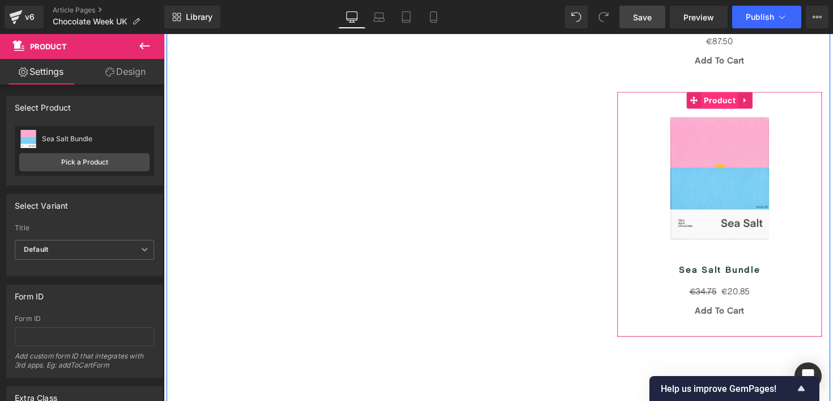
click at [729, 100] on span "Product" at bounding box center [733, 102] width 38 height 17
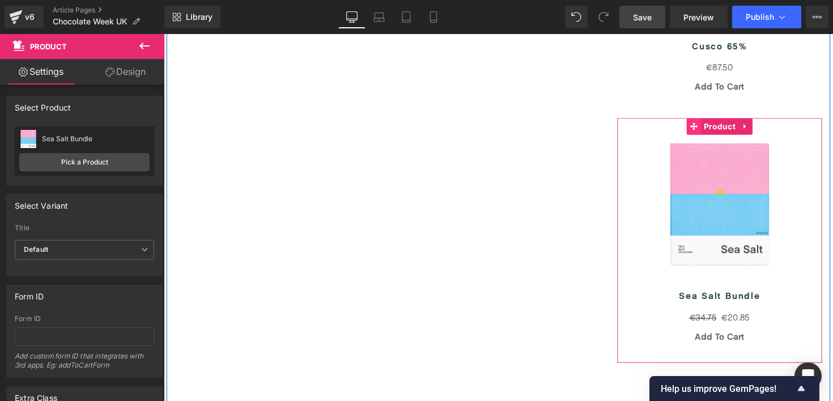
scroll to position [922, 0]
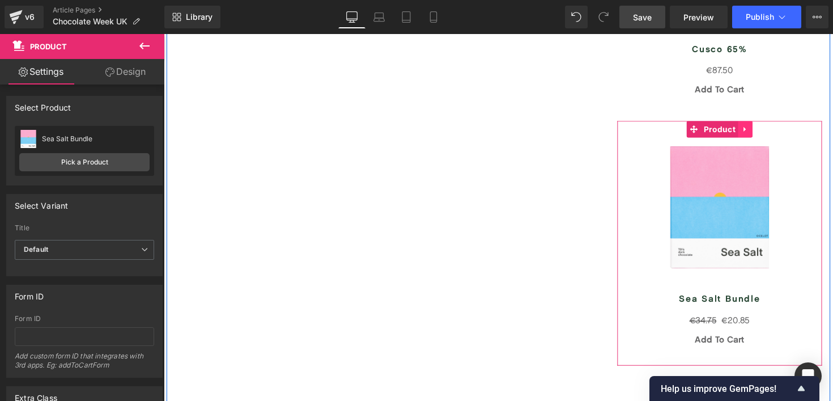
click at [761, 130] on icon at bounding box center [760, 132] width 8 height 9
click at [766, 132] on icon at bounding box center [768, 132] width 8 height 9
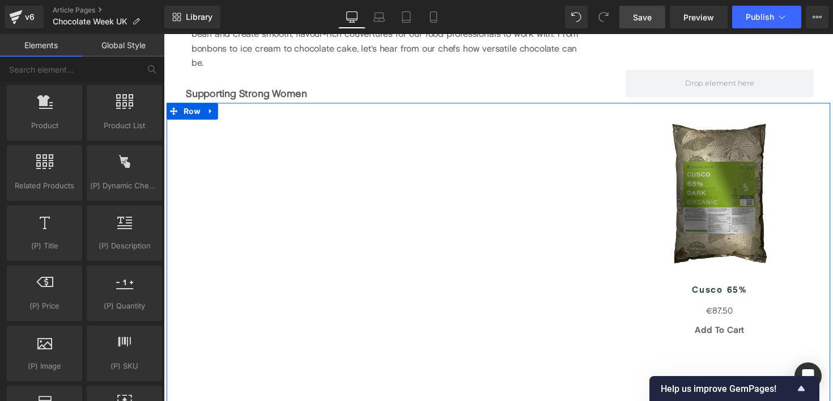
scroll to position [655, 0]
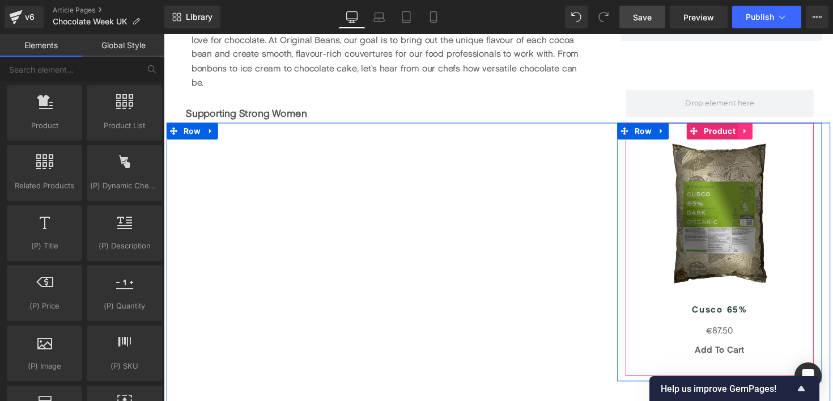
click at [761, 134] on icon at bounding box center [760, 133] width 8 height 9
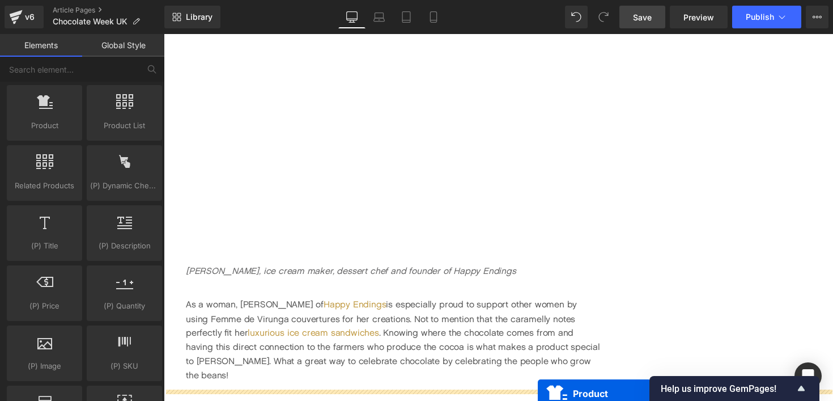
scroll to position [1381, 0]
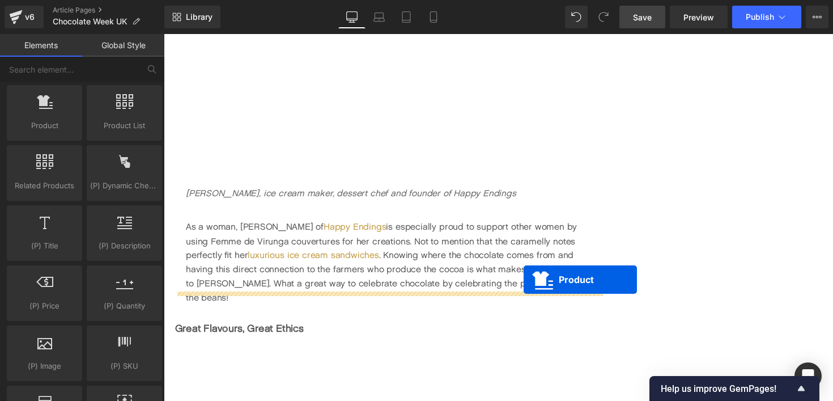
drag, startPoint x: 688, startPoint y: 134, endPoint x: 533, endPoint y: 286, distance: 216.8
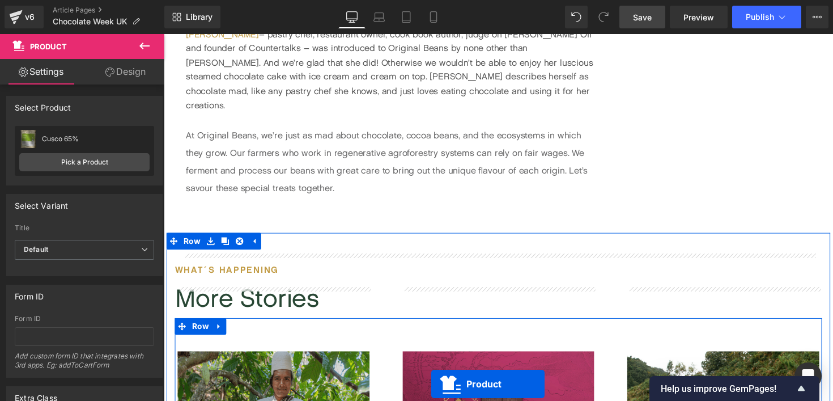
scroll to position [2736, 0]
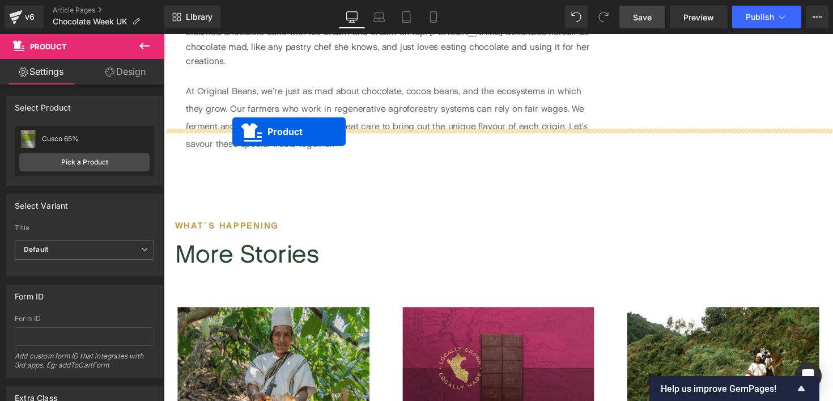
drag, startPoint x: 367, startPoint y: 220, endPoint x: 234, endPoint y: 134, distance: 158.2
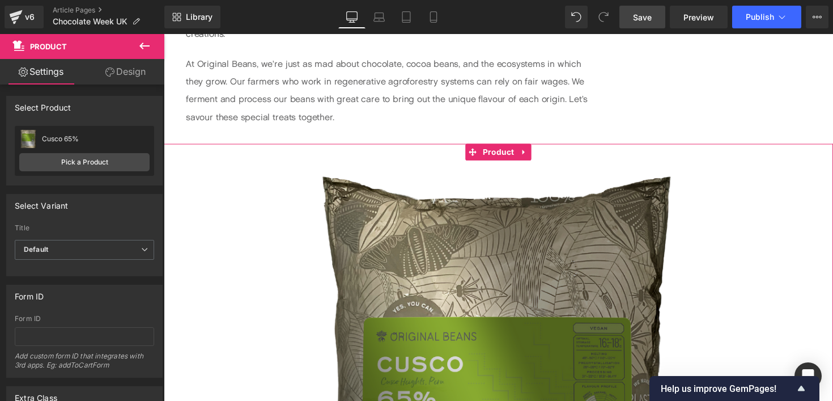
scroll to position [2733, 0]
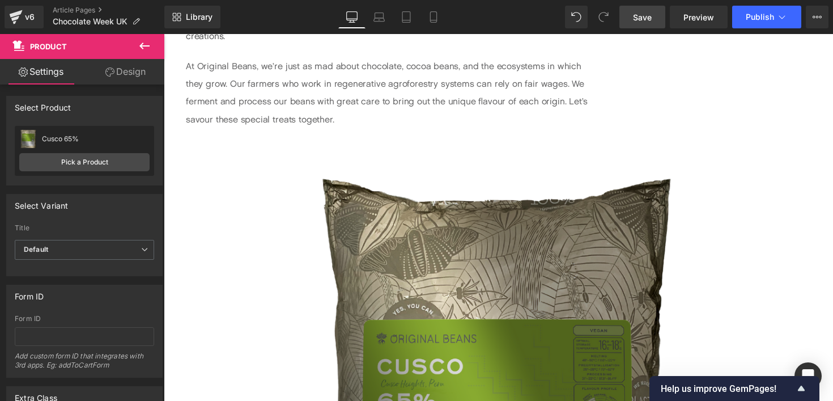
click at [146, 48] on icon at bounding box center [145, 46] width 14 height 14
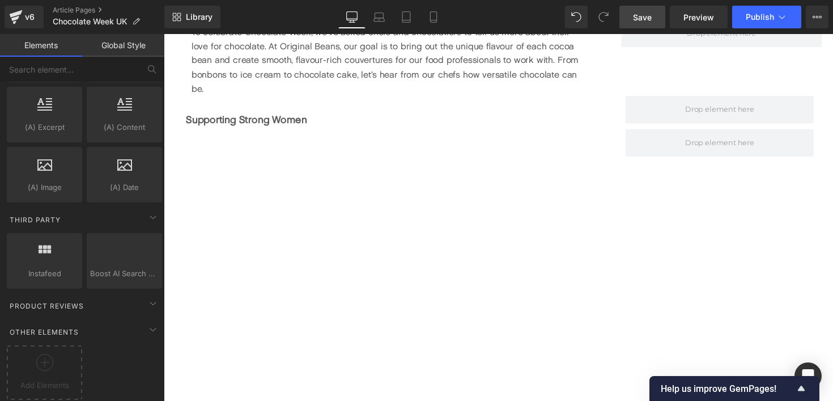
scroll to position [630, 0]
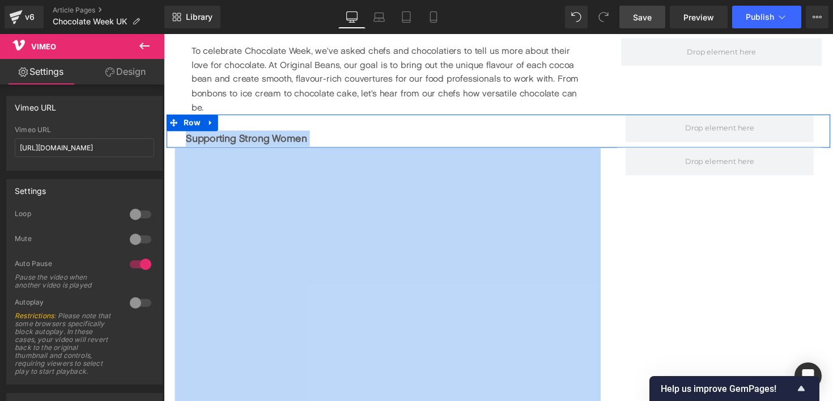
drag, startPoint x: 369, startPoint y: 159, endPoint x: 364, endPoint y: 135, distance: 24.2
click at [401, 121] on div at bounding box center [398, 124] width 425 height 16
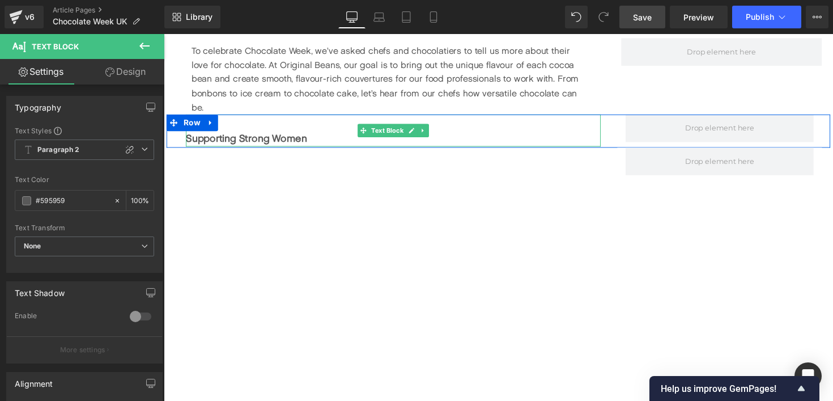
click at [325, 137] on div "Supporting Strong Women" at bounding box center [398, 141] width 425 height 16
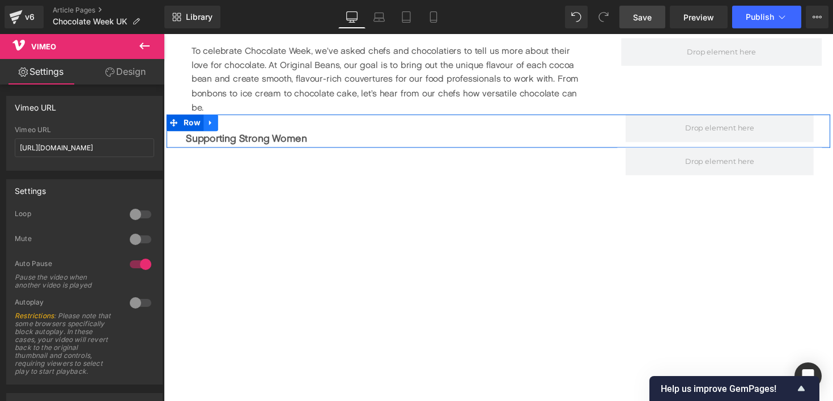
click at [210, 127] on icon at bounding box center [211, 124] width 2 height 5
click at [225, 126] on icon at bounding box center [227, 125] width 8 height 8
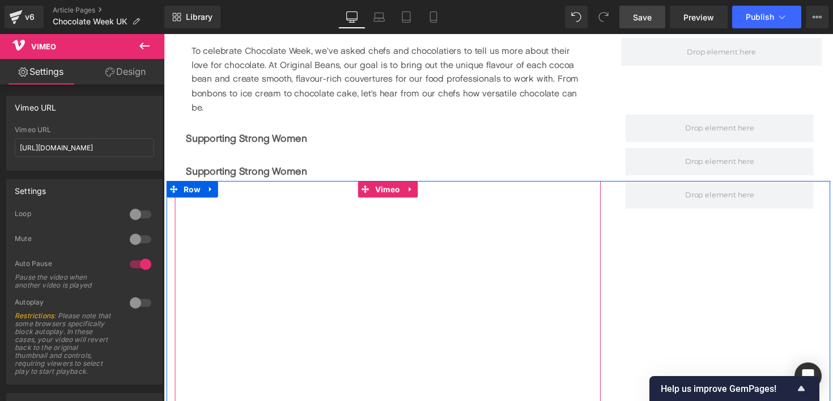
drag, startPoint x: 366, startPoint y: 193, endPoint x: 356, endPoint y: 200, distance: 11.8
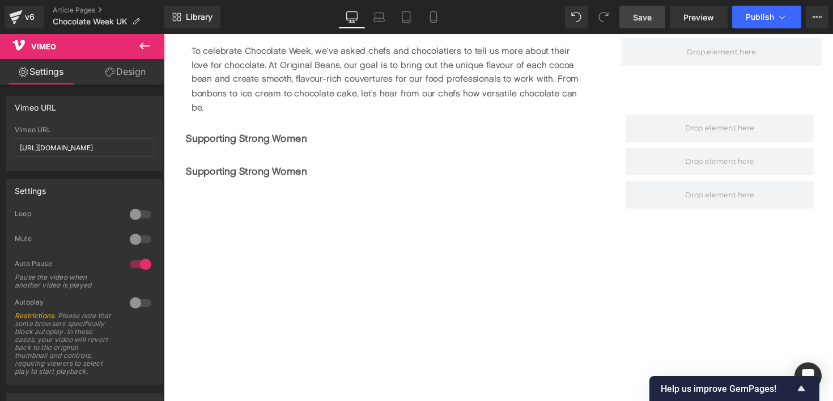
click at [145, 46] on icon at bounding box center [144, 46] width 10 height 7
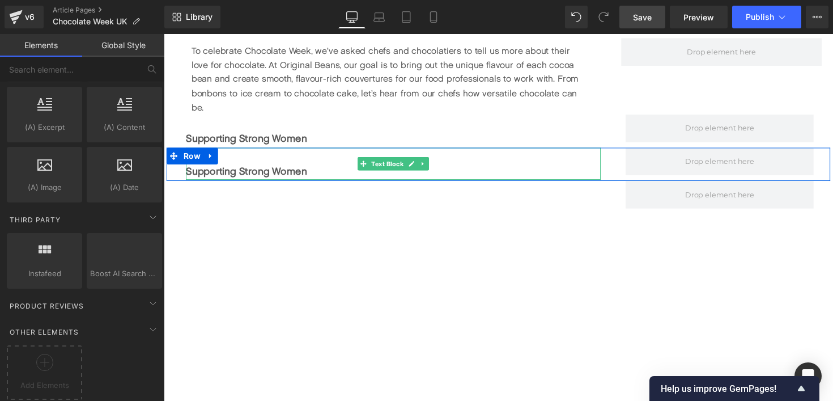
click at [302, 175] on b "Supporting Strong Women" at bounding box center [248, 174] width 124 height 12
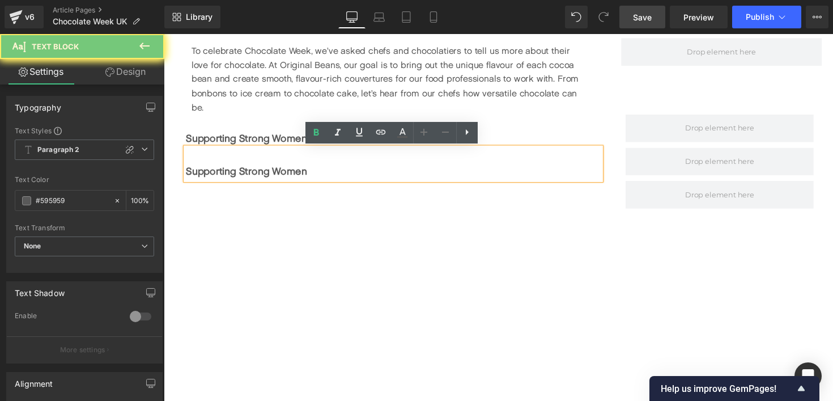
click at [302, 175] on b "Supporting Strong Women" at bounding box center [248, 174] width 124 height 12
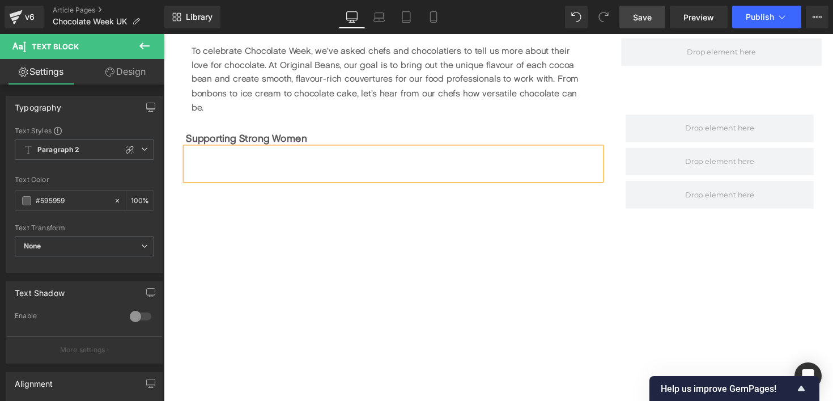
click at [247, 164] on div at bounding box center [398, 158] width 425 height 16
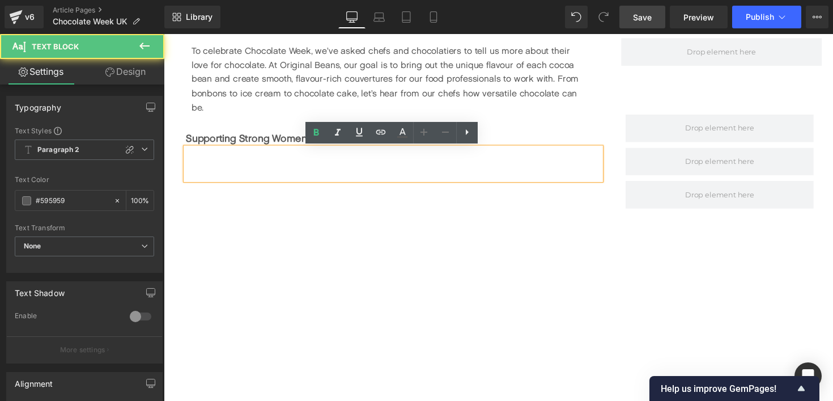
click at [247, 181] on div at bounding box center [398, 175] width 425 height 16
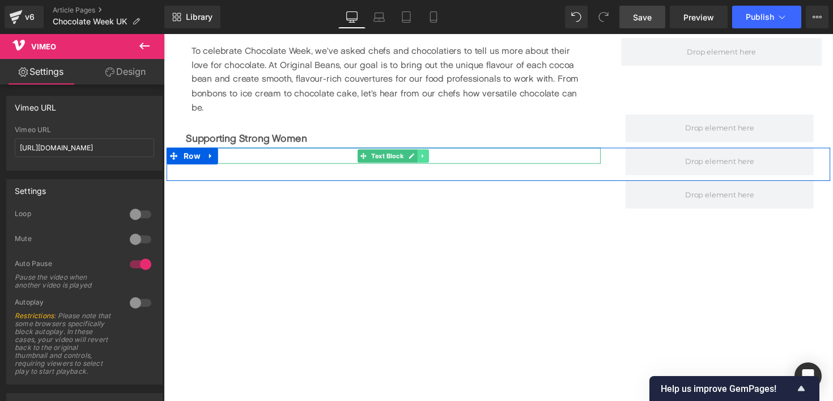
click at [432, 158] on icon at bounding box center [429, 158] width 6 height 7
click at [435, 159] on icon at bounding box center [435, 158] width 6 height 7
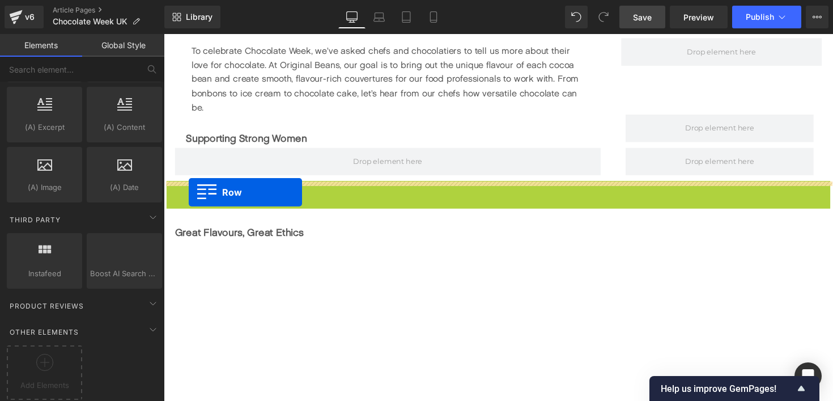
drag, startPoint x: 176, startPoint y: 195, endPoint x: 189, endPoint y: 196, distance: 13.7
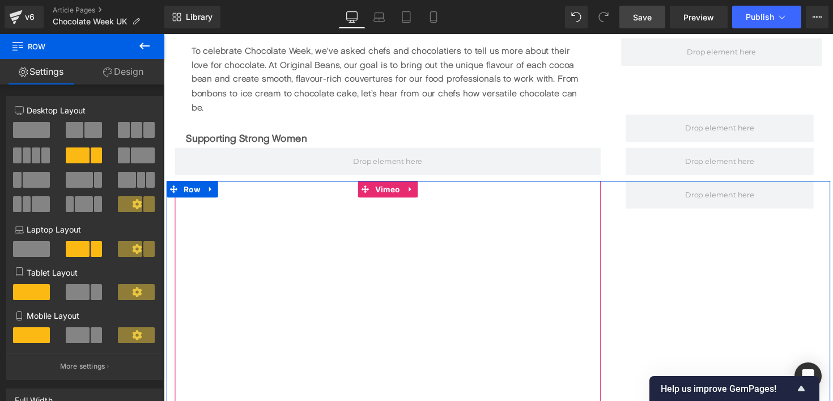
scroll to position [648, 0]
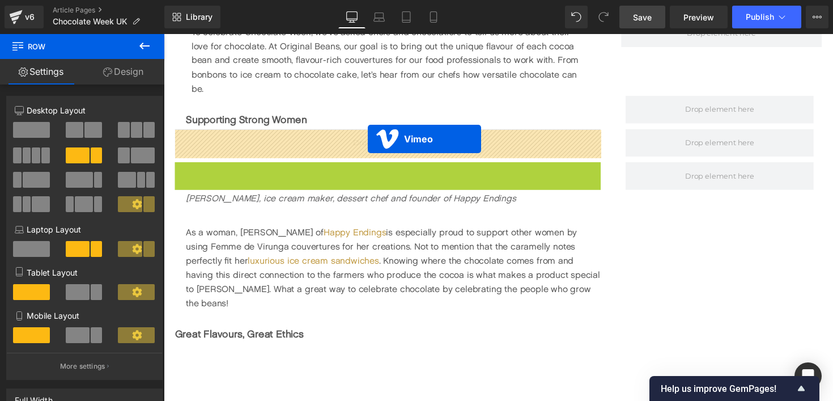
drag, startPoint x: 371, startPoint y: 176, endPoint x: 373, endPoint y: 142, distance: 34.1
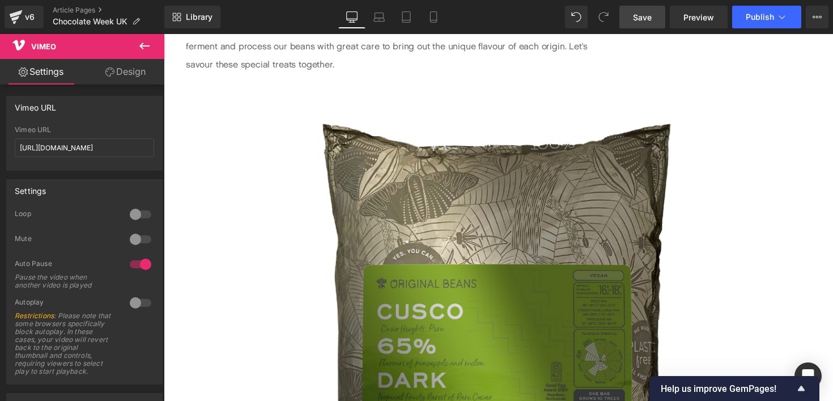
scroll to position [2703, 0]
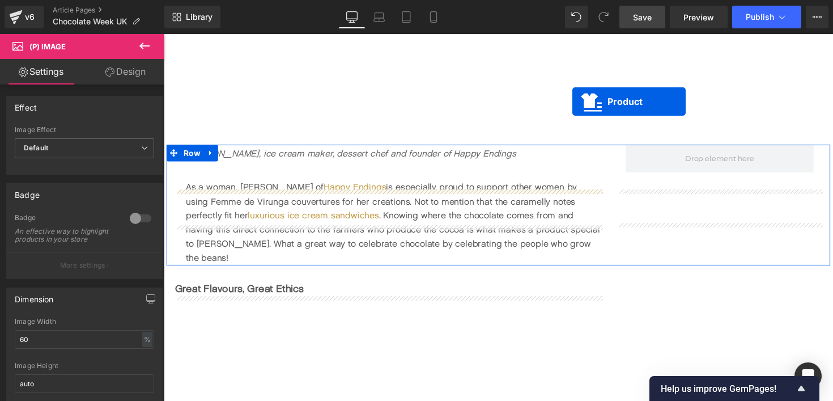
scroll to position [1376, 0]
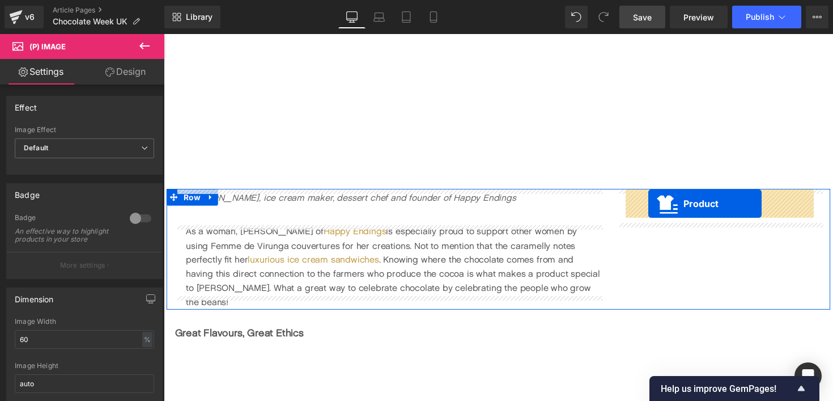
drag, startPoint x: 480, startPoint y: 145, endPoint x: 660, endPoint y: 207, distance: 191.3
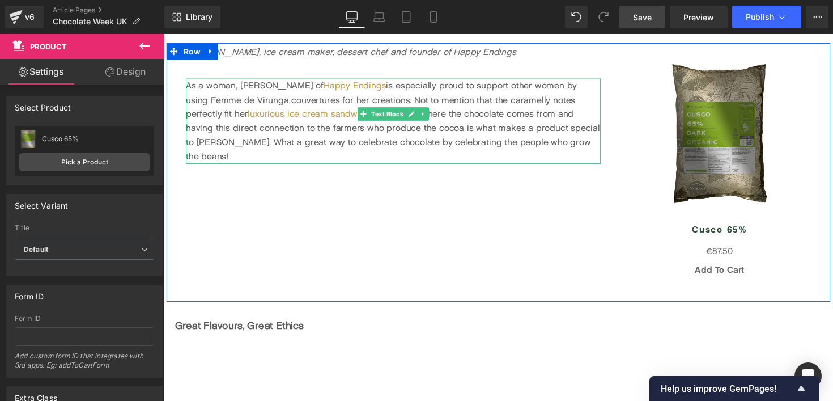
scroll to position [1527, 0]
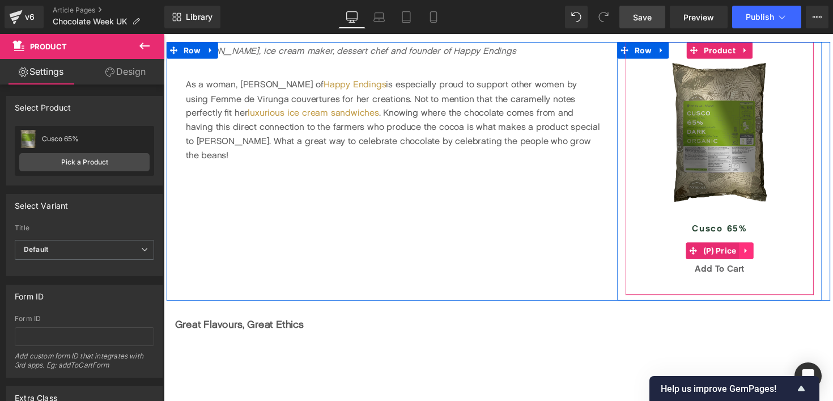
click at [762, 256] on icon at bounding box center [761, 255] width 8 height 9
click at [769, 255] on icon at bounding box center [768, 256] width 8 height 8
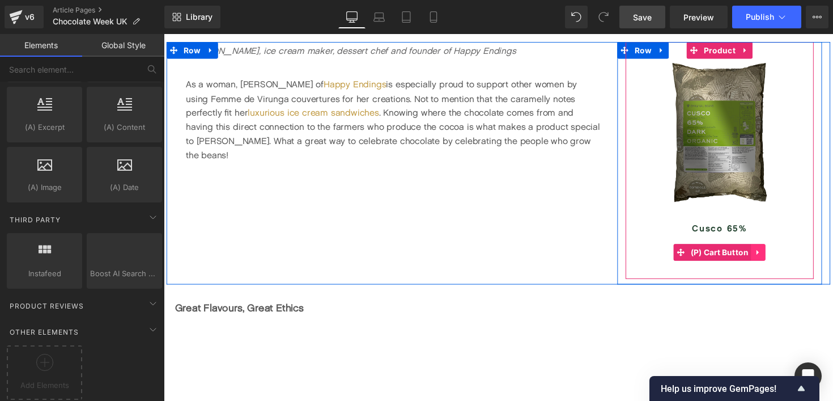
click at [771, 257] on icon at bounding box center [773, 257] width 8 height 9
click at [782, 258] on icon at bounding box center [781, 257] width 8 height 8
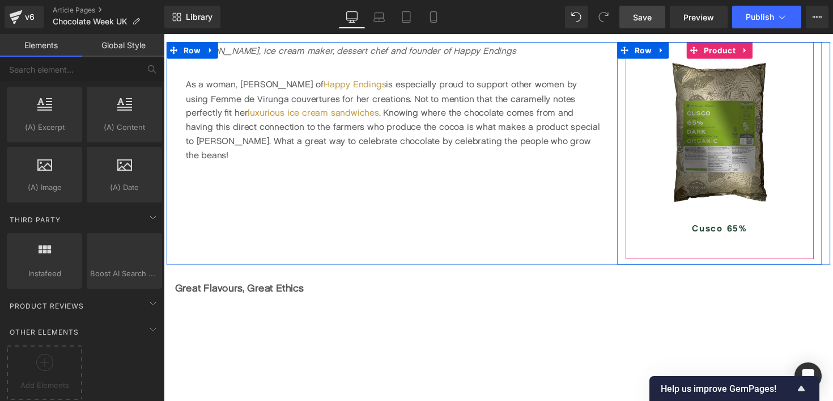
click at [753, 257] on div "Sale Off (P) Image Cusco 65% (P) Title Product" at bounding box center [733, 153] width 193 height 222
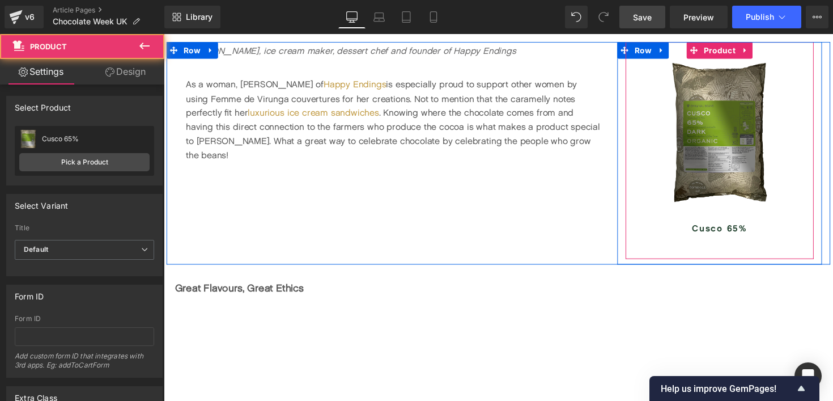
click at [723, 246] on h3 "Cusco 65%" at bounding box center [733, 228] width 181 height 37
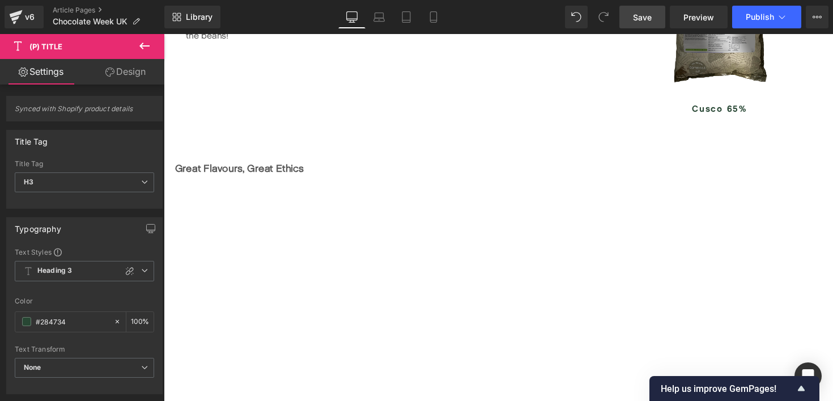
scroll to position [1653, 0]
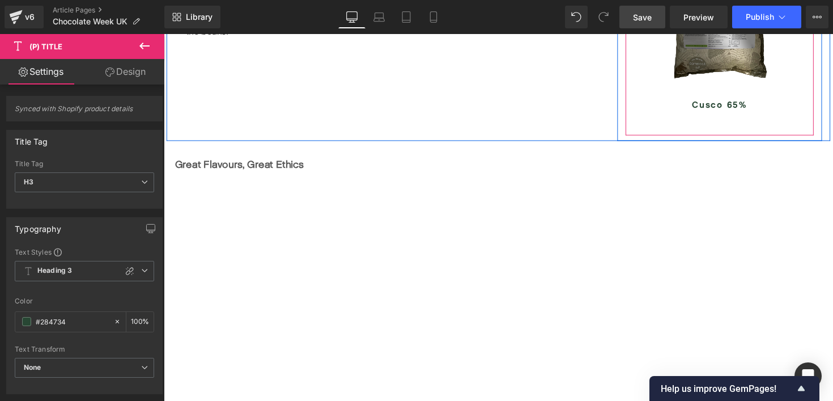
click at [747, 125] on div "Sale Off (P) Image Cusco 65% (P) Title Product" at bounding box center [733, 27] width 193 height 222
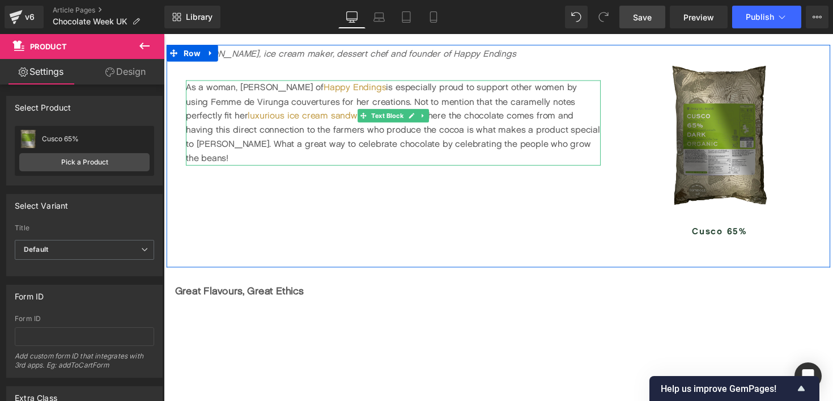
scroll to position [1509, 0]
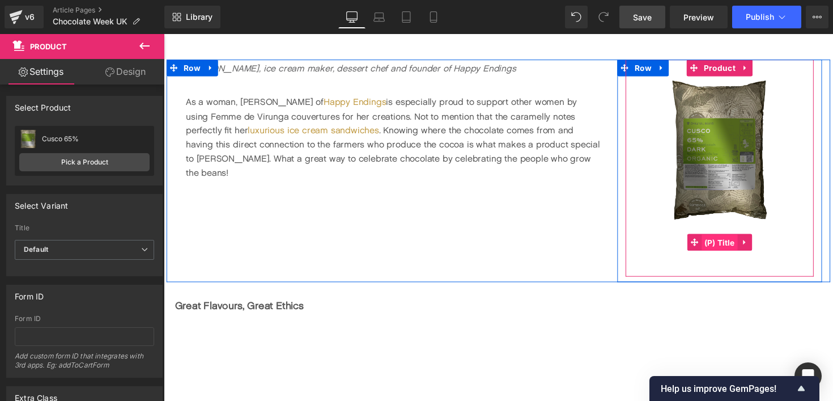
click at [737, 247] on span "(P) Title" at bounding box center [733, 247] width 37 height 17
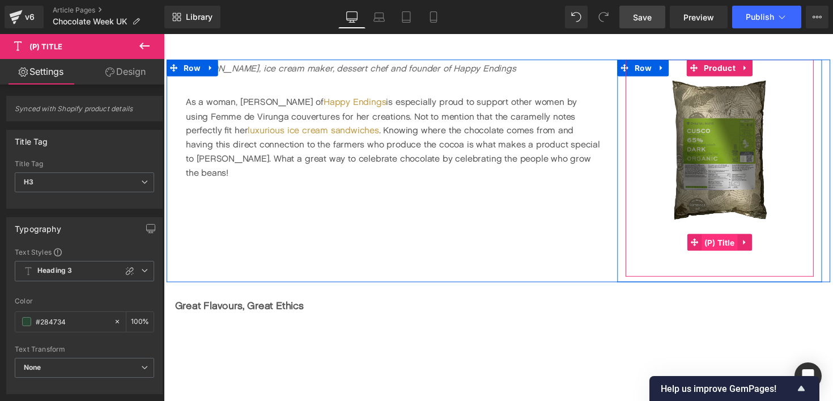
click at [740, 248] on span "(P) Title" at bounding box center [733, 247] width 37 height 17
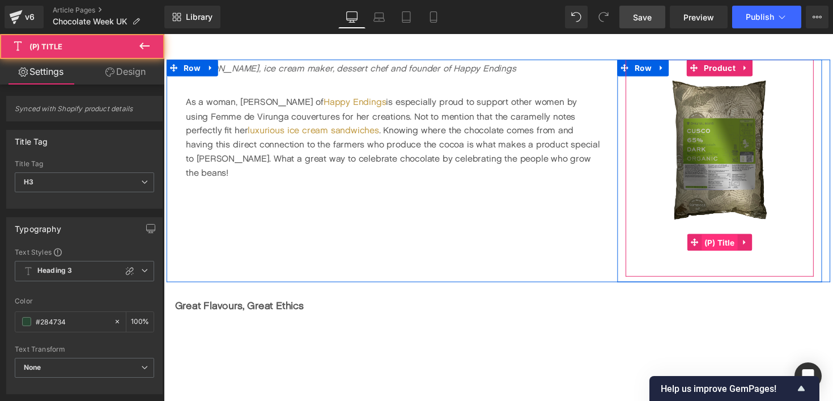
click at [740, 248] on span "(P) Title" at bounding box center [733, 247] width 37 height 17
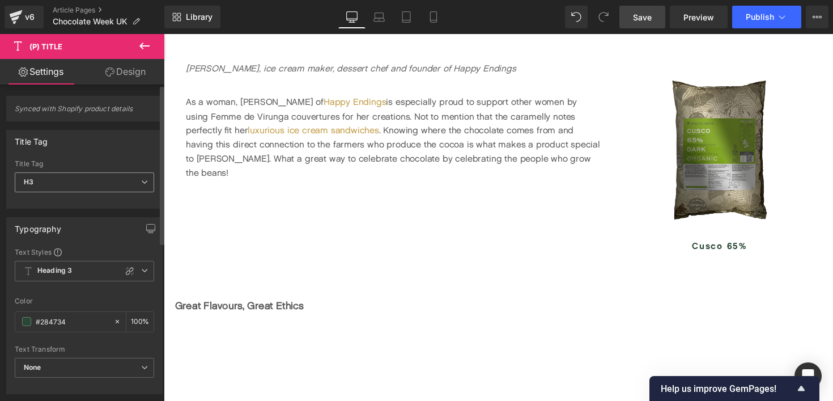
click at [35, 179] on span "H3" at bounding box center [84, 182] width 139 height 20
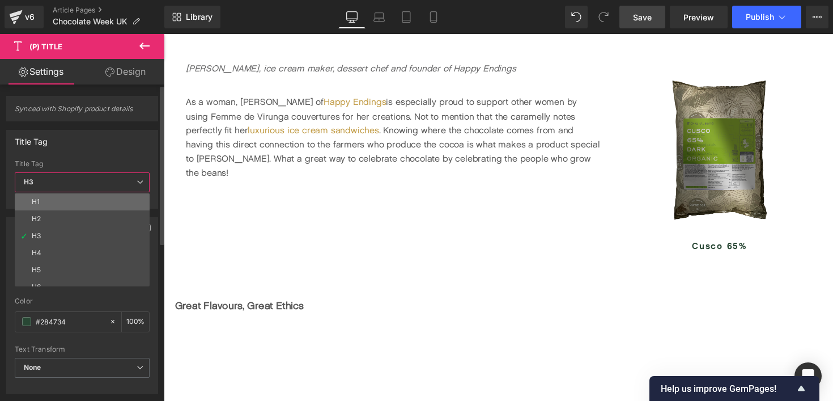
click at [45, 203] on li "H1" at bounding box center [85, 201] width 140 height 17
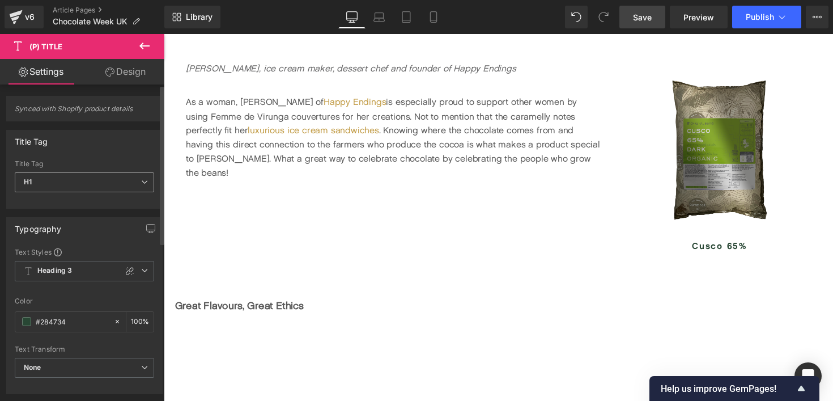
click at [49, 189] on span "H1" at bounding box center [84, 182] width 139 height 20
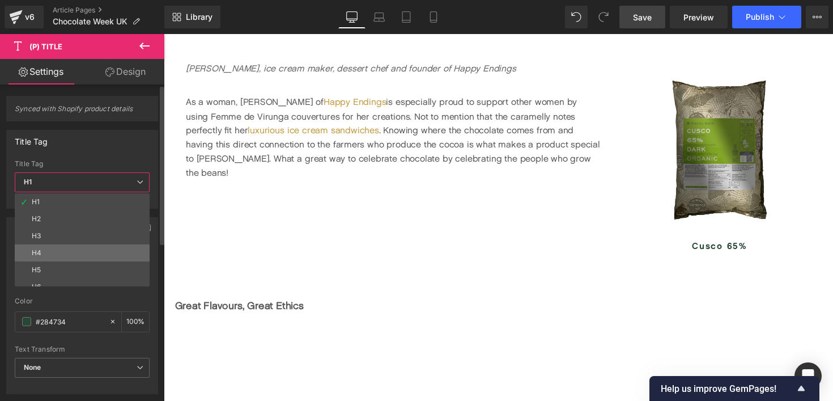
click at [39, 251] on div "H4" at bounding box center [37, 253] width 10 height 8
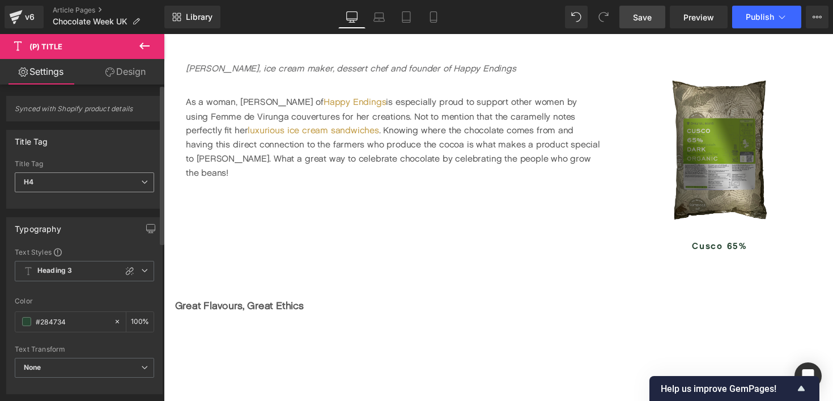
click at [52, 184] on span "H4" at bounding box center [84, 182] width 139 height 20
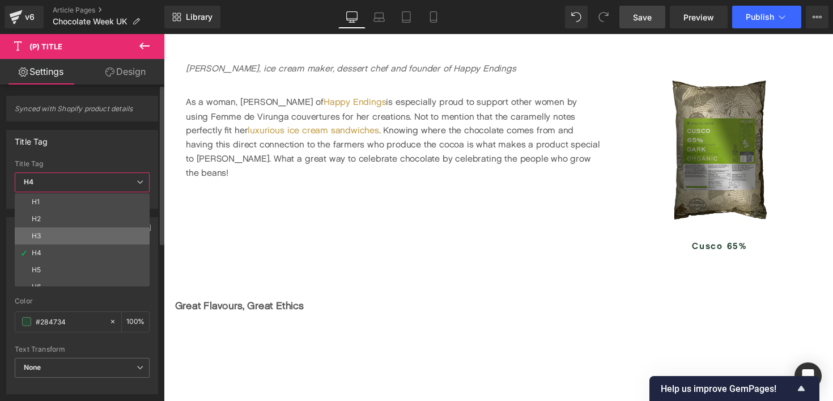
click at [41, 231] on li "H3" at bounding box center [85, 235] width 140 height 17
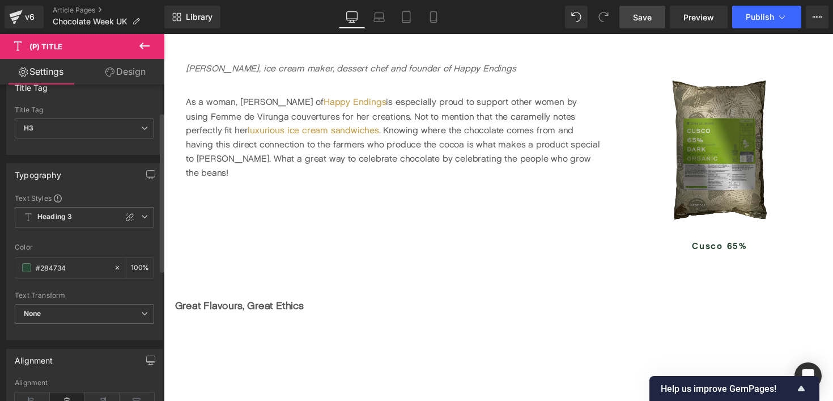
scroll to position [54, 0]
click at [64, 217] on b "Heading 3" at bounding box center [54, 216] width 35 height 10
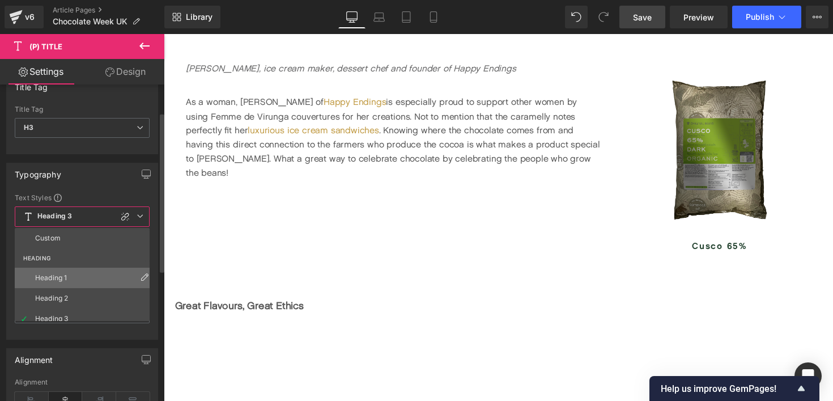
click at [58, 279] on div "Heading 1" at bounding box center [51, 278] width 32 height 8
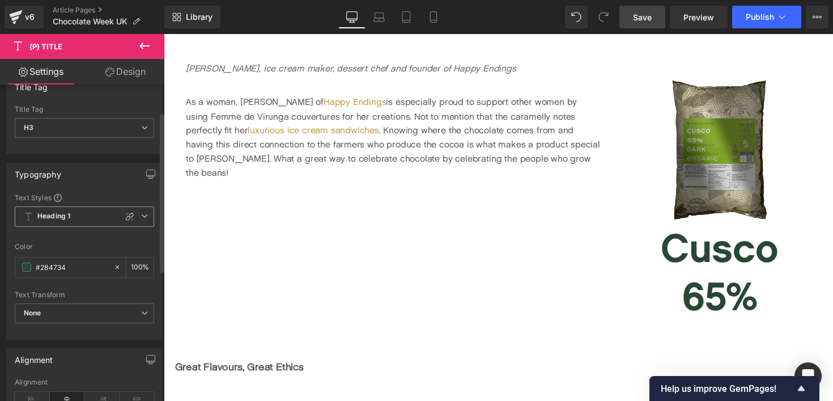
click at [75, 222] on span "Heading 1" at bounding box center [84, 216] width 139 height 20
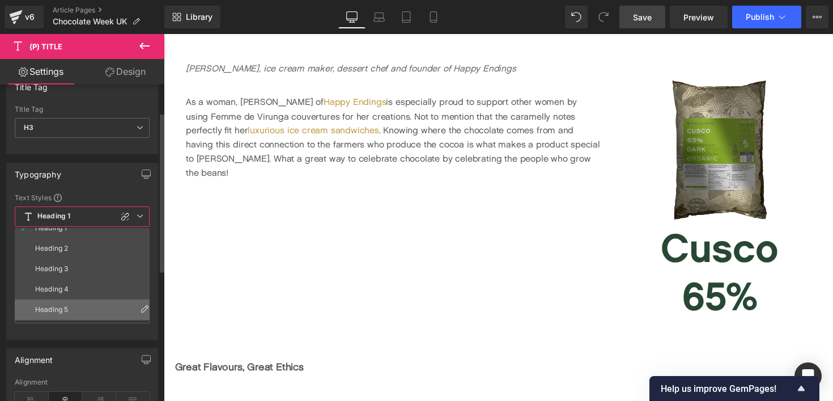
scroll to position [51, 0]
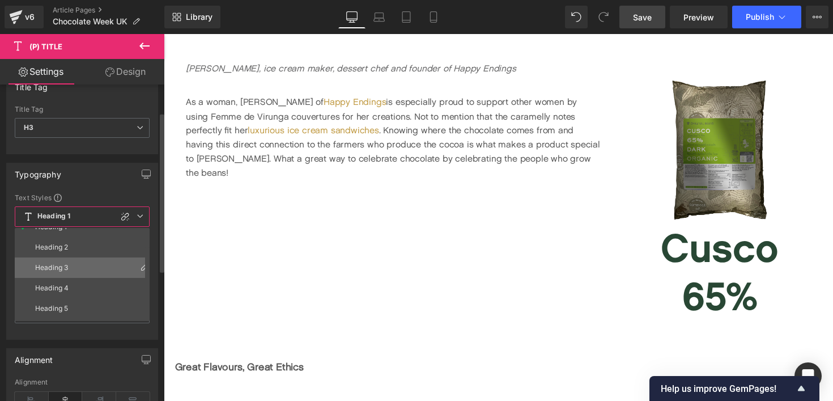
click at [69, 266] on li "Heading 3" at bounding box center [85, 267] width 140 height 20
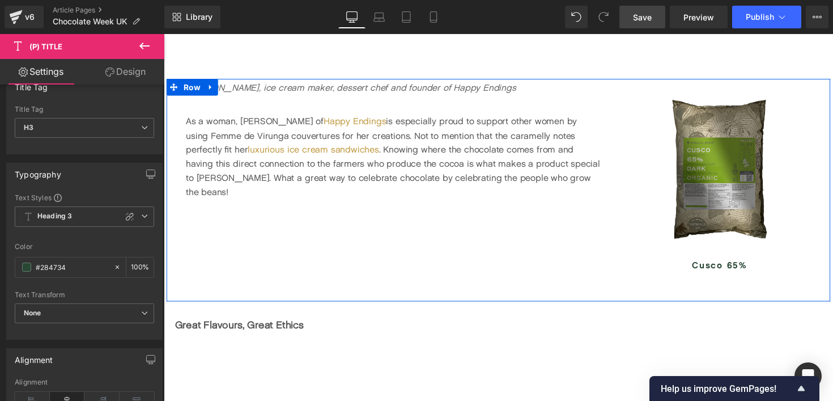
scroll to position [1477, 0]
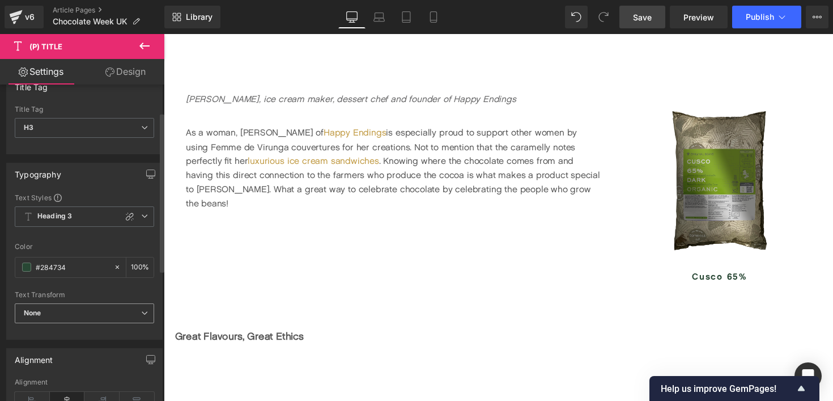
click at [83, 312] on span "None" at bounding box center [84, 313] width 139 height 20
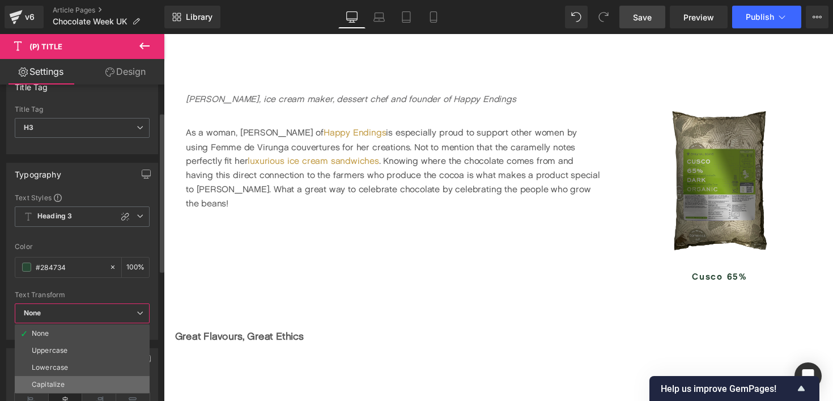
click at [63, 379] on li "Capitalize" at bounding box center [82, 384] width 135 height 17
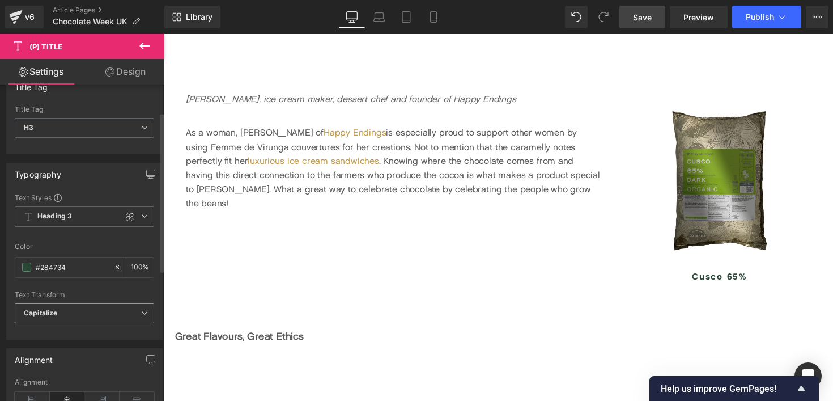
click at [73, 312] on span "Capitalize" at bounding box center [84, 313] width 139 height 20
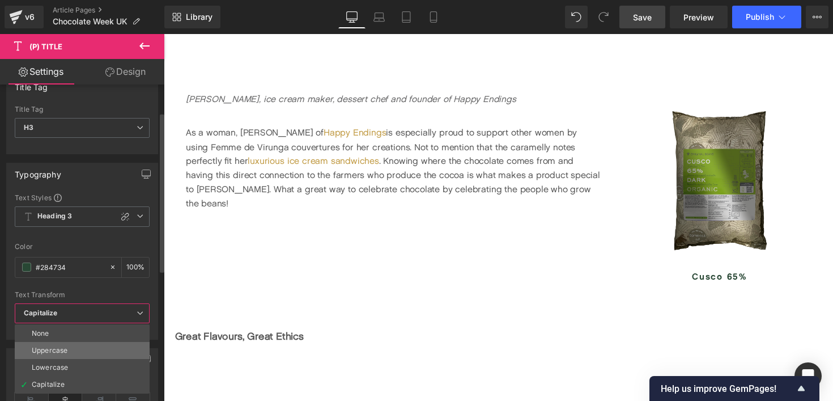
click at [66, 350] on div "Uppercase" at bounding box center [50, 350] width 36 height 8
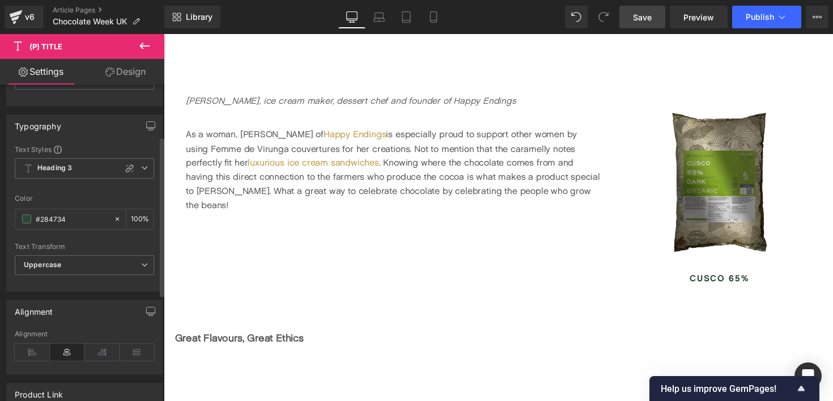
scroll to position [104, 0]
click at [23, 218] on span at bounding box center [26, 217] width 9 height 9
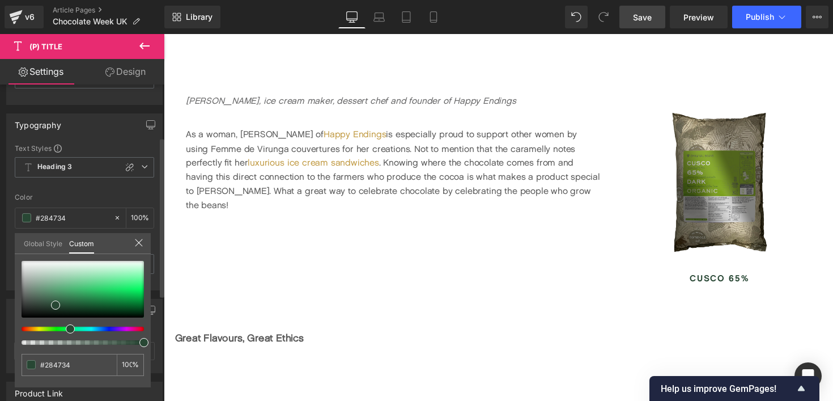
click at [40, 249] on link "Global Style" at bounding box center [43, 242] width 39 height 19
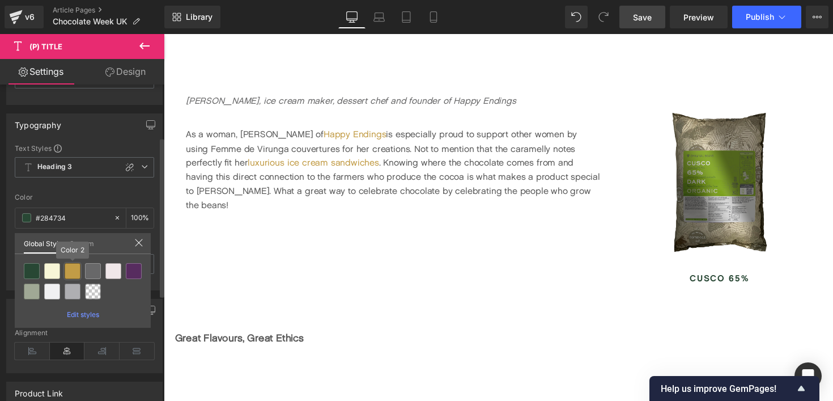
click at [78, 265] on div at bounding box center [73, 271] width 16 height 16
type input "Color 2"
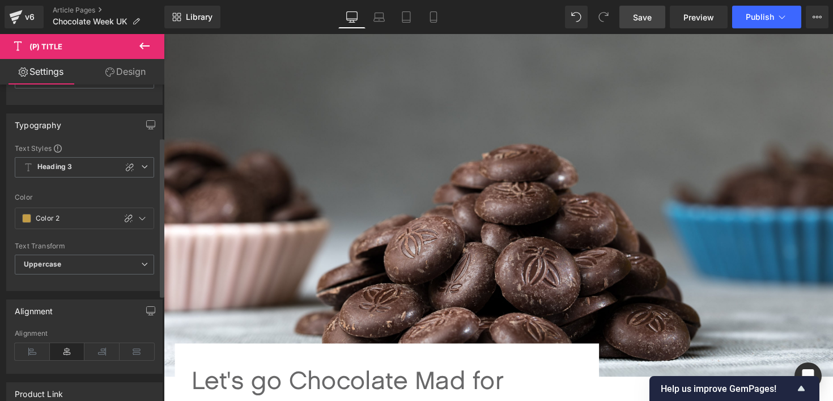
scroll to position [0, 0]
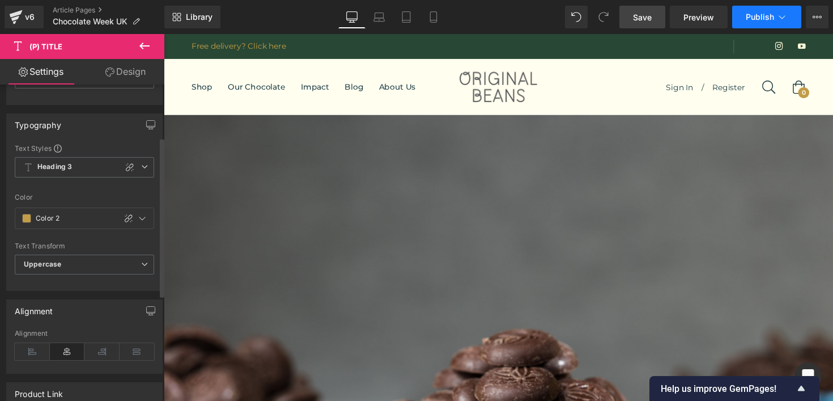
click at [781, 16] on icon at bounding box center [782, 16] width 11 height 11
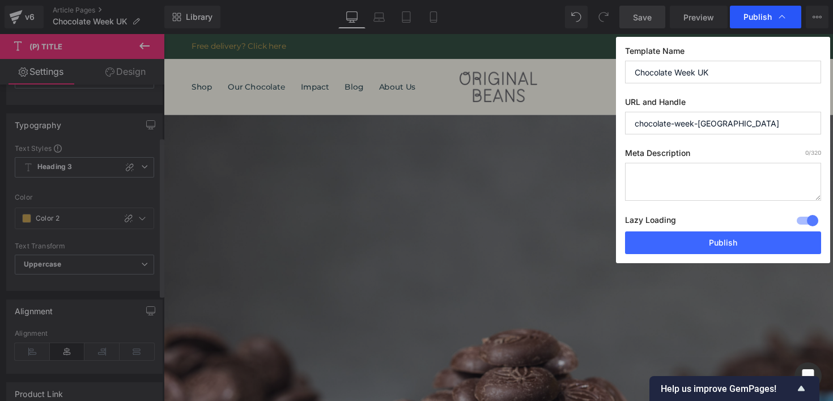
click at [783, 15] on icon at bounding box center [782, 16] width 11 height 11
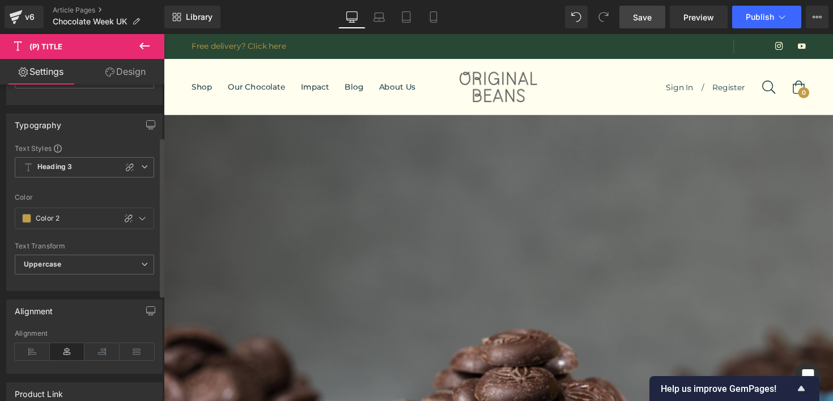
click at [652, 12] on span "Save" at bounding box center [642, 17] width 19 height 12
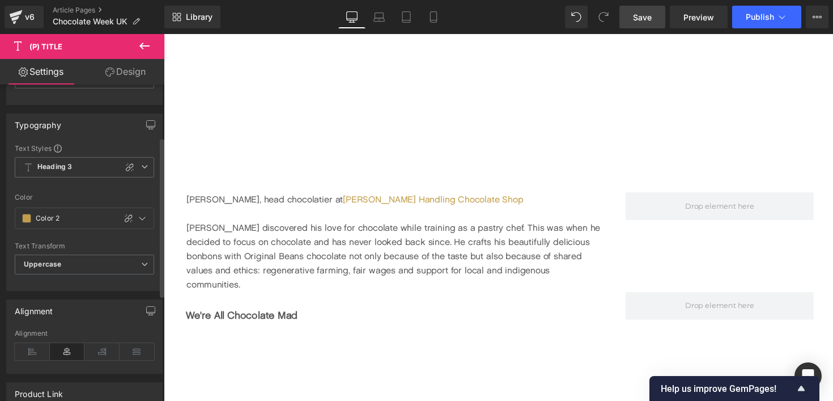
scroll to position [2168, 0]
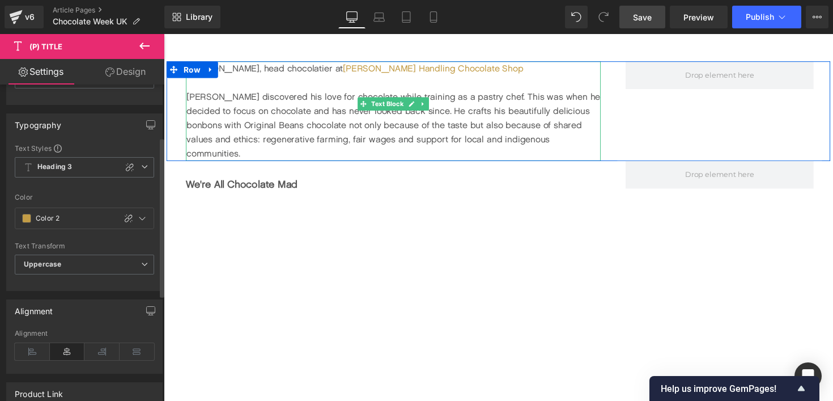
click at [315, 72] on div "[PERSON_NAME], head chocolatier at [PERSON_NAME] Handling Chocolate Shop" at bounding box center [399, 69] width 425 height 15
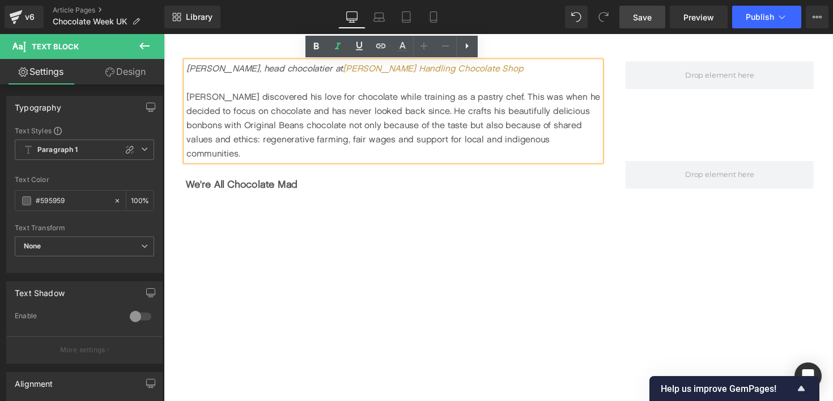
click at [627, 149] on div "[PERSON_NAME], head chocolatier at [PERSON_NAME] Handling Chocolate Shop [PERSO…" at bounding box center [507, 112] width 680 height 101
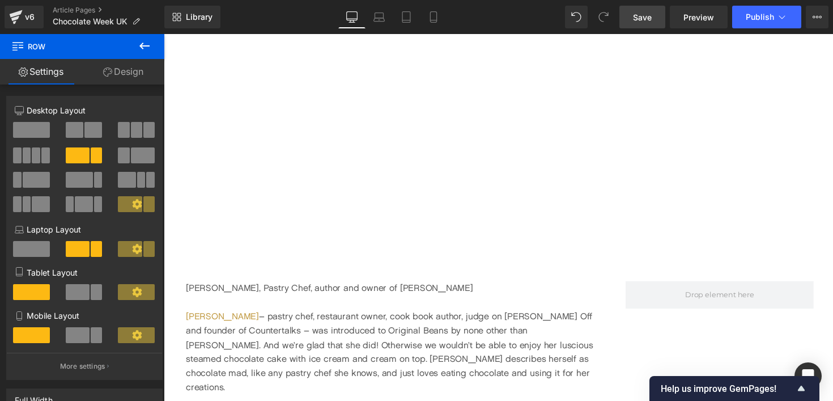
scroll to position [2690, 0]
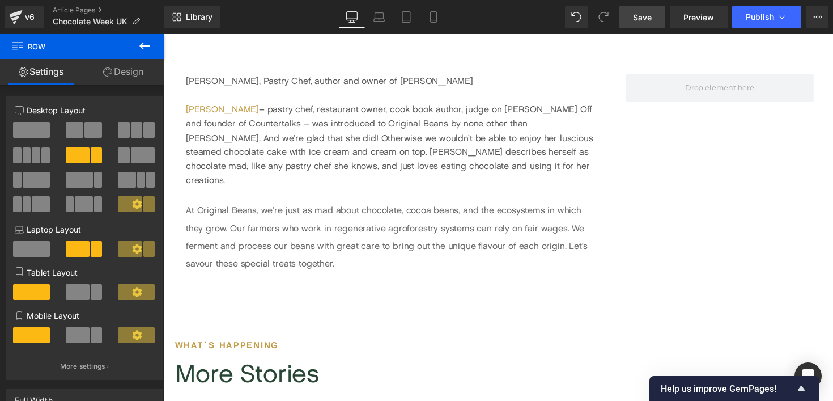
click at [275, 75] on div "[PERSON_NAME], Pastry Chef, author and owner of [PERSON_NAME]" at bounding box center [398, 82] width 425 height 15
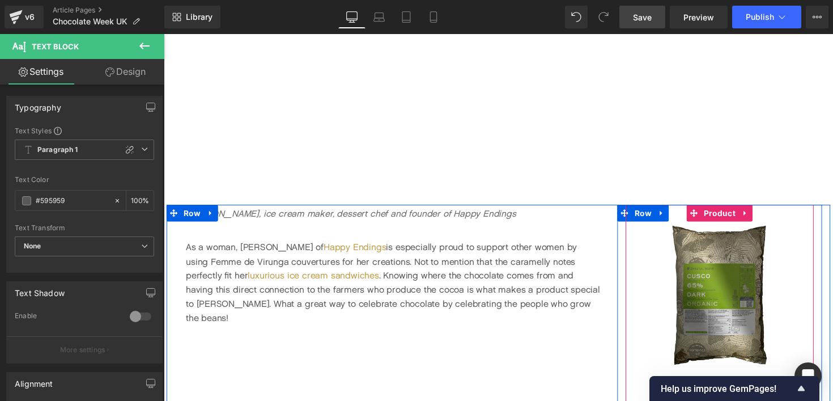
scroll to position [1360, 0]
click at [762, 219] on icon at bounding box center [760, 217] width 8 height 9
click at [767, 220] on icon at bounding box center [768, 218] width 8 height 8
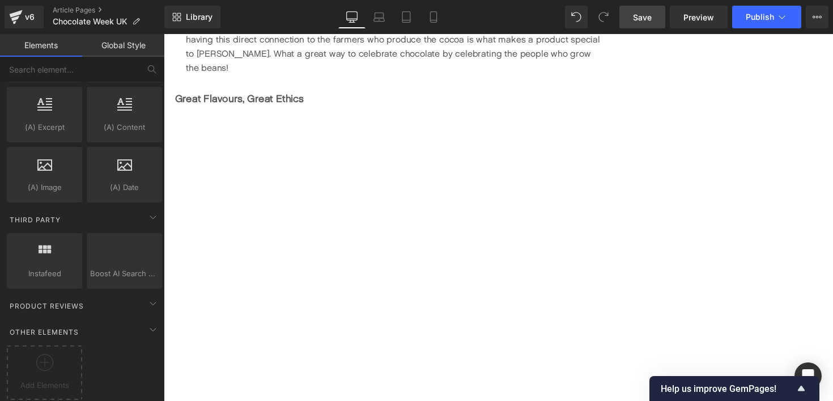
scroll to position [1613, 0]
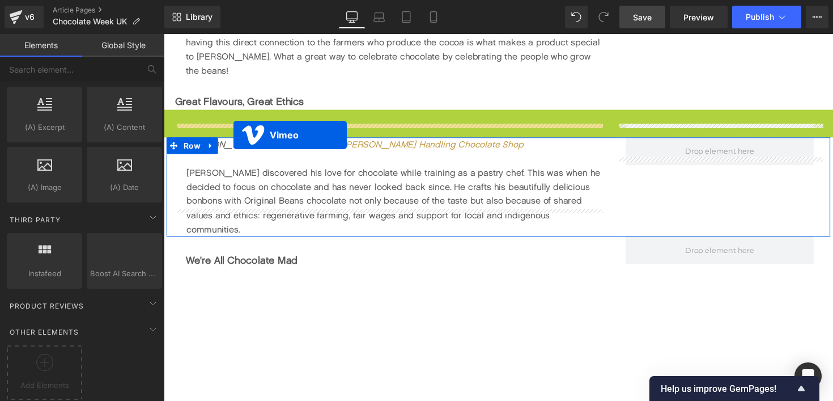
drag, startPoint x: 483, startPoint y: 108, endPoint x: 235, endPoint y: 137, distance: 250.0
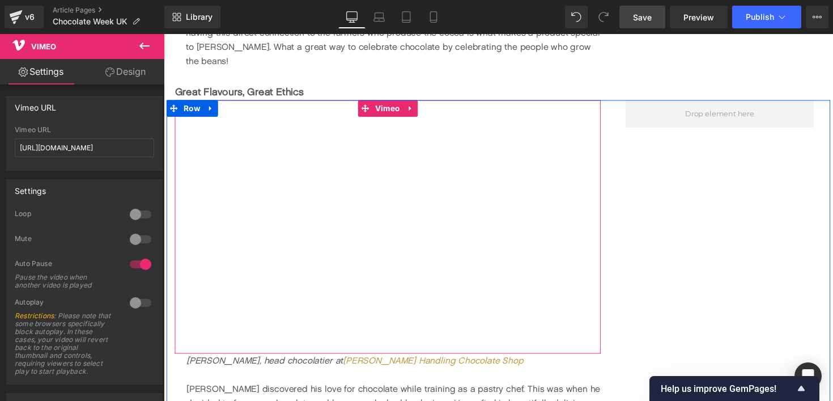
scroll to position [1625, 0]
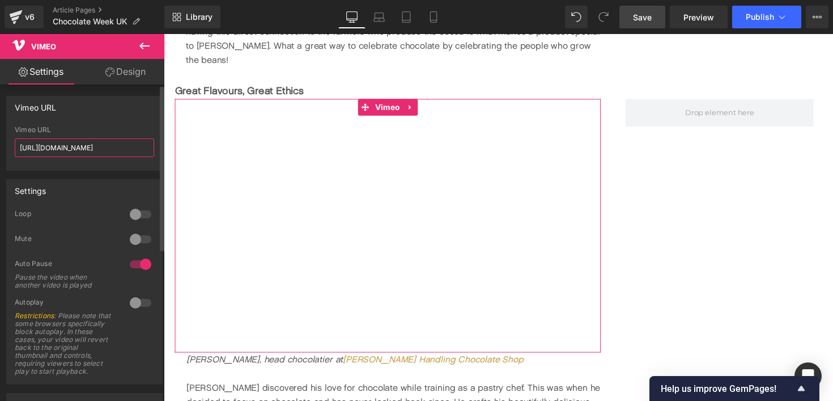
click at [56, 150] on input "[URL][DOMAIN_NAME]" at bounding box center [84, 147] width 139 height 19
click at [54, 144] on input "[URL][DOMAIN_NAME]" at bounding box center [84, 147] width 139 height 19
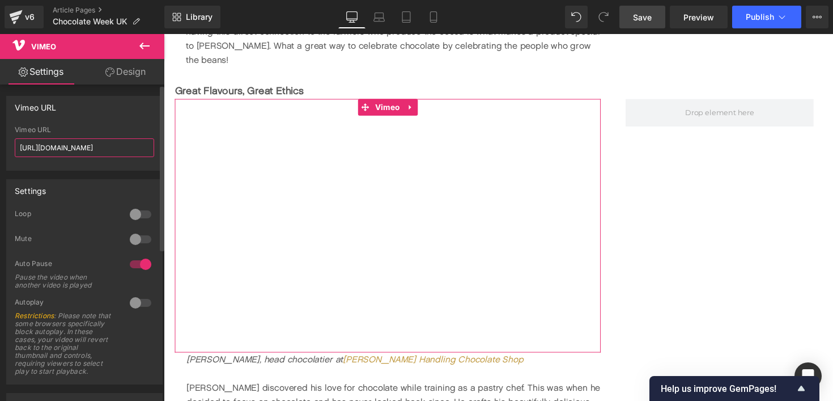
paste input "1122133754"
type input "[URL][DOMAIN_NAME]"
click at [153, 175] on div "Settings 0 Loop 0 Mute 1 Auto Pause Pause the video when another video is playe…" at bounding box center [84, 278] width 169 height 214
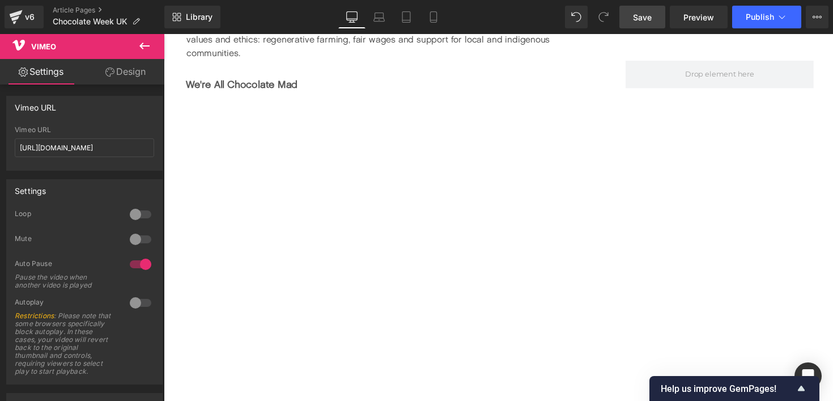
scroll to position [2454, 0]
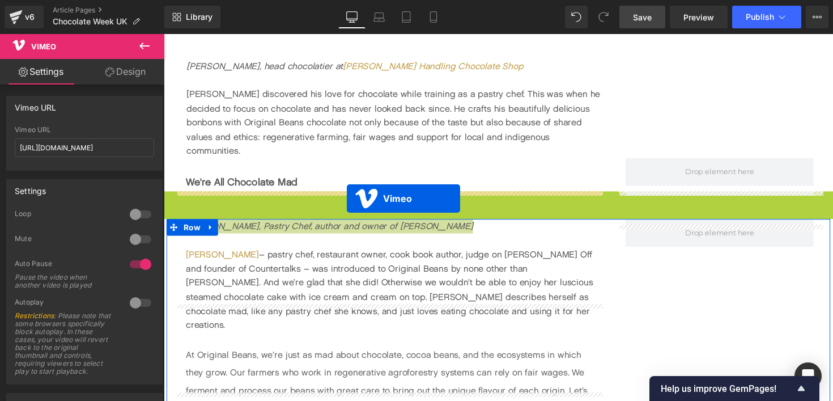
drag, startPoint x: 483, startPoint y: 177, endPoint x: 351, endPoint y: 202, distance: 134.0
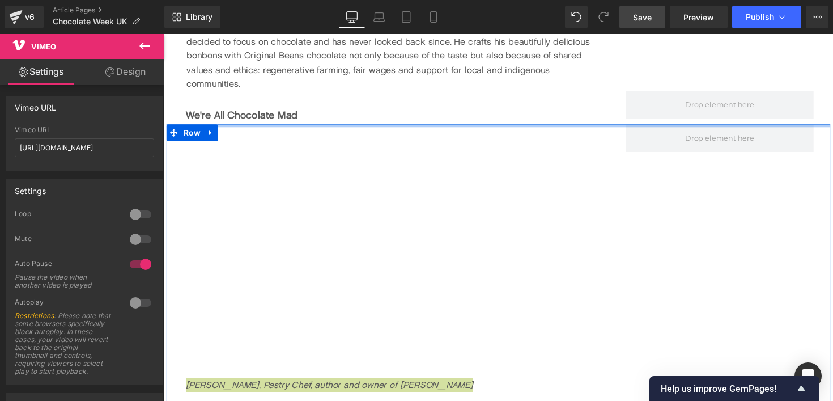
scroll to position [2526, 0]
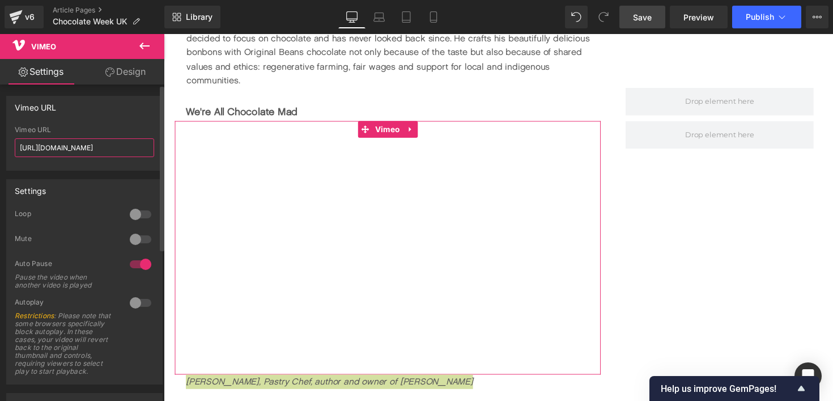
click at [87, 147] on input "[URL][DOMAIN_NAME]" at bounding box center [84, 147] width 139 height 19
paste input "1122135775"
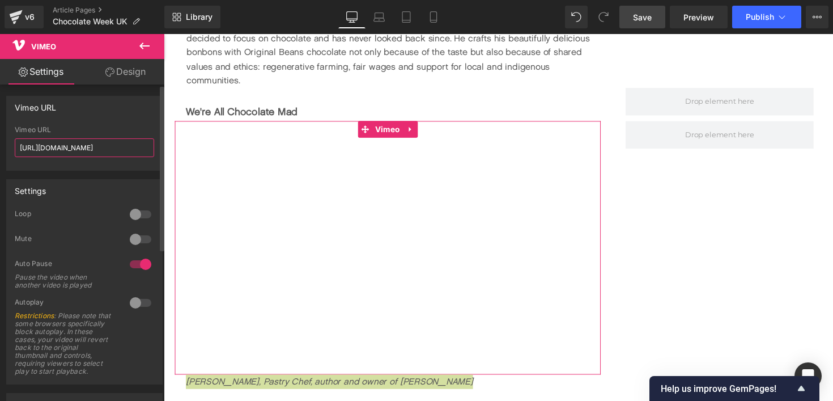
type input "[URL][DOMAIN_NAME]"
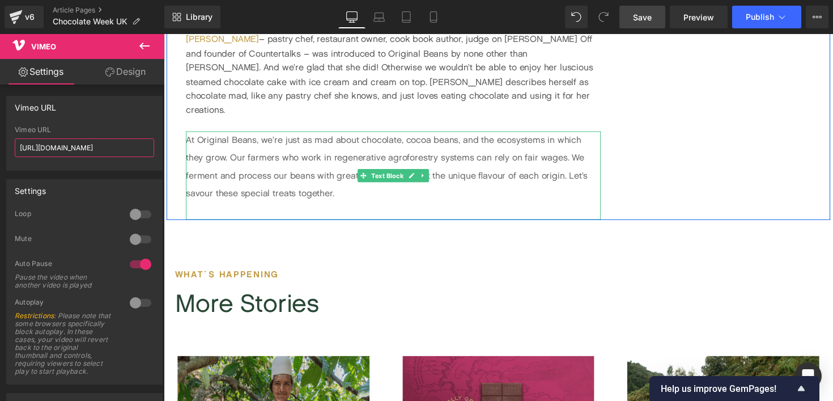
scroll to position [3436, 0]
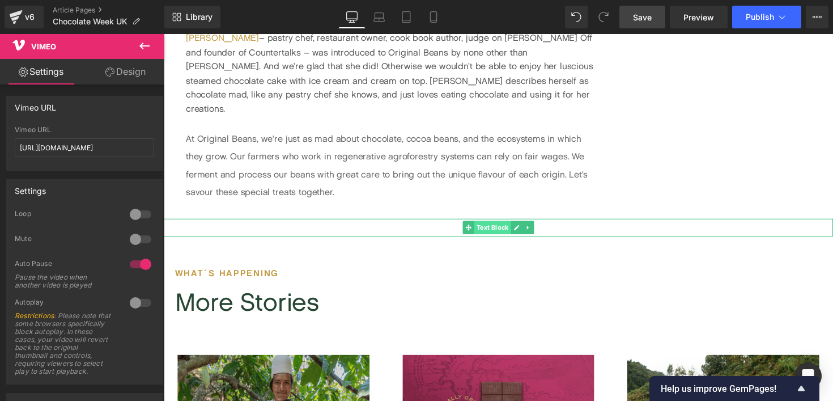
click at [502, 226] on span "Text Block" at bounding box center [500, 233] width 37 height 14
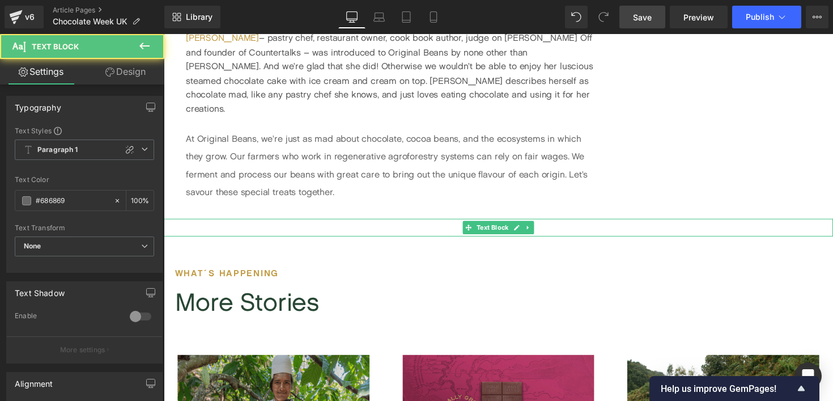
click at [295, 223] on p at bounding box center [507, 232] width 686 height 18
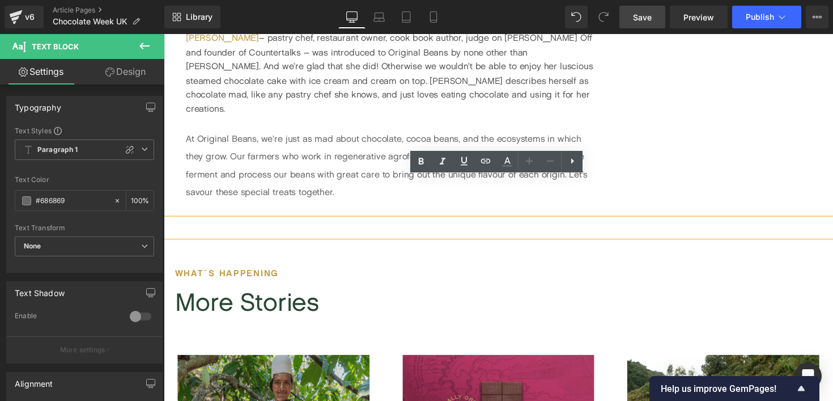
click at [295, 223] on p at bounding box center [507, 232] width 686 height 18
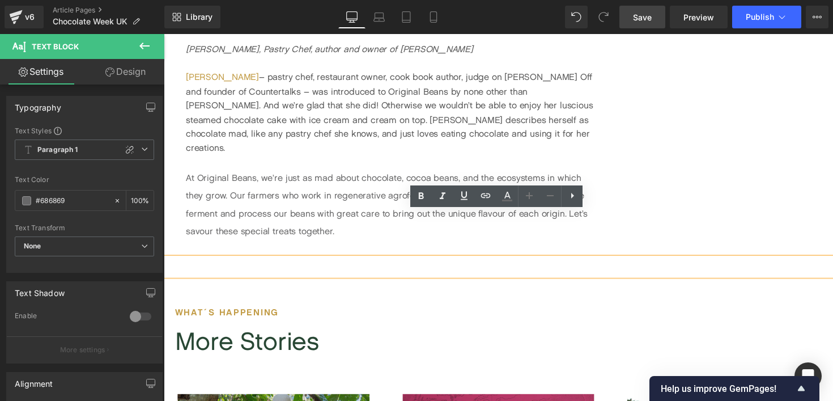
scroll to position [3401, 0]
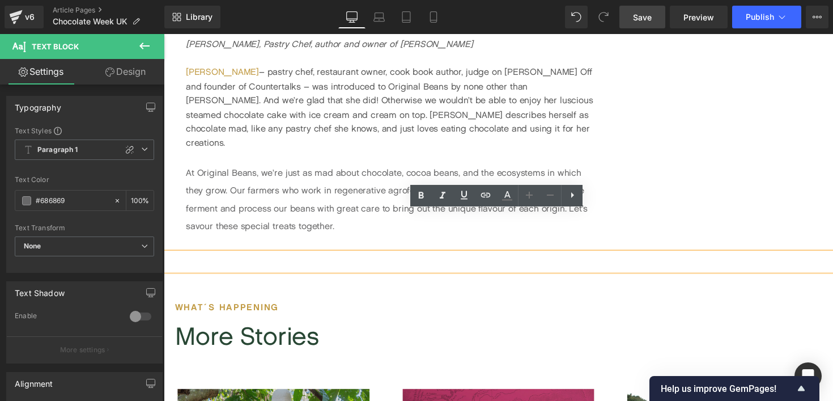
click at [423, 258] on p at bounding box center [507, 267] width 686 height 18
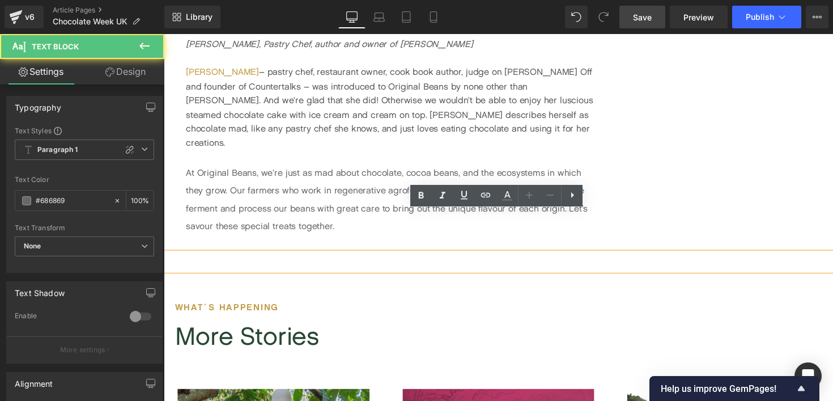
click at [423, 258] on p at bounding box center [507, 267] width 686 height 18
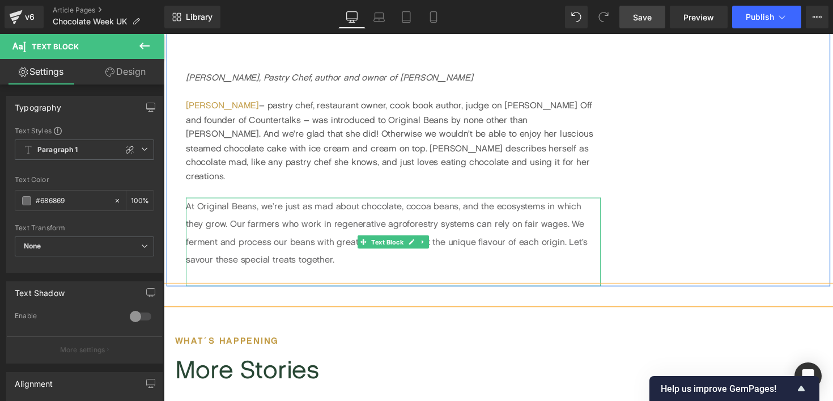
scroll to position [3366, 0]
click at [333, 202] on p "At Original Beans, we’re just as mad about chocolate, cocoa beans, and the ecos…" at bounding box center [398, 238] width 425 height 73
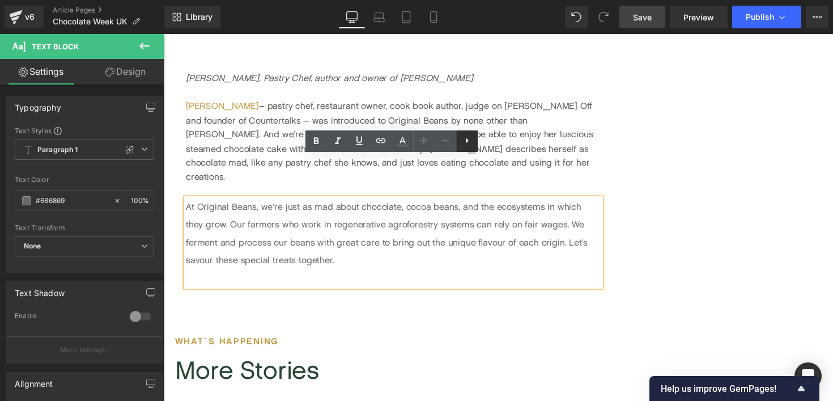
click at [470, 142] on icon at bounding box center [467, 141] width 14 height 14
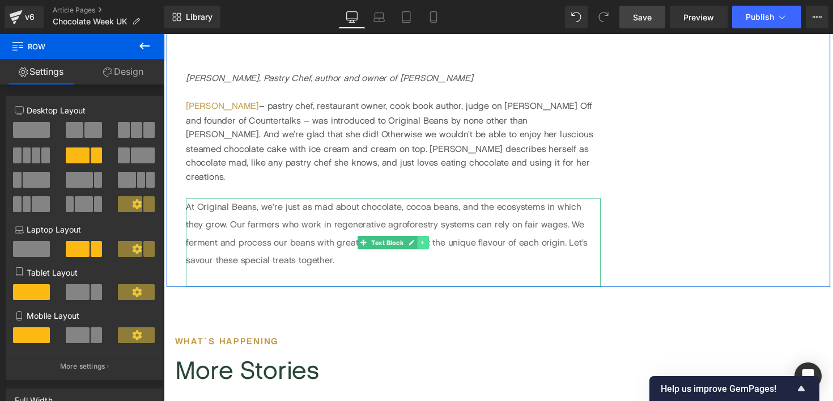
click at [431, 244] on icon at bounding box center [429, 247] width 6 height 7
click at [423, 244] on icon at bounding box center [424, 247] width 6 height 6
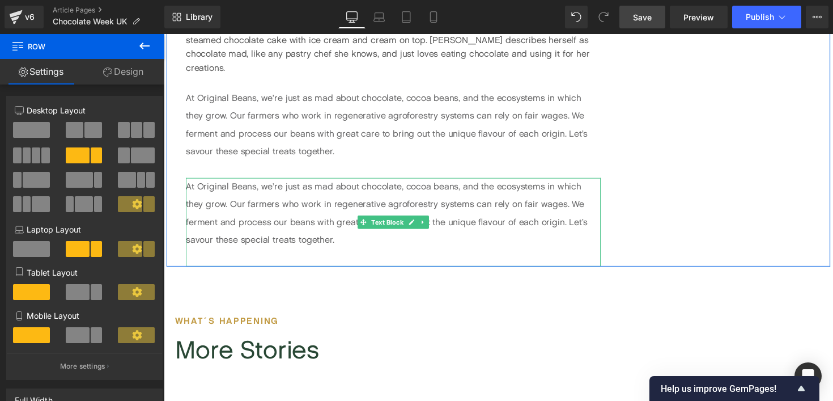
scroll to position [3480, 0]
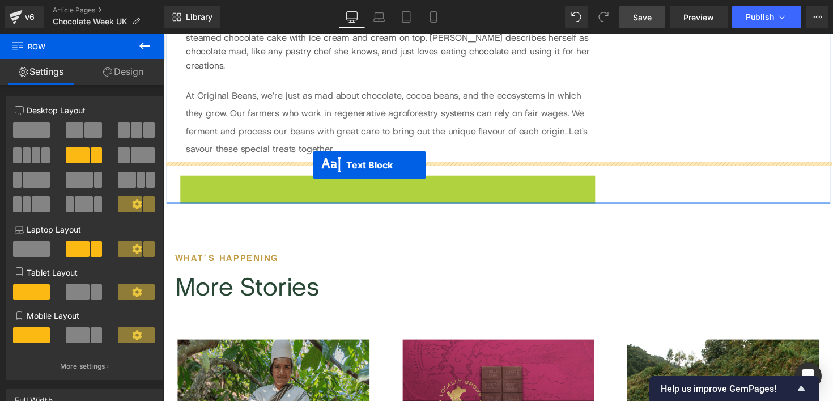
drag, startPoint x: 370, startPoint y: 184, endPoint x: 316, endPoint y: 168, distance: 55.6
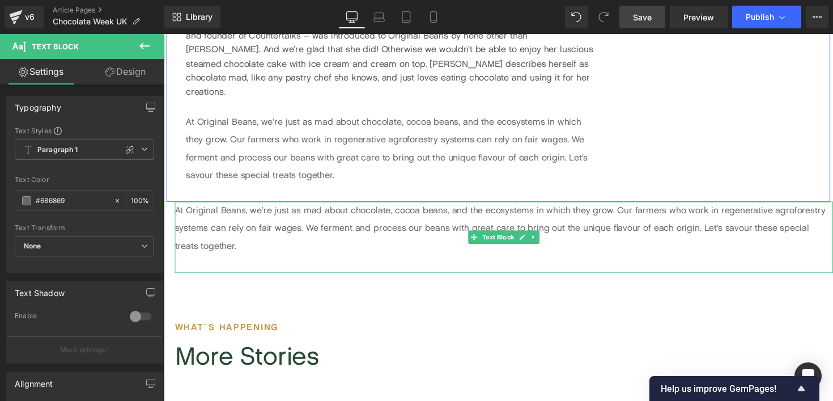
scroll to position [3453, 0]
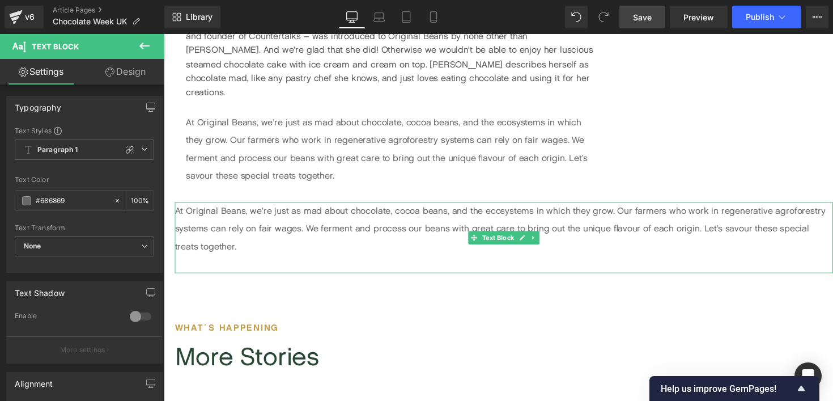
click at [197, 206] on p "At Original Beans, we’re just as mad about chocolate, cocoa beans, and the ecos…" at bounding box center [512, 233] width 675 height 54
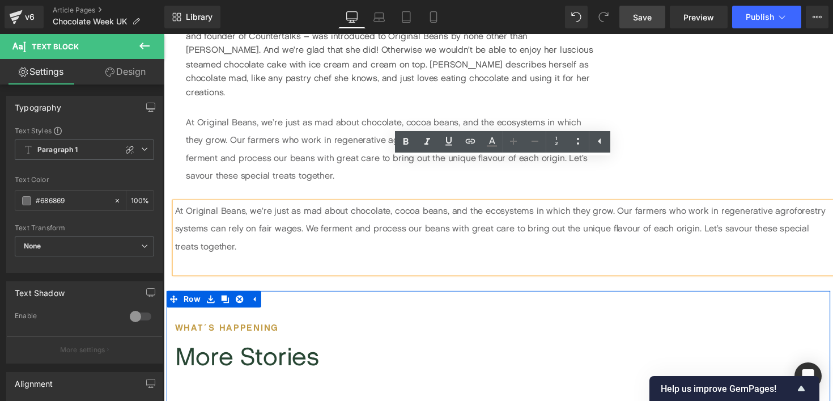
drag, startPoint x: 418, startPoint y: 285, endPoint x: 379, endPoint y: 188, distance: 105.0
click at [418, 325] on div "What´s happening Heading" at bounding box center [506, 334] width 663 height 18
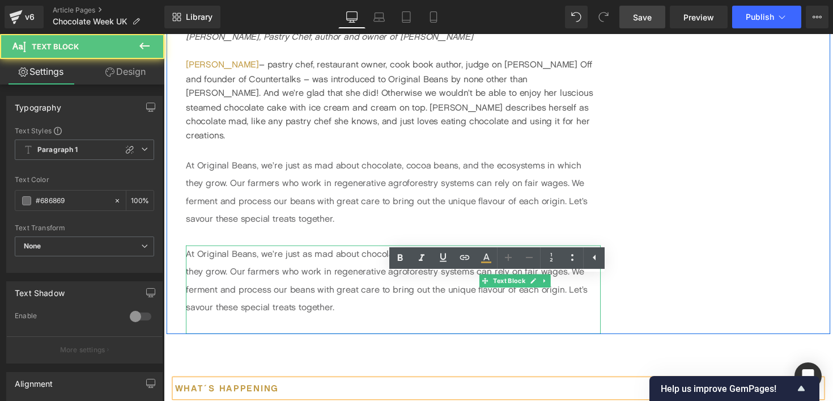
scroll to position [3471, 0]
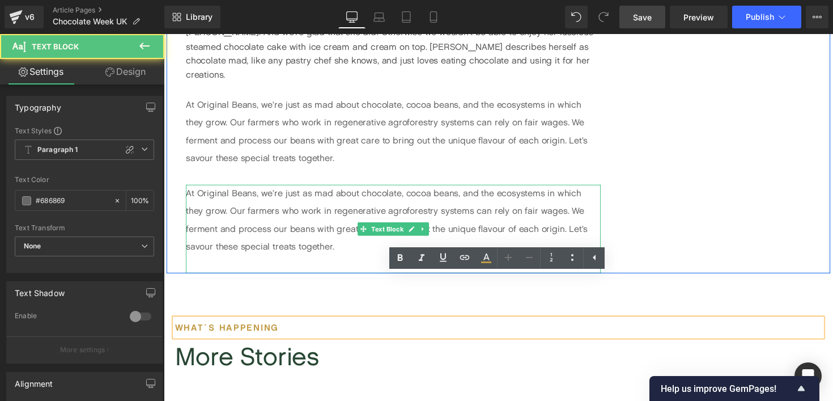
click at [193, 188] on p "At Original Beans, we’re just as mad about chocolate, cocoa beans, and the ecos…" at bounding box center [398, 224] width 425 height 73
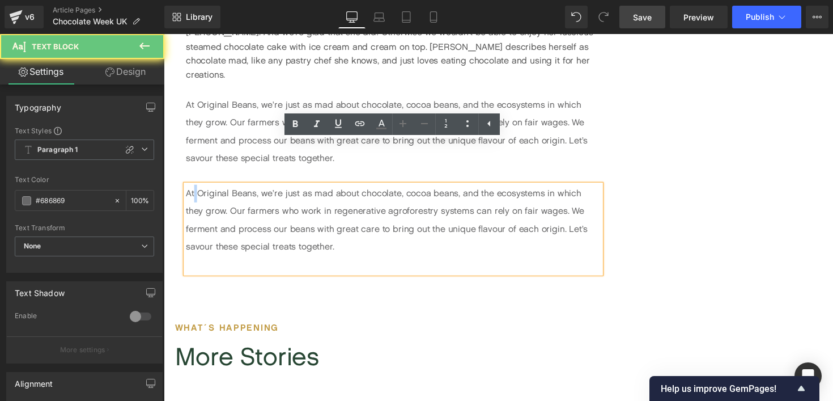
click at [193, 188] on p "At Original Beans, we’re just as mad about chocolate, cocoa beans, and the ecos…" at bounding box center [398, 224] width 425 height 73
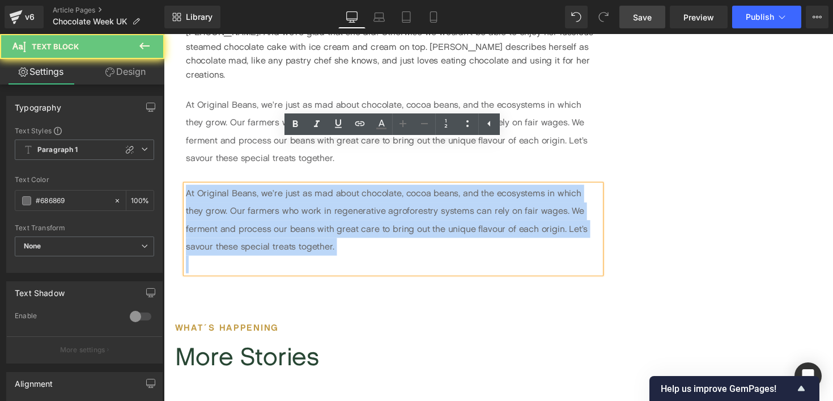
click at [193, 188] on p "At Original Beans, we’re just as mad about chocolate, cocoa beans, and the ecos…" at bounding box center [398, 224] width 425 height 73
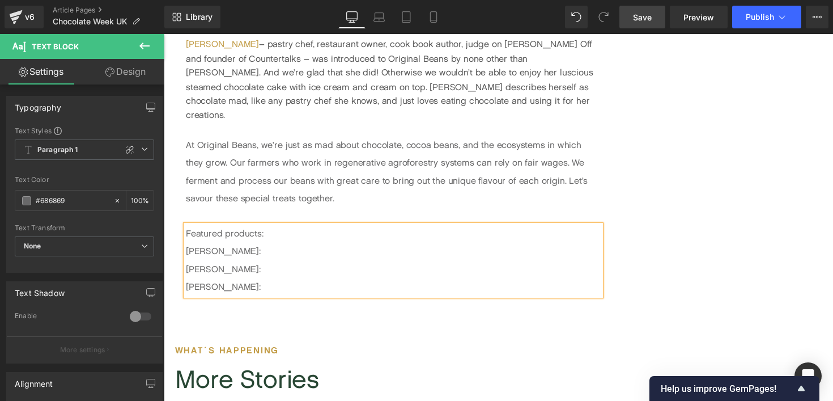
scroll to position [3430, 0]
click at [221, 229] on p "Featured products: [PERSON_NAME]:" at bounding box center [398, 247] width 425 height 36
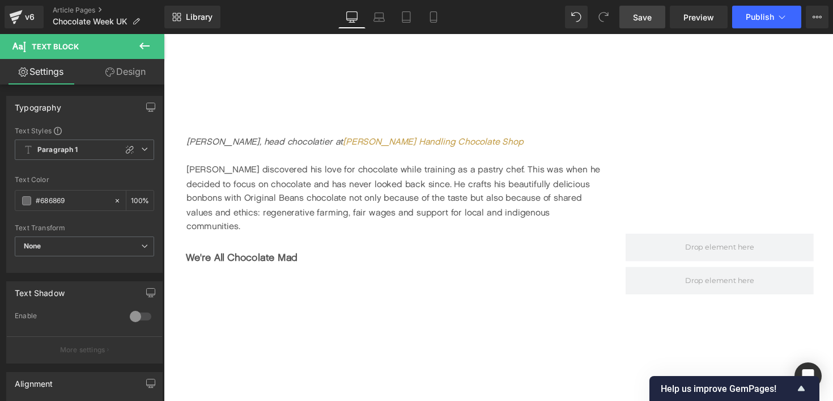
scroll to position [2405, 0]
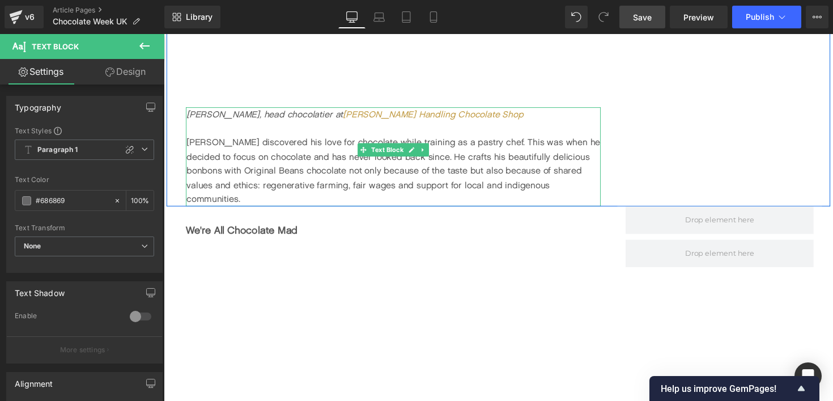
click at [574, 175] on div "[PERSON_NAME] discovered his love for chocolate while training as a pastry chef…" at bounding box center [399, 174] width 425 height 73
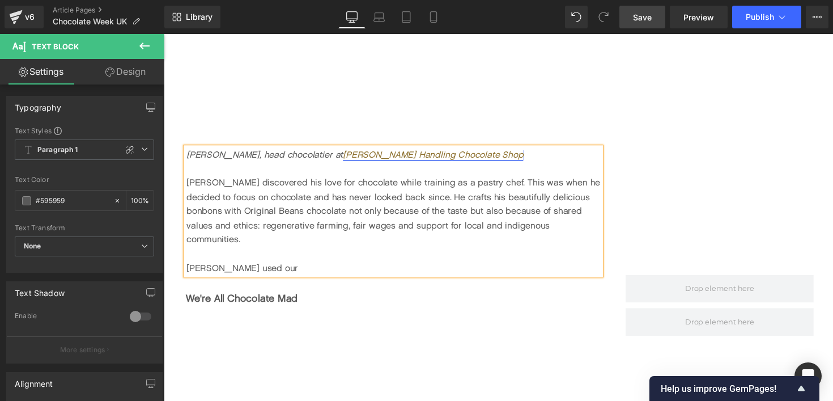
scroll to position [2391, 0]
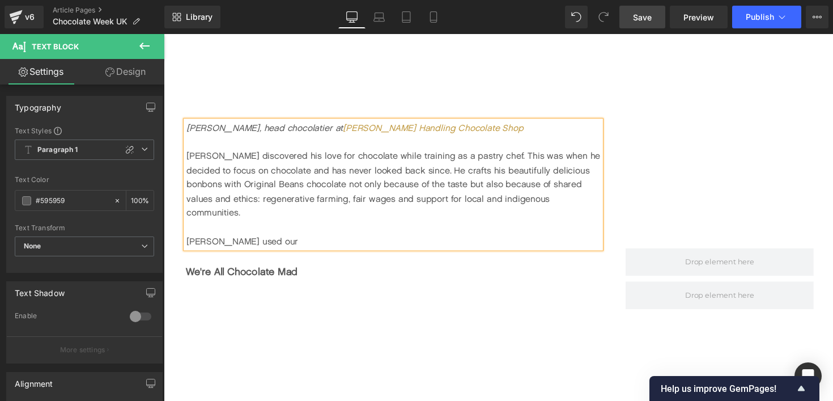
click at [289, 239] on div "[PERSON_NAME] used our" at bounding box center [399, 246] width 425 height 15
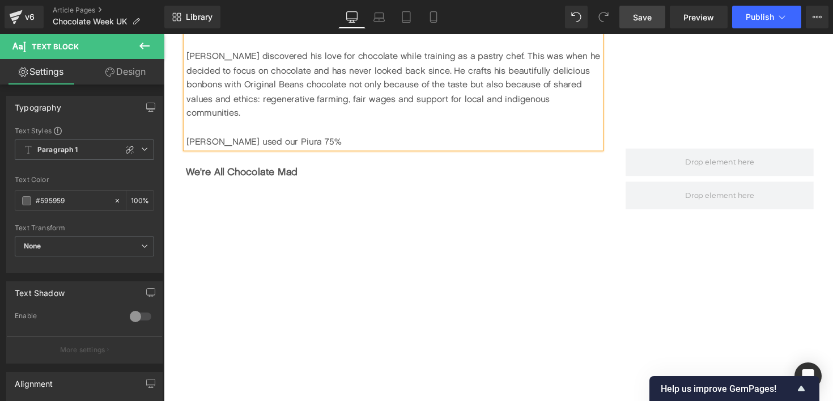
scroll to position [2468, 0]
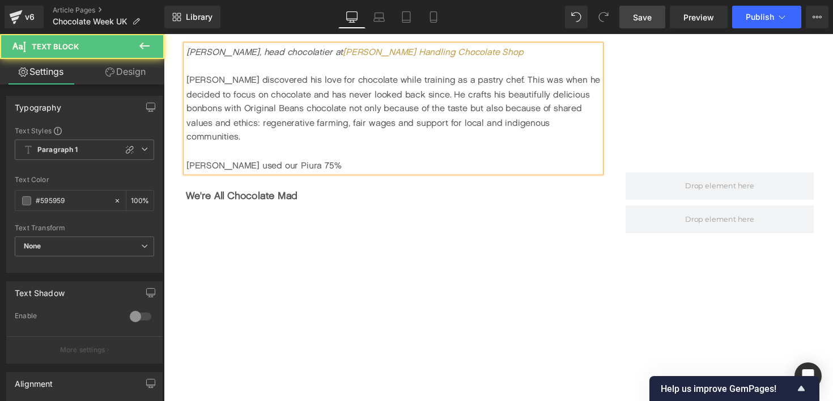
click at [307, 162] on div "[PERSON_NAME] used our Piura 75%" at bounding box center [399, 169] width 425 height 15
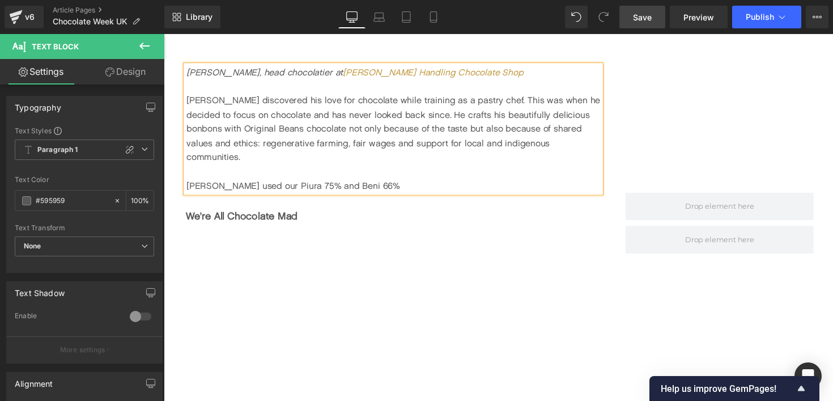
scroll to position [2446, 0]
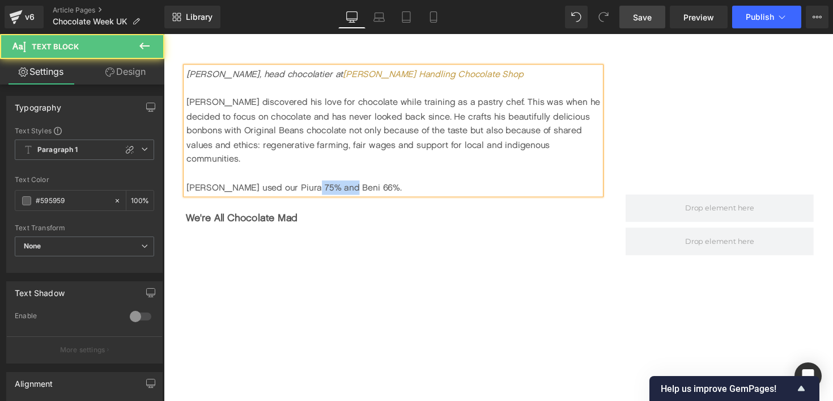
drag, startPoint x: 309, startPoint y: 163, endPoint x: 345, endPoint y: 163, distance: 35.7
click at [345, 184] on div "[PERSON_NAME] used our Piura 75% and Beni 66%." at bounding box center [399, 191] width 425 height 15
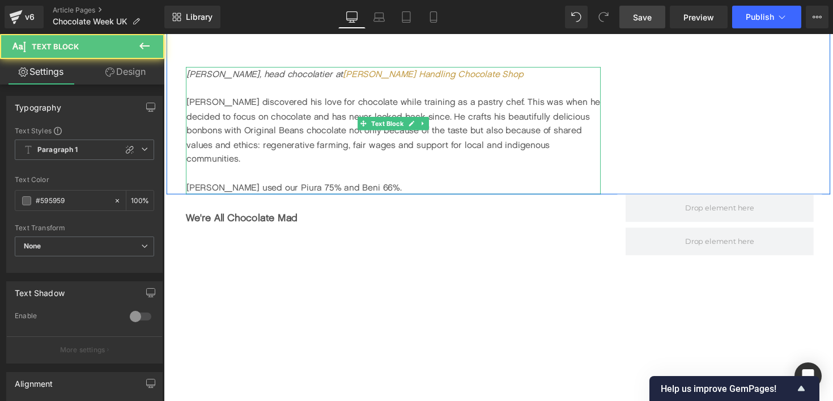
click at [385, 169] on div at bounding box center [399, 176] width 425 height 15
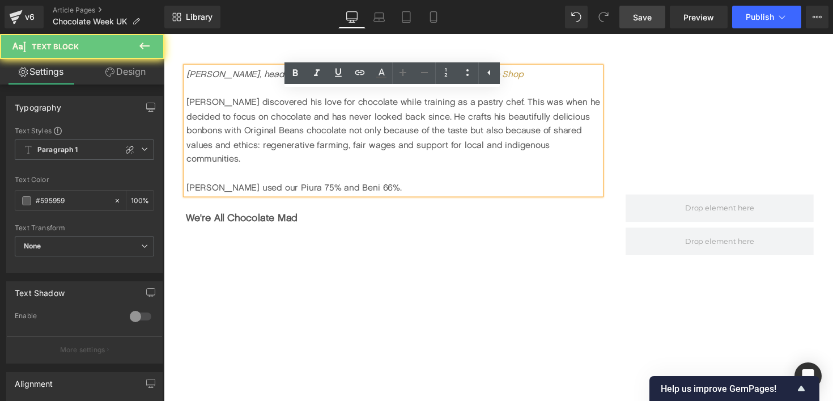
click at [330, 184] on div "[PERSON_NAME] used our Piura 75% and Beni 66%." at bounding box center [399, 191] width 425 height 15
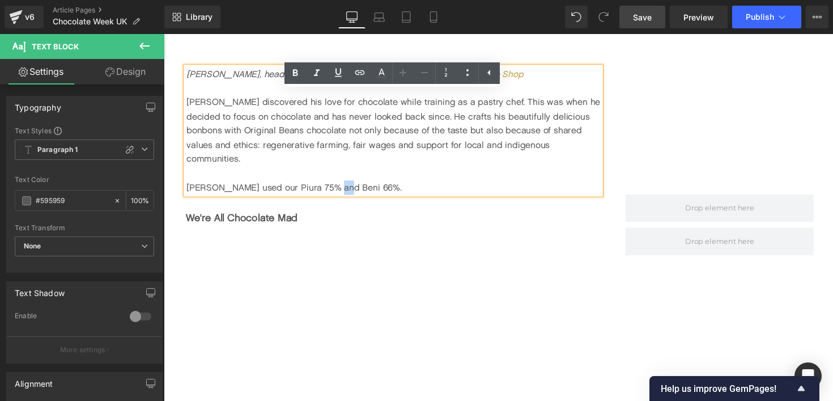
click at [330, 184] on div "[PERSON_NAME] used our Piura 75% and Beni 66%." at bounding box center [399, 191] width 425 height 15
drag, startPoint x: 308, startPoint y: 162, endPoint x: 346, endPoint y: 161, distance: 37.4
click at [346, 184] on div "[PERSON_NAME] used our Piura 75% and Beni 66%." at bounding box center [399, 191] width 425 height 15
click at [364, 74] on icon at bounding box center [360, 73] width 14 height 14
click at [360, 184] on input "text" at bounding box center [352, 183] width 175 height 28
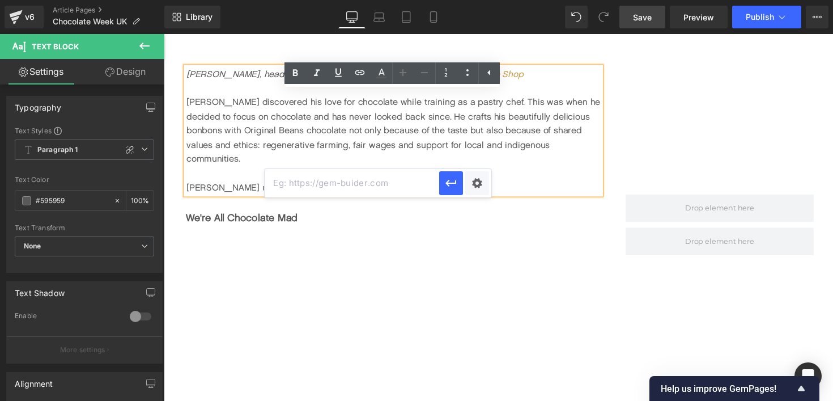
paste input "[URL][DOMAIN_NAME]"
type input "[URL][DOMAIN_NAME]"
click at [449, 187] on icon "button" at bounding box center [451, 183] width 14 height 14
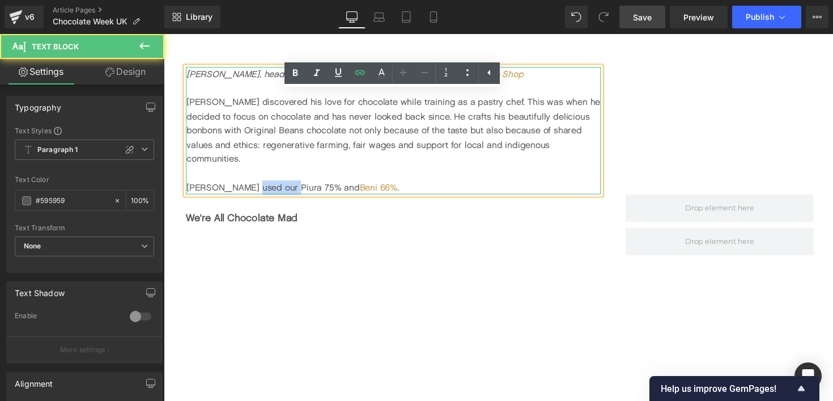
drag, startPoint x: 248, startPoint y: 162, endPoint x: 285, endPoint y: 163, distance: 36.8
click at [285, 184] on div "[PERSON_NAME] used our Piura 75% and Beni 66% ." at bounding box center [399, 191] width 425 height 15
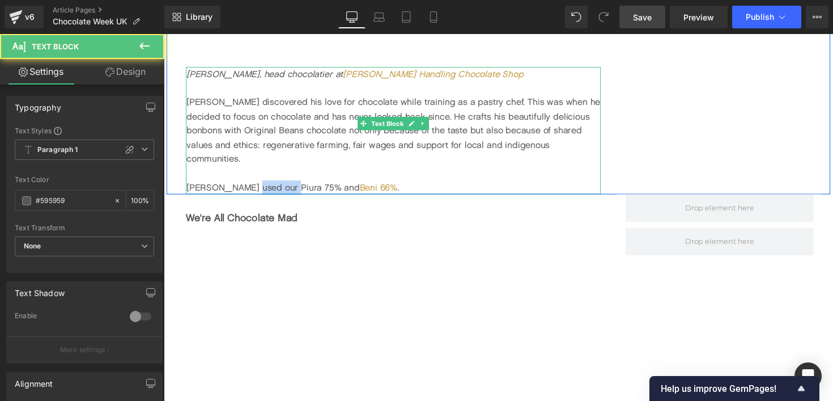
click at [272, 184] on div "[PERSON_NAME] used our Piura 75% and Beni 66% ." at bounding box center [399, 191] width 425 height 15
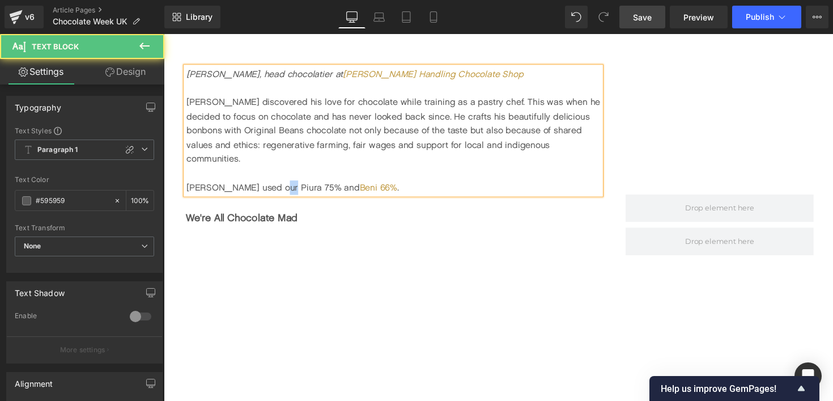
click at [272, 184] on div "[PERSON_NAME] used our Piura 75% and Beni 66% ." at bounding box center [399, 191] width 425 height 15
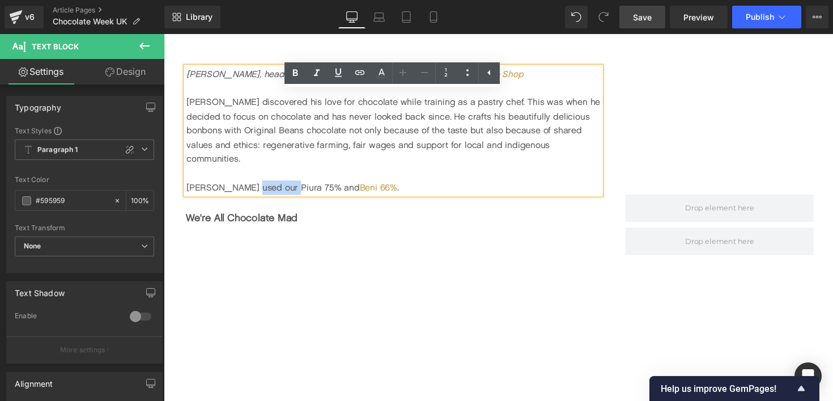
drag, startPoint x: 284, startPoint y: 162, endPoint x: 248, endPoint y: 163, distance: 36.3
click at [248, 184] on div "[PERSON_NAME] used our Piura 75% and Beni 66% ." at bounding box center [399, 191] width 425 height 15
click at [363, 76] on icon at bounding box center [360, 73] width 14 height 14
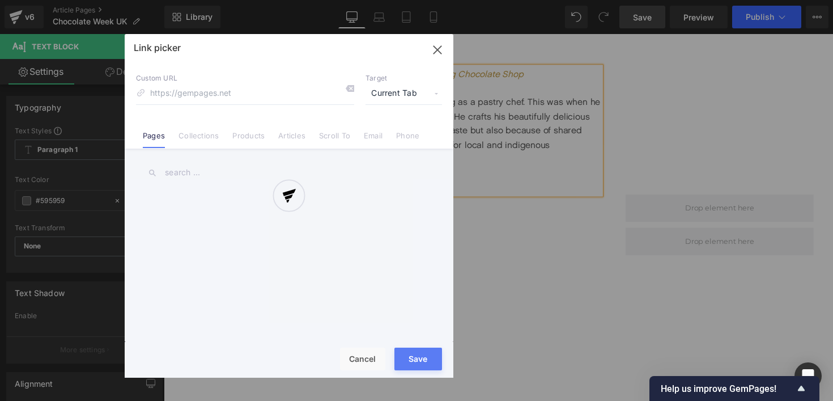
click at [414, 0] on div "Text Color Highlight Color #333333 Edit or remove link: Edit - Unlink - Cancel …" at bounding box center [416, 0] width 833 height 0
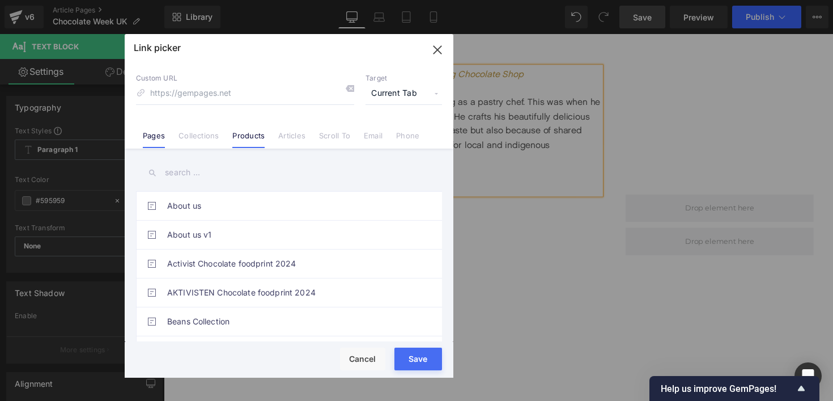
click at [252, 143] on link "Products" at bounding box center [248, 139] width 32 height 17
click at [220, 170] on input "text" at bounding box center [289, 173] width 306 height 26
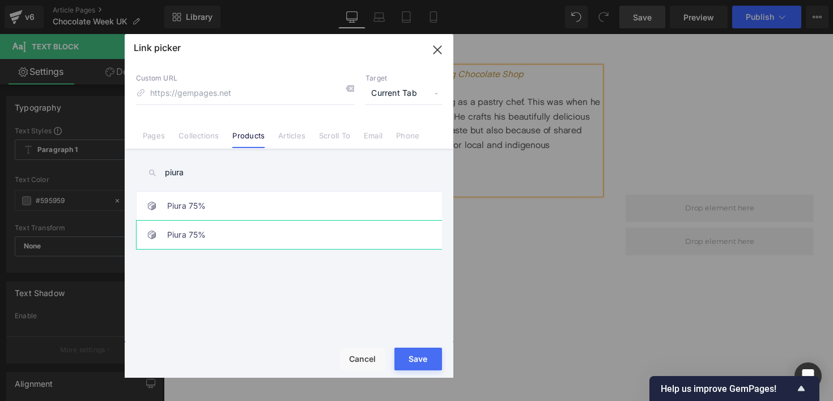
type input "piura"
click at [201, 237] on link "Piura 75%" at bounding box center [291, 234] width 249 height 28
type input "/products/piura-75-couverture"
click at [398, 86] on span "Current Tab" at bounding box center [404, 94] width 77 height 22
click at [388, 130] on li "New Tab" at bounding box center [404, 134] width 88 height 20
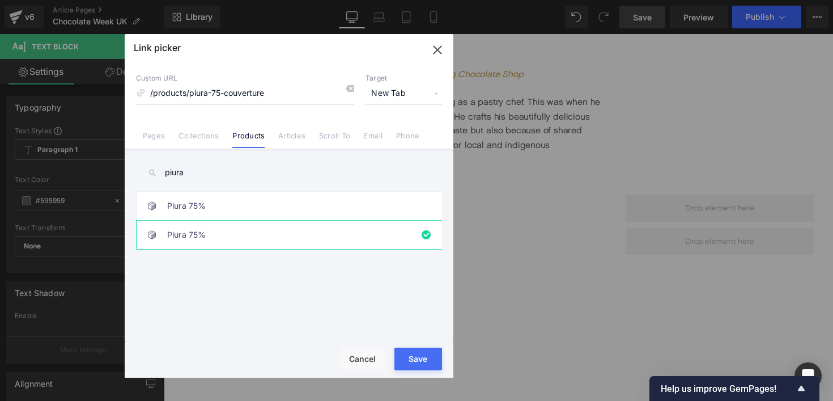
click at [414, 358] on div "Rendering Content" at bounding box center [417, 356] width 70 height 12
click at [422, 362] on div "Rendering Content" at bounding box center [417, 356] width 70 height 12
click at [419, 359] on div "Rendering Content" at bounding box center [417, 356] width 70 height 12
click at [439, 52] on icon "button" at bounding box center [438, 50] width 18 height 18
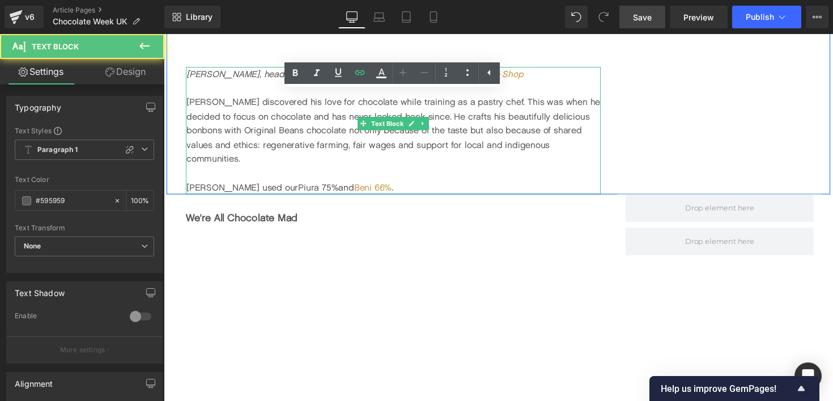
click at [250, 184] on div "[PERSON_NAME] used our Piura 75% and Beni 66% ." at bounding box center [399, 191] width 425 height 15
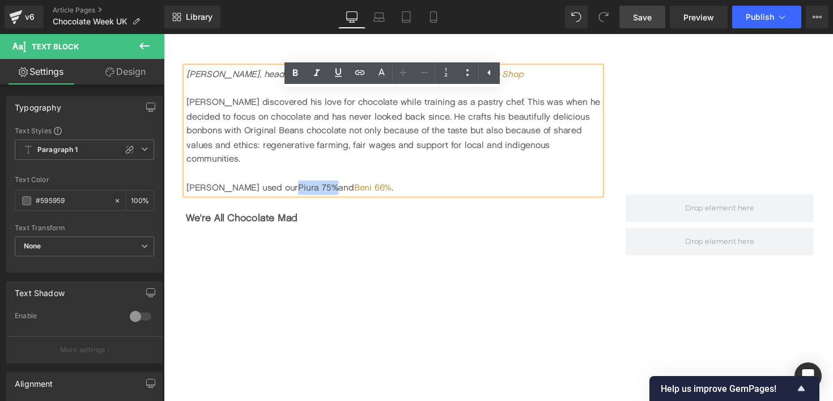
drag, startPoint x: 246, startPoint y: 161, endPoint x: 285, endPoint y: 164, distance: 38.7
click at [285, 184] on div "[PERSON_NAME] used our Piura 75% and Beni 66% ." at bounding box center [399, 191] width 425 height 15
click at [358, 74] on icon at bounding box center [360, 72] width 10 height 5
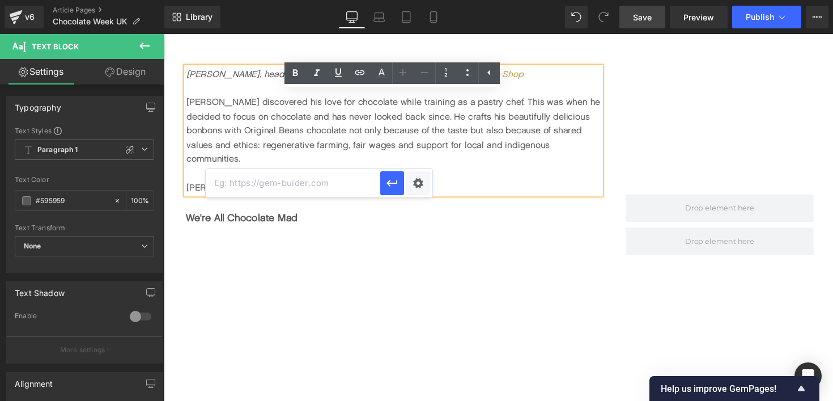
click at [283, 186] on input "text" at bounding box center [293, 183] width 175 height 28
paste input "[URL][DOMAIN_NAME]"
type input "[URL][DOMAIN_NAME]"
click at [387, 187] on icon "button" at bounding box center [392, 183] width 14 height 14
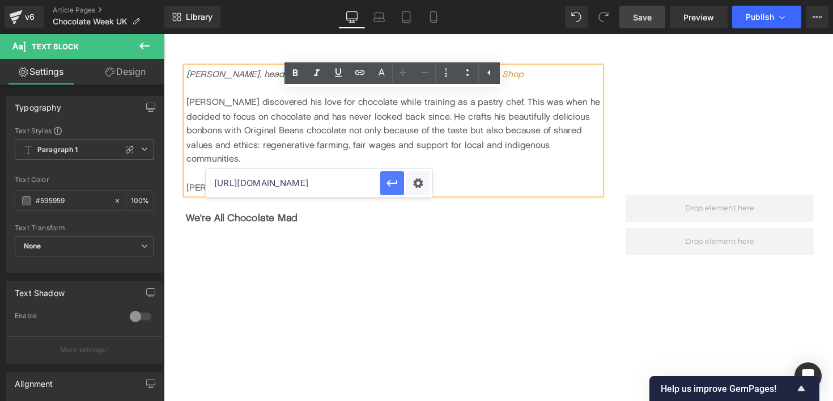
scroll to position [0, 0]
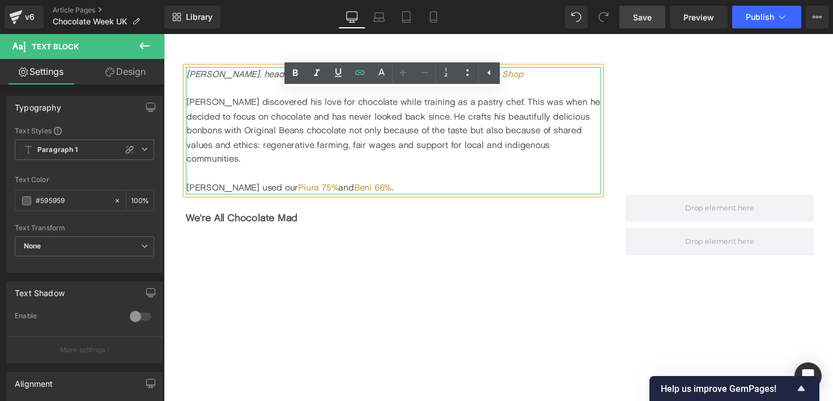
click at [385, 184] on div "[PERSON_NAME] used our Piura 75% and Beni 66% ." at bounding box center [399, 191] width 425 height 15
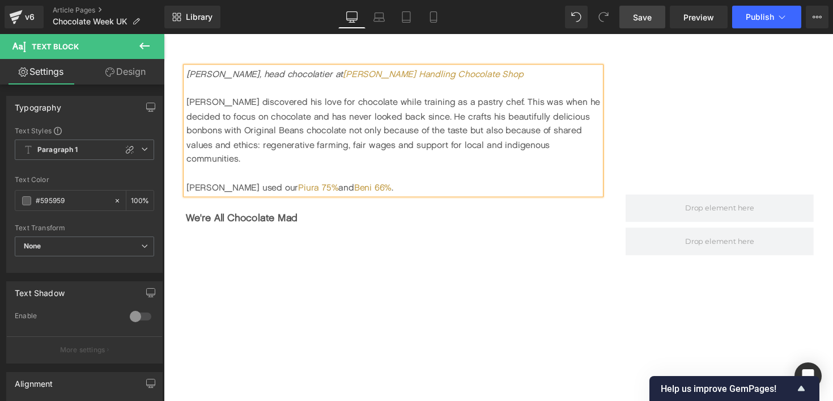
drag, startPoint x: 634, startPoint y: 19, endPoint x: 340, endPoint y: 91, distance: 302.2
click at [634, 19] on span "Save" at bounding box center [642, 17] width 19 height 12
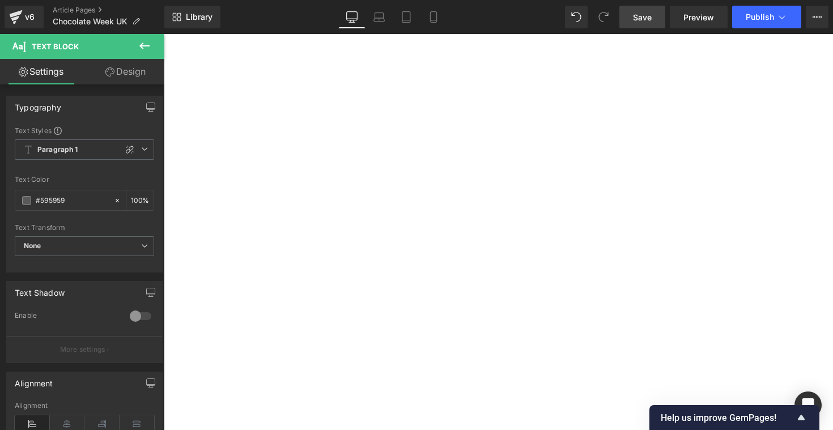
scroll to position [838, 0]
click at [138, 47] on icon at bounding box center [145, 46] width 14 height 14
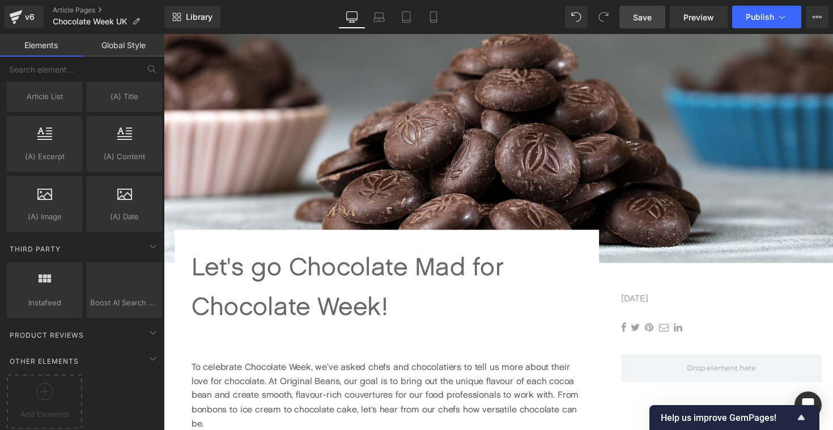
scroll to position [437, 0]
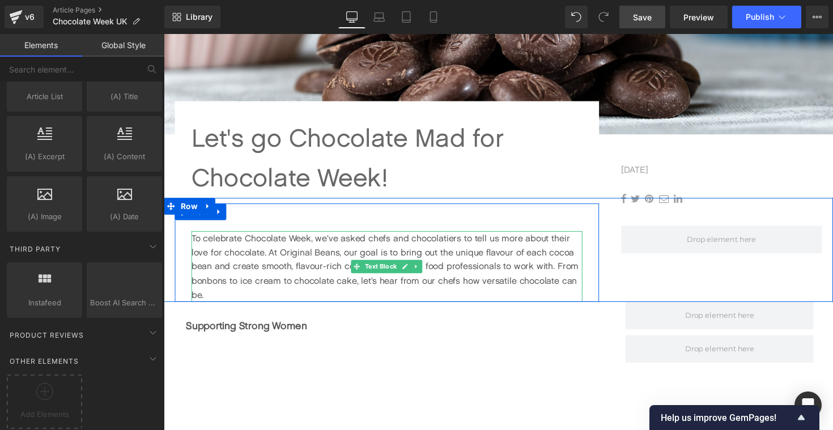
click at [317, 284] on p "To celebrate Chocolate Week, we’ve asked chefs and chocolatiers to tell us more…" at bounding box center [392, 272] width 401 height 73
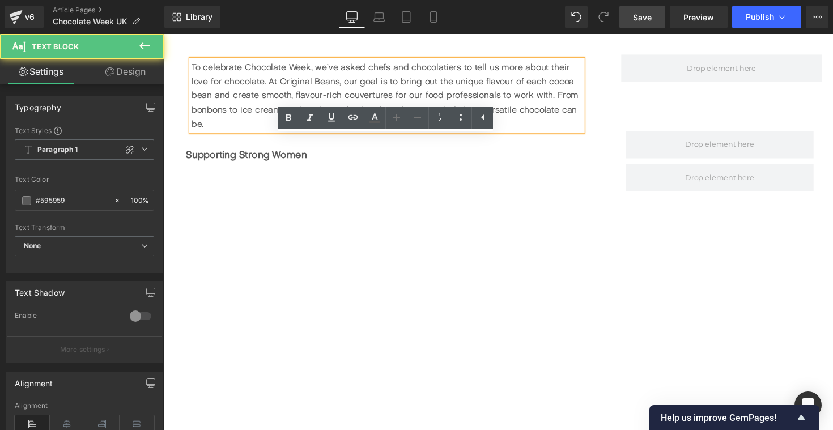
scroll to position [627, 0]
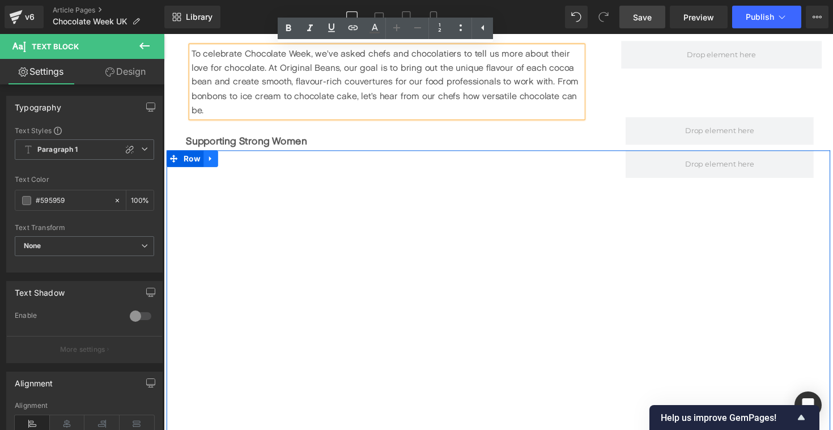
click at [213, 165] on icon at bounding box center [212, 162] width 8 height 9
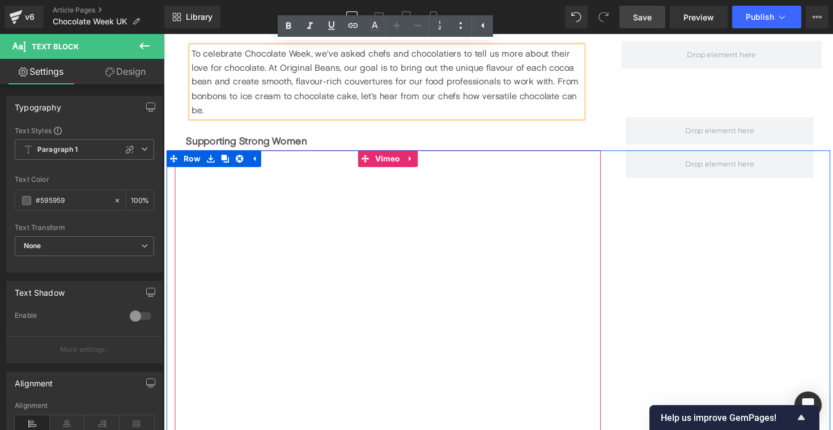
scroll to position [630, 0]
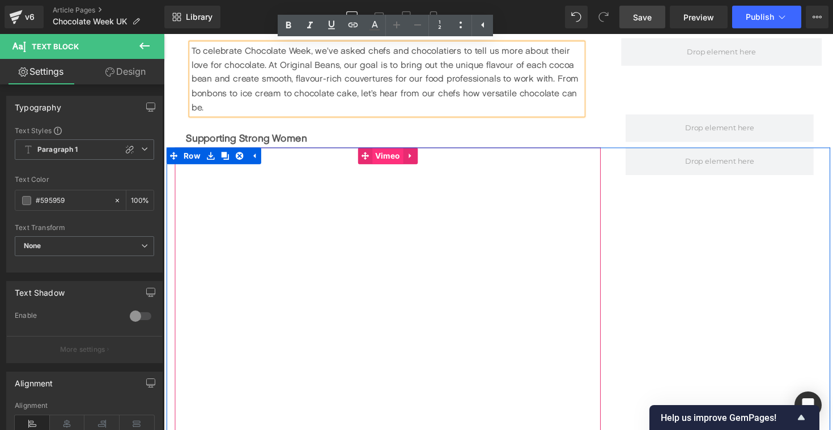
click at [392, 162] on span "Vimeo" at bounding box center [394, 158] width 32 height 17
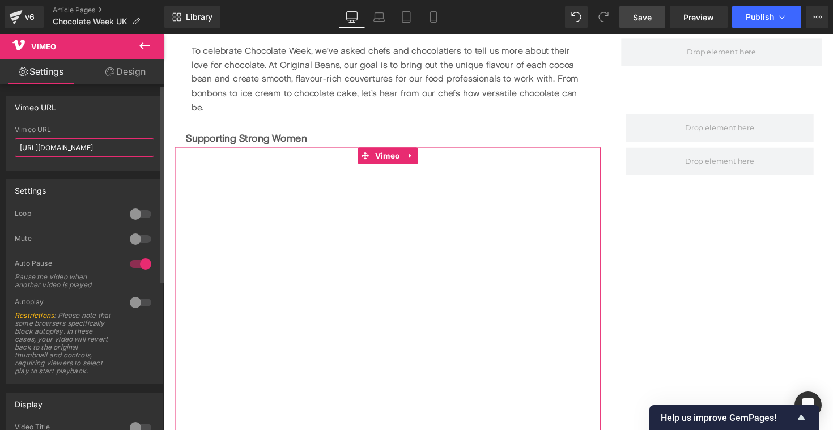
click at [85, 144] on input "[URL][DOMAIN_NAME]" at bounding box center [84, 147] width 139 height 19
paste input "321200"
type input "[URL][DOMAIN_NAME]"
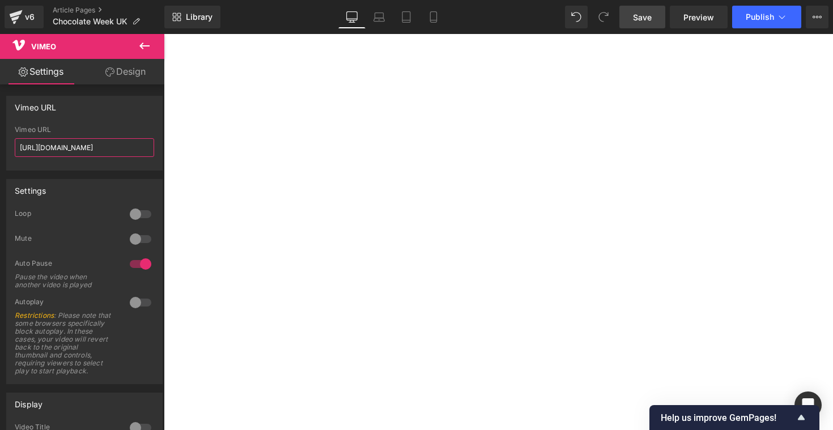
scroll to position [1502, 0]
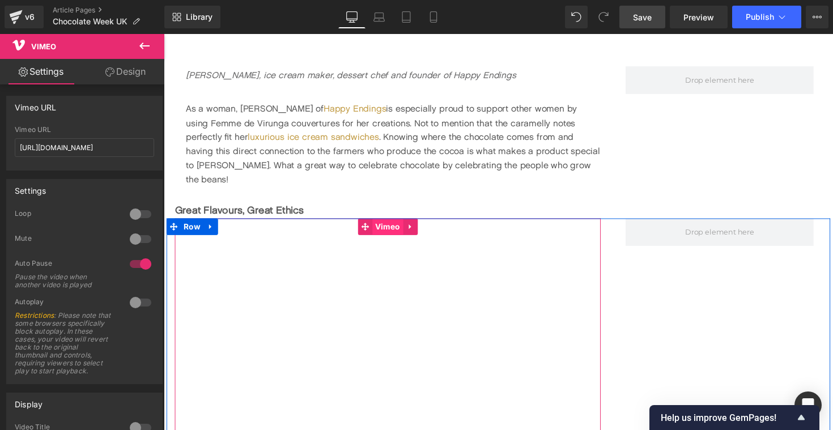
click at [397, 223] on span "Vimeo" at bounding box center [394, 231] width 32 height 17
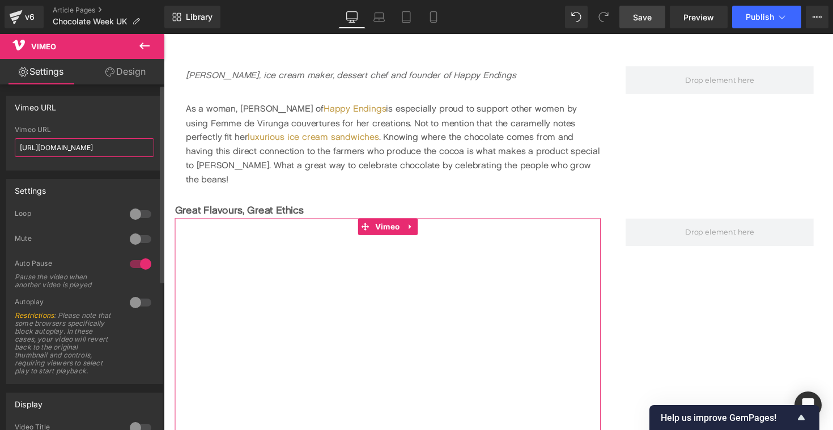
click at [74, 148] on input "[URL][DOMAIN_NAME]" at bounding box center [84, 147] width 139 height 19
click at [95, 150] on input "[URL][DOMAIN_NAME]" at bounding box center [84, 147] width 139 height 19
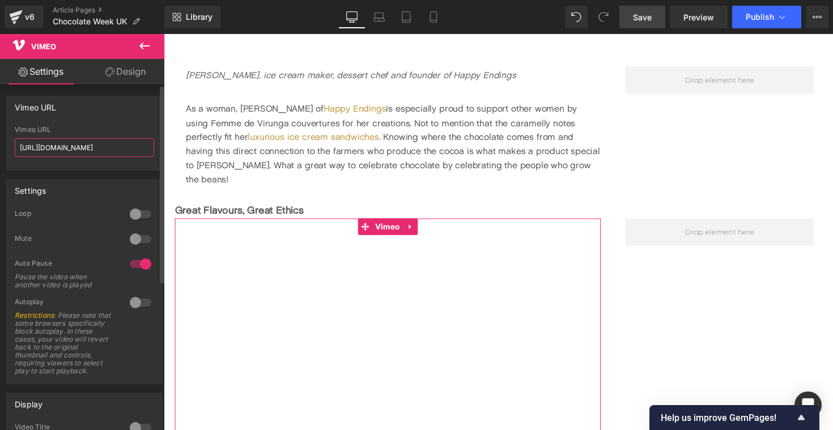
click at [95, 150] on input "[URL][DOMAIN_NAME]" at bounding box center [84, 147] width 139 height 19
paste input "3210458"
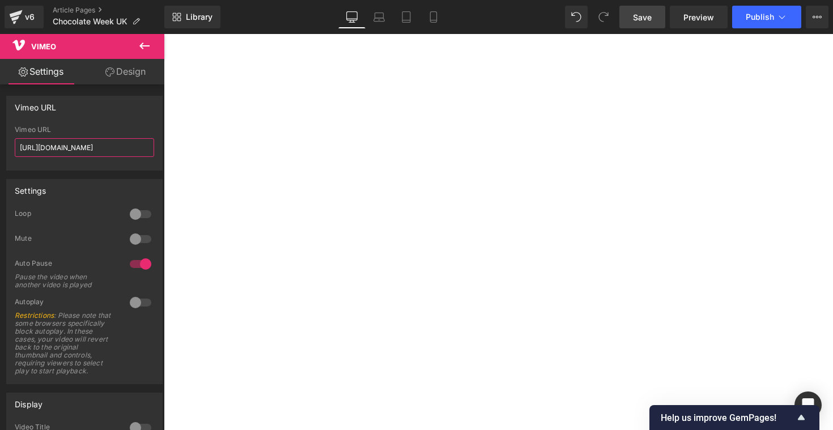
type input "[URL][DOMAIN_NAME]"
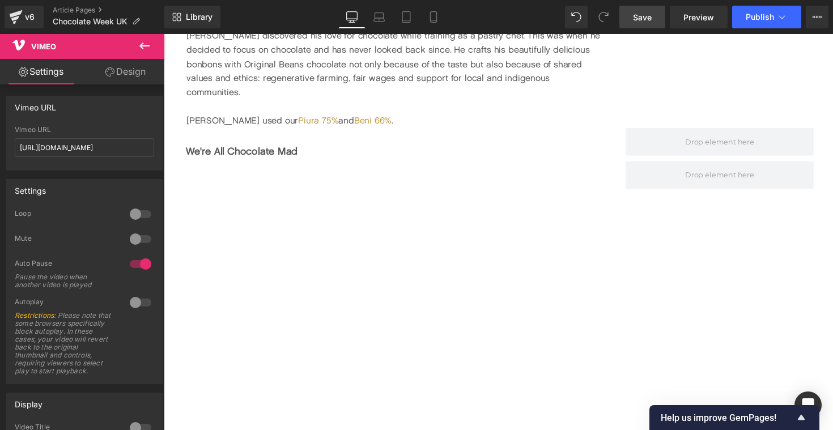
scroll to position [2514, 0]
click at [422, 130] on div at bounding box center [398, 138] width 425 height 16
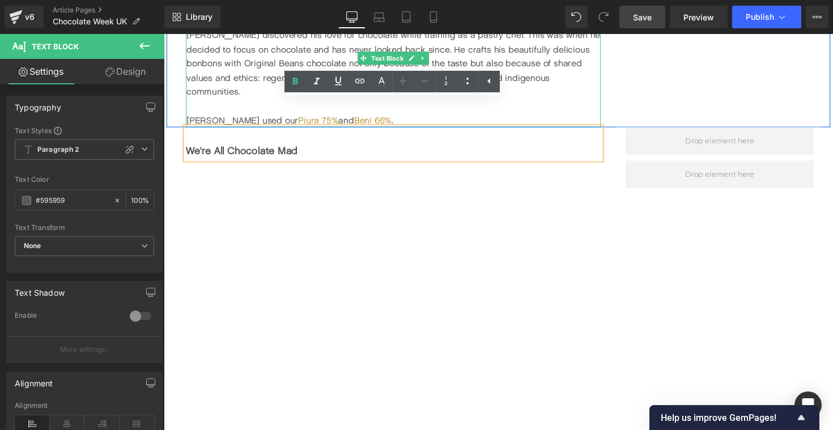
click at [240, 101] on div at bounding box center [399, 108] width 425 height 15
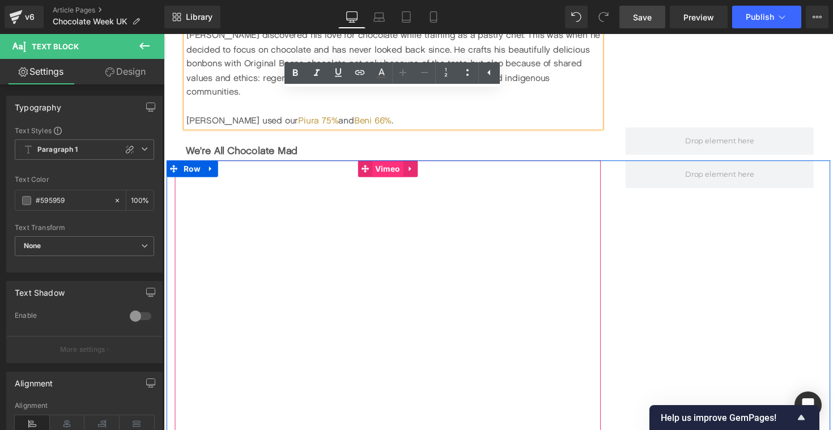
click at [385, 164] on span "Vimeo" at bounding box center [394, 172] width 32 height 17
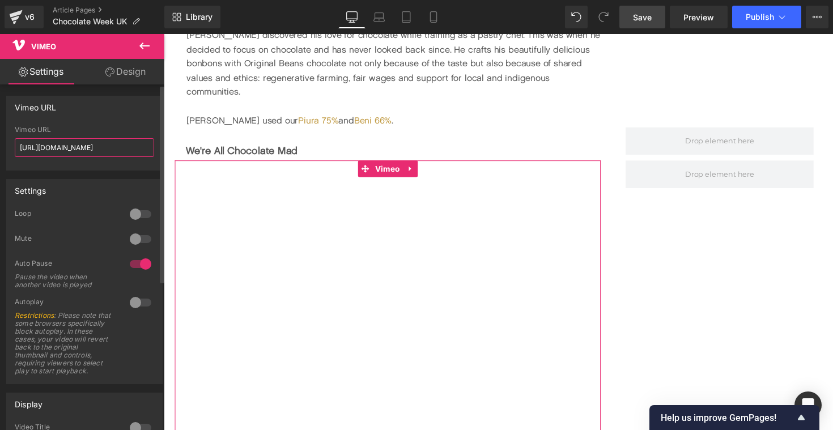
click at [44, 151] on input "[URL][DOMAIN_NAME]" at bounding box center [84, 147] width 139 height 19
paste input "848283"
type input "[URL][DOMAIN_NAME]"
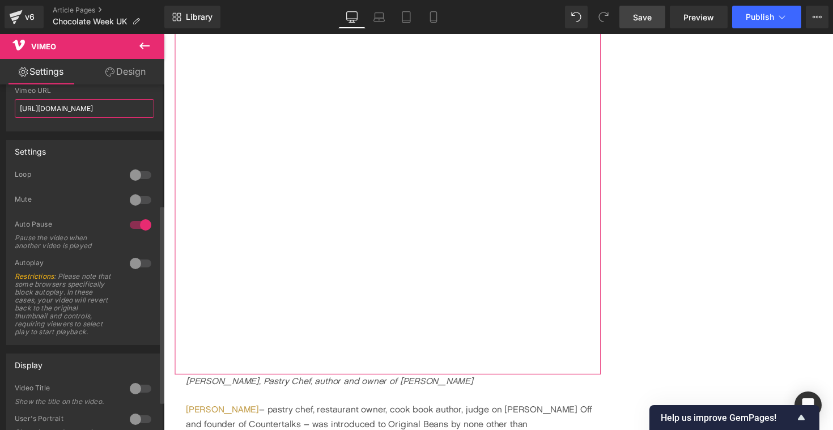
scroll to position [0, 0]
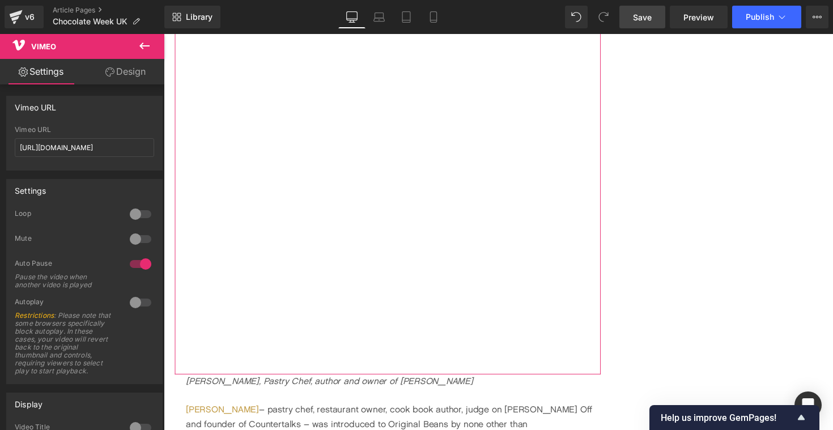
click at [121, 74] on link "Design" at bounding box center [125, 72] width 82 height 26
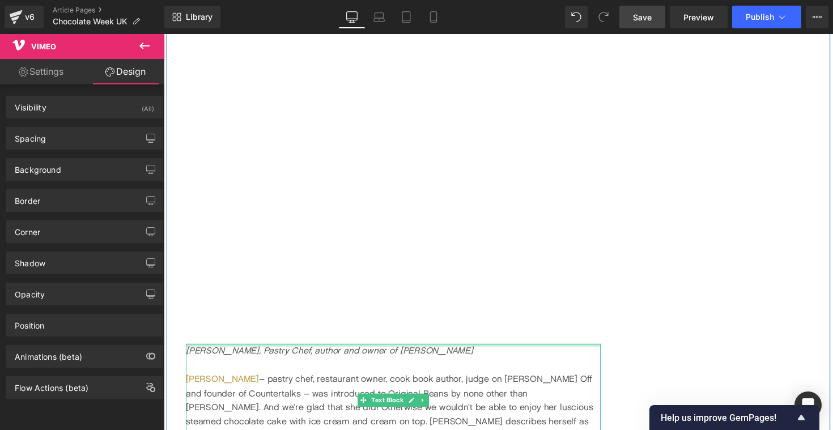
scroll to position [3132, 0]
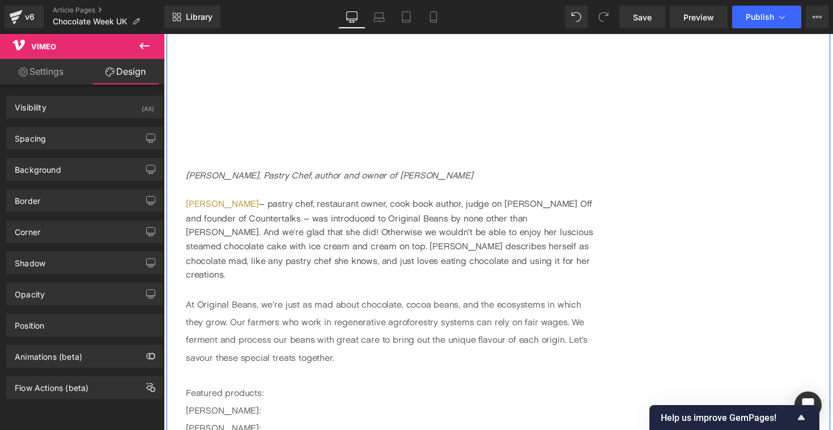
scroll to position [3296, 0]
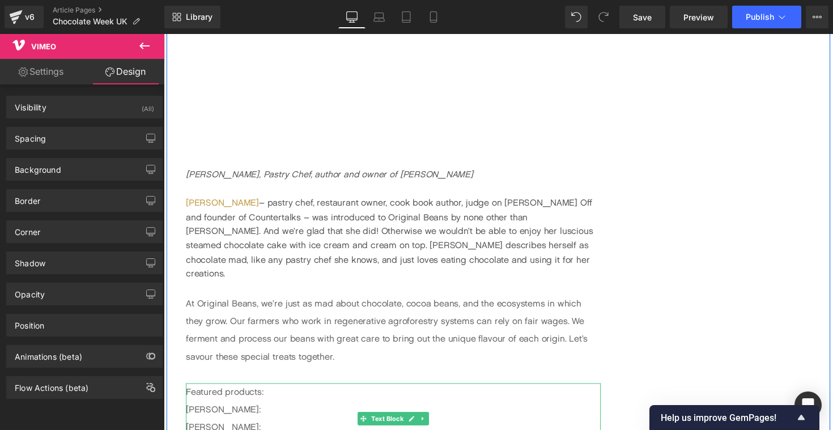
click at [220, 392] on p "Featured products: [PERSON_NAME]:" at bounding box center [398, 410] width 425 height 36
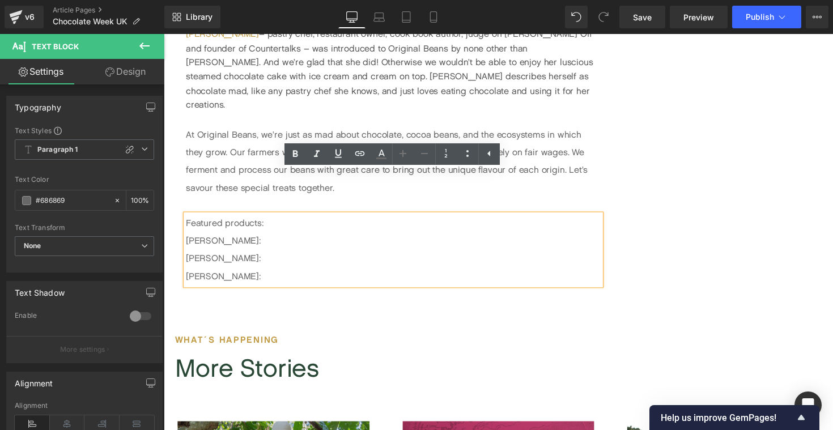
scroll to position [3473, 0]
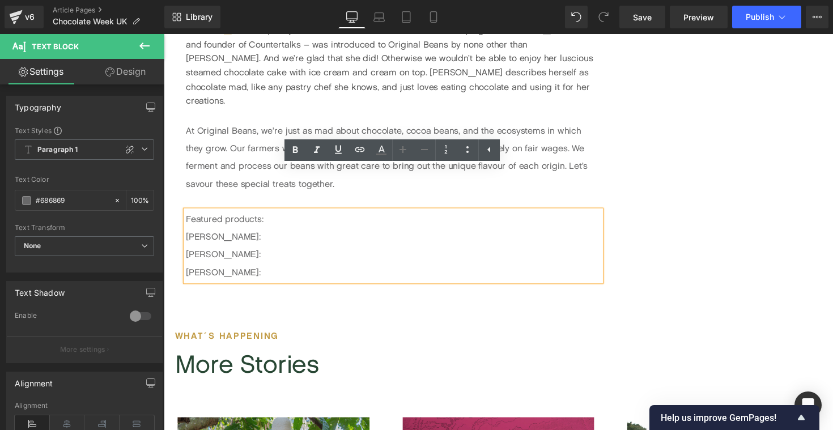
click at [240, 269] on p "[PERSON_NAME]:" at bounding box center [398, 278] width 425 height 18
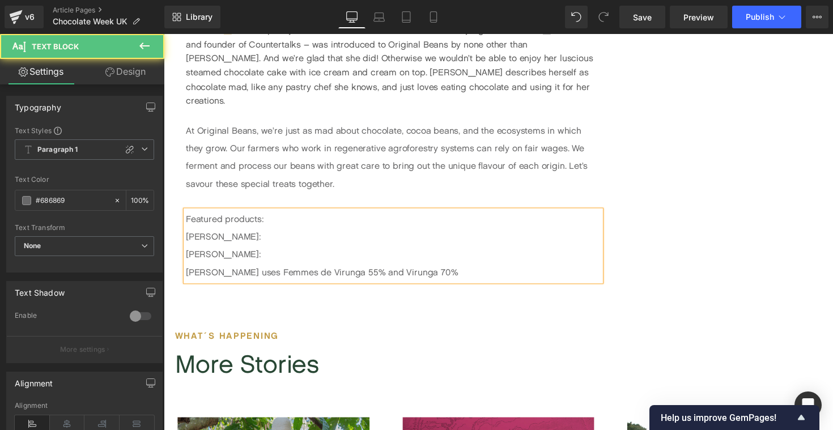
click at [259, 251] on p "[PERSON_NAME]:" at bounding box center [398, 260] width 425 height 18
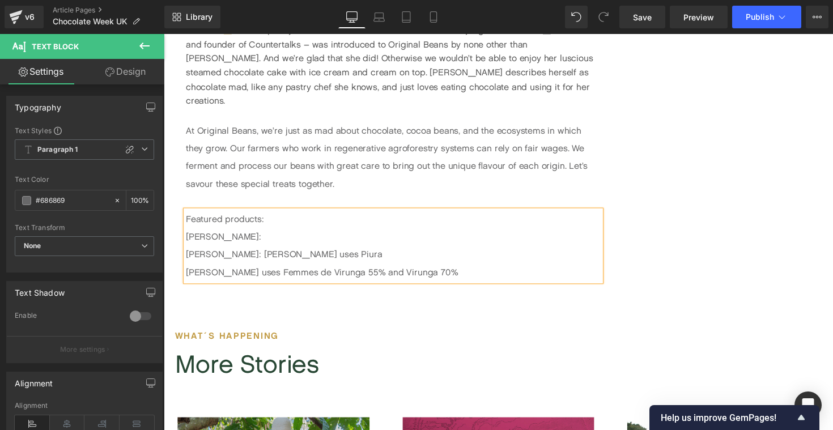
click at [211, 251] on p "Paul: Paul uses Piura" at bounding box center [398, 260] width 425 height 18
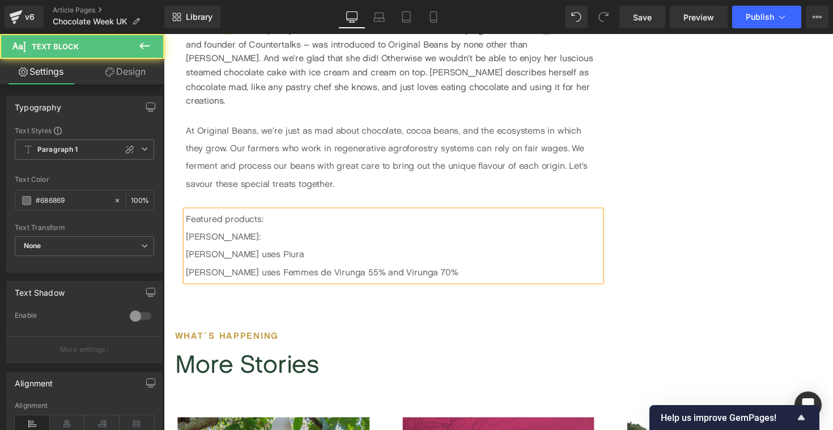
click at [261, 251] on p "Paul uses Piura" at bounding box center [398, 260] width 425 height 18
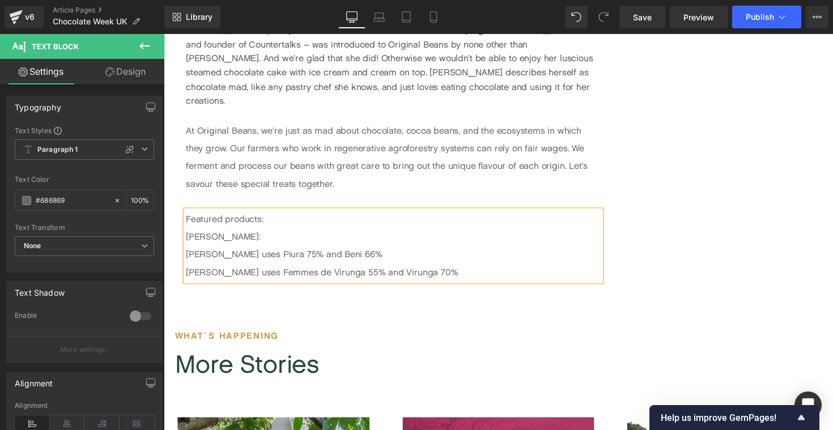
click at [248, 215] on p "Featured products: [PERSON_NAME]:" at bounding box center [398, 233] width 425 height 36
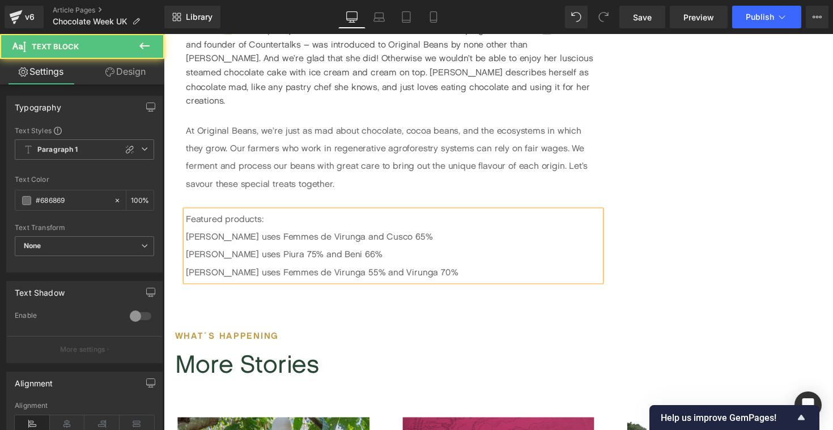
click at [315, 215] on p "Featured products: Terri uses Femmes de Virunga and Cusco 65%" at bounding box center [398, 233] width 425 height 36
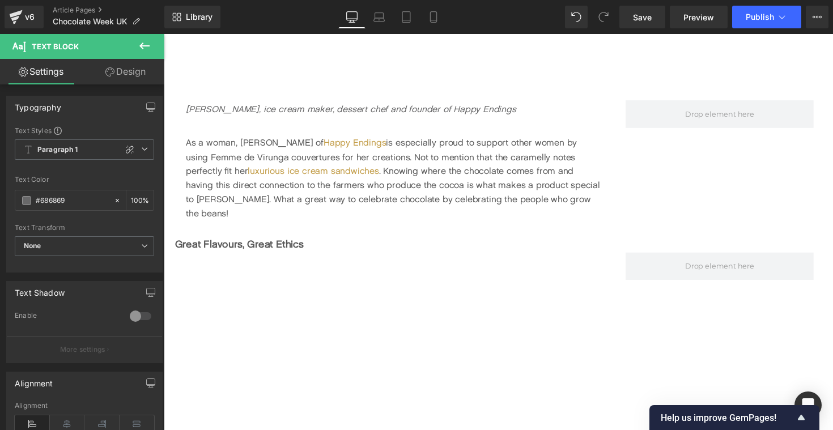
scroll to position [1486, 0]
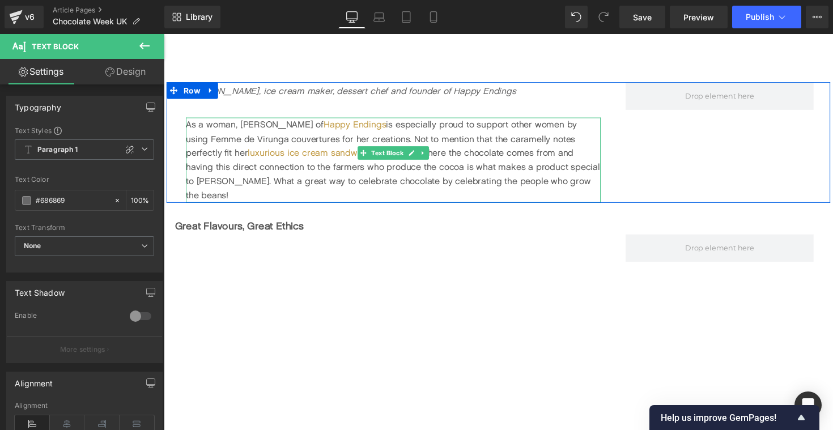
click at [529, 189] on div "As a woman, [PERSON_NAME] of Happy Endings is especially proud to support other…" at bounding box center [398, 163] width 425 height 87
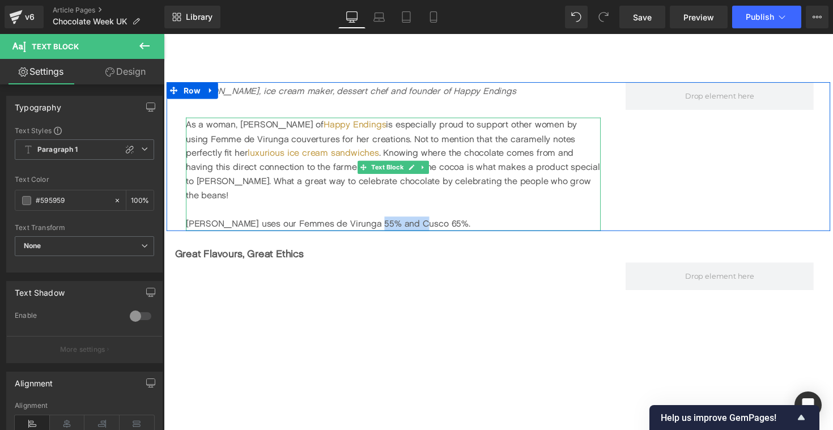
drag, startPoint x: 371, startPoint y: 211, endPoint x: 415, endPoint y: 211, distance: 44.2
click at [415, 223] on span "Terri uses our Femmes de Virunga 55% and Cusco 65%." at bounding box center [331, 228] width 291 height 11
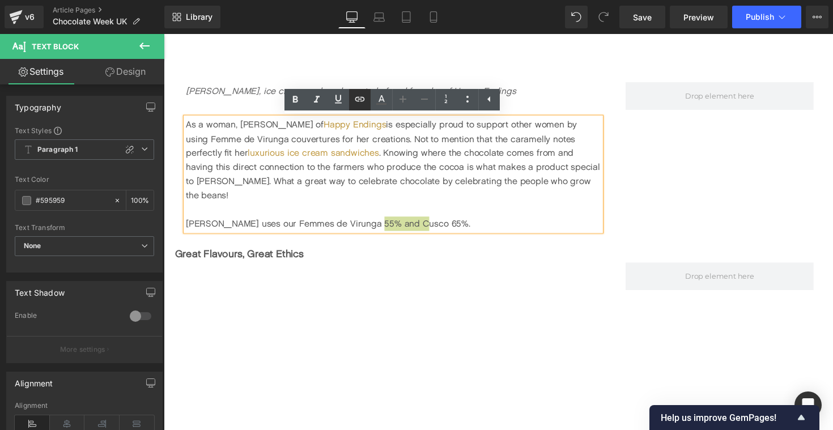
click at [353, 101] on icon at bounding box center [360, 99] width 14 height 14
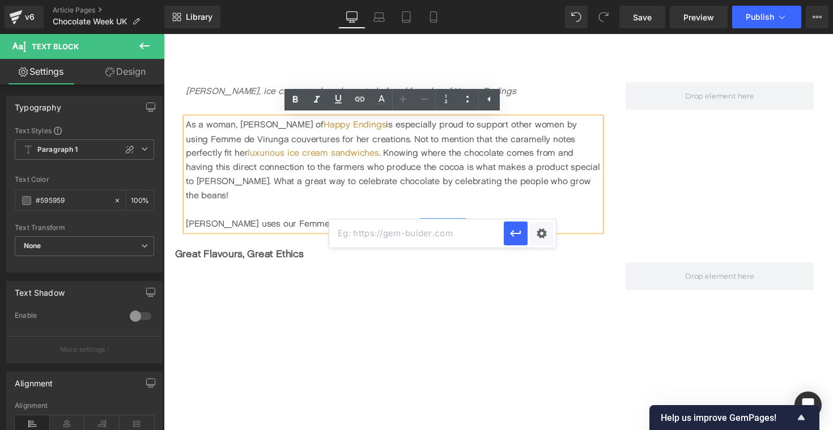
click at [442, 228] on input "text" at bounding box center [416, 233] width 175 height 28
paste input "https://originalbeans.com/products/cusco-65"
type input "https://originalbeans.com/products/cusco-65"
click at [540, 0] on div "Text Color Highlight Color #333333 Edit or remove link: Edit - Unlink - Cancel …" at bounding box center [416, 0] width 833 height 0
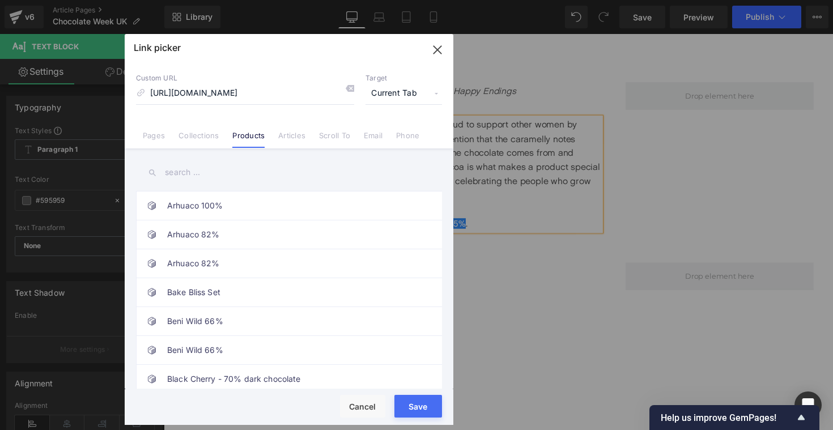
click at [396, 95] on span "Current Tab" at bounding box center [404, 94] width 77 height 22
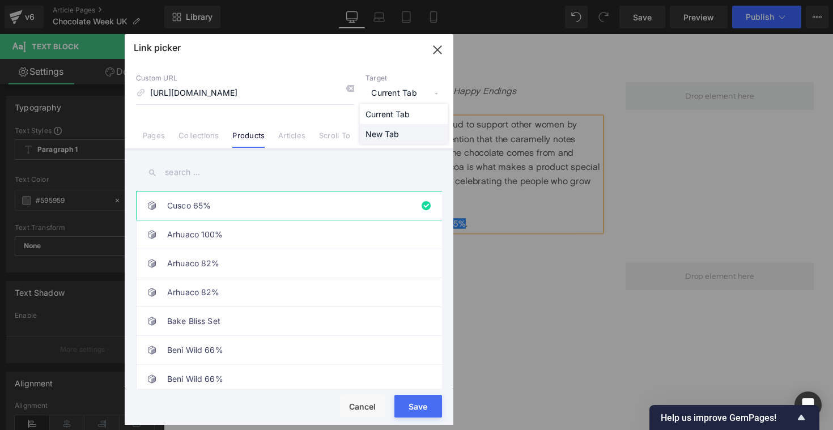
click at [387, 130] on li "New Tab" at bounding box center [404, 134] width 88 height 20
click at [416, 403] on button "Save" at bounding box center [419, 406] width 48 height 23
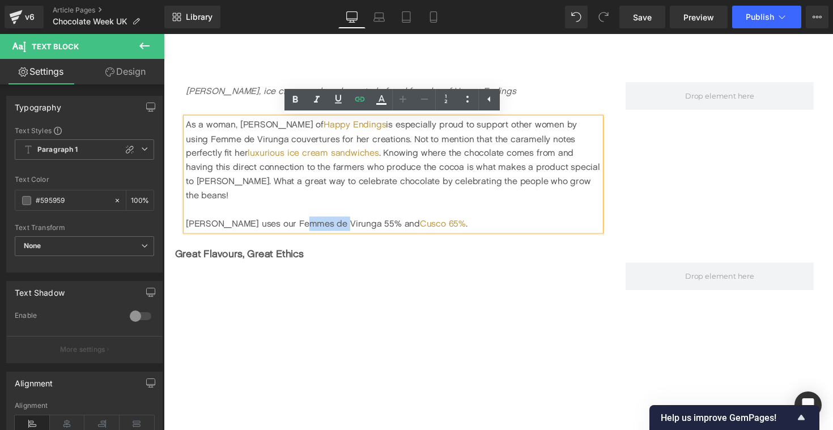
drag, startPoint x: 299, startPoint y: 213, endPoint x: 324, endPoint y: 214, distance: 25.0
click at [326, 223] on span "Terri uses our Femmes de Virunga 55% and Cusco 65% ." at bounding box center [330, 228] width 289 height 11
drag, startPoint x: 245, startPoint y: 213, endPoint x: 347, endPoint y: 211, distance: 101.5
click at [347, 223] on span "Terri uses our Femmes de Virunga 55% and Cusco 65% ." at bounding box center [330, 228] width 289 height 11
click at [359, 96] on icon at bounding box center [360, 99] width 14 height 14
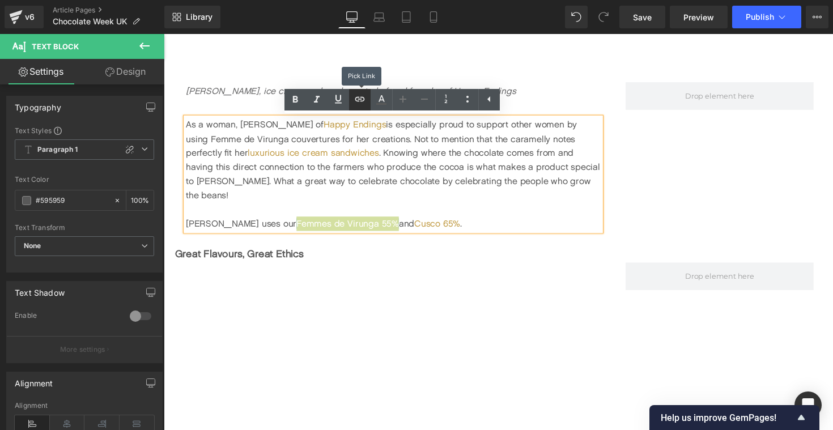
scroll to position [0, 0]
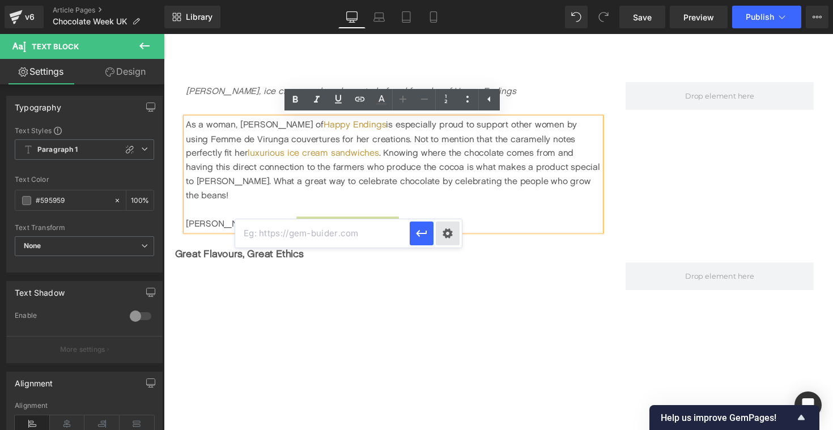
click at [451, 0] on div "Text Color Highlight Color #333333 Edit or remove link: Edit - Unlink - Cancel …" at bounding box center [416, 0] width 833 height 0
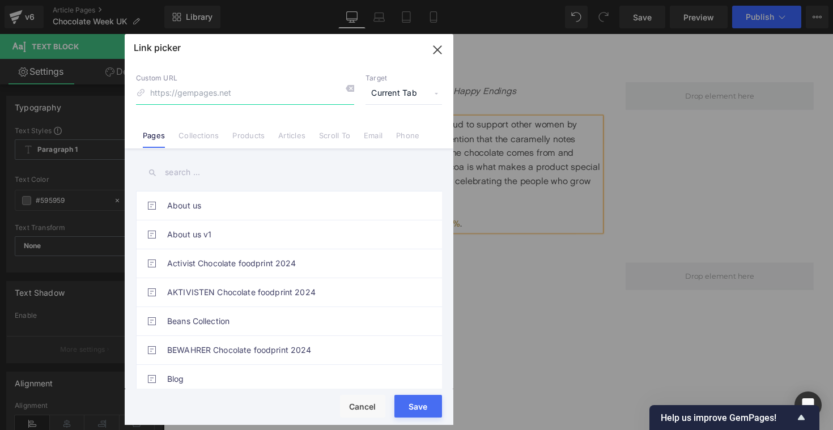
paste input "https://originalbeans.com/products/femmes-de-virunga-55-couverture"
type input "https://originalbeans.com/products/femmes-de-virunga-55-couverture"
click at [396, 91] on span "Current Tab" at bounding box center [404, 94] width 77 height 22
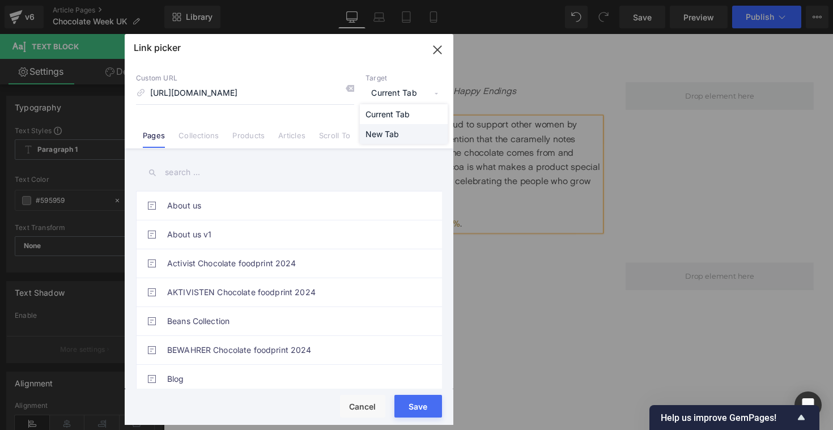
click at [388, 131] on li "New Tab" at bounding box center [404, 134] width 88 height 20
click at [415, 401] on button "Save" at bounding box center [419, 406] width 48 height 23
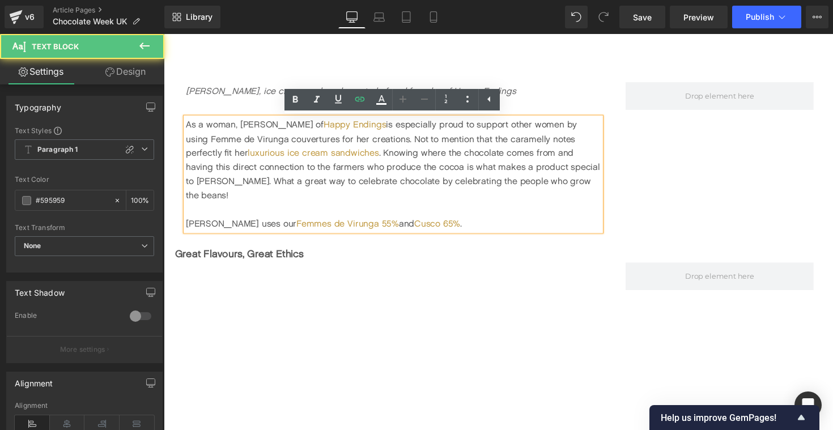
click at [260, 207] on div at bounding box center [398, 214] width 425 height 15
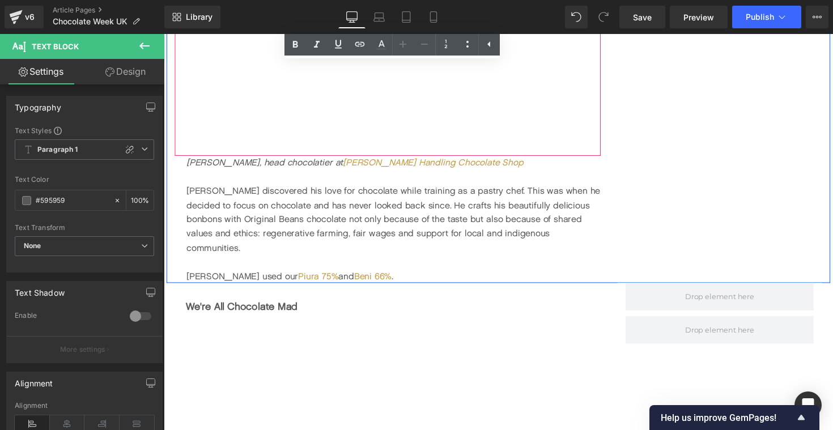
scroll to position [2411, 0]
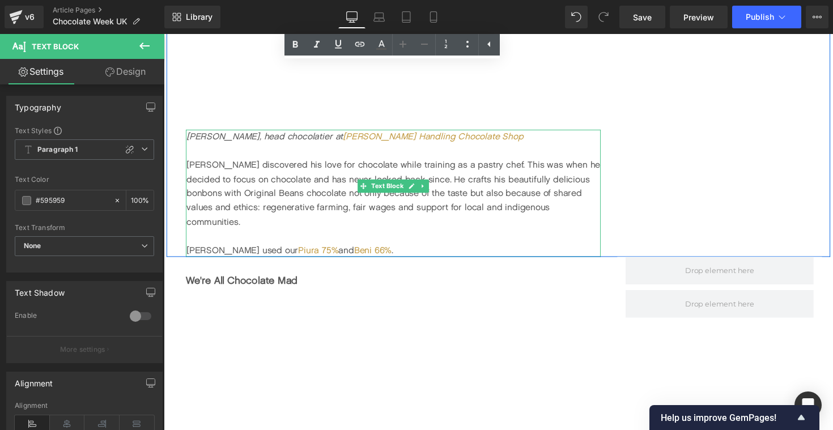
click at [227, 248] on div "[PERSON_NAME] used our Piura 75% and Beni 66% ." at bounding box center [399, 255] width 425 height 15
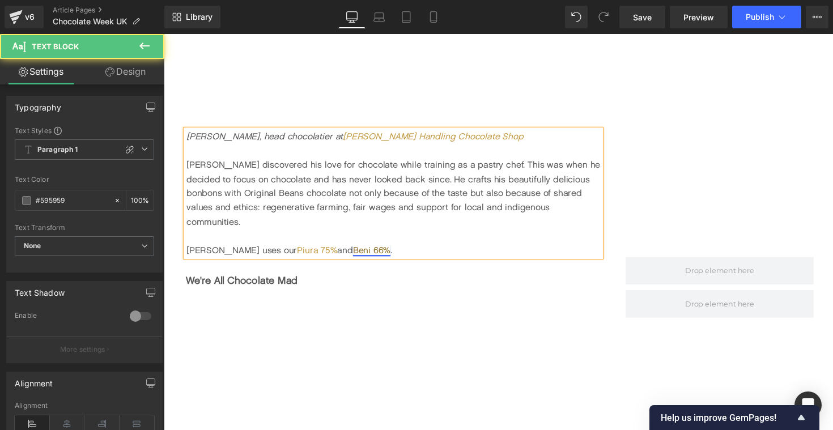
click at [358, 250] on link "Beni 66%" at bounding box center [377, 255] width 39 height 11
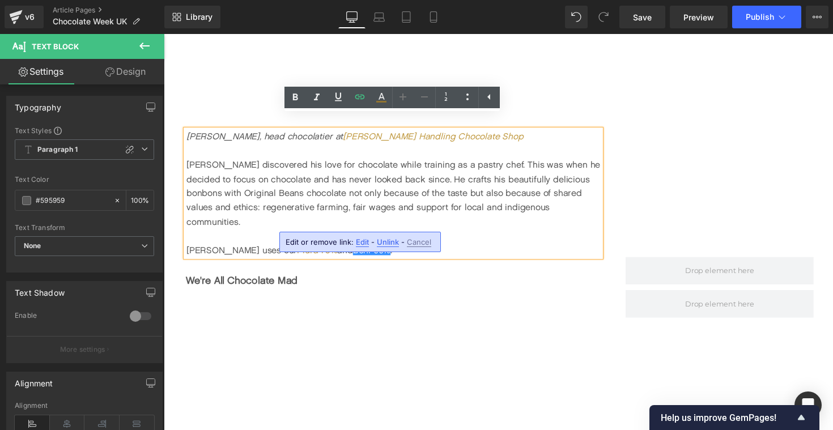
click at [364, 242] on span "Edit" at bounding box center [362, 242] width 13 height 10
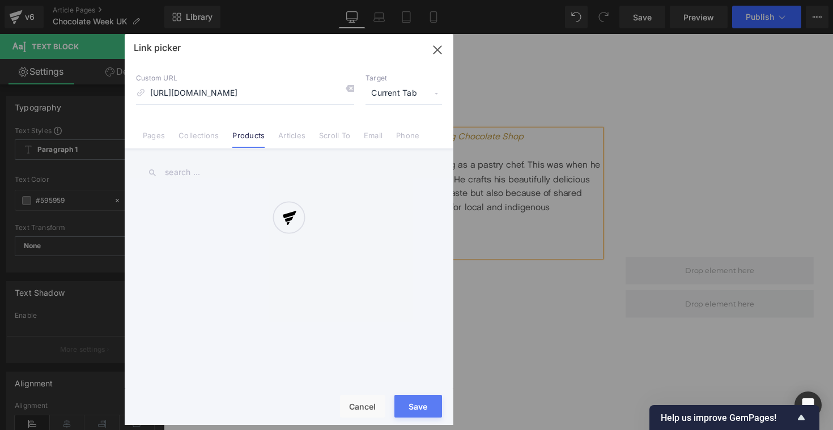
click at [473, 0] on div "Text Color Highlight Color #333333 Edit or remove link: Edit - Unlink - Cancel …" at bounding box center [416, 0] width 833 height 0
click at [401, 101] on div at bounding box center [289, 229] width 329 height 391
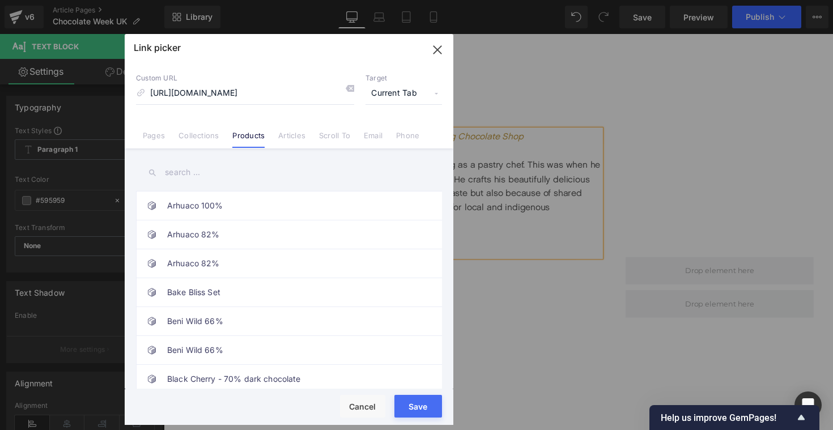
click at [403, 96] on span "Current Tab" at bounding box center [404, 94] width 77 height 22
click at [389, 138] on li "New Tab" at bounding box center [404, 134] width 88 height 20
click at [423, 406] on button "Save" at bounding box center [419, 406] width 48 height 23
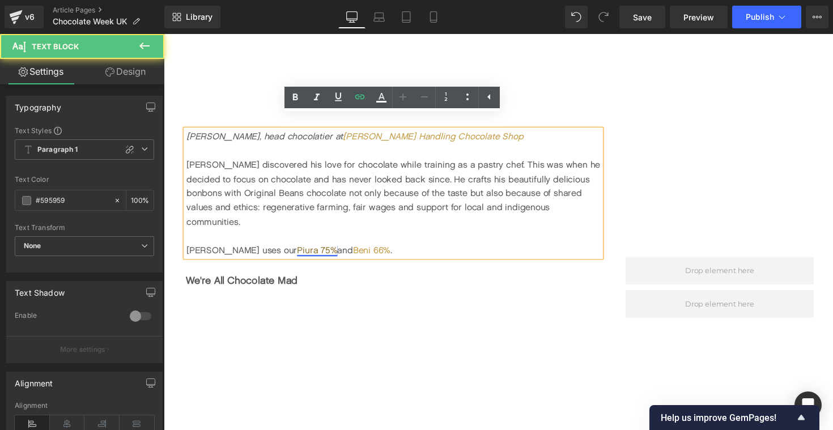
click at [300, 250] on link "Piura 75%" at bounding box center [320, 255] width 41 height 11
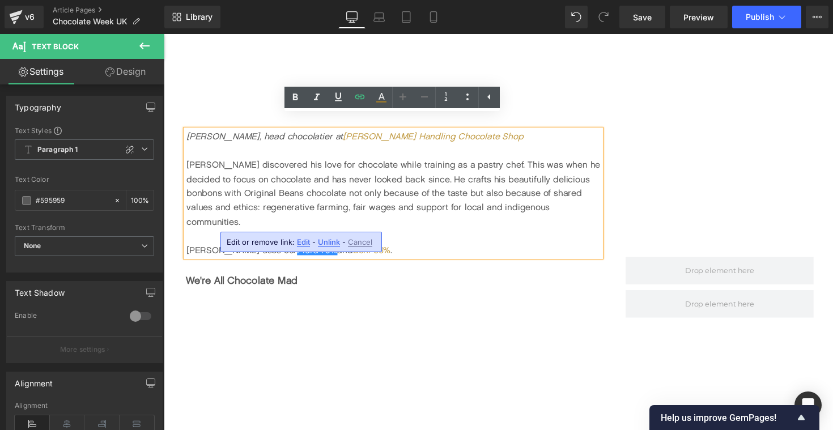
click at [297, 236] on div "Edit or remove link: Edit - Unlink - Cancel" at bounding box center [301, 242] width 162 height 20
click at [298, 239] on span "Edit" at bounding box center [303, 242] width 13 height 10
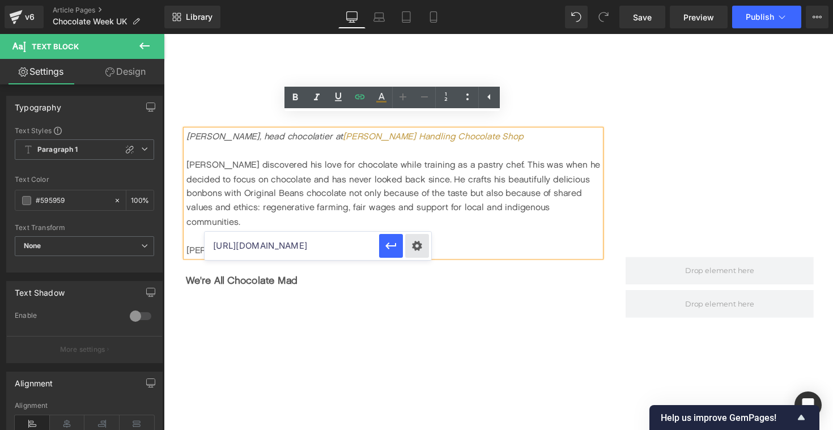
click at [414, 0] on div "Text Color Highlight Color #333333 Edit or remove link: Edit - Unlink - Cancel …" at bounding box center [416, 0] width 833 height 0
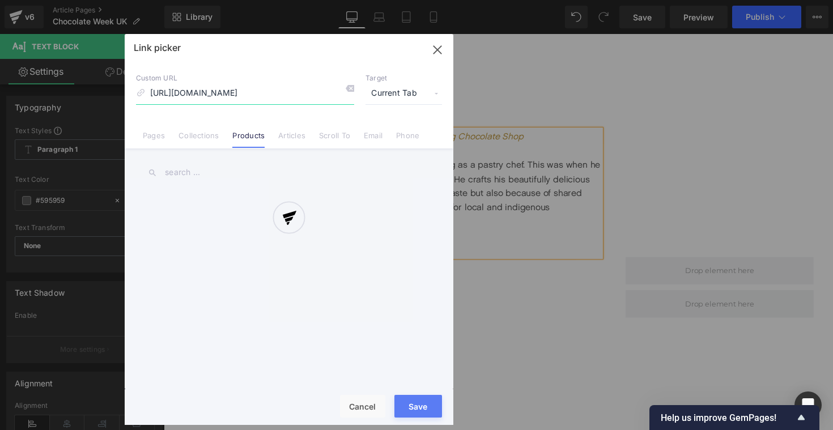
scroll to position [0, 12]
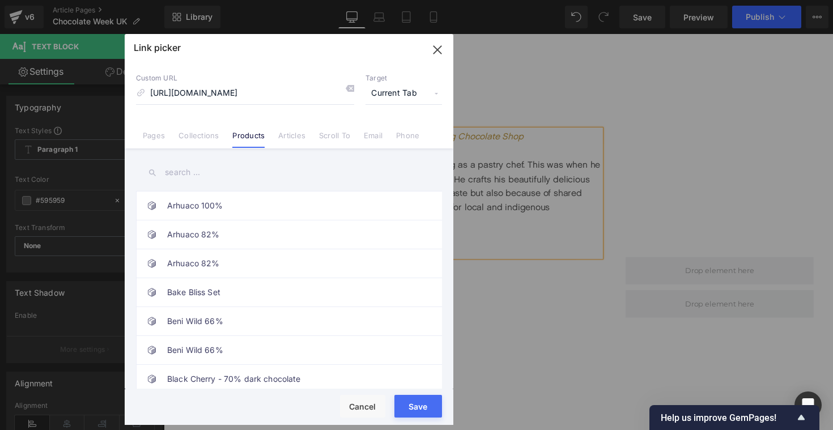
click at [394, 93] on span "Current Tab" at bounding box center [404, 94] width 77 height 22
click at [389, 133] on li "New Tab" at bounding box center [404, 134] width 88 height 20
click at [412, 406] on button "Save" at bounding box center [419, 406] width 48 height 23
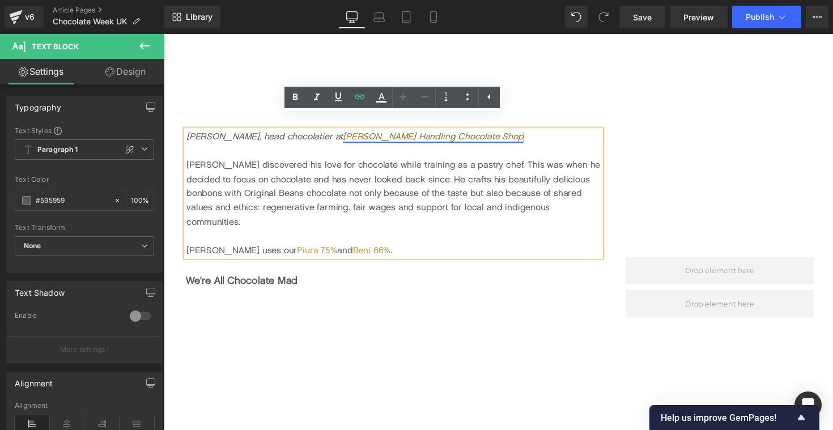
click at [352, 134] on link "[PERSON_NAME] Handling Chocolate Shop" at bounding box center [439, 139] width 185 height 11
click at [431, 143] on span "Edit" at bounding box center [434, 143] width 13 height 10
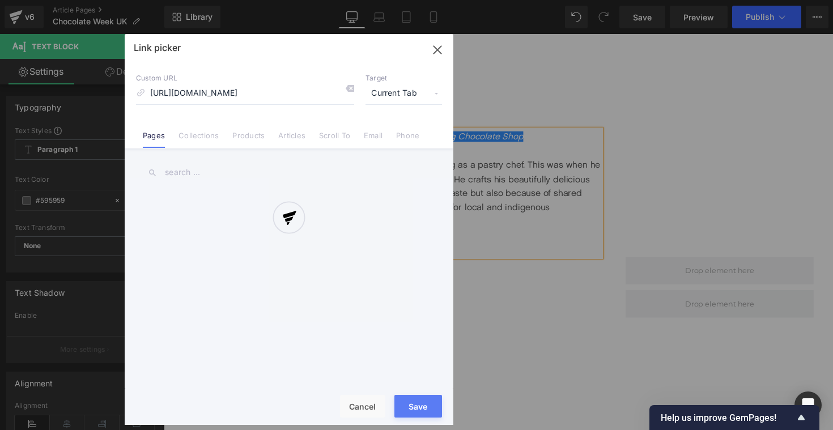
click at [545, 0] on div "Text Color Highlight Color #333333 Edit or remove link: Edit - Unlink - Cancel …" at bounding box center [416, 0] width 833 height 0
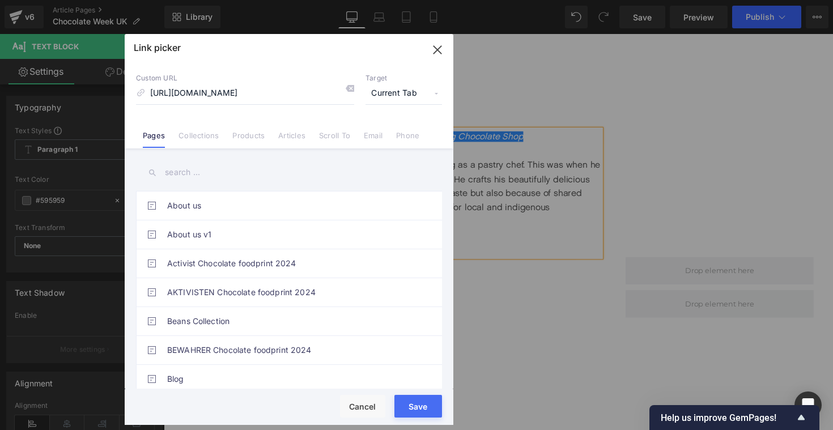
click at [388, 94] on span "Current Tab" at bounding box center [404, 94] width 77 height 22
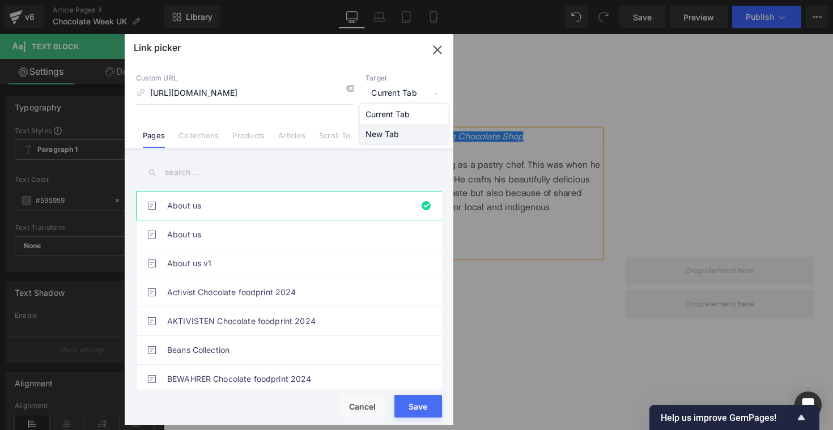
click at [389, 132] on li "New Tab" at bounding box center [404, 134] width 88 height 20
click at [414, 397] on button "Save" at bounding box center [419, 406] width 48 height 23
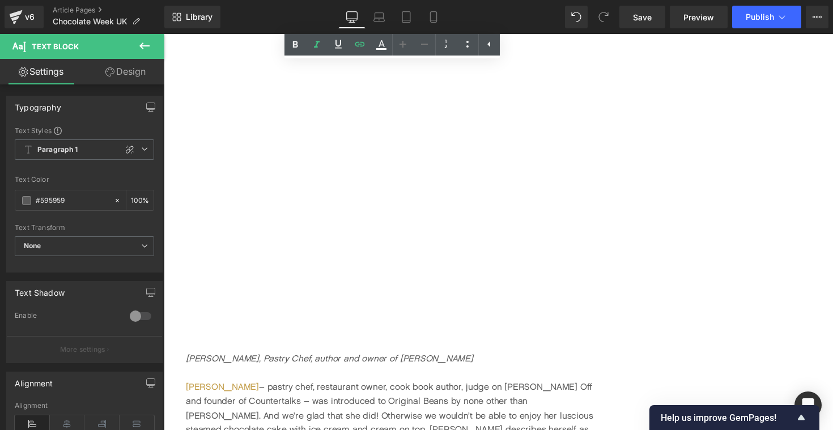
scroll to position [3142, 0]
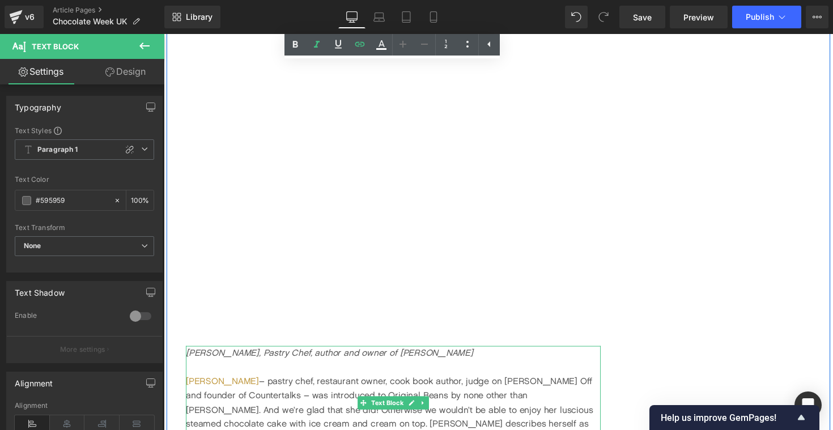
click at [206, 384] on link "[PERSON_NAME]" at bounding box center [223, 389] width 75 height 11
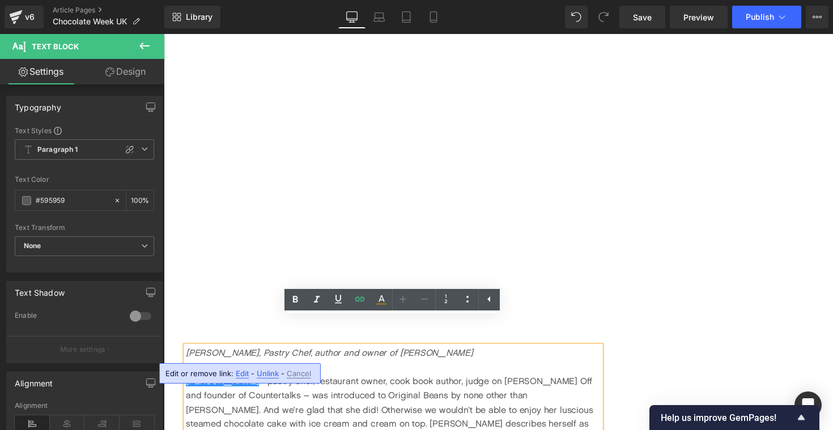
click at [243, 375] on span "Edit" at bounding box center [242, 374] width 13 height 10
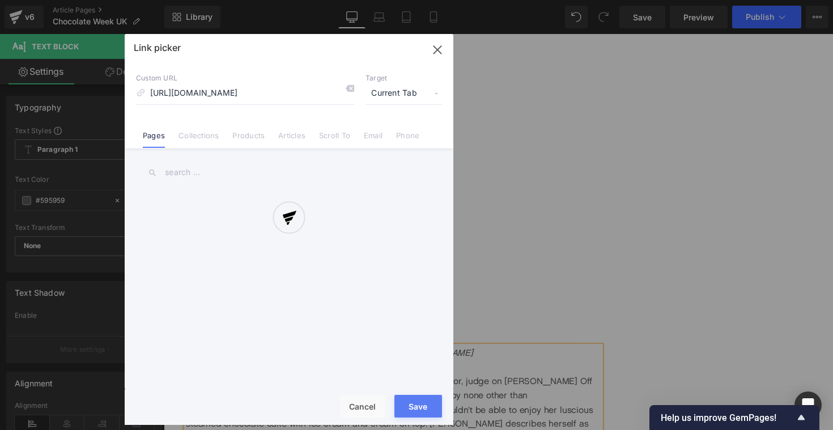
click at [398, 0] on div "Vimeo You are previewing how the will restyle your page. You can not edit Eleme…" at bounding box center [416, 0] width 833 height 0
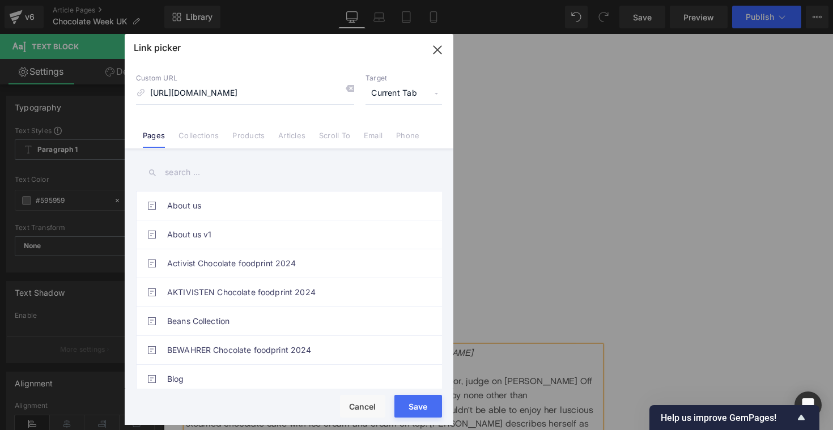
click at [406, 91] on span "Current Tab" at bounding box center [404, 94] width 77 height 22
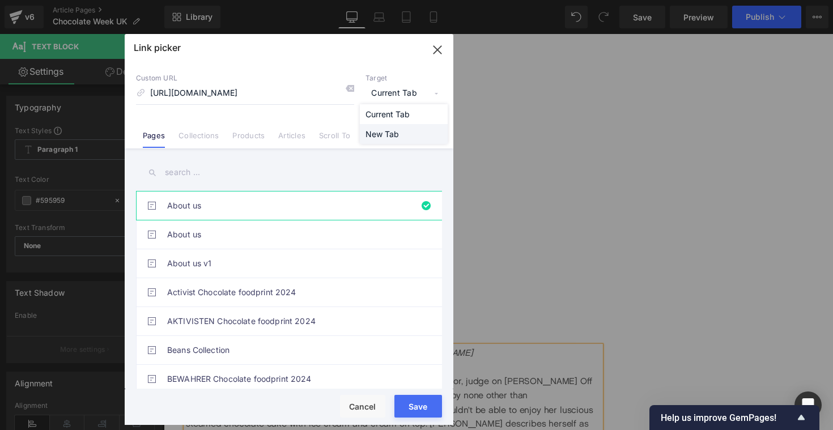
click at [394, 135] on li "New Tab" at bounding box center [404, 134] width 88 height 20
click at [420, 402] on button "Save" at bounding box center [419, 406] width 48 height 23
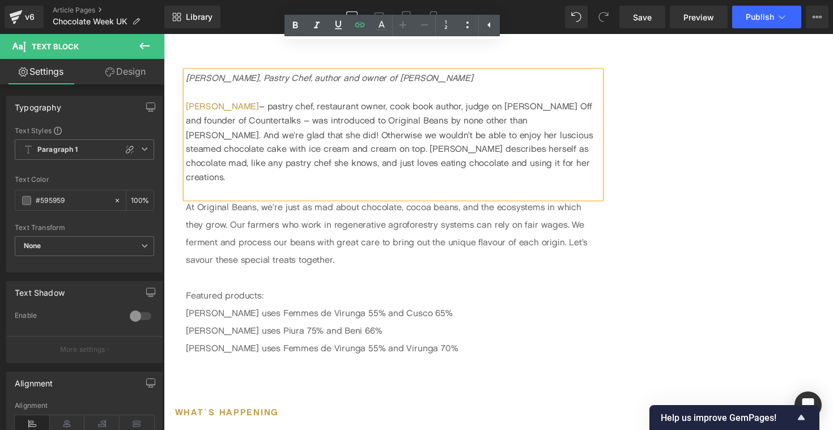
scroll to position [3425, 0]
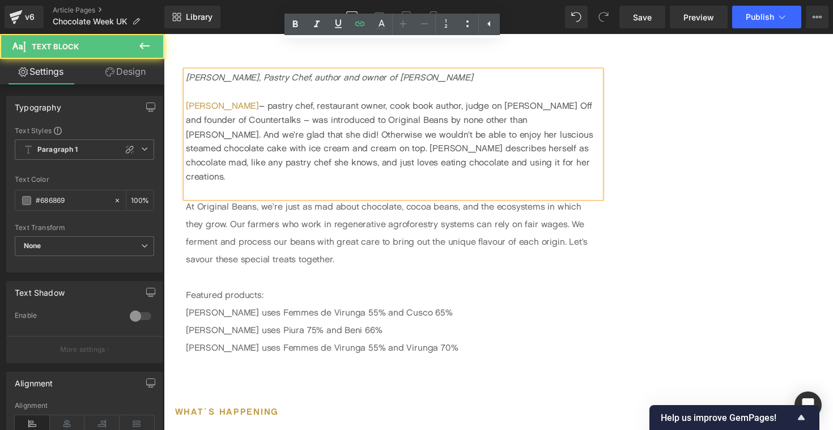
drag, startPoint x: 432, startPoint y: 313, endPoint x: 172, endPoint y: 265, distance: 265.0
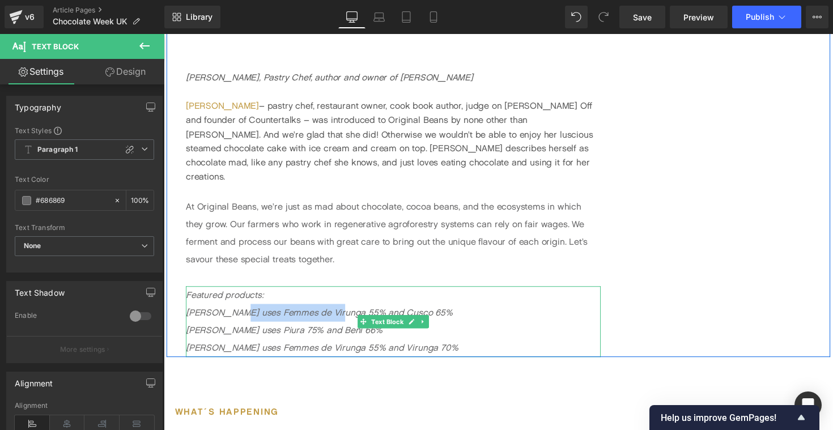
drag, startPoint x: 230, startPoint y: 278, endPoint x: 334, endPoint y: 277, distance: 103.7
click at [334, 296] on icon "Featured products: Terri uses Femmes de Virunga 55% and Cusco 65%" at bounding box center [322, 310] width 273 height 29
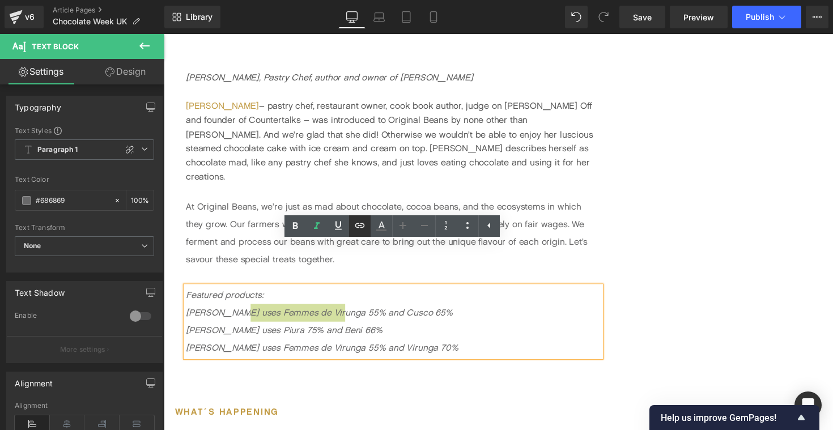
click at [365, 227] on icon at bounding box center [360, 226] width 14 height 14
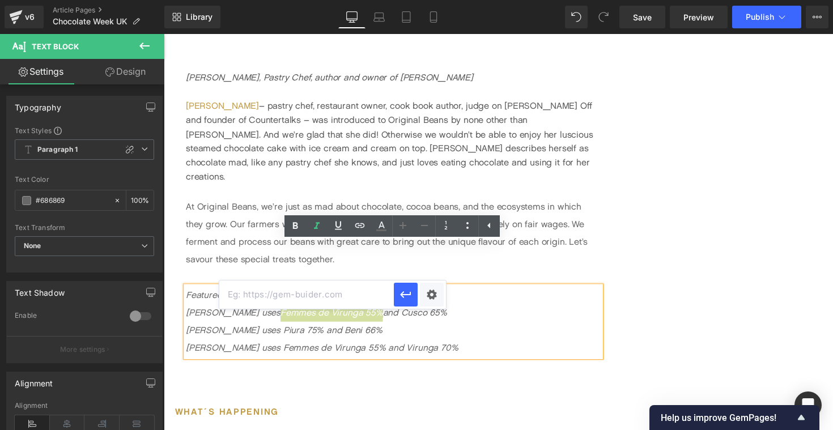
click at [281, 303] on input "text" at bounding box center [306, 295] width 175 height 28
paste input "https://originalbeans.com/products/femmes-de-virunga-55-couverture"
type input "https://originalbeans.com/products/femmes-de-virunga-55-couverture"
click at [425, 0] on div "Text Color Highlight Color #333333 Edit or remove link: Edit - Unlink - Cancel …" at bounding box center [416, 0] width 833 height 0
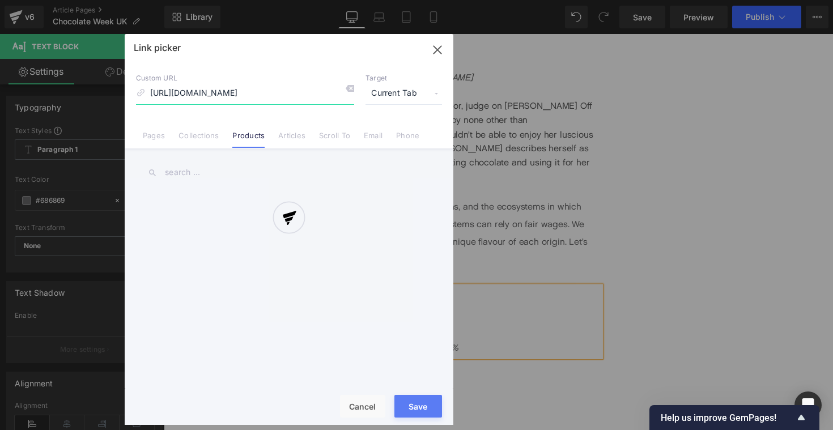
scroll to position [0, 69]
click at [413, 93] on div at bounding box center [289, 229] width 329 height 391
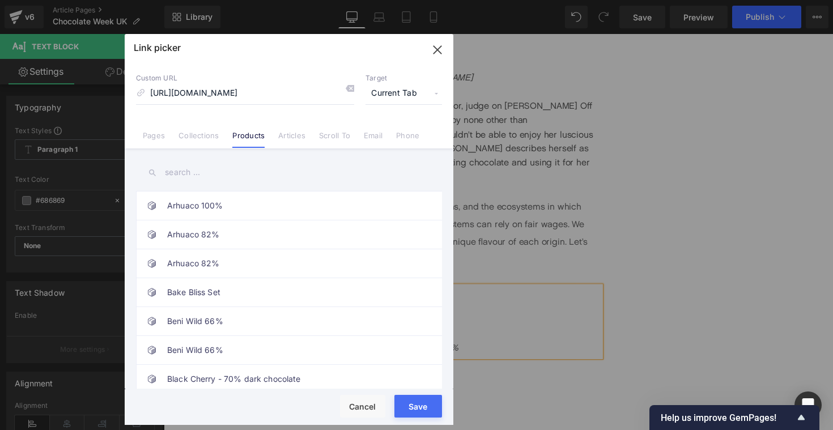
click at [406, 95] on span "Current Tab" at bounding box center [404, 94] width 77 height 22
click at [397, 132] on li "New Tab" at bounding box center [404, 134] width 88 height 20
click at [415, 407] on button "Save" at bounding box center [419, 406] width 48 height 23
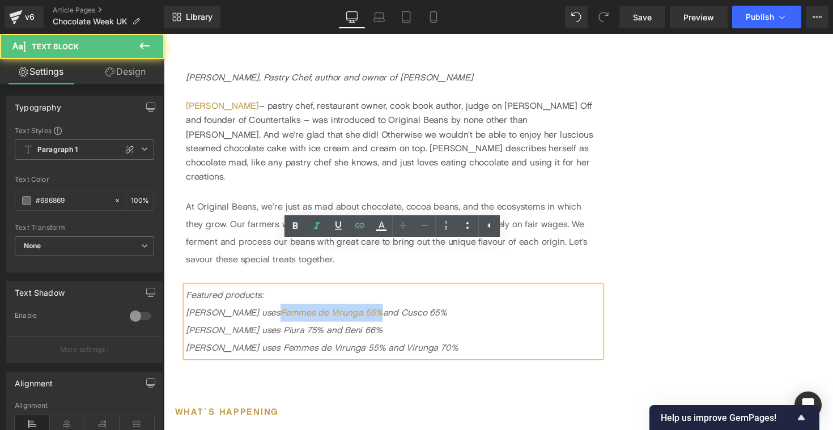
drag, startPoint x: 355, startPoint y: 277, endPoint x: 408, endPoint y: 277, distance: 53.3
click at [408, 292] on p "Featured products: Terri uses Femmes de Virunga 55% and Cusco 65%" at bounding box center [398, 310] width 425 height 36
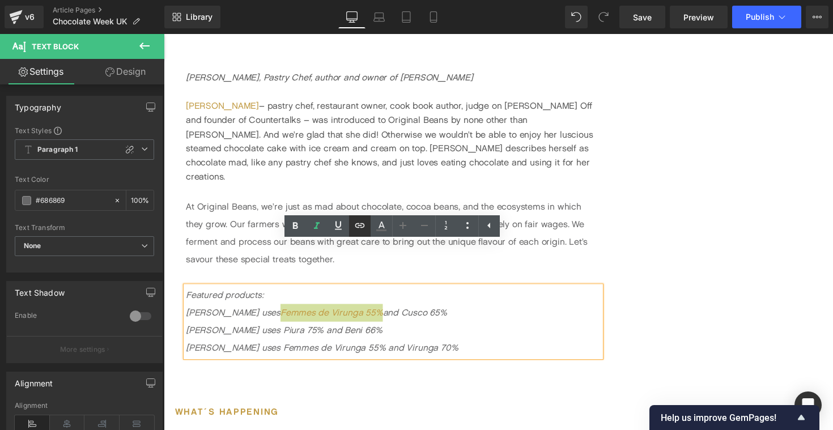
click at [353, 223] on icon at bounding box center [360, 226] width 14 height 14
click at [409, 297] on input "text" at bounding box center [400, 295] width 175 height 28
paste input "https://originalbeans.com/products/femmes-de-virunga-55-couverture"
type input "https://originalbeans.com/products/femmes-de-virunga-55-couverture"
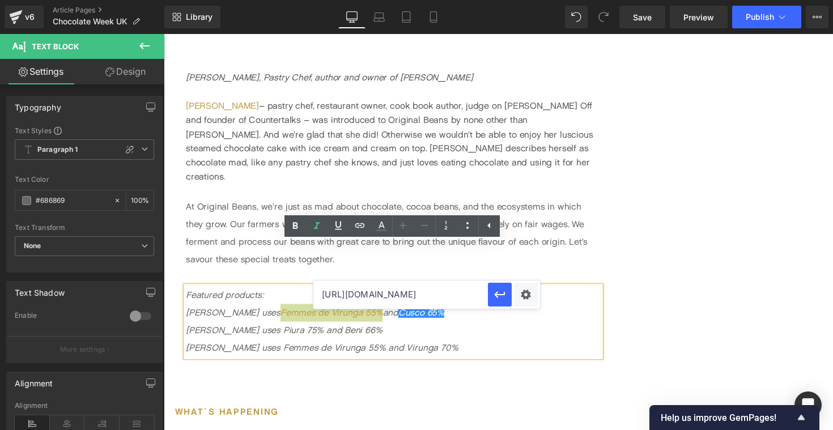
scroll to position [0, 140]
click at [421, 295] on input "https://originalbeans.com/products/femmes-de-virunga-55-couverture" at bounding box center [400, 295] width 175 height 28
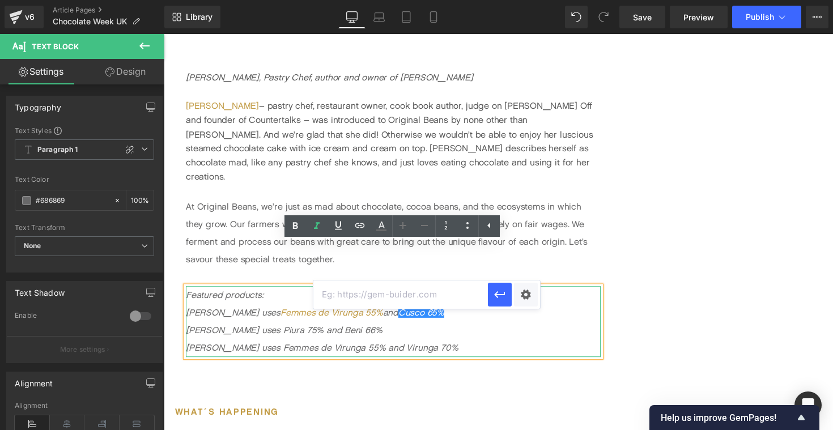
click at [255, 350] on icon "Ravneet uses Femmes de Virunga 55% and Virunga 70%" at bounding box center [325, 355] width 279 height 11
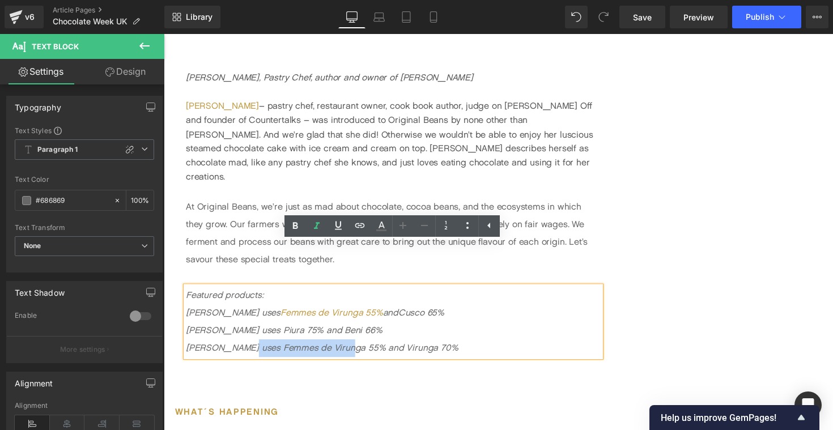
drag, startPoint x: 247, startPoint y: 315, endPoint x: 350, endPoint y: 317, distance: 103.8
click at [350, 350] on icon "Ravneet uses Femmes de Virunga 55% and Virunga 70%" at bounding box center [325, 355] width 279 height 11
click at [361, 224] on icon at bounding box center [360, 226] width 14 height 14
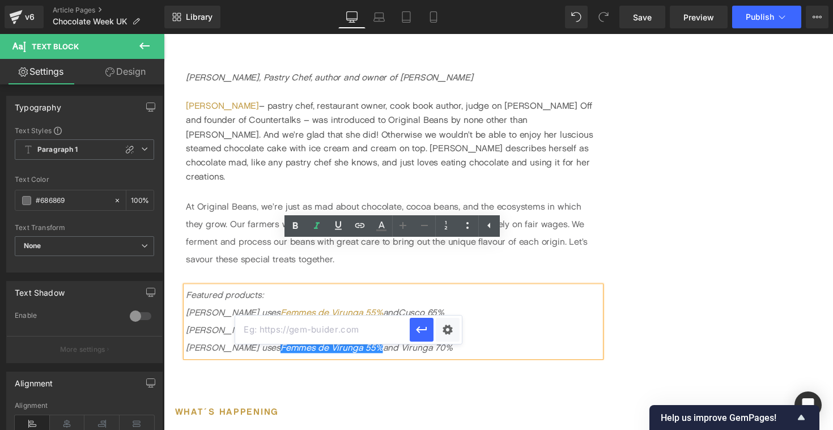
click at [336, 333] on input "text" at bounding box center [322, 330] width 175 height 28
paste input "https://originalbeans.com/products/femmes-de-virunga-55-couverture"
type input "https://originalbeans.com/products/femmes-de-virunga-55-couverture"
click at [449, 0] on div "Text Color Highlight Color #333333 Edit or remove link: Edit - Unlink - Cancel …" at bounding box center [416, 0] width 833 height 0
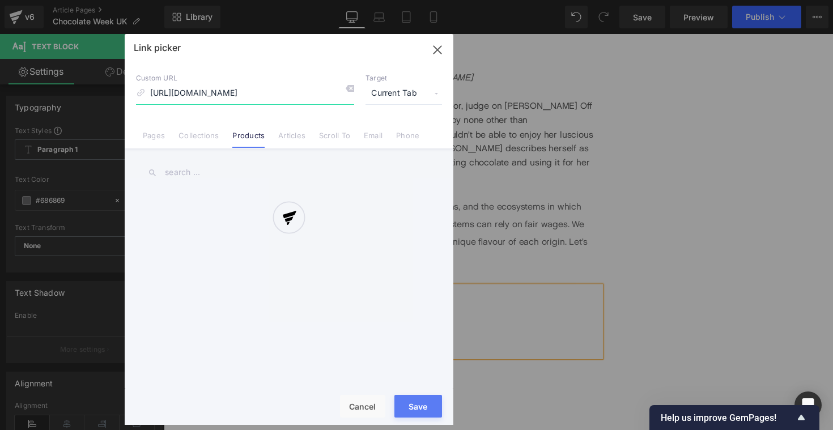
scroll to position [0, 69]
click at [393, 95] on div at bounding box center [289, 229] width 329 height 391
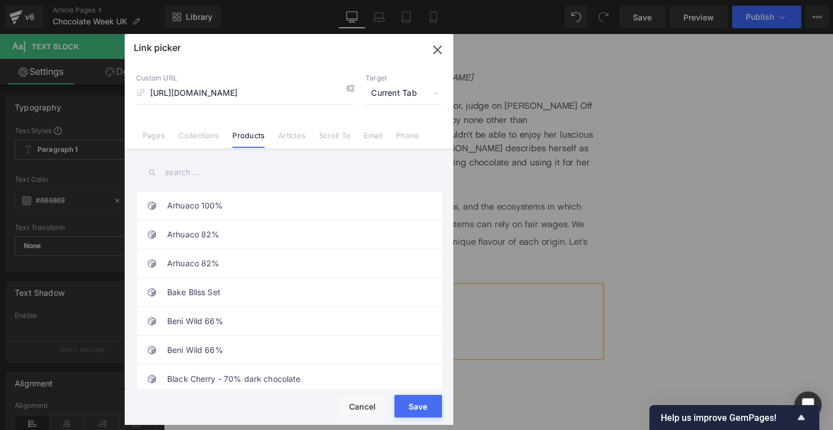
click at [393, 95] on span "Current Tab" at bounding box center [404, 94] width 77 height 22
click at [386, 141] on li "New Tab" at bounding box center [404, 134] width 88 height 20
click at [419, 401] on button "Save" at bounding box center [419, 406] width 48 height 23
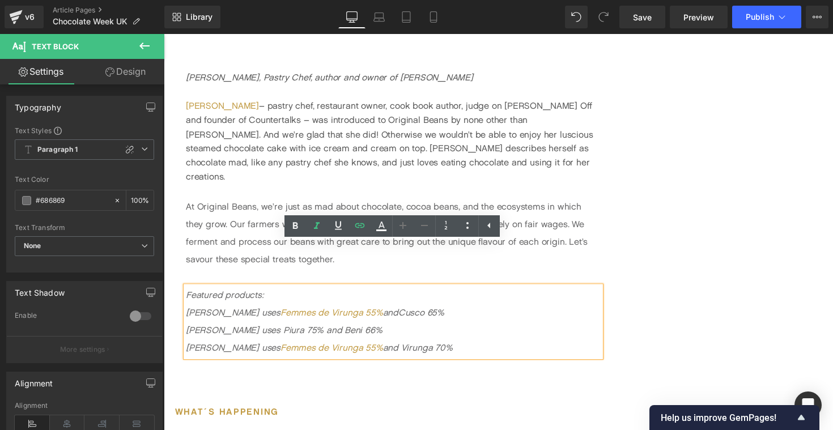
drag, startPoint x: 371, startPoint y: 311, endPoint x: 422, endPoint y: 311, distance: 50.5
click at [422, 350] on icon "Ravneet uses Femmes de Virunga 55% and Virunga 70%" at bounding box center [322, 355] width 273 height 11
click at [361, 227] on icon at bounding box center [360, 226] width 14 height 14
click at [407, 333] on input "text" at bounding box center [419, 330] width 175 height 28
paste input "https://originalbeans.com/products/virunga-70-couverture"
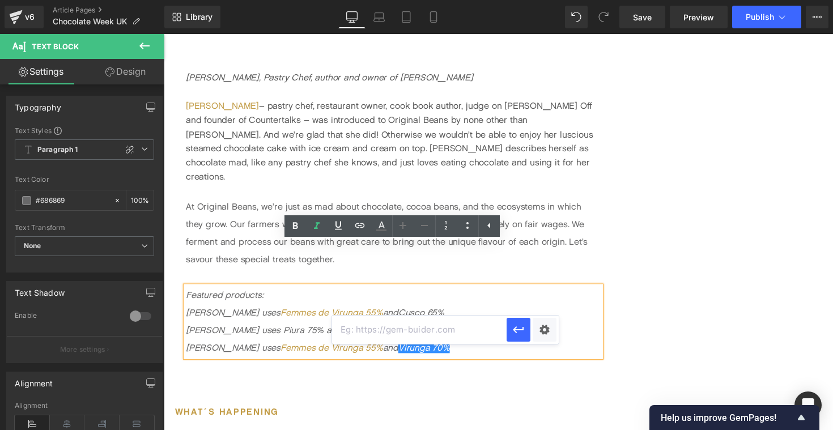
type input "https://originalbeans.com/products/virunga-70-couverture"
click at [538, 0] on div "Text Color Highlight Color #333333 Edit or remove link: Edit - Unlink - Cancel …" at bounding box center [416, 0] width 833 height 0
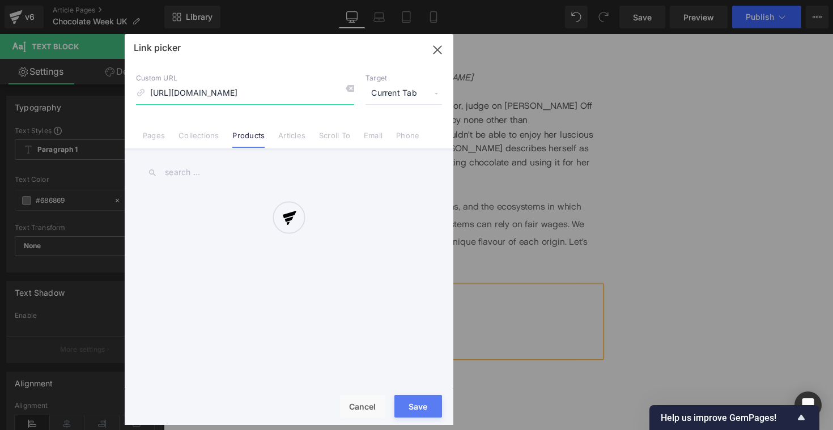
scroll to position [0, 22]
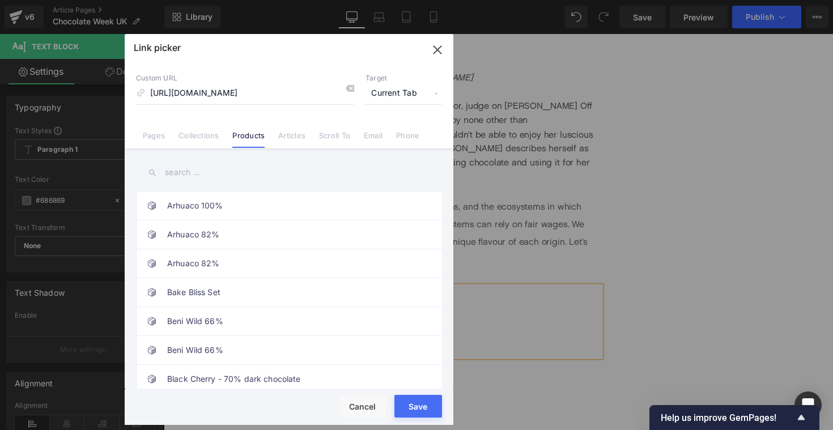
click at [389, 91] on span "Current Tab" at bounding box center [404, 94] width 77 height 22
click at [382, 136] on li "New Tab" at bounding box center [404, 134] width 88 height 20
click at [421, 405] on button "Save" at bounding box center [419, 406] width 48 height 23
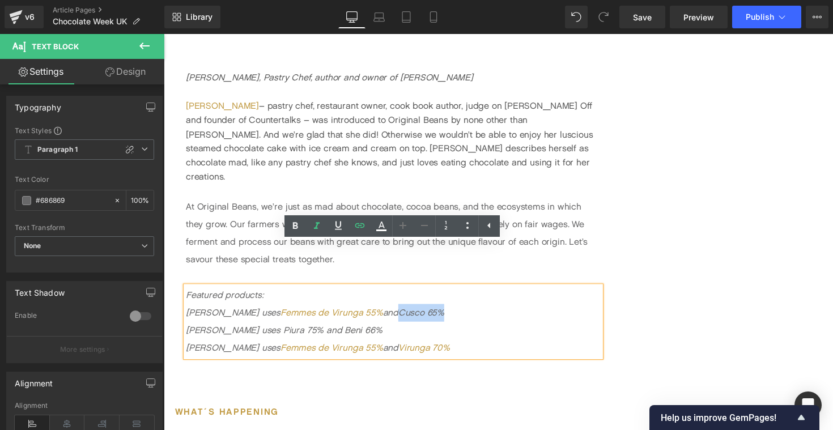
drag, startPoint x: 355, startPoint y: 275, endPoint x: 398, endPoint y: 275, distance: 43.1
click at [398, 296] on icon "Featured products: Terri uses Femmes de Virunga 55% and Cusco 65%" at bounding box center [318, 310] width 265 height 29
click at [363, 226] on icon at bounding box center [360, 225] width 10 height 5
click at [385, 300] on input "text" at bounding box center [400, 295] width 175 height 28
paste input "https://originalbeans.com/products/cusco-65"
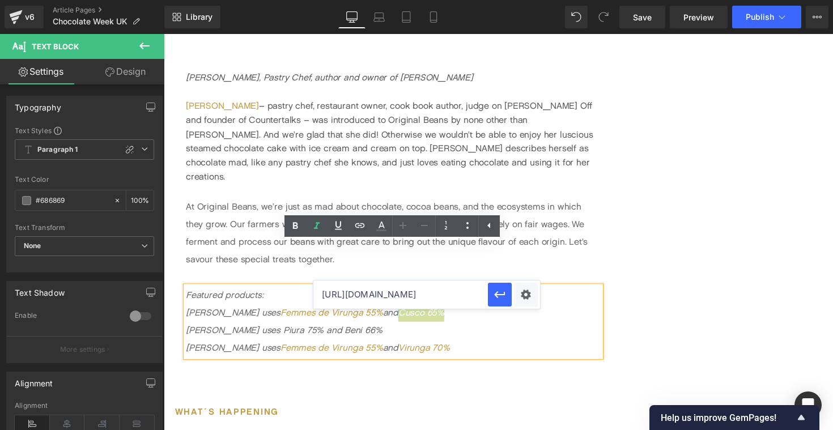
scroll to position [0, 33]
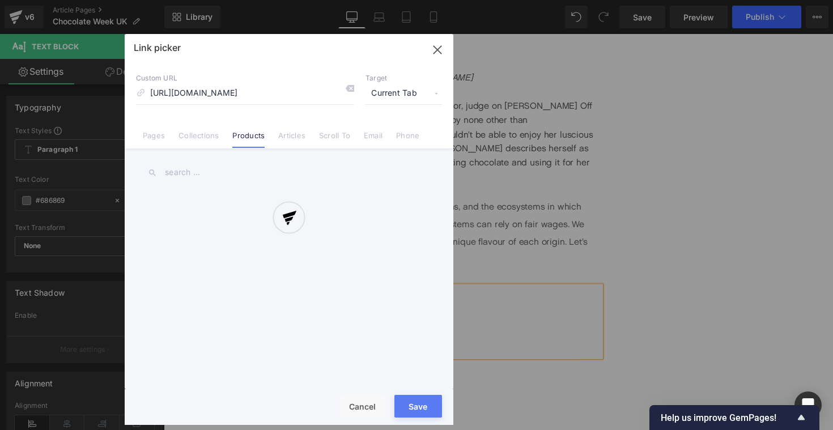
click at [528, 0] on div "Text Color Highlight Color #333333 Edit or remove link: Edit - Unlink - Cancel …" at bounding box center [416, 0] width 833 height 0
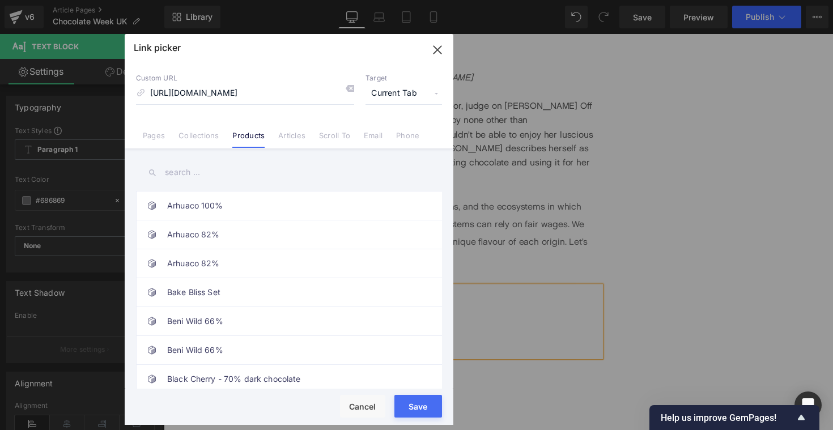
click at [396, 96] on span "Current Tab" at bounding box center [404, 94] width 77 height 22
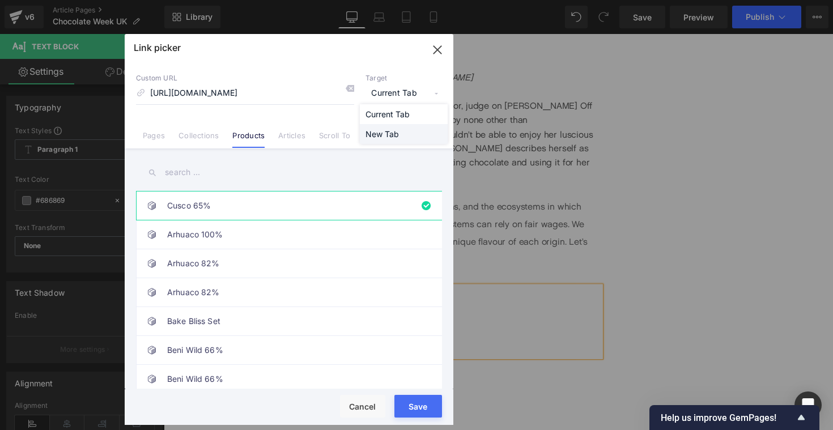
click at [387, 132] on li "New Tab" at bounding box center [404, 134] width 88 height 20
click at [423, 403] on button "Save" at bounding box center [419, 406] width 48 height 23
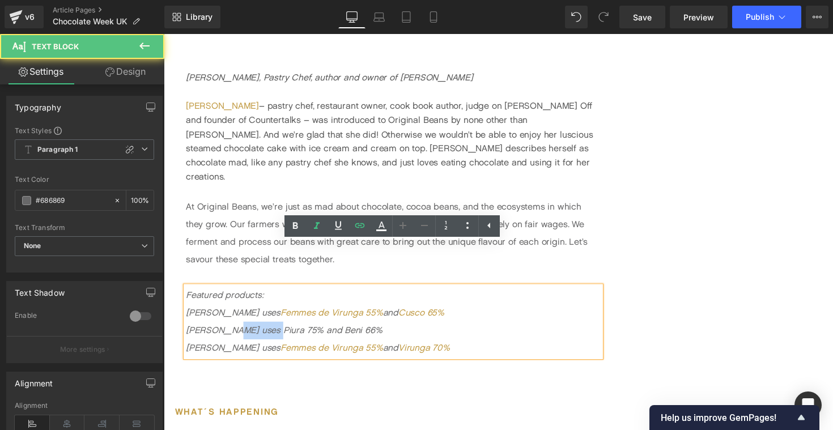
drag, startPoint x: 230, startPoint y: 294, endPoint x: 266, endPoint y: 294, distance: 36.3
click at [266, 332] on icon "Paul uses Piura 75% and Beni 66%" at bounding box center [286, 337] width 201 height 11
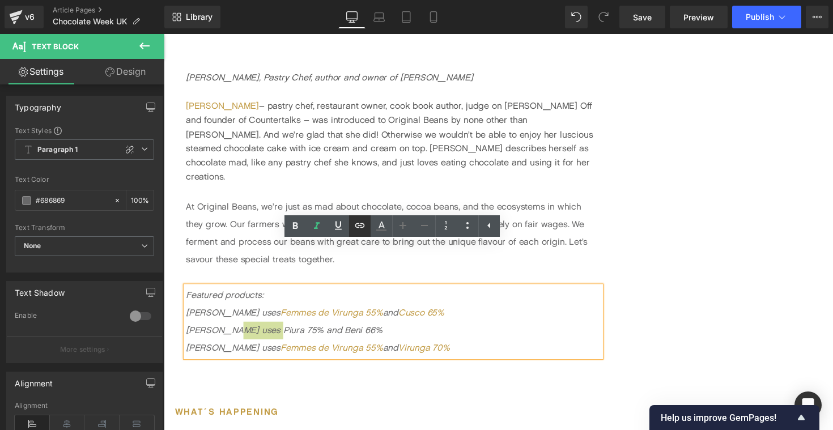
click at [361, 224] on icon at bounding box center [360, 226] width 14 height 14
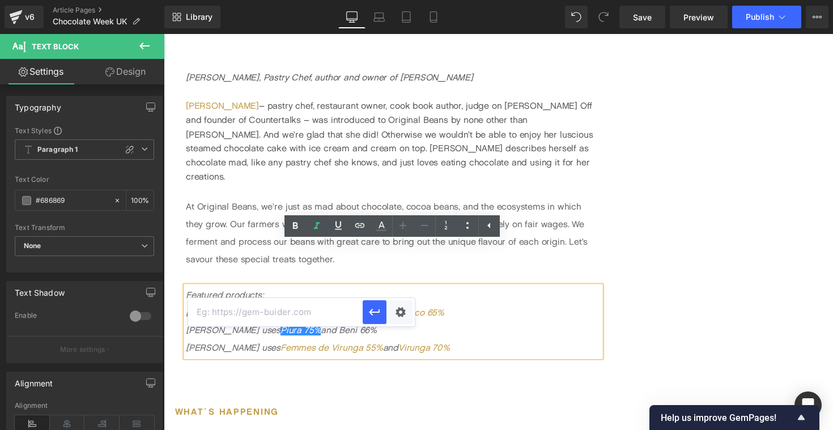
click at [302, 313] on input "text" at bounding box center [275, 312] width 175 height 28
paste input "[URL][DOMAIN_NAME]"
click at [401, 0] on div "Text Color Highlight Color #333333 Edit or remove link: Edit - Unlink - Cancel …" at bounding box center [416, 0] width 833 height 0
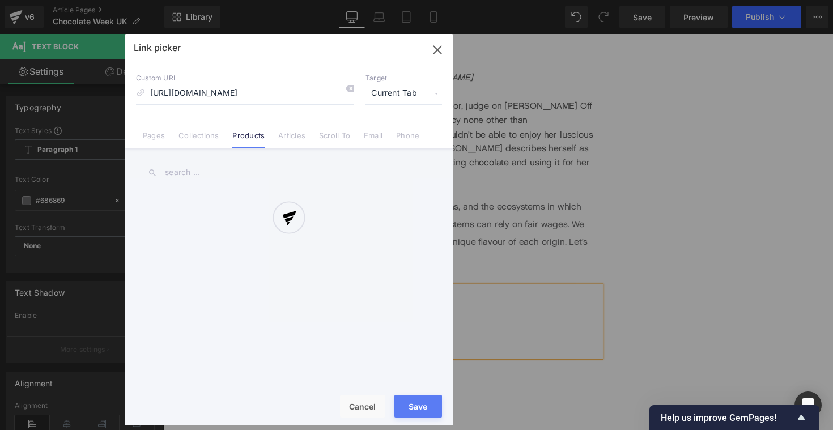
scroll to position [0, 0]
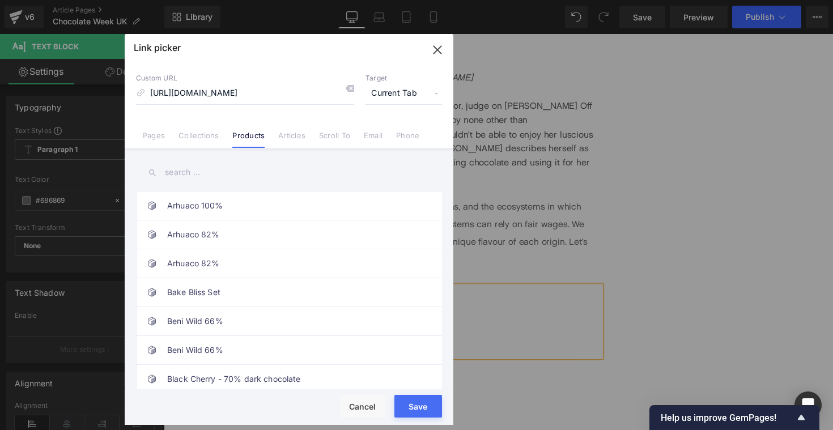
click at [407, 96] on span "Current Tab" at bounding box center [404, 94] width 77 height 22
click at [391, 133] on li "New Tab" at bounding box center [404, 134] width 88 height 20
click at [412, 409] on button "Save" at bounding box center [419, 406] width 48 height 23
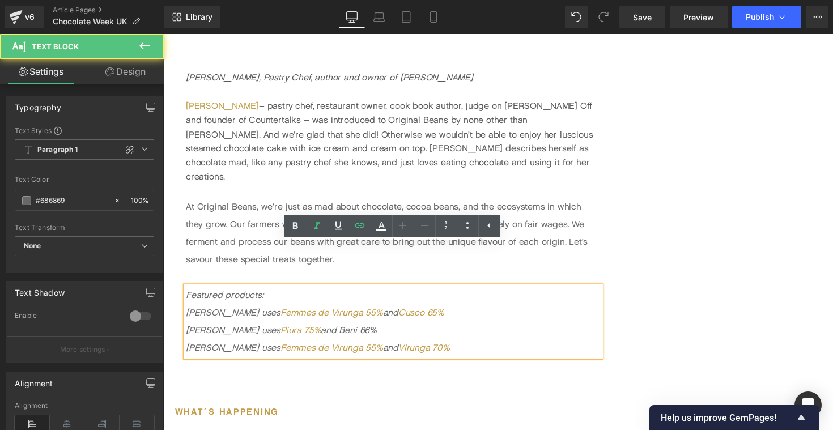
drag, startPoint x: 292, startPoint y: 296, endPoint x: 331, endPoint y: 294, distance: 39.1
click at [331, 329] on p "Paul uses Piura 75% and Beni 66%" at bounding box center [398, 338] width 425 height 18
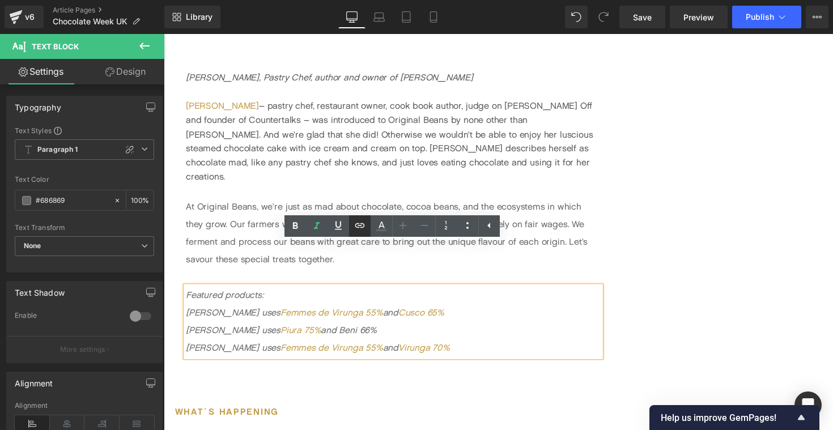
click at [364, 227] on icon at bounding box center [360, 226] width 14 height 14
click at [336, 316] on input "text" at bounding box center [334, 312] width 175 height 28
paste input "[URL][DOMAIN_NAME]"
type input "[URL][DOMAIN_NAME]"
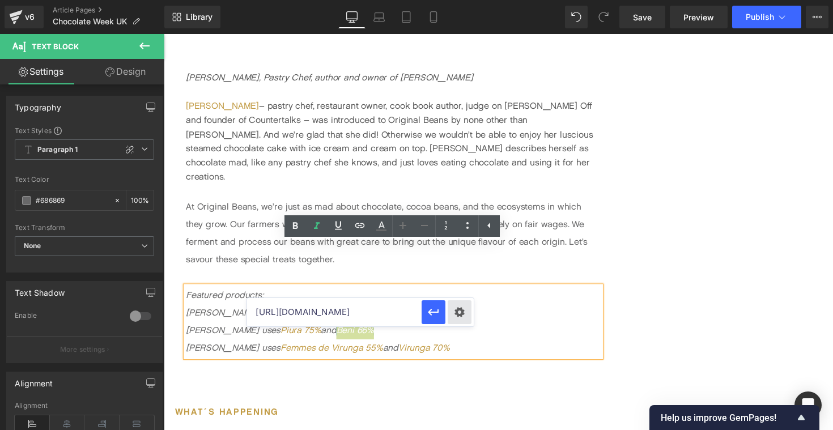
click at [456, 0] on div "Text Color Highlight Color #333333 Edit or remove link: Edit - Unlink - Cancel …" at bounding box center [416, 0] width 833 height 0
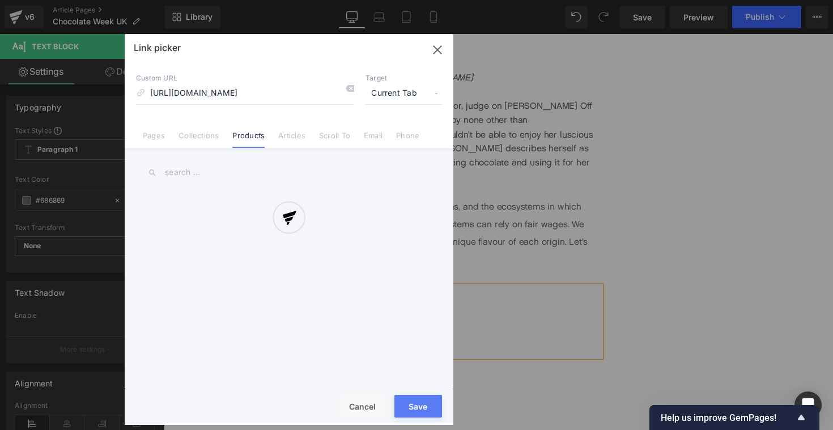
scroll to position [0, 29]
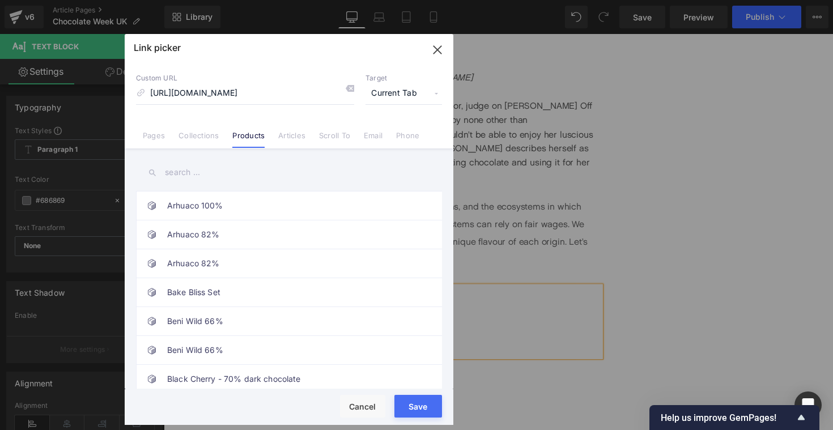
click at [391, 91] on span "Current Tab" at bounding box center [404, 94] width 77 height 22
click at [390, 135] on li "New Tab" at bounding box center [404, 134] width 88 height 20
click at [418, 408] on button "Save" at bounding box center [419, 406] width 48 height 23
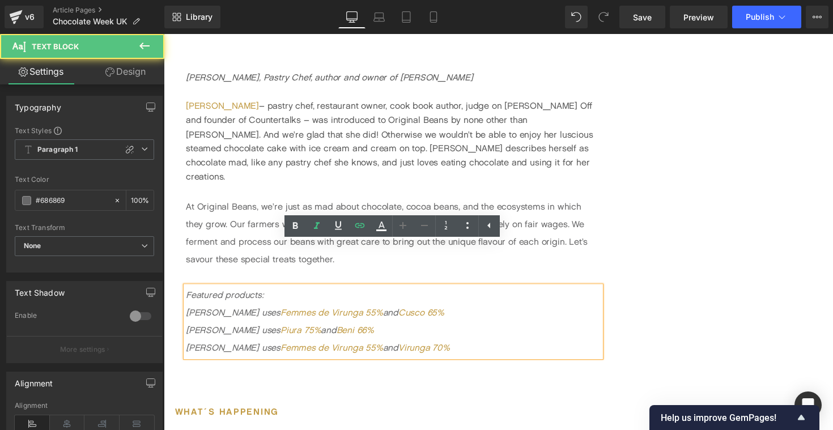
click at [400, 347] on p "Ravneet uses Femmes de Virunga 55% and Virunga 70%" at bounding box center [398, 356] width 425 height 18
drag, startPoint x: 338, startPoint y: 294, endPoint x: 230, endPoint y: 288, distance: 107.9
click at [230, 329] on p "Paul uses Piura 75% and Beni 66%" at bounding box center [398, 338] width 425 height 18
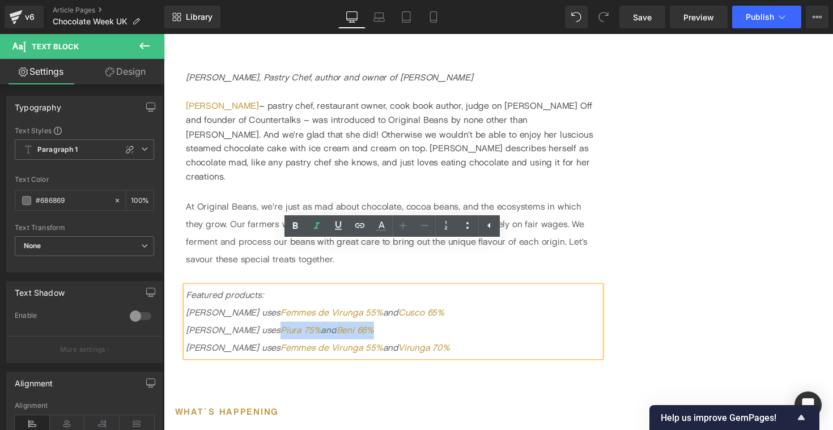
copy icon "Piura 75% and Beni 66%"
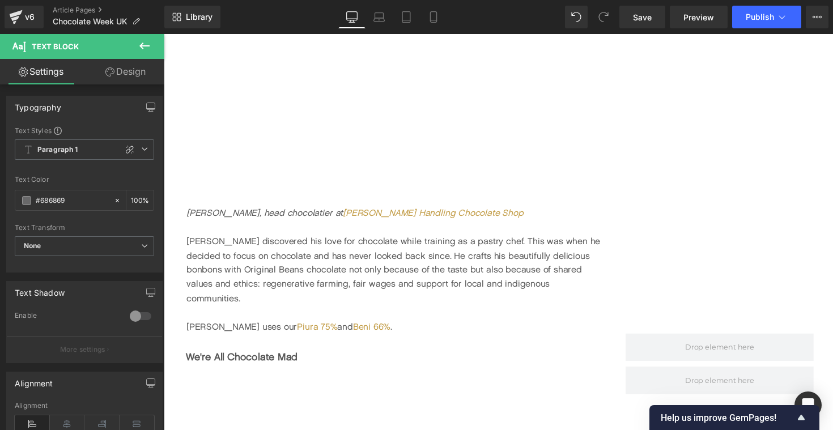
scroll to position [2314, 0]
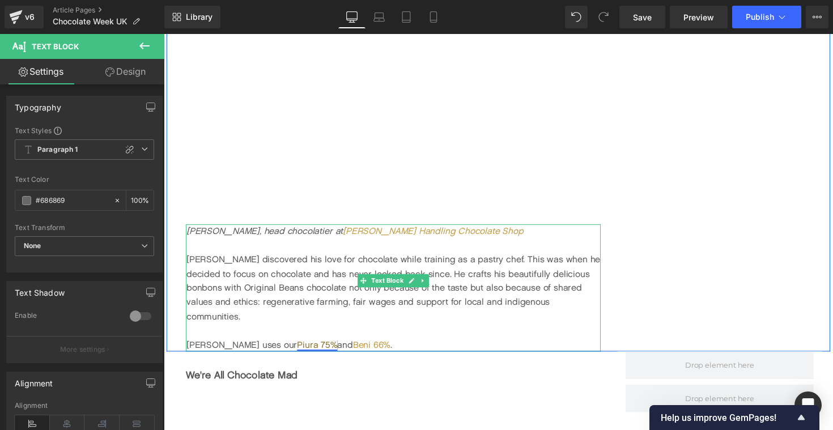
click at [300, 347] on link "Piura 75%" at bounding box center [320, 352] width 41 height 11
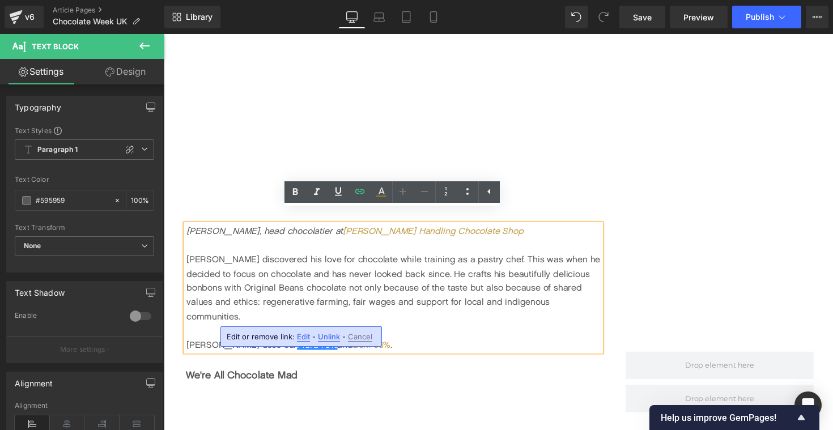
click at [304, 336] on span "Edit" at bounding box center [303, 337] width 13 height 10
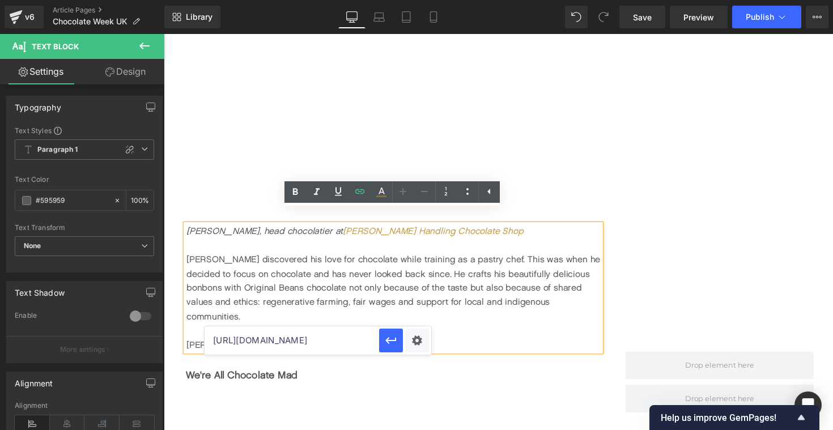
scroll to position [0, 78]
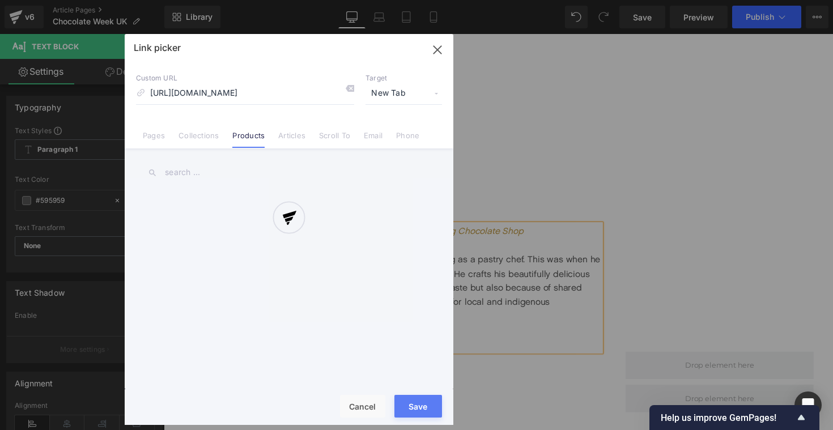
click at [413, 0] on div "Text Color Highlight Color #333333 Edit or remove link: Edit - Unlink - Cancel …" at bounding box center [416, 0] width 833 height 0
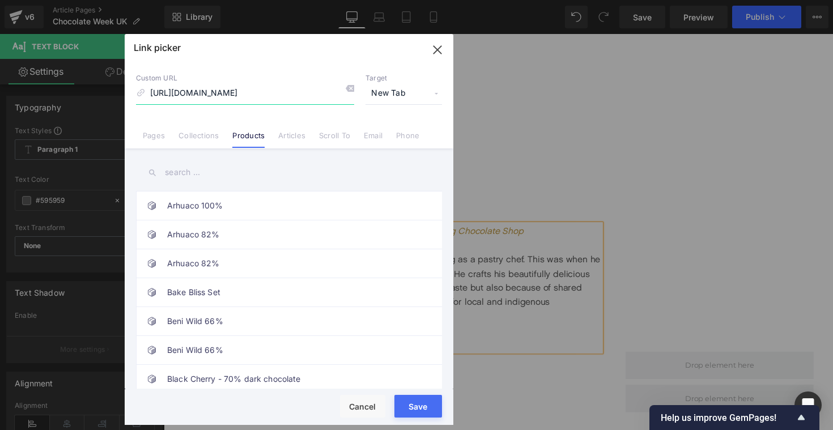
click at [436, 47] on icon "button" at bounding box center [438, 50] width 18 height 18
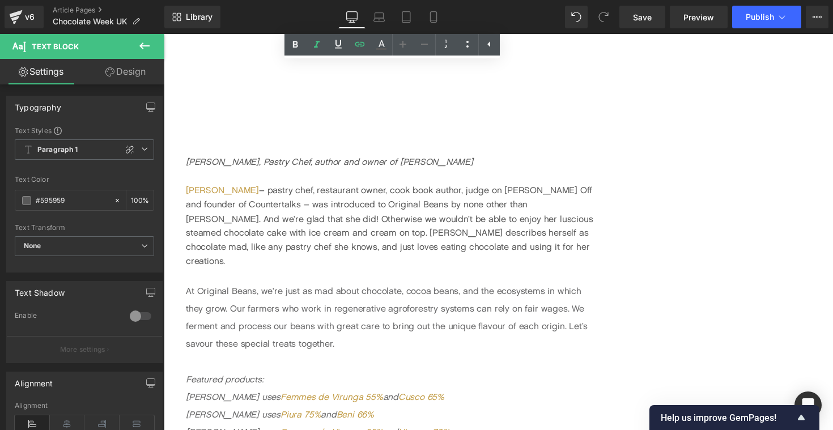
scroll to position [3344, 0]
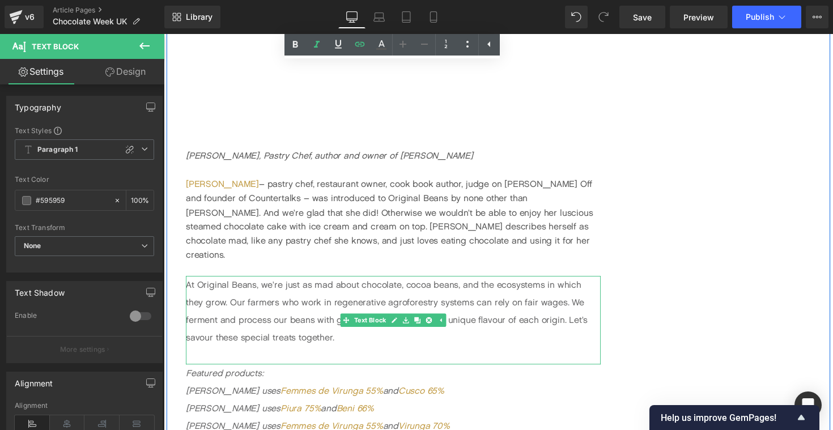
click at [338, 302] on p "At Original Beans, we’re just as mad about chocolate, cocoa beans, and the ecos…" at bounding box center [398, 318] width 425 height 73
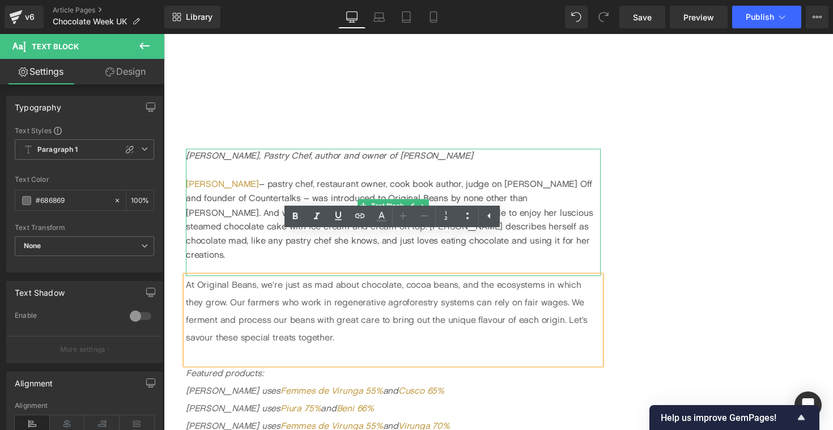
click at [538, 203] on div "[PERSON_NAME] – pastry chef, restaurant owner, cook book author, judge on [PERS…" at bounding box center [398, 224] width 425 height 87
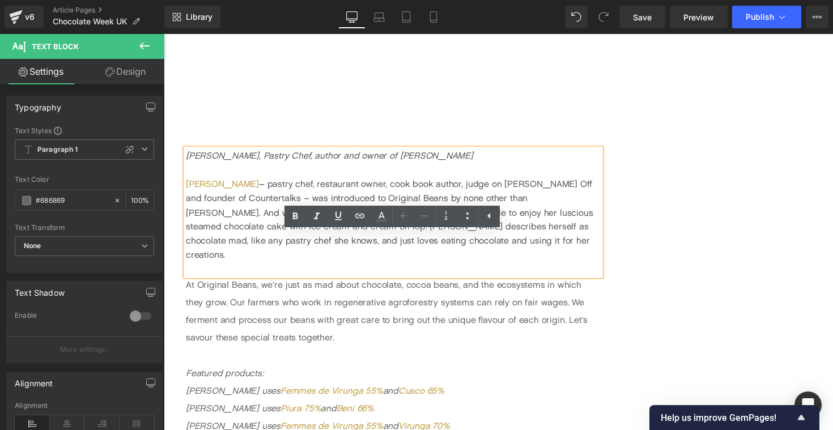
click at [515, 219] on div "[PERSON_NAME] – pastry chef, restaurant owner, cook book author, judge on [PERS…" at bounding box center [398, 224] width 425 height 87
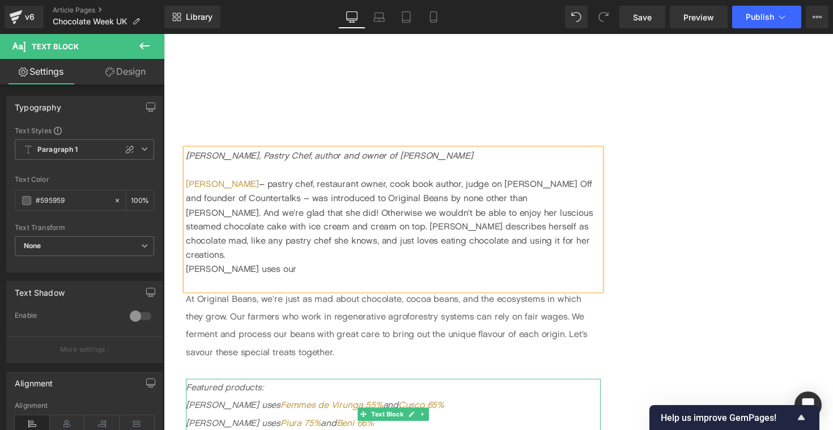
drag, startPoint x: 247, startPoint y: 408, endPoint x: 427, endPoint y: 412, distance: 179.7
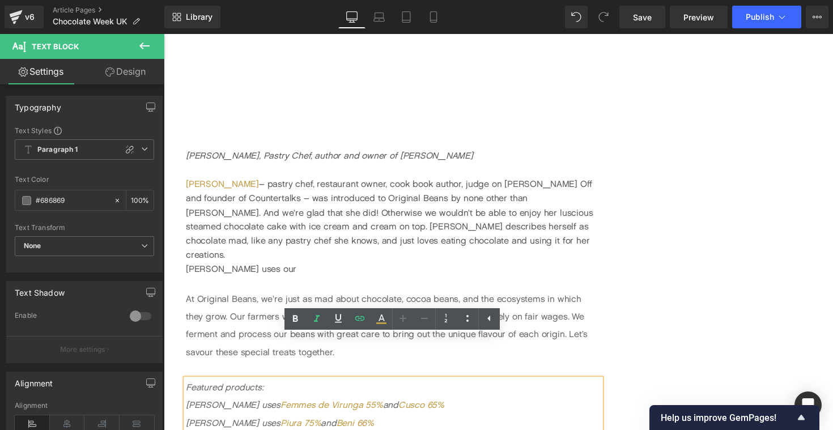
drag, startPoint x: 437, startPoint y: 409, endPoint x: 244, endPoint y: 405, distance: 192.8
copy icon "Femmes de Virunga 55% and Virunga 70%"
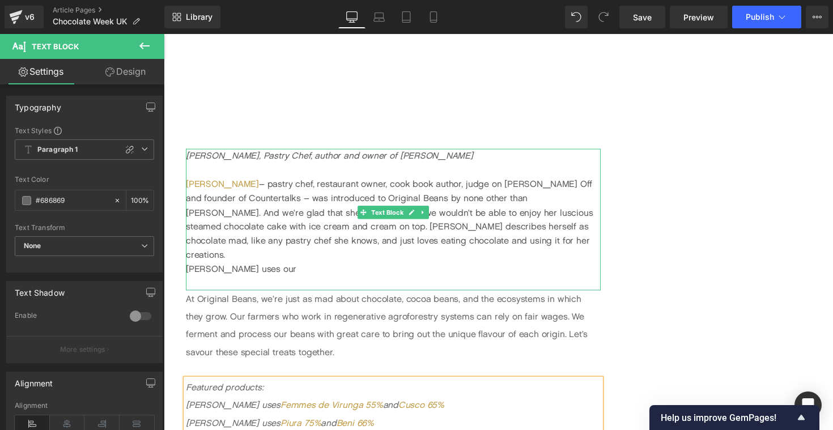
click at [309, 268] on div "Ravneet uses our" at bounding box center [398, 275] width 425 height 15
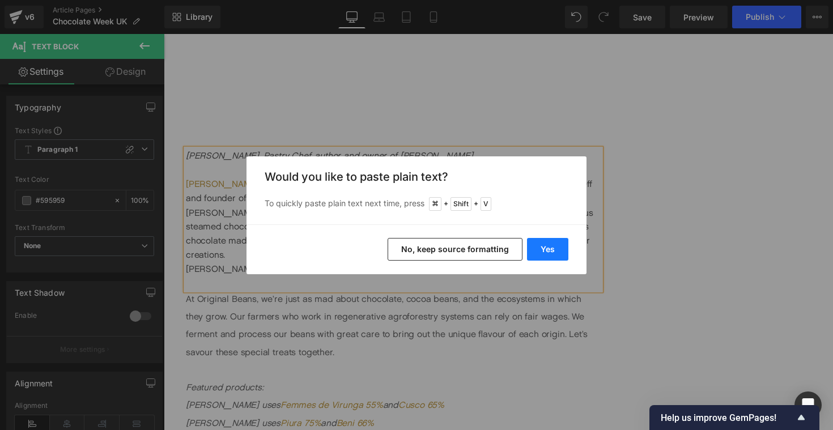
click at [542, 248] on button "Yes" at bounding box center [547, 249] width 41 height 23
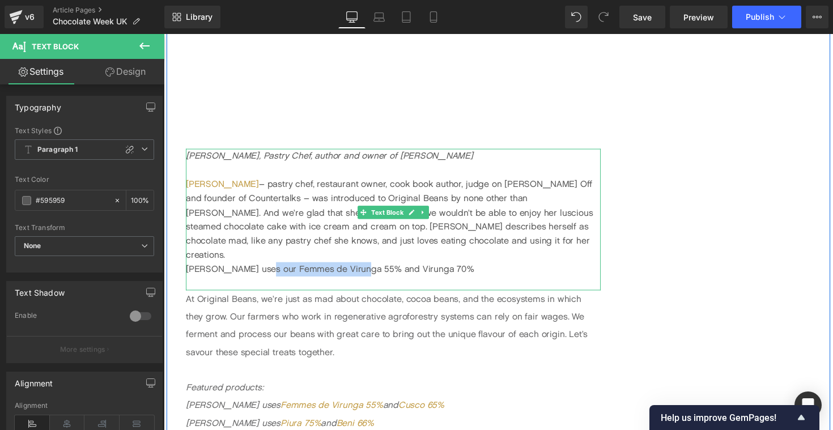
drag, startPoint x: 264, startPoint y: 231, endPoint x: 364, endPoint y: 232, distance: 100.3
click at [364, 268] on div "Ravneet uses our Femmes de Virunga 55% and Virunga 70%" at bounding box center [398, 275] width 425 height 15
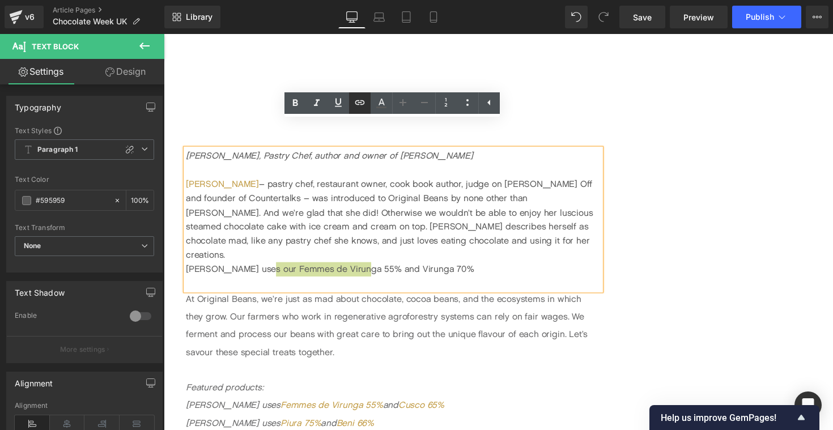
click at [358, 101] on icon at bounding box center [360, 103] width 14 height 14
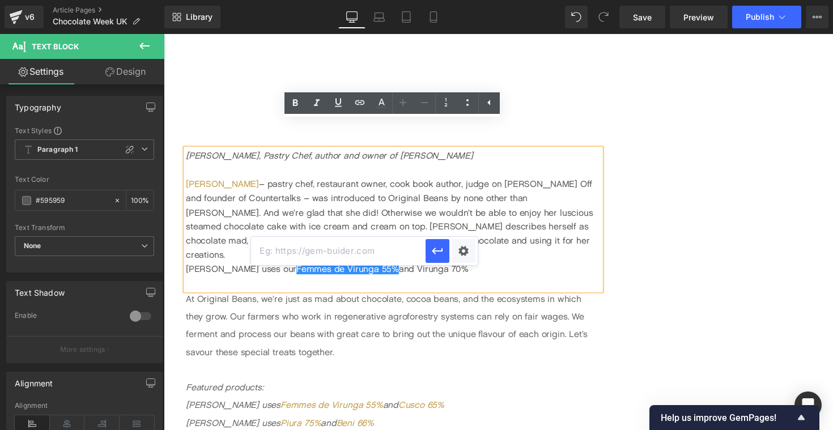
click at [350, 258] on input "text" at bounding box center [338, 251] width 175 height 28
paste input "https://originalbeans.com/products/femmes-de-virunga-55-couverture"
type input "https://originalbeans.com/products/femmes-de-virunga-55-couverture"
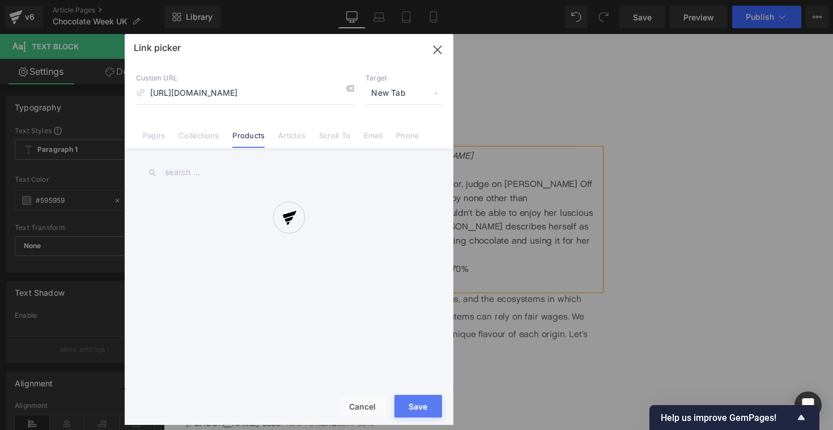
click at [463, 0] on div "Text Color Highlight Color #333333 Edit or remove link: Edit - Unlink - Cancel …" at bounding box center [416, 0] width 833 height 0
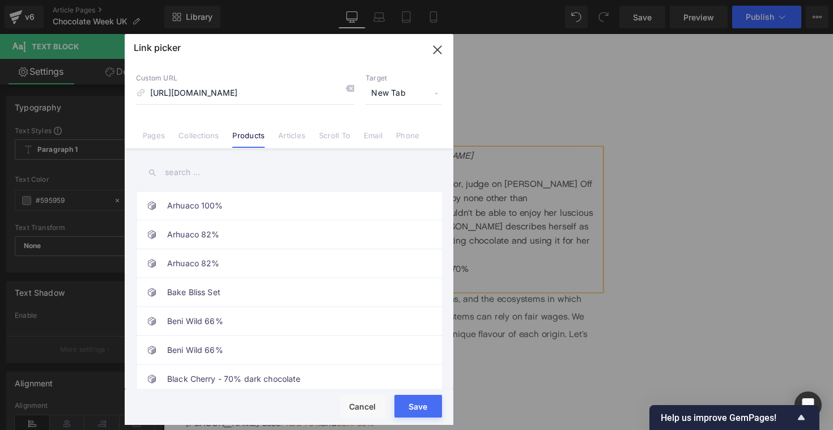
scroll to position [0, 0]
click at [422, 406] on button "Save" at bounding box center [419, 406] width 48 height 23
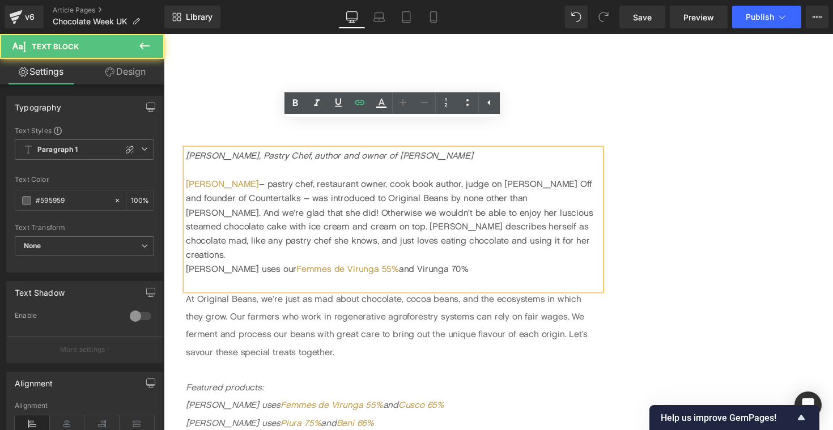
drag, startPoint x: 387, startPoint y: 230, endPoint x: 436, endPoint y: 231, distance: 49.9
click at [436, 268] on div "Ravneet uses our Femmes de Virunga 55% and Virunga 70%" at bounding box center [398, 275] width 425 height 15
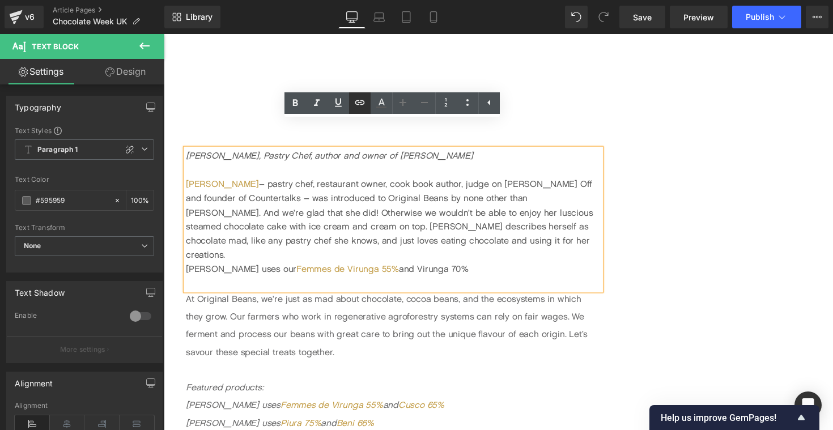
click at [357, 100] on icon at bounding box center [360, 102] width 10 height 5
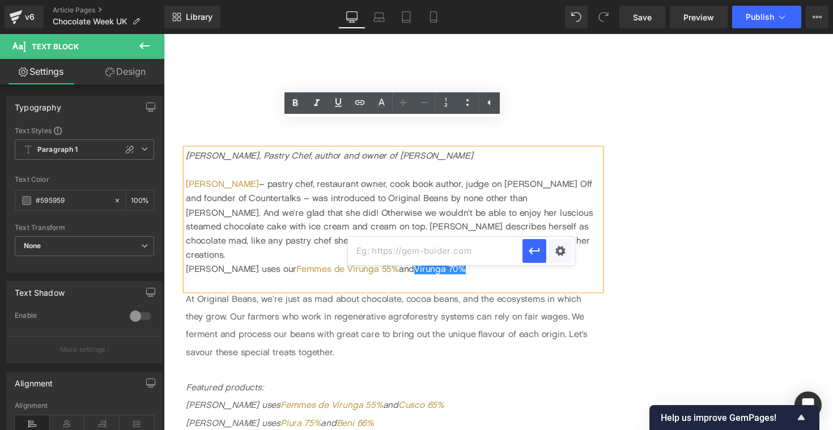
click at [413, 255] on input "text" at bounding box center [435, 251] width 175 height 28
paste input "https://originalbeans.com/products/virunga-70-couverture"
type input "https://originalbeans.com/products/virunga-70-couverture"
click at [566, 0] on div "Text Color Highlight Color #333333 Edit or remove link: Edit - Unlink - Cancel …" at bounding box center [416, 0] width 833 height 0
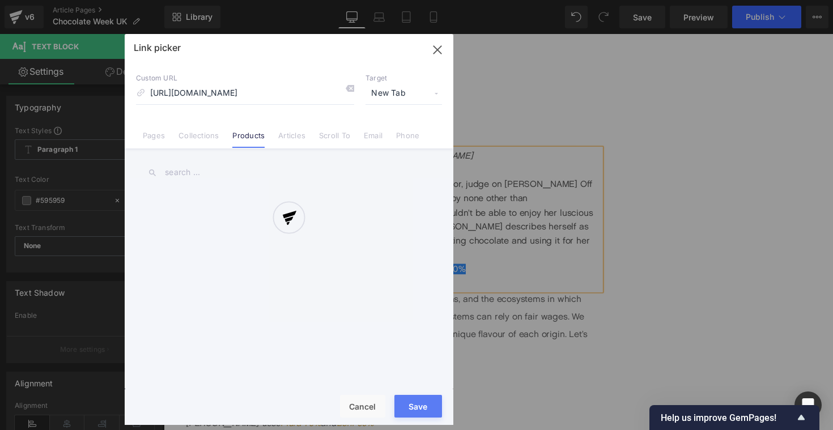
scroll to position [0, 22]
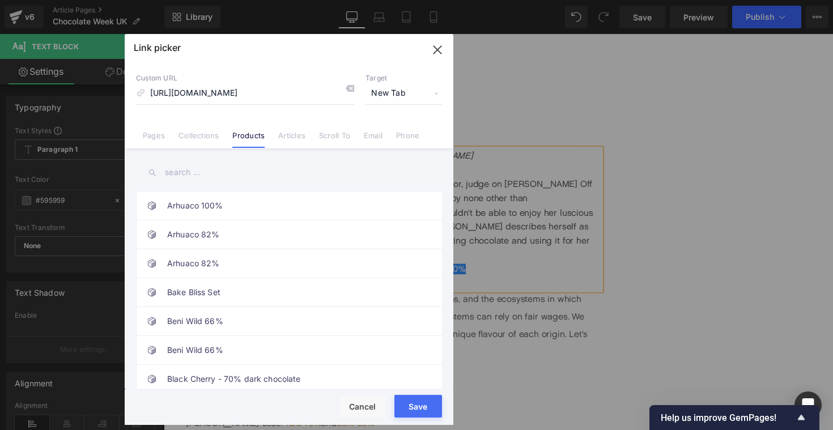
click at [415, 402] on button "Save" at bounding box center [419, 406] width 48 height 23
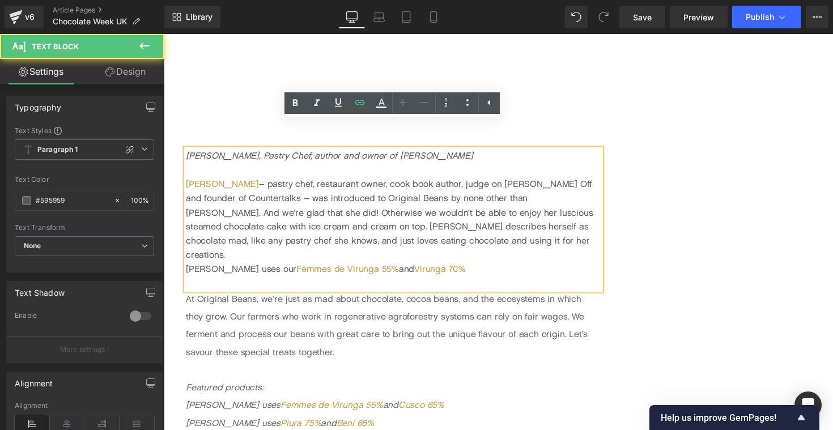
click at [495, 268] on div "Ravneet uses our Femmes de Virunga 55% and Virunga 70%" at bounding box center [398, 275] width 425 height 15
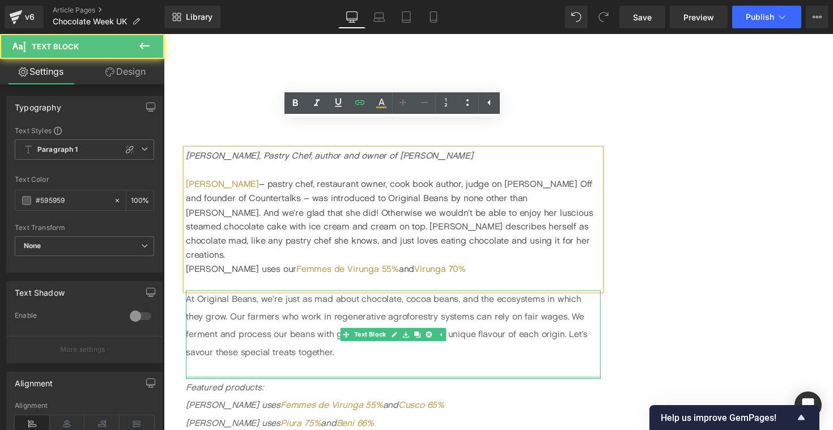
click at [531, 385] on div at bounding box center [398, 386] width 425 height 3
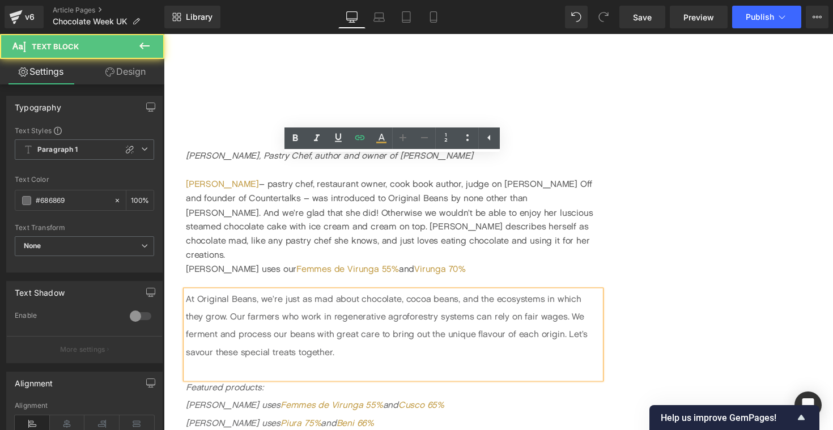
scroll to position [3439, 0]
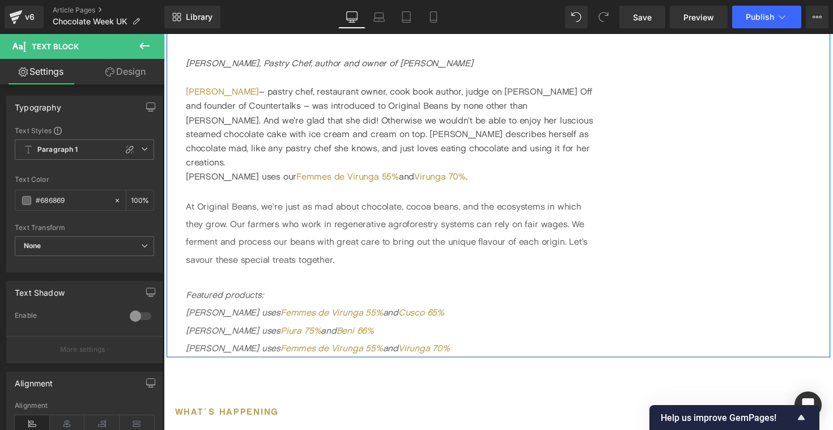
click at [504, 126] on div "[PERSON_NAME] – pastry chef, restaurant owner, cook book author, judge on [PERS…" at bounding box center [398, 129] width 425 height 87
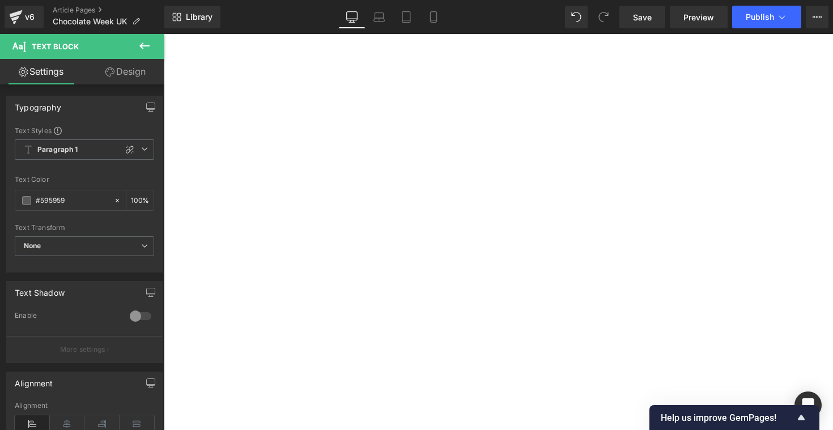
scroll to position [2732, 0]
click at [150, 45] on icon at bounding box center [145, 46] width 14 height 14
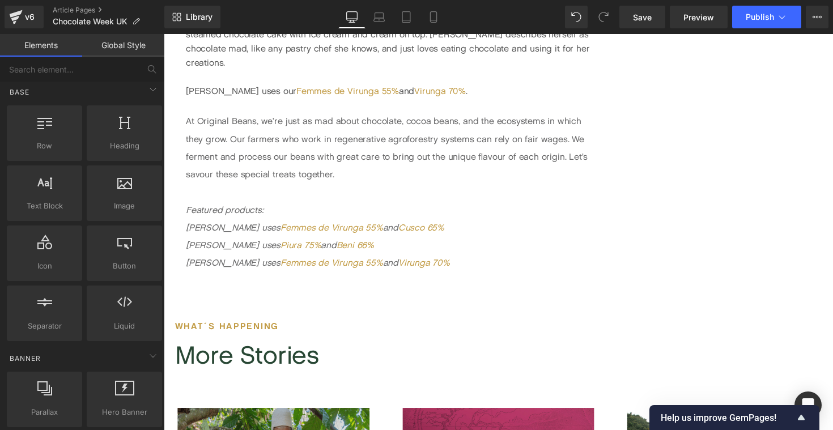
scroll to position [3447, 0]
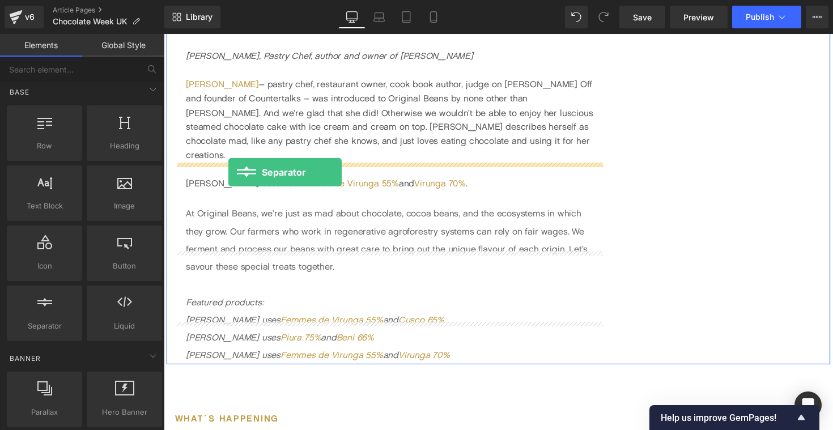
drag, startPoint x: 202, startPoint y: 349, endPoint x: 230, endPoint y: 176, distance: 175.1
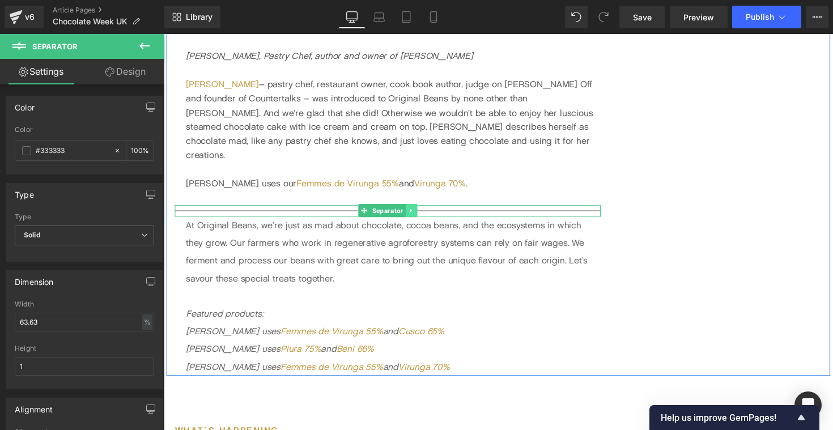
click at [418, 211] on icon at bounding box center [417, 214] width 6 height 7
click at [413, 212] on icon at bounding box center [412, 215] width 6 height 6
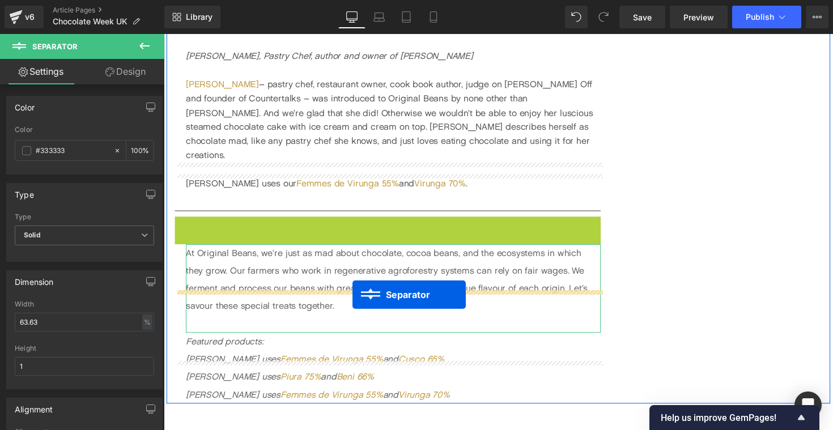
drag, startPoint x: 368, startPoint y: 185, endPoint x: 360, endPoint y: 301, distance: 115.9
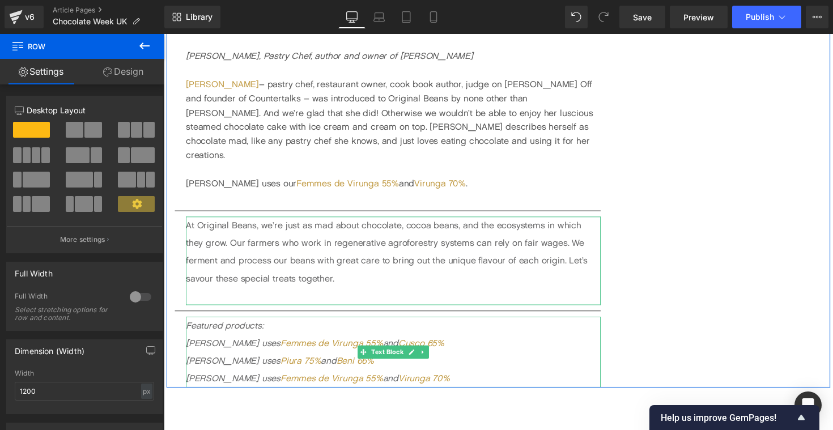
click at [591, 324] on p "Featured products: Terri uses Femmes de Virunga 55% and Cusco 65%" at bounding box center [398, 342] width 425 height 36
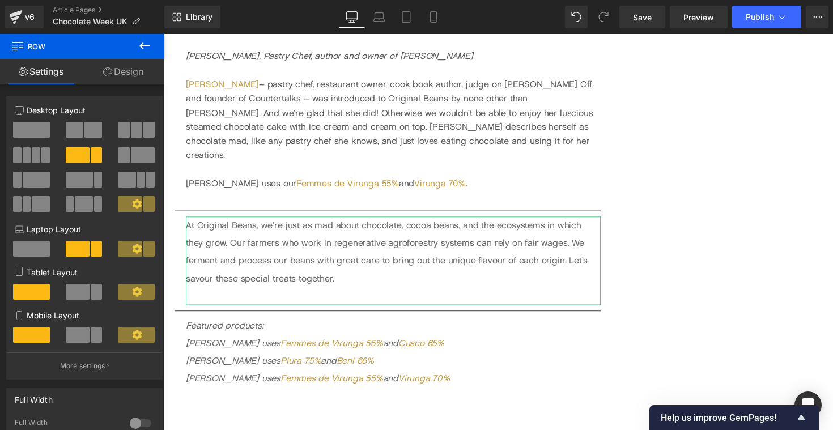
scroll to position [3389, 0]
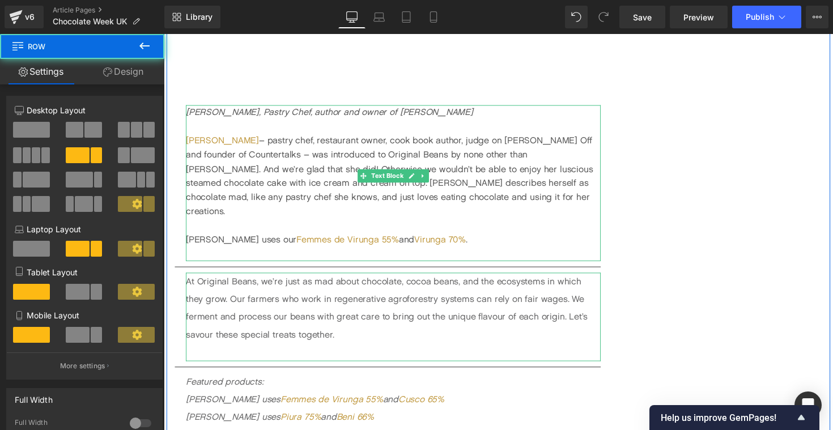
click at [558, 163] on div "[PERSON_NAME] – pastry chef, restaurant owner, cook book author, judge on [PERS…" at bounding box center [398, 179] width 425 height 87
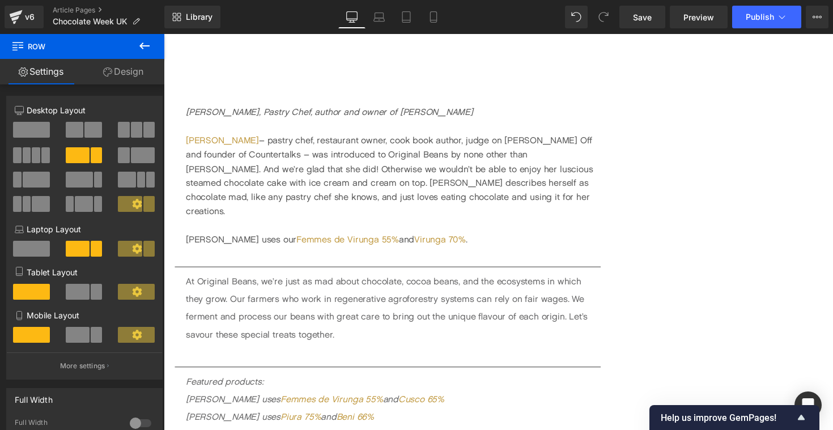
click at [137, 53] on button at bounding box center [145, 46] width 40 height 25
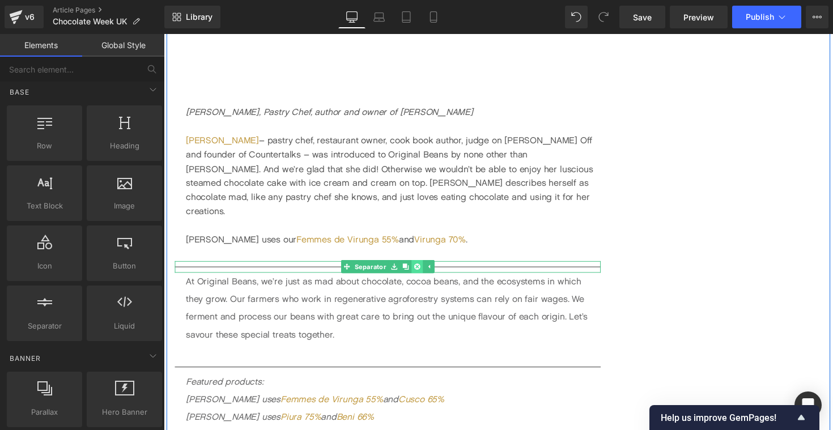
click at [424, 270] on icon at bounding box center [423, 273] width 6 height 6
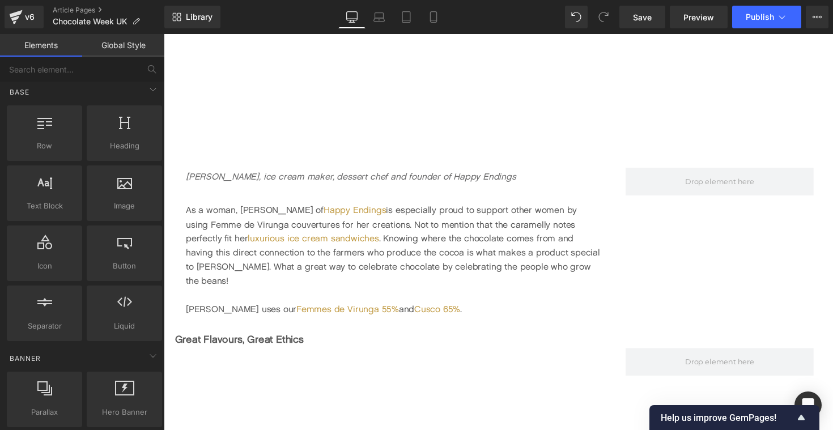
scroll to position [1401, 0]
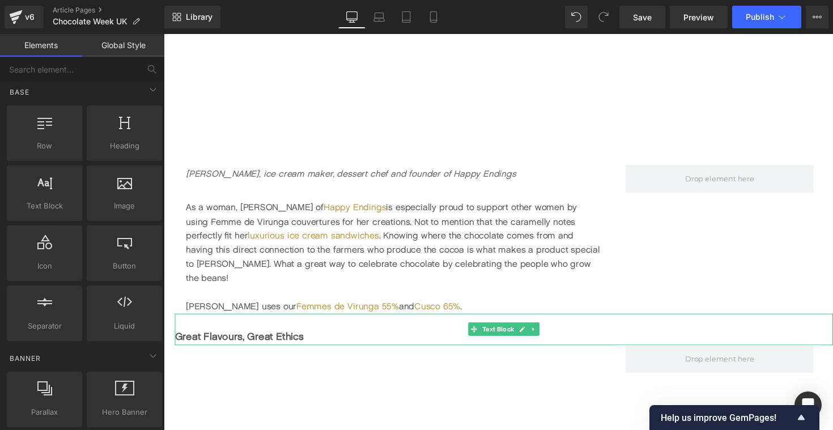
click at [187, 338] on b "Great Flavours, Great Ethics" at bounding box center [241, 344] width 132 height 12
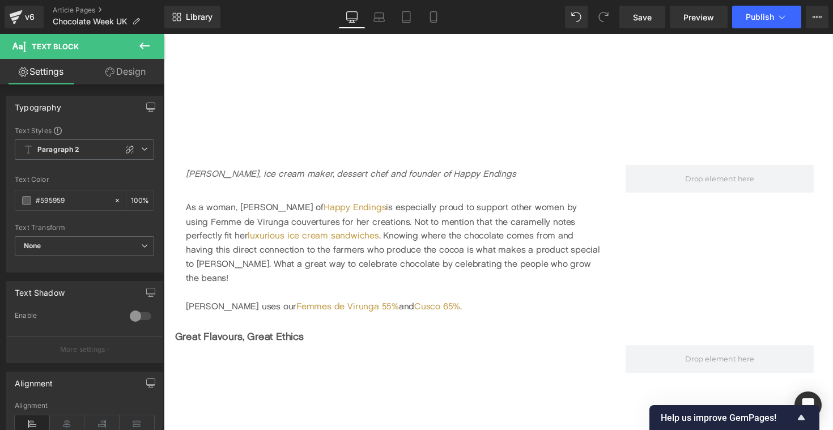
click at [116, 79] on link "Design" at bounding box center [125, 72] width 82 height 26
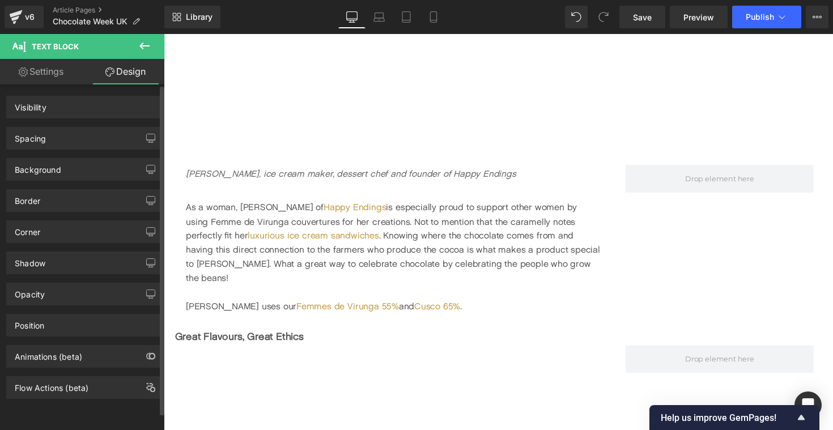
click at [43, 143] on div "Spacing" at bounding box center [30, 136] width 31 height 16
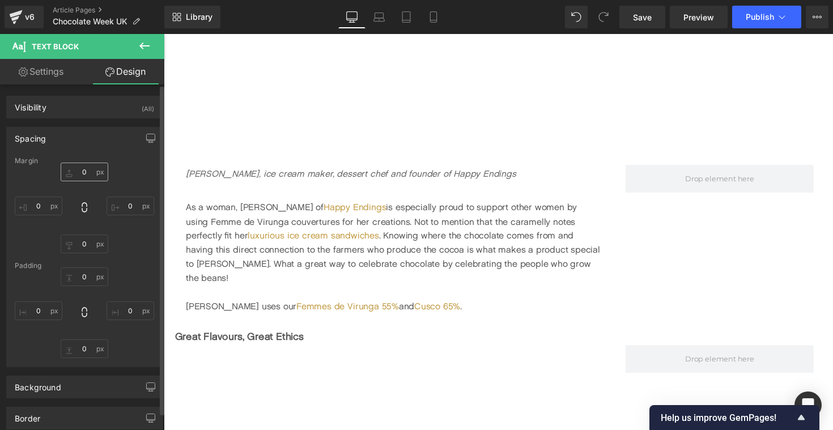
type input "0"
type input "20"
type input "0"
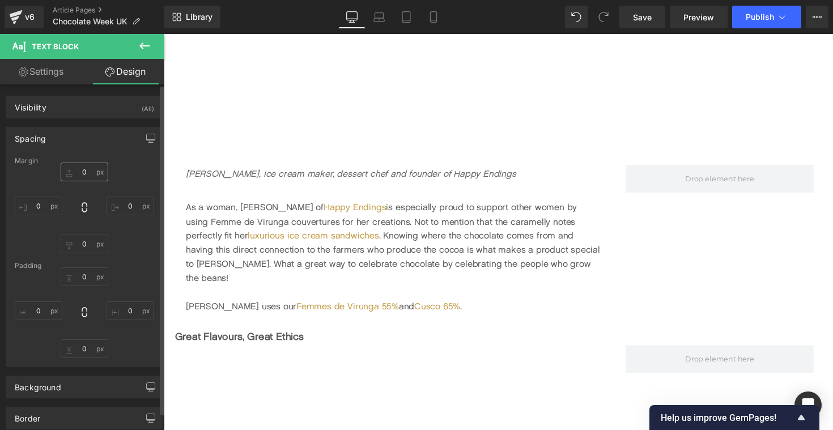
type input "0"
click at [38, 203] on input "20" at bounding box center [39, 206] width 48 height 19
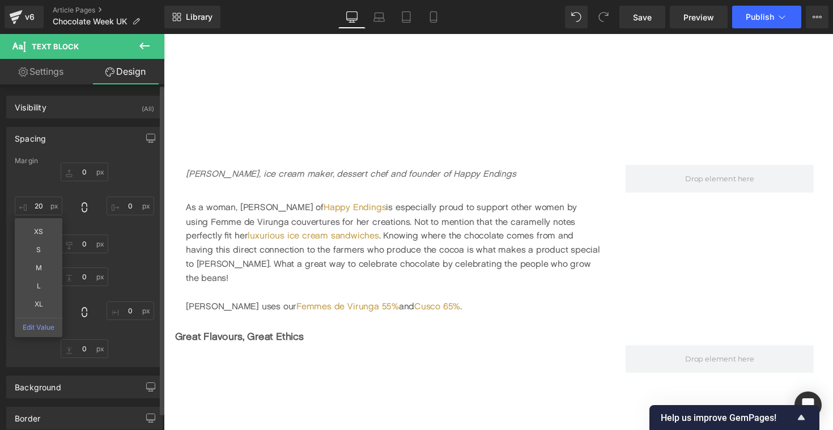
click at [42, 183] on div "0px 0 0px 0 0px 0 20px 20 XS S M L XL Edit Value" at bounding box center [84, 208] width 139 height 91
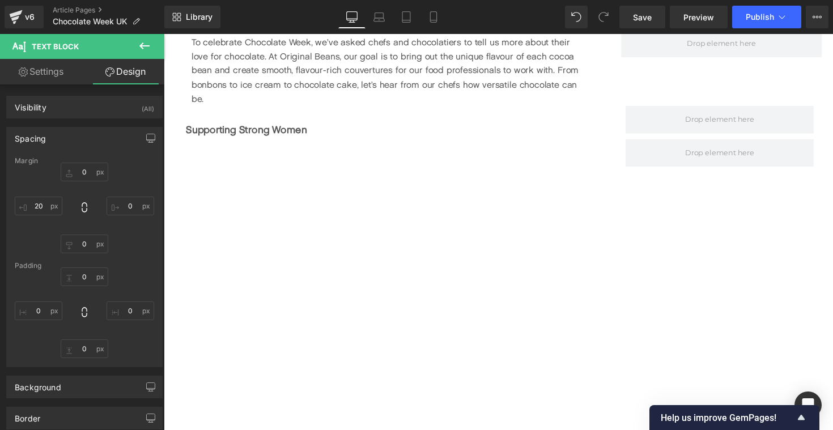
scroll to position [586, 0]
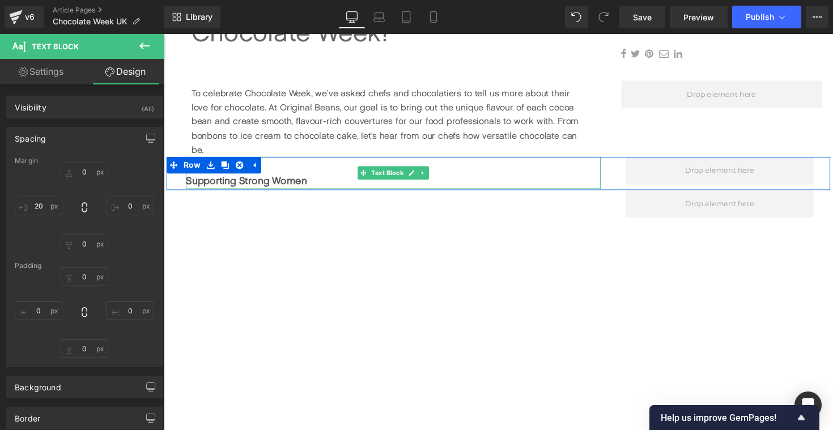
click at [190, 186] on b "Supporting Strong Women" at bounding box center [248, 184] width 124 height 12
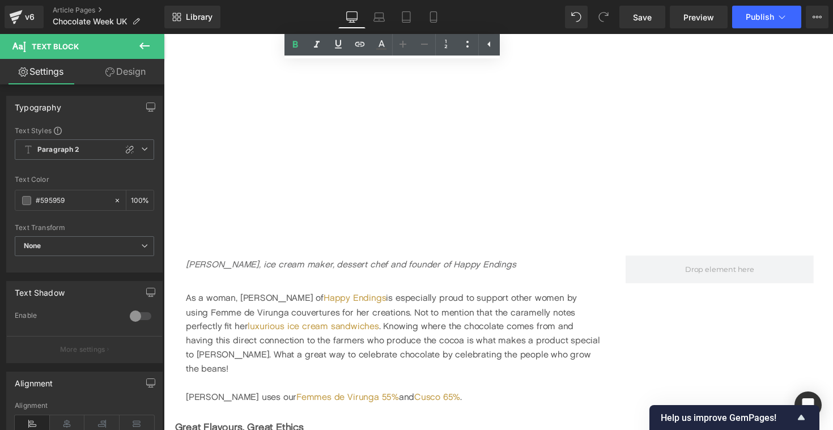
scroll to position [1352, 0]
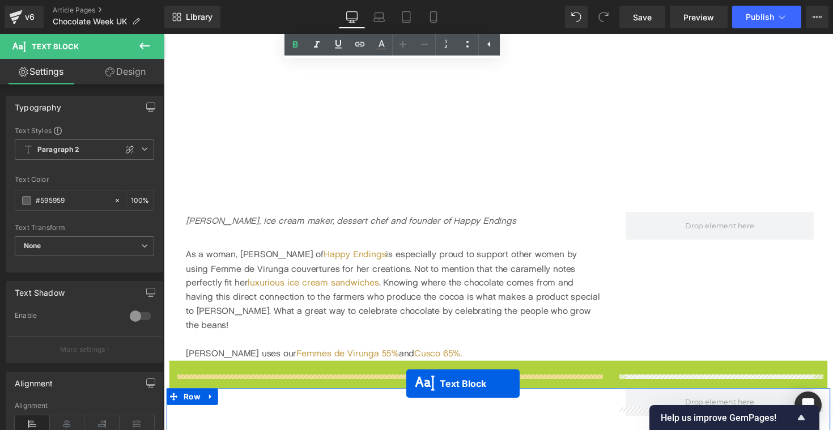
drag, startPoint x: 482, startPoint y: 373, endPoint x: 413, endPoint y: 393, distance: 71.9
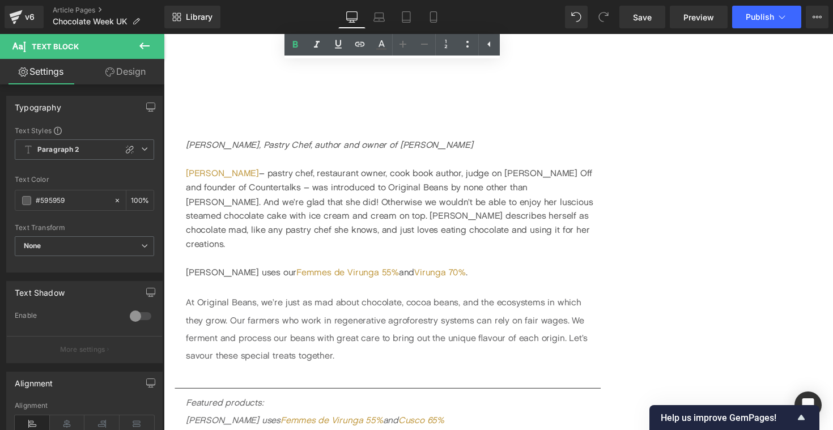
scroll to position [3325, 0]
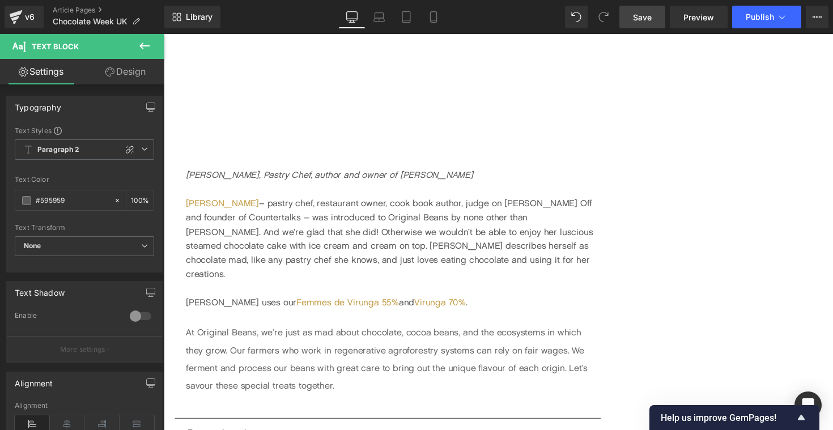
click at [643, 16] on span "Save" at bounding box center [642, 17] width 19 height 12
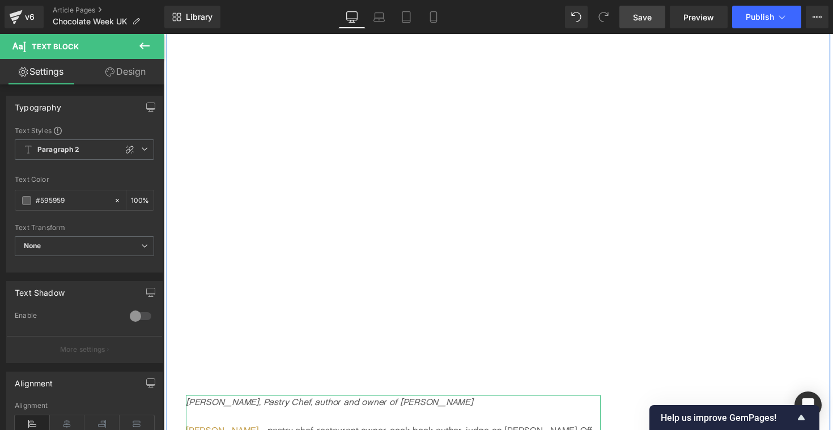
scroll to position [3090, 0]
